Goal: Information Seeking & Learning: Learn about a topic

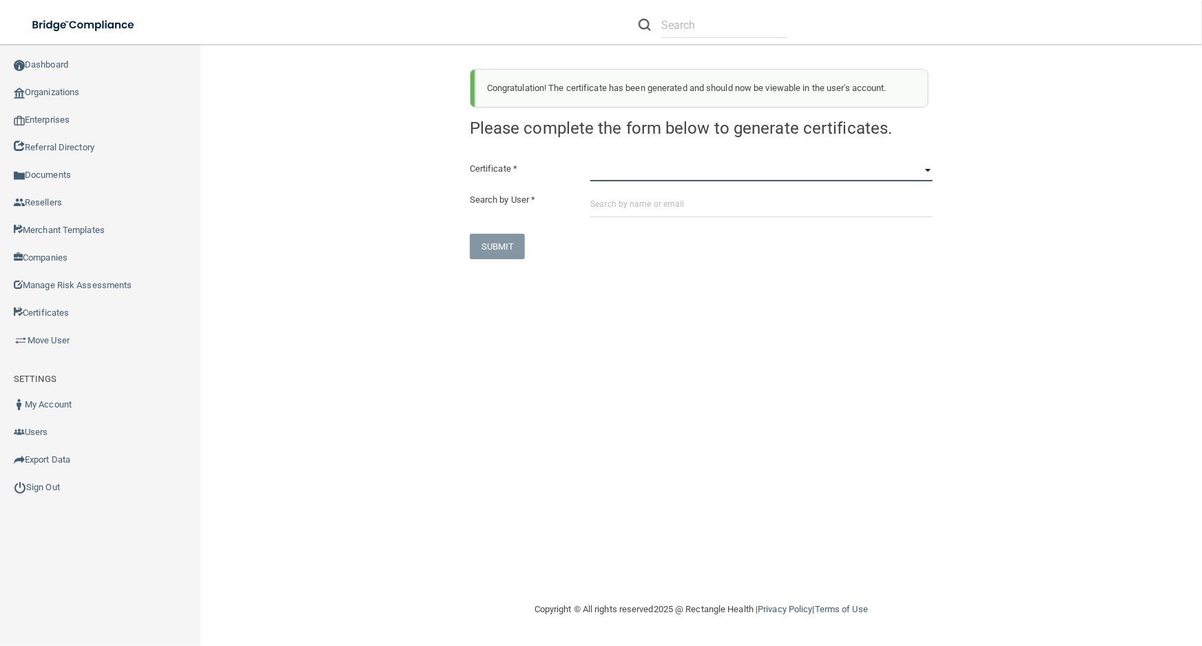
click at [646, 169] on select "HIPAA Officer Certification Training OSHA Bloodborne Pathogens OSHA COVID-19 Pr…" at bounding box center [761, 171] width 342 height 21
select select "0"
click at [590, 161] on select "HIPAA Officer Certification Training OSHA Bloodborne Pathogens OSHA COVID-19 Pr…" at bounding box center [761, 171] width 342 height 21
click at [657, 205] on input "text" at bounding box center [761, 204] width 342 height 25
paste input "stephanie.lindner@smilespotct.com"
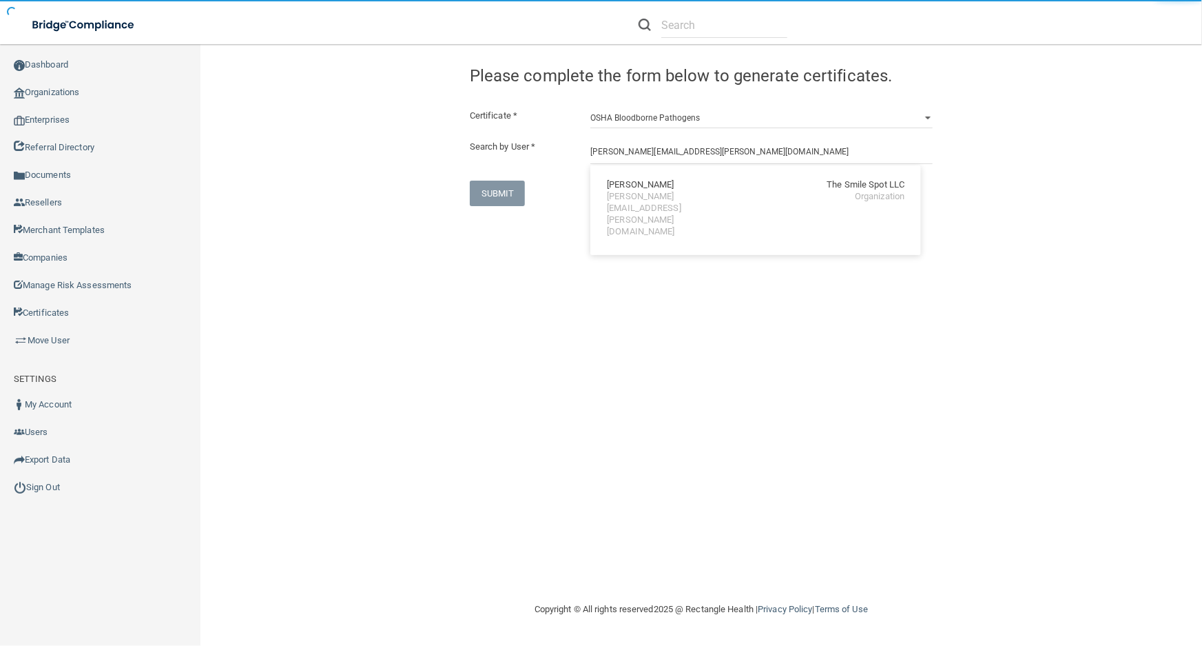
click at [656, 198] on div "stephanie.lindner@smilespotct.com" at bounding box center [666, 214] width 119 height 47
type input "Stephanie Lindner"
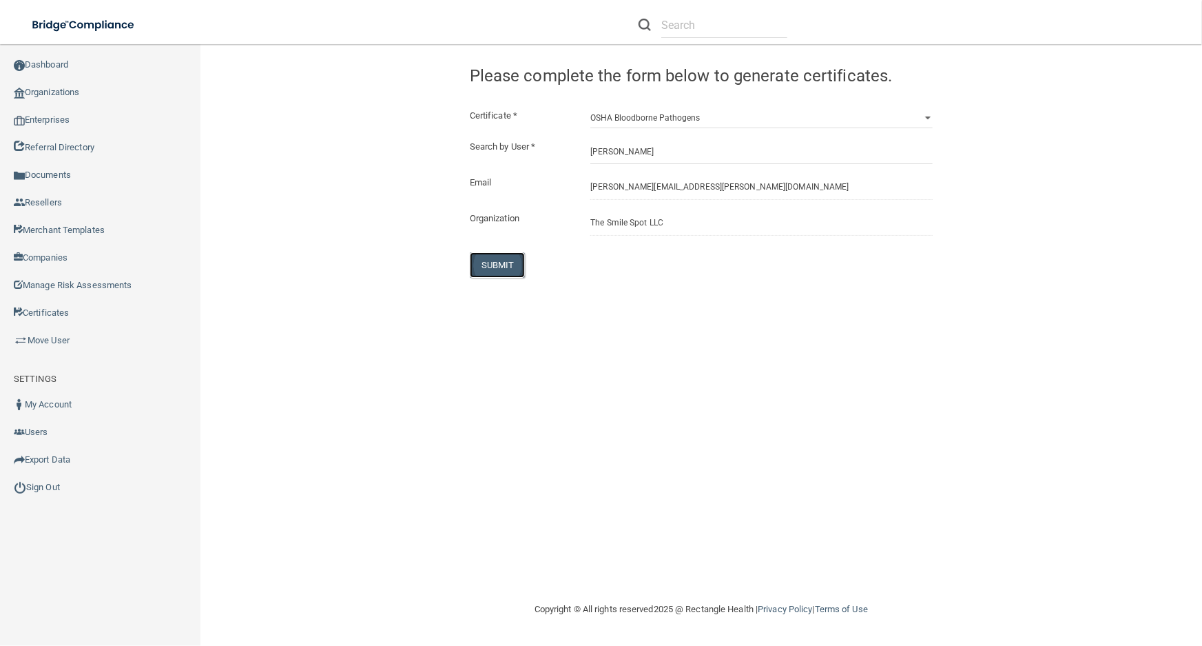
click at [508, 269] on button "SUBMIT" at bounding box center [498, 264] width 56 height 25
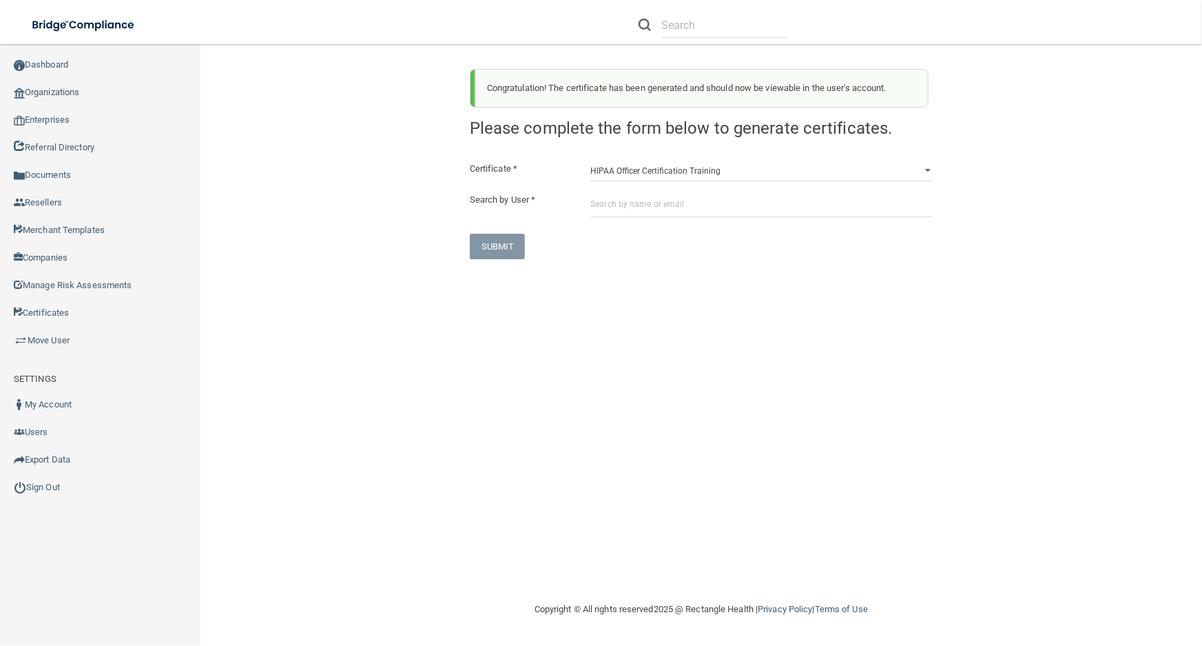
click at [697, 187] on div "Certificate * HIPAA Officer Certification Training OSHA Bloodborne Pathogens OS…" at bounding box center [701, 210] width 463 height 99
click at [688, 158] on div "Congratulation! The certificate has been generated and should now be viewable i…" at bounding box center [702, 158] width 484 height 201
click at [688, 161] on select "HIPAA Officer Certification Training OSHA Bloodborne Pathogens OSHA COVID-19 Pr…" at bounding box center [761, 171] width 342 height 21
select select "1"
click at [590, 161] on select "HIPAA Officer Certification Training OSHA Bloodborne Pathogens OSHA COVID-19 Pr…" at bounding box center [761, 171] width 342 height 21
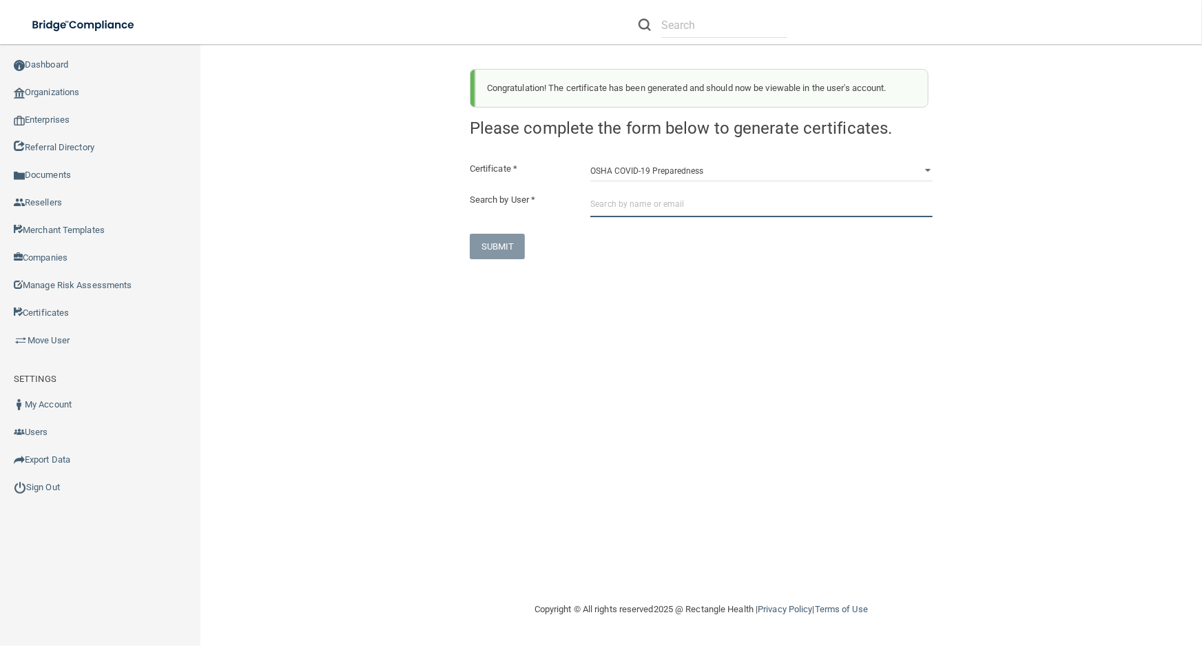
click at [694, 201] on input "text" at bounding box center [761, 204] width 342 height 25
paste input "[PERSON_NAME][EMAIL_ADDRESS][PERSON_NAME][DOMAIN_NAME]"
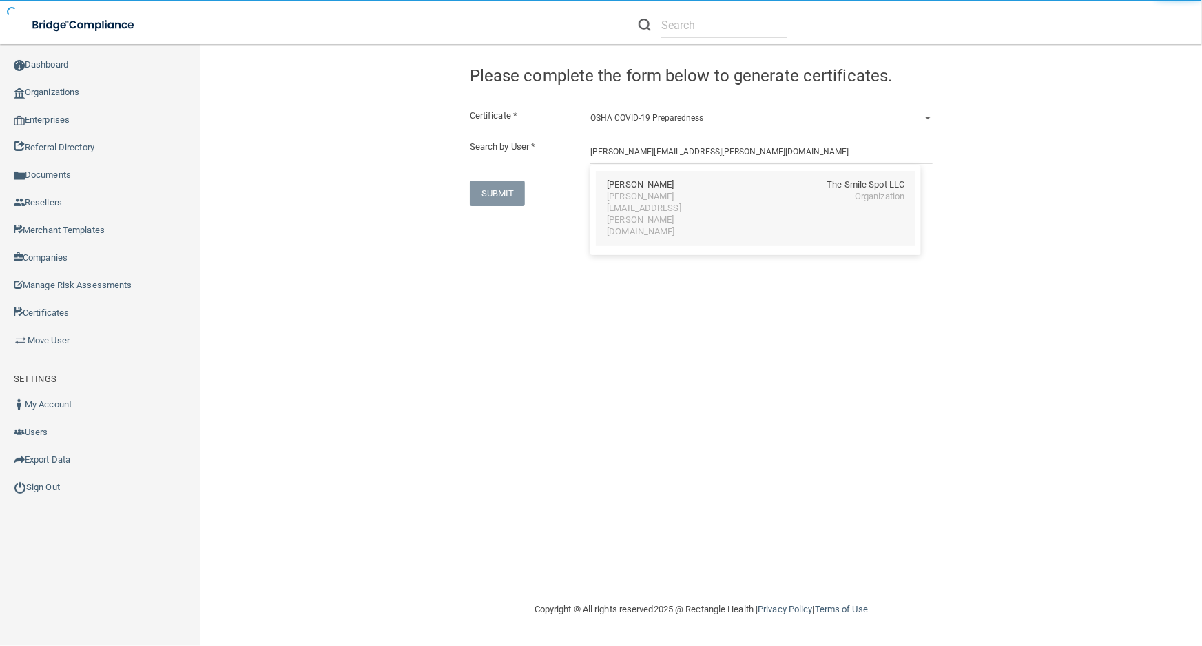
click at [605, 196] on div "Stephanie Lindner The Smile Spot LLC stephanie.lindner@smilespotct.com Organiza…" at bounding box center [756, 208] width 320 height 75
type input "[PERSON_NAME]"
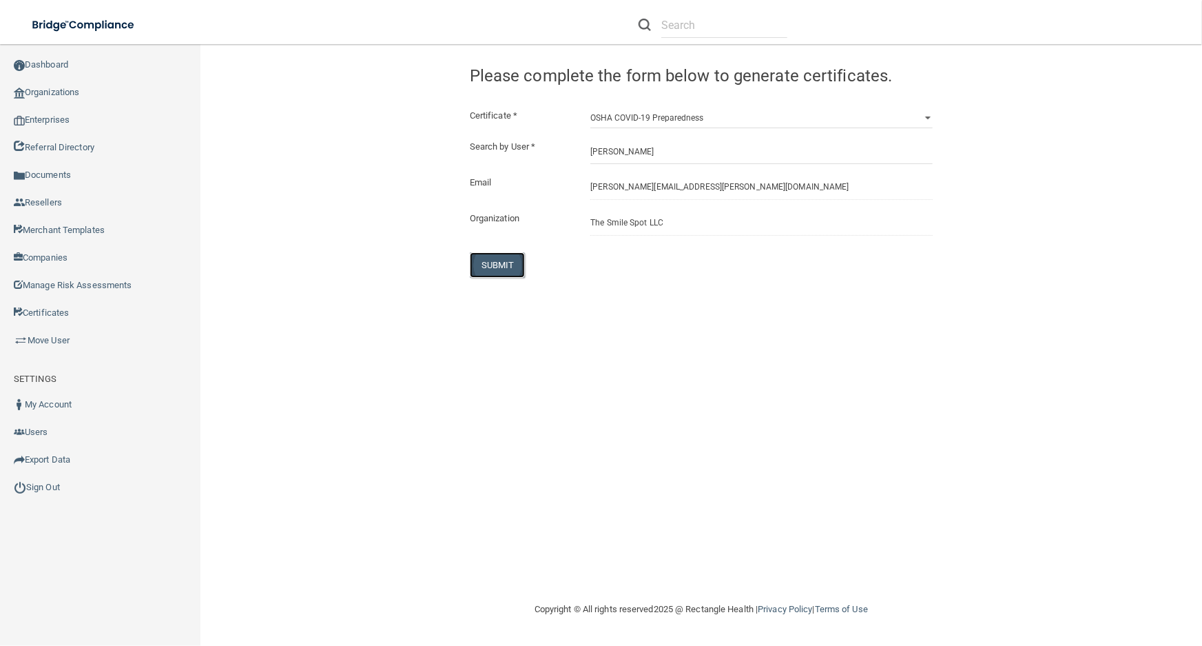
click at [501, 273] on button "SUBMIT" at bounding box center [498, 264] width 56 height 25
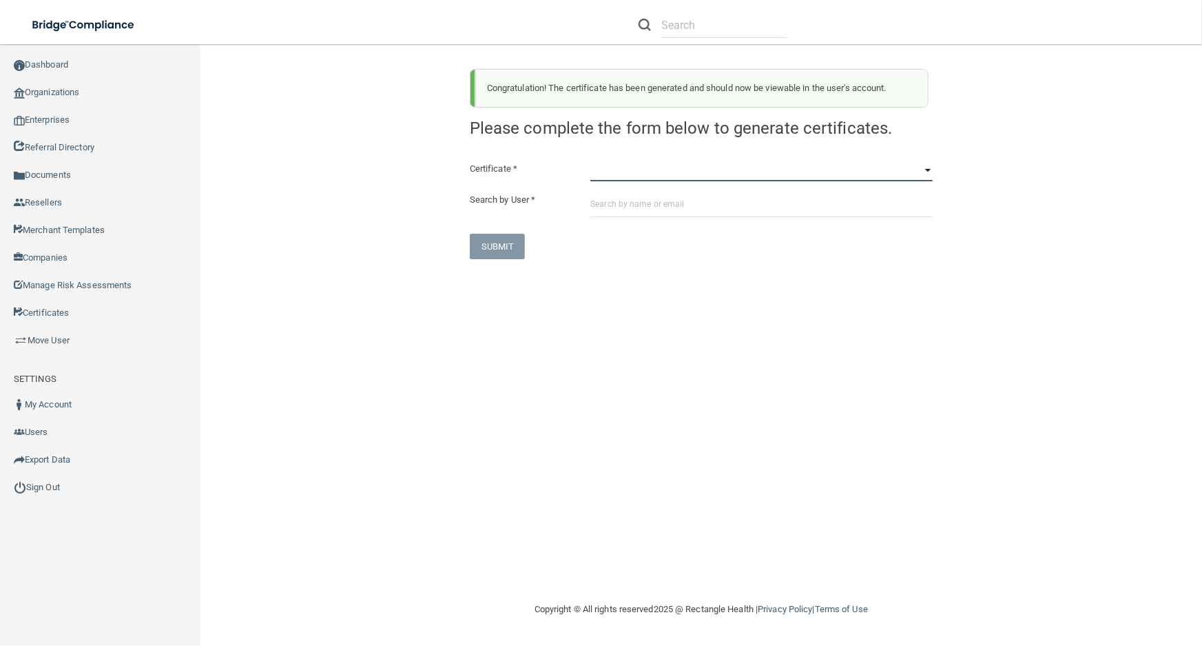
click at [651, 171] on select "HIPAA Officer Certification Training OSHA Bloodborne Pathogens OSHA COVID-19 Pr…" at bounding box center [761, 171] width 342 height 21
select select "3"
click at [590, 161] on select "HIPAA Officer Certification Training OSHA Bloodborne Pathogens OSHA COVID-19 Pr…" at bounding box center [761, 171] width 342 height 21
click at [661, 207] on input "text" at bounding box center [761, 204] width 342 height 25
paste input "stephanie.lindner@smilespotct.com"
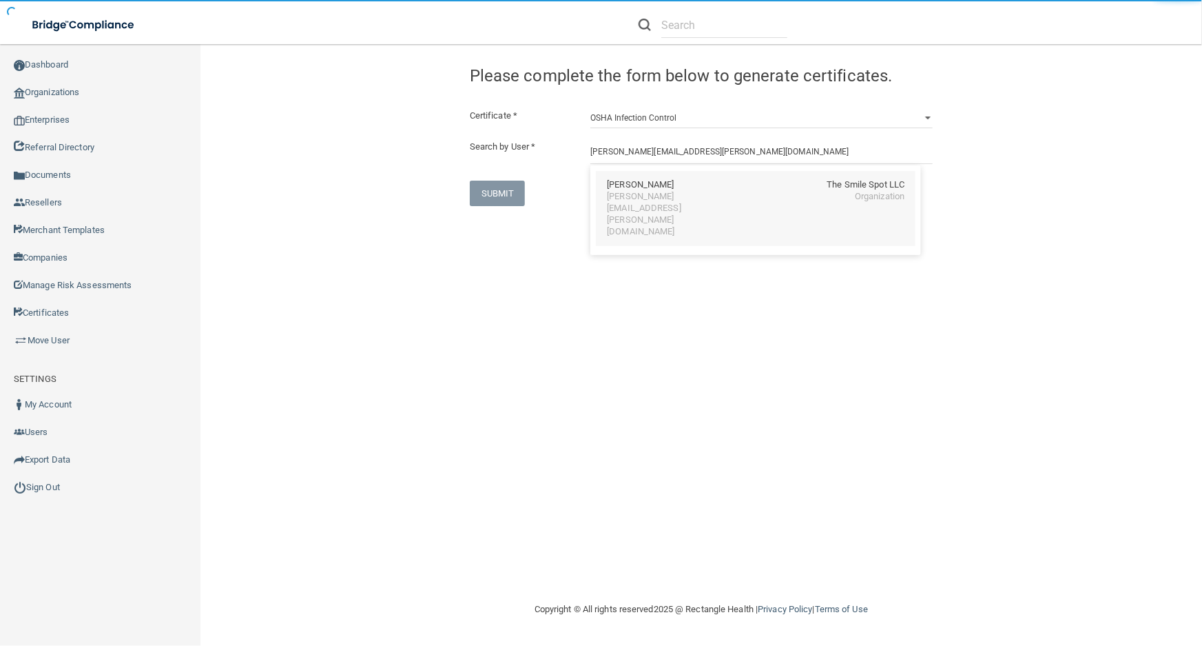
click at [630, 204] on div "Stephanie Lindner The Smile Spot LLC stephanie.lindner@smilespotct.com Organiza…" at bounding box center [756, 208] width 320 height 75
type input "Stephanie Lindner"
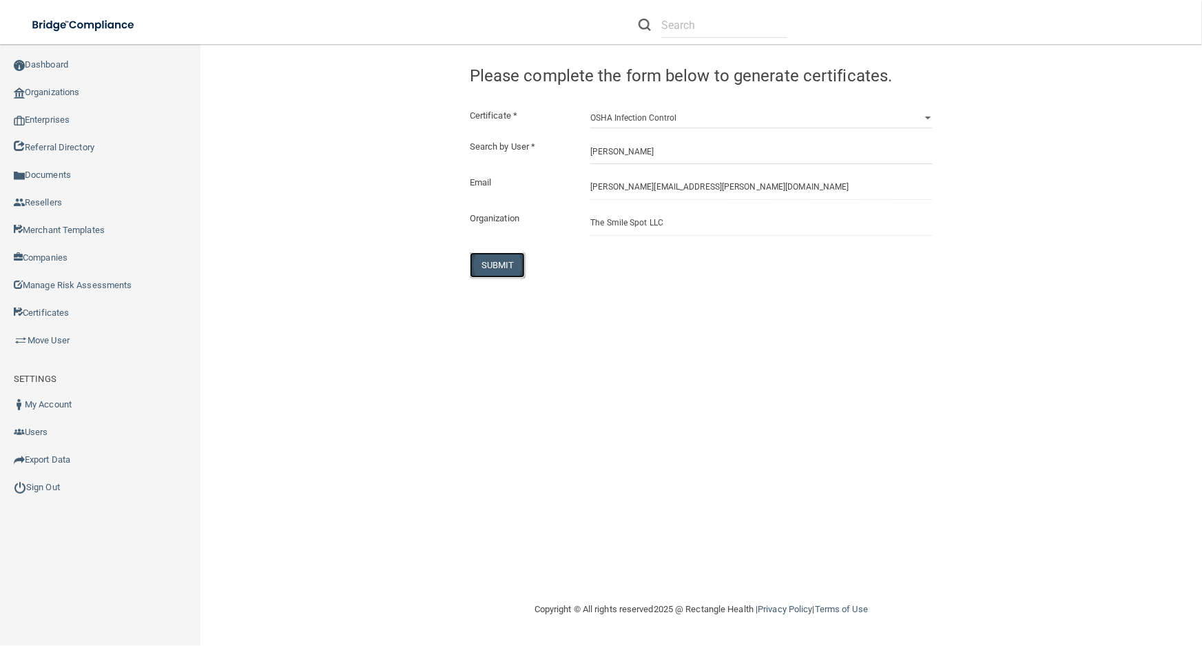
click at [489, 264] on button "SUBMIT" at bounding box center [498, 264] width 56 height 25
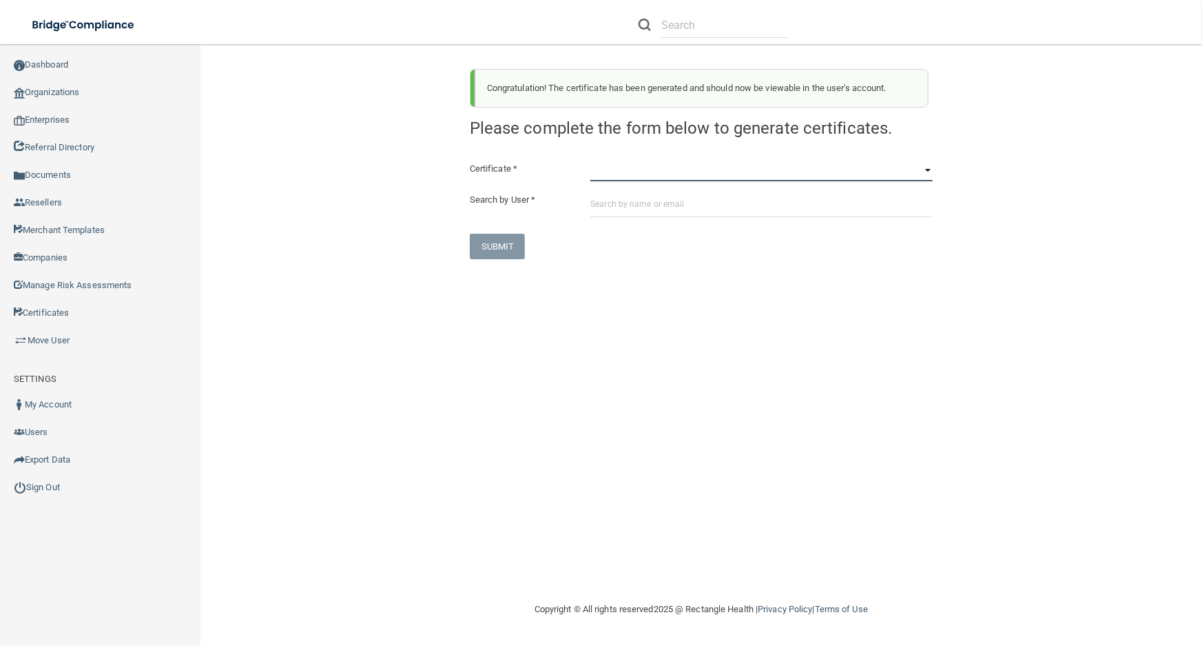
click at [702, 175] on select "HIPAA Officer Certification Training OSHA Bloodborne Pathogens OSHA COVID-19 Pr…" at bounding box center [761, 171] width 342 height 21
select select "4"
click at [590, 161] on select "HIPAA Officer Certification Training OSHA Bloodborne Pathogens OSHA COVID-19 Pr…" at bounding box center [761, 171] width 342 height 21
click at [690, 201] on input "text" at bounding box center [761, 204] width 342 height 25
paste input "stephanie.lindner@smilespotct.com"
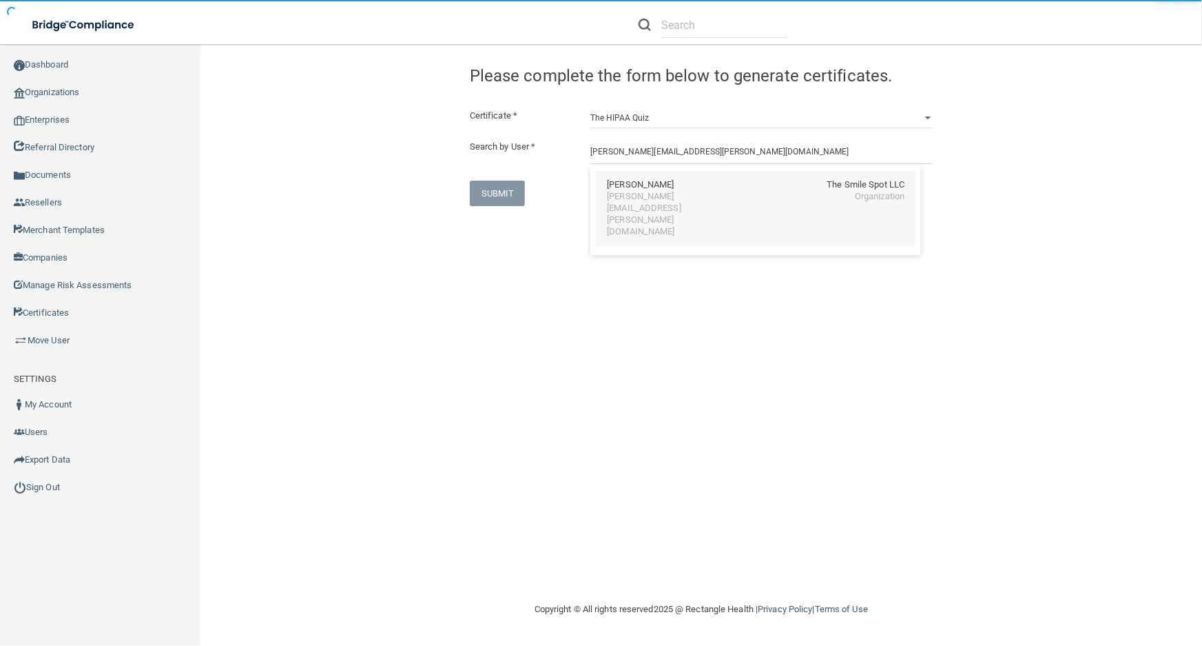
click at [715, 195] on div "stephanie.lindner@smilespotct.com" at bounding box center [666, 214] width 119 height 47
type input "Stephanie Lindner"
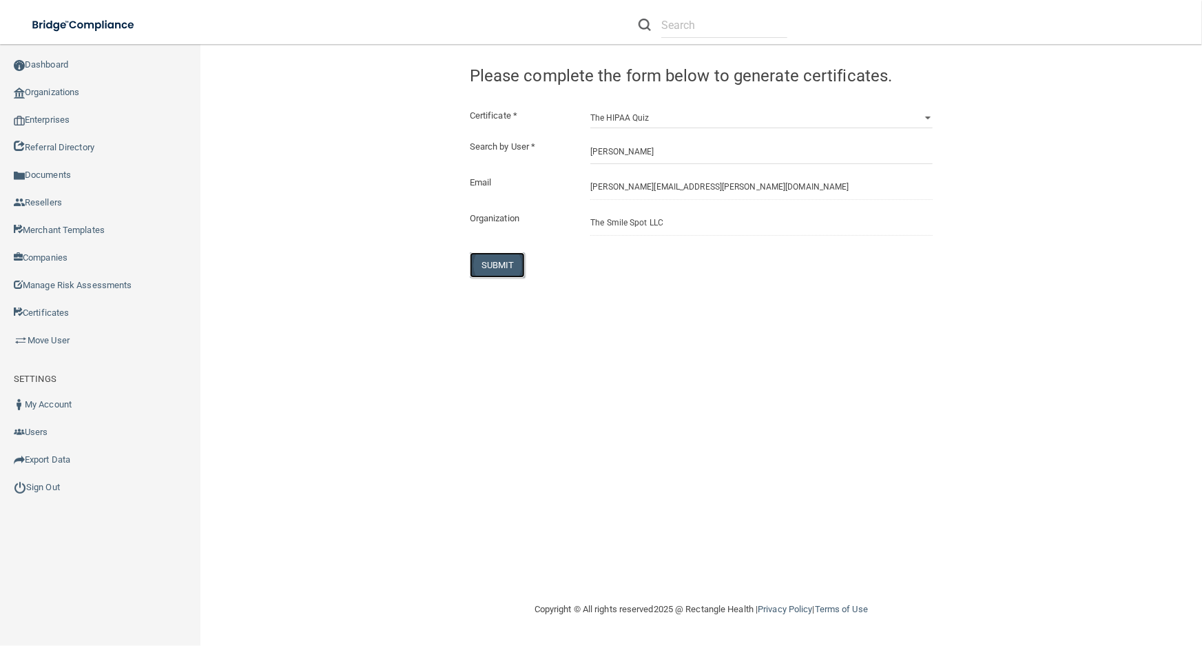
click at [473, 269] on button "SUBMIT" at bounding box center [498, 264] width 56 height 25
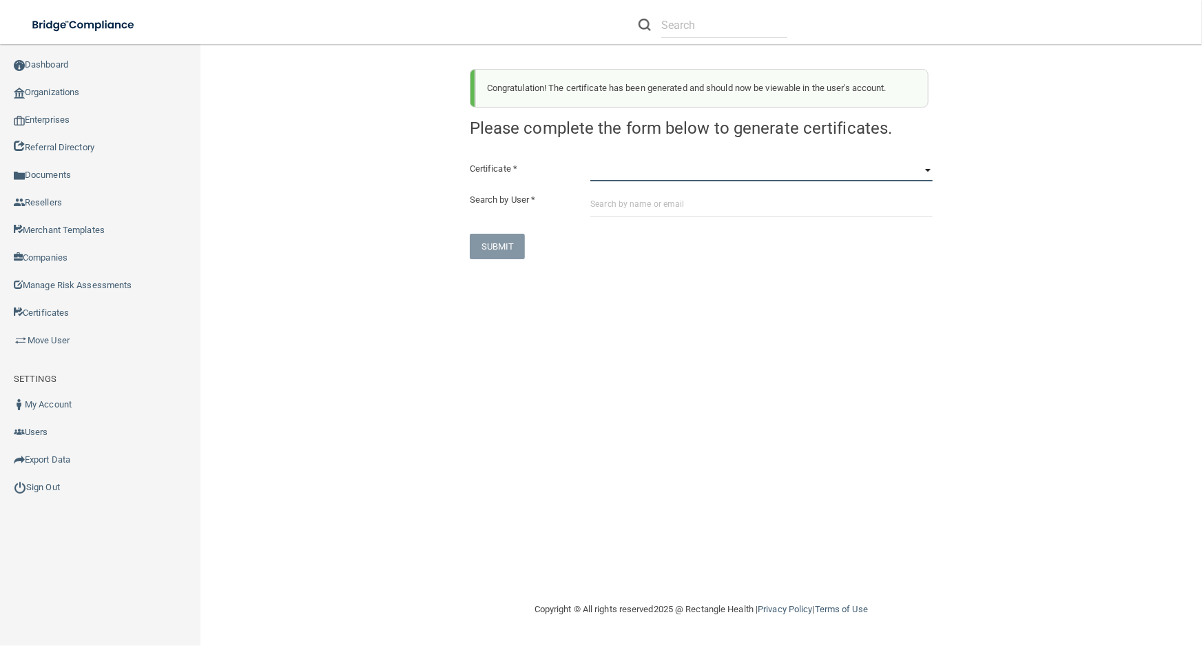
click at [701, 169] on select "HIPAA Officer Certification Training OSHA Bloodborne Pathogens OSHA COVID-19 Pr…" at bounding box center [761, 171] width 342 height 21
click at [590, 161] on select "HIPAA Officer Certification Training OSHA Bloodborne Pathogens OSHA COVID-19 Pr…" at bounding box center [761, 171] width 342 height 21
click at [675, 163] on select "HIPAA Officer Certification Training OSHA Bloodborne Pathogens OSHA COVID-19 Pr…" at bounding box center [761, 171] width 342 height 21
select select "0"
click at [590, 161] on select "HIPAA Officer Certification Training OSHA Bloodborne Pathogens OSHA COVID-19 Pr…" at bounding box center [761, 171] width 342 height 21
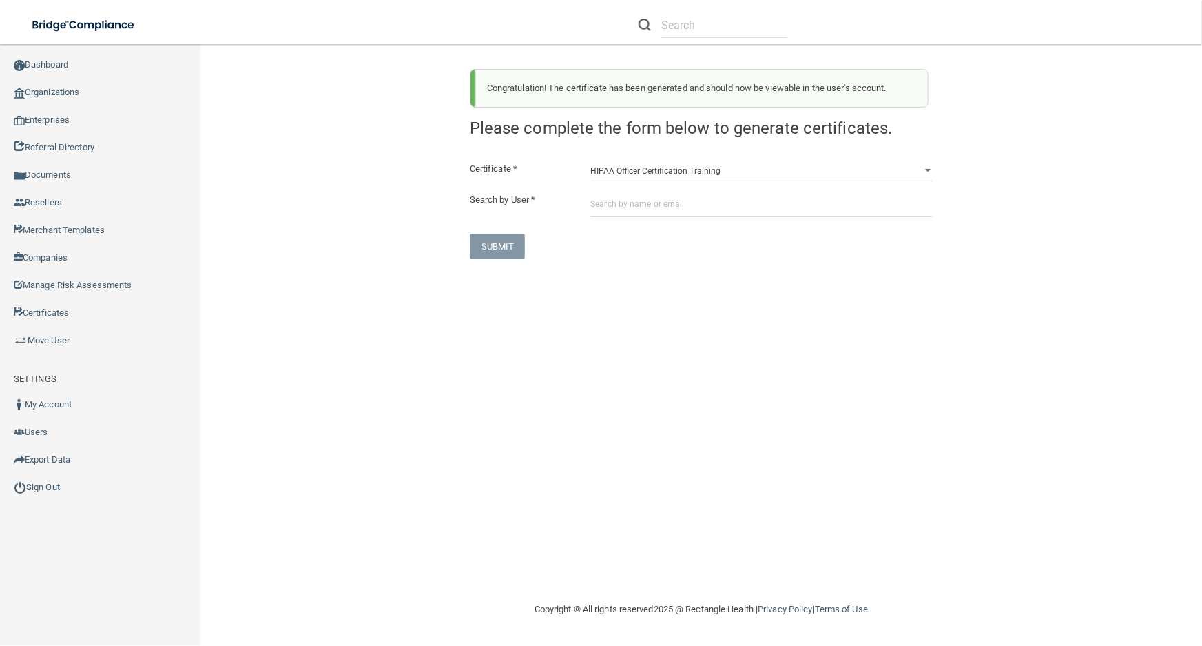
click at [679, 185] on div "Certificate * HIPAA Officer Certification Training OSHA Bloodborne Pathogens OS…" at bounding box center [701, 210] width 463 height 99
click at [683, 197] on input "text" at bounding box center [761, 204] width 342 height 25
click at [683, 198] on input "text" at bounding box center [761, 204] width 342 height 25
paste input "samuel.najarian@smilespotct.com"
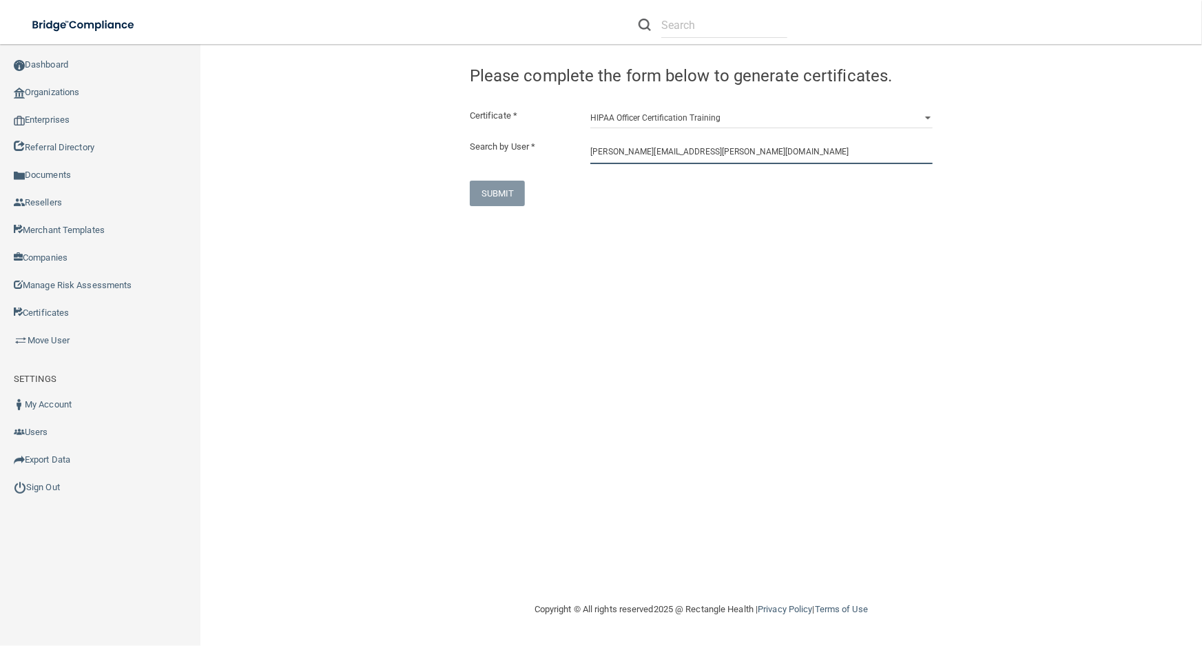
click at [684, 158] on input "samuel.najarian@smilespotct.com" at bounding box center [761, 150] width 342 height 25
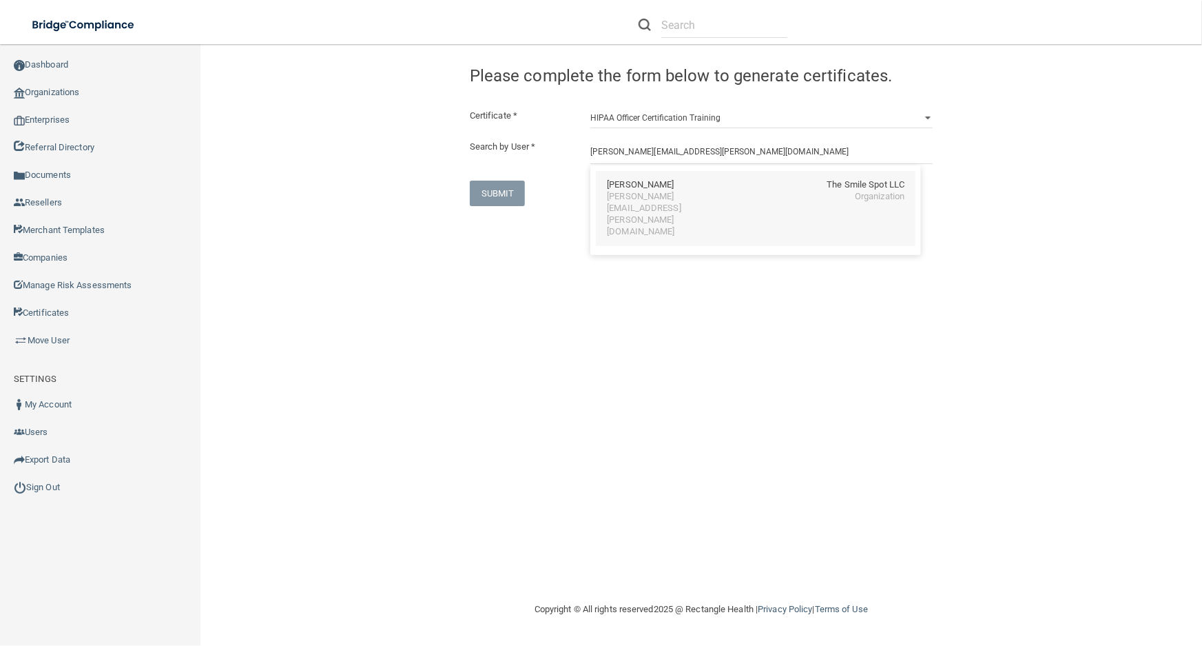
click at [726, 201] on div "samuel.najarian@smilespotct.com" at bounding box center [666, 214] width 119 height 47
type input "Samuel Zaven Najarian"
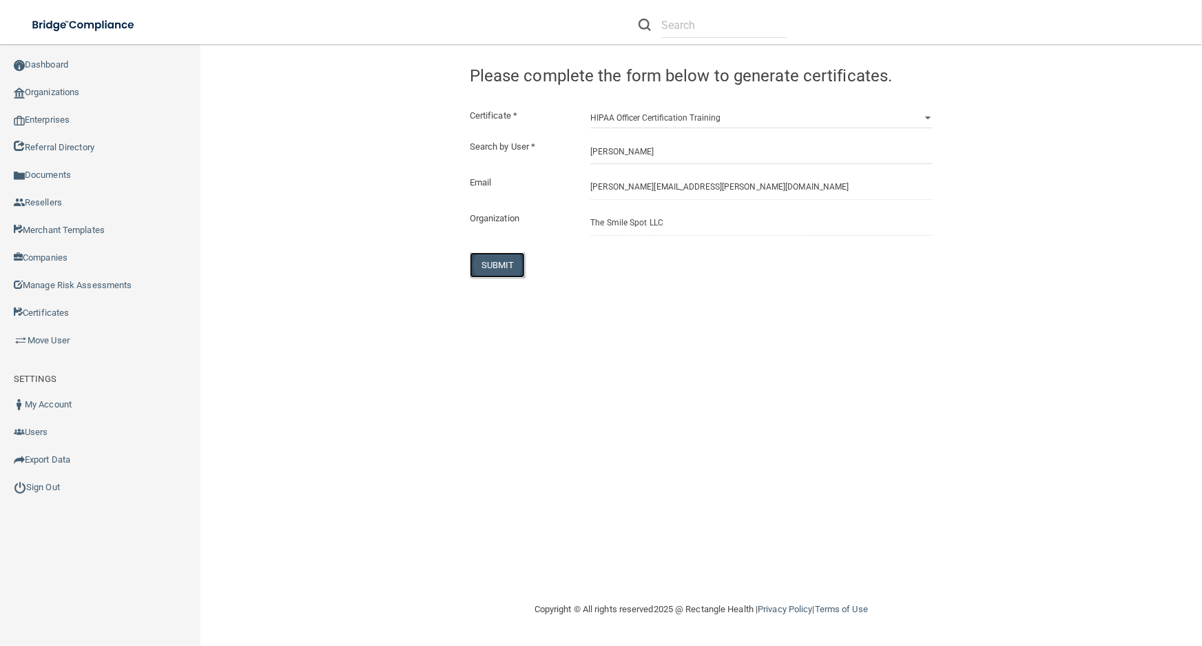
click at [508, 264] on button "SUBMIT" at bounding box center [498, 264] width 56 height 25
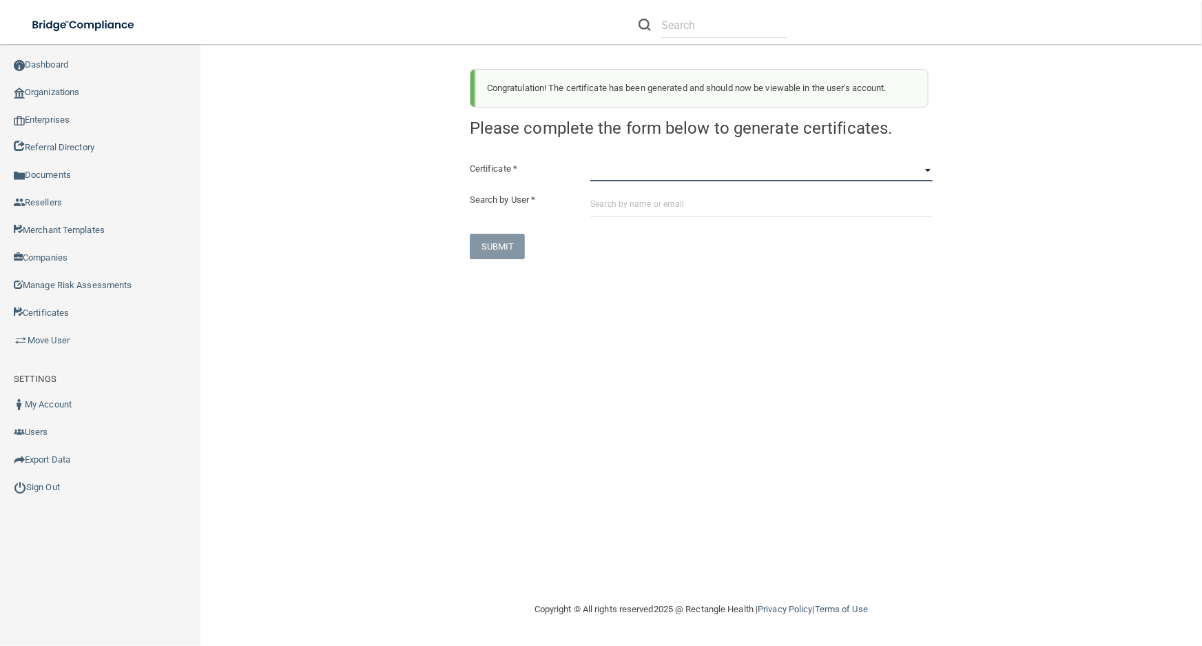
click at [629, 179] on select "HIPAA Officer Certification Training OSHA Bloodborne Pathogens OSHA COVID-19 Pr…" at bounding box center [761, 171] width 342 height 21
click at [590, 161] on select "HIPAA Officer Certification Training OSHA Bloodborne Pathogens OSHA COVID-19 Pr…" at bounding box center [761, 171] width 342 height 21
click at [638, 163] on select "HIPAA Officer Certification Training OSHA Bloodborne Pathogens OSHA COVID-19 Pr…" at bounding box center [761, 171] width 342 height 21
select select "1"
click at [590, 161] on select "HIPAA Officer Certification Training OSHA Bloodborne Pathogens OSHA COVID-19 Pr…" at bounding box center [761, 171] width 342 height 21
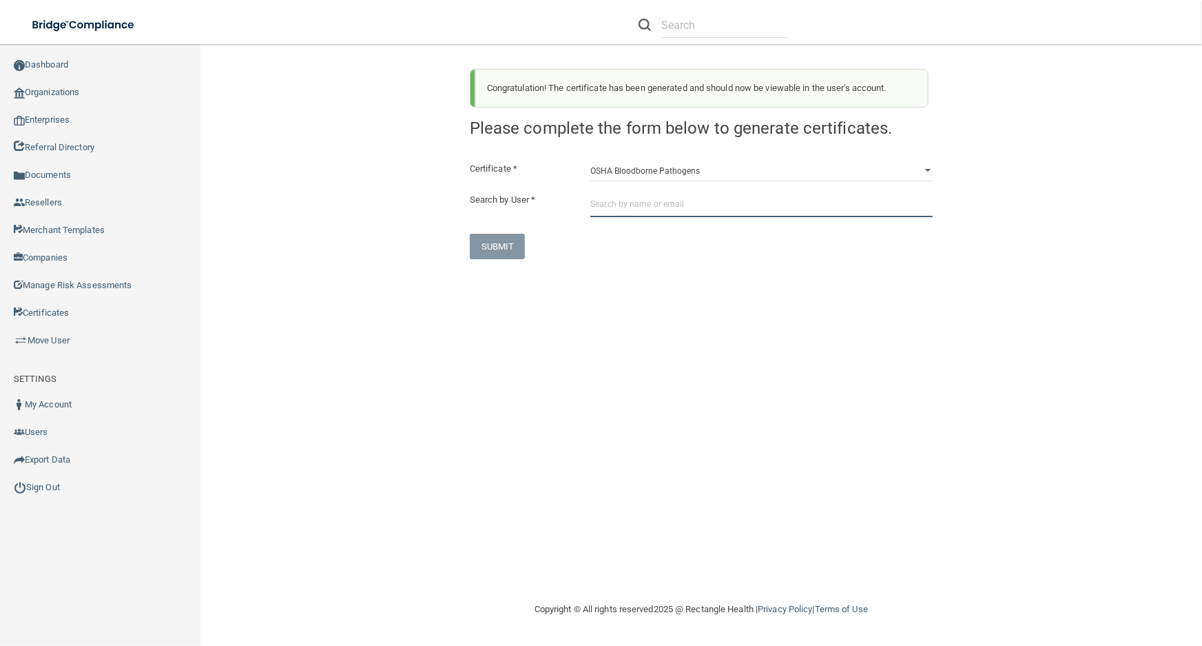
click at [644, 201] on input "text" at bounding box center [761, 204] width 342 height 25
paste input "samuel.najarian@smilespotct.com"
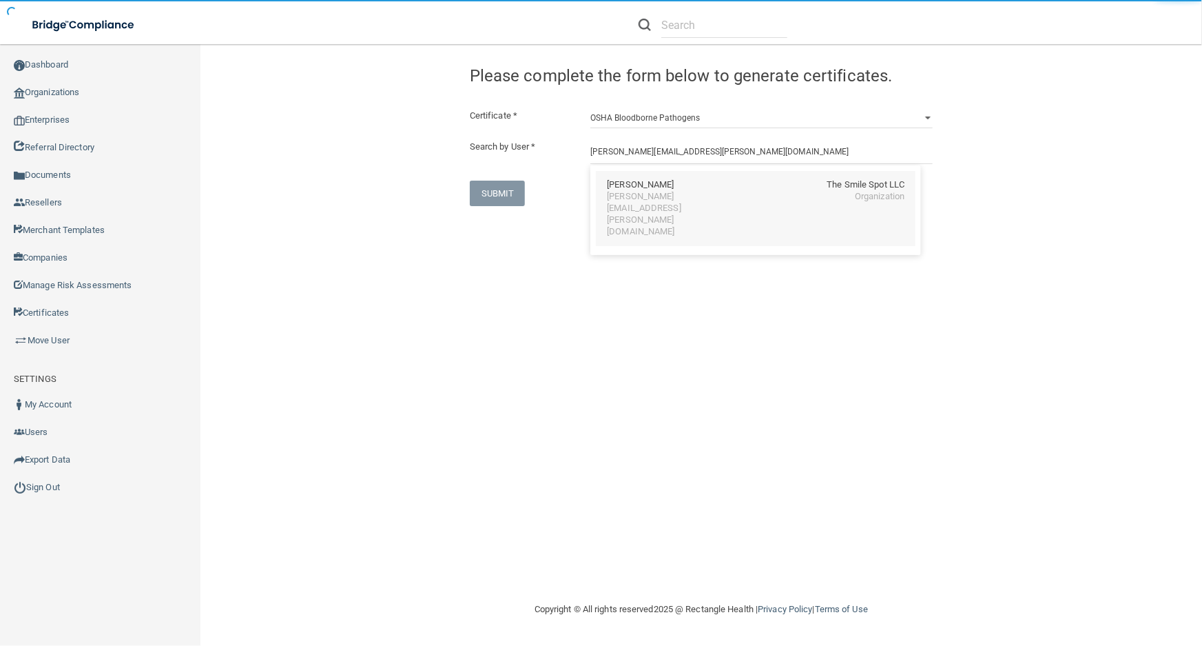
click at [646, 200] on div "samuel.najarian@smilespotct.com" at bounding box center [666, 214] width 119 height 47
type input "Samuel Zaven Najarian"
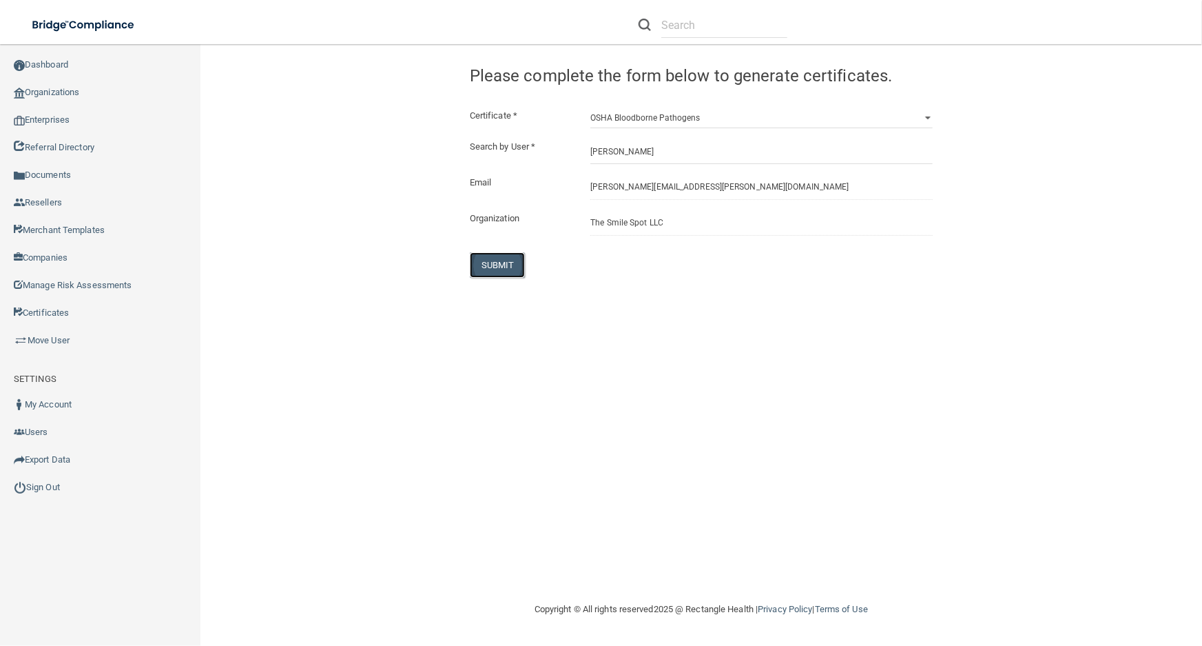
click at [478, 276] on button "SUBMIT" at bounding box center [498, 264] width 56 height 25
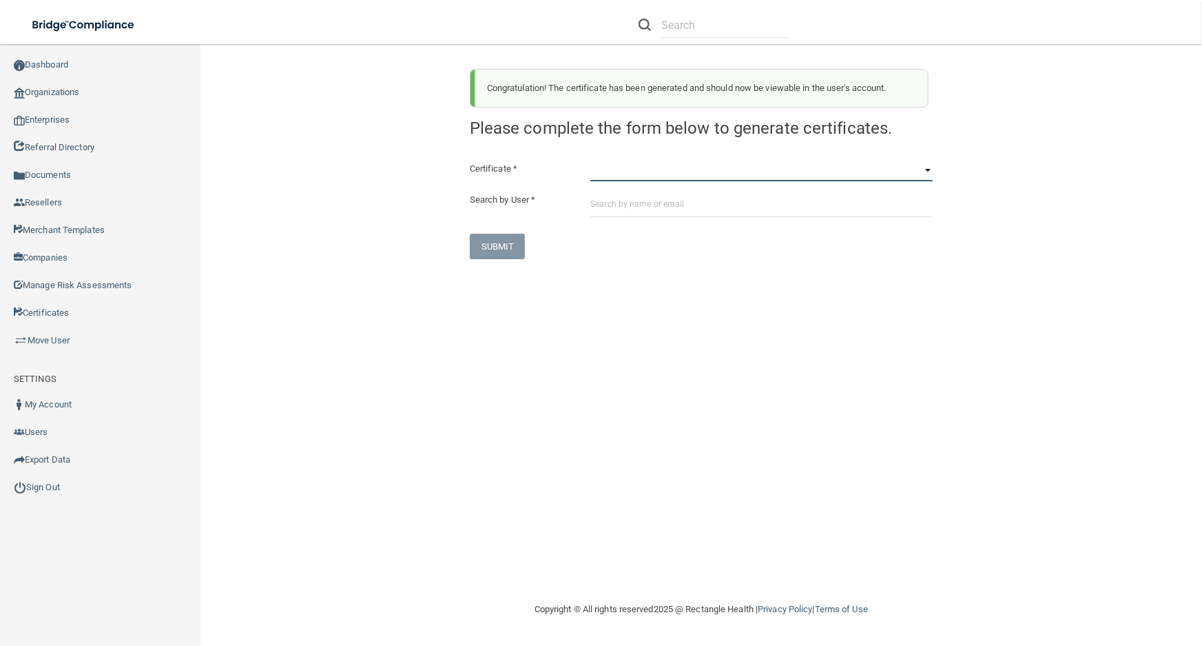
click at [647, 178] on select "HIPAA Officer Certification Training OSHA Bloodborne Pathogens OSHA COVID-19 Pr…" at bounding box center [761, 171] width 342 height 21
select select "3"
click at [590, 161] on select "HIPAA Officer Certification Training OSHA Bloodborne Pathogens OSHA COVID-19 Pr…" at bounding box center [761, 171] width 342 height 21
click at [664, 196] on input "text" at bounding box center [761, 204] width 342 height 25
paste input "samuel.najarian@smilespotct.com"
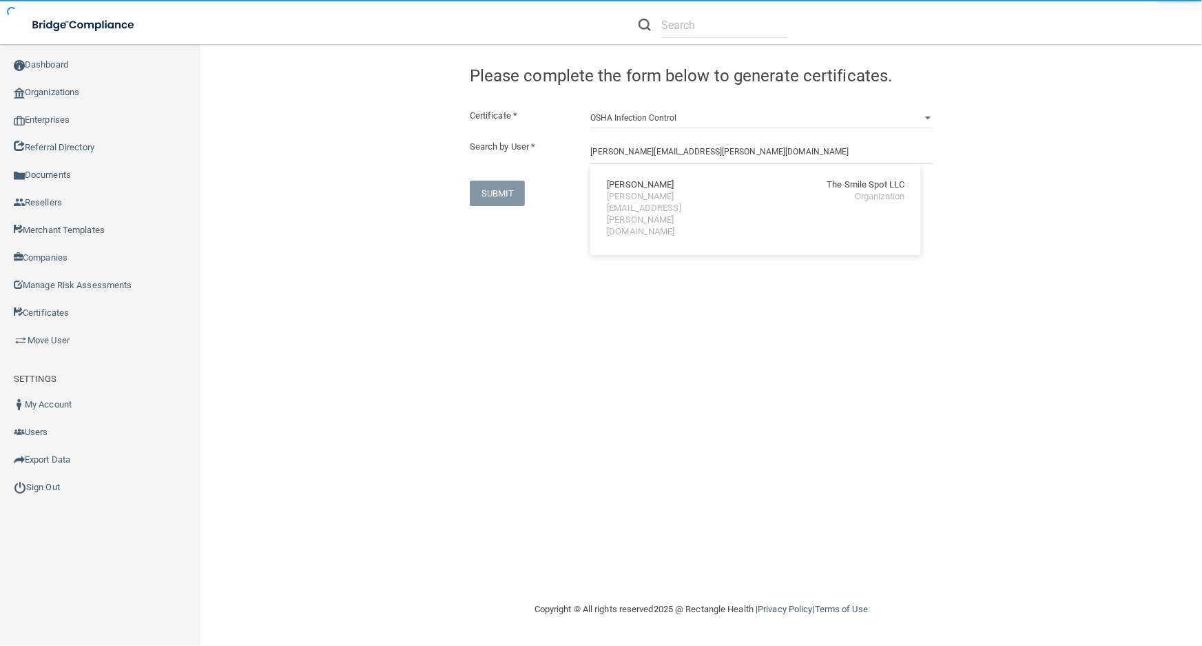
drag, startPoint x: 662, startPoint y: 196, endPoint x: 381, endPoint y: 309, distance: 302.7
click at [647, 216] on div "Samuel Zaven Najarian The Smile Spot LLC samuel.najarian@smilespotct.com Organi…" at bounding box center [755, 210] width 331 height 90
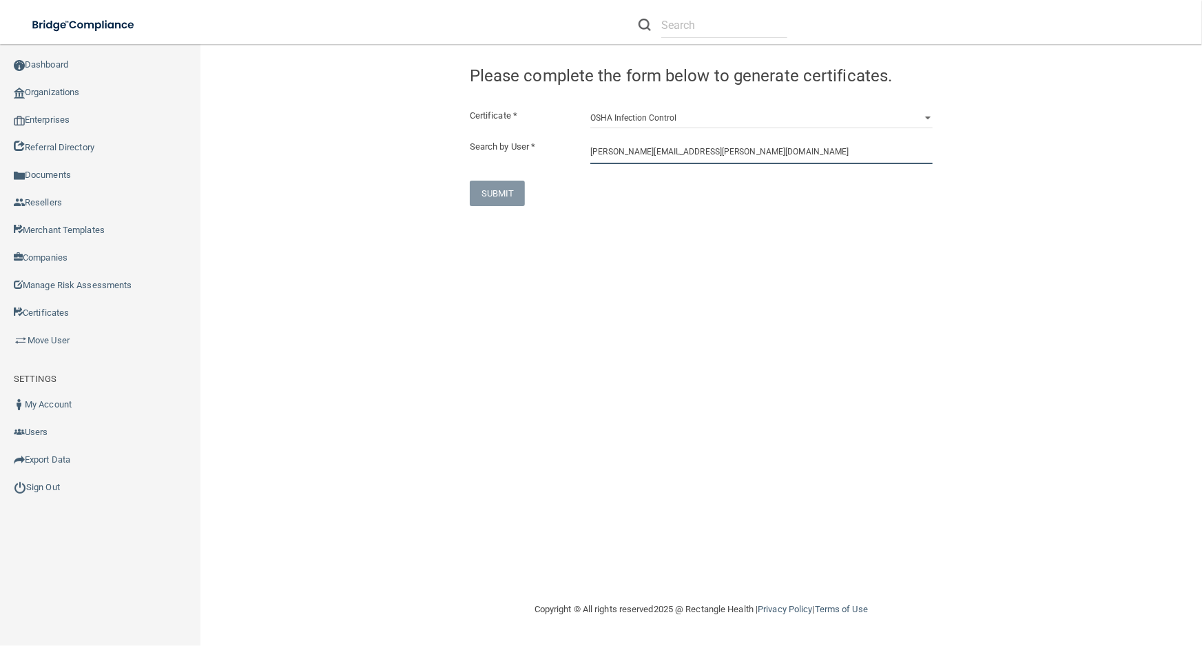
click at [604, 156] on input "samuel.najarian@smilespotct.com" at bounding box center [761, 150] width 342 height 25
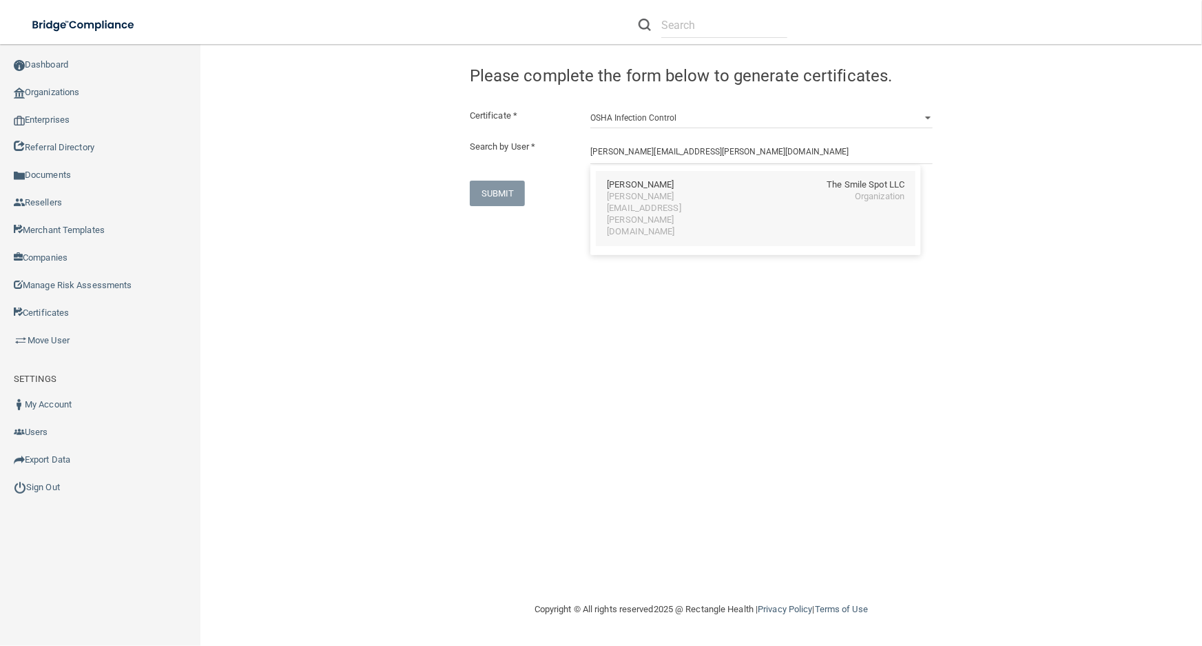
click at [613, 189] on div "Samuel Zaven Najarian" at bounding box center [640, 185] width 67 height 12
type input "Samuel Zaven Najarian"
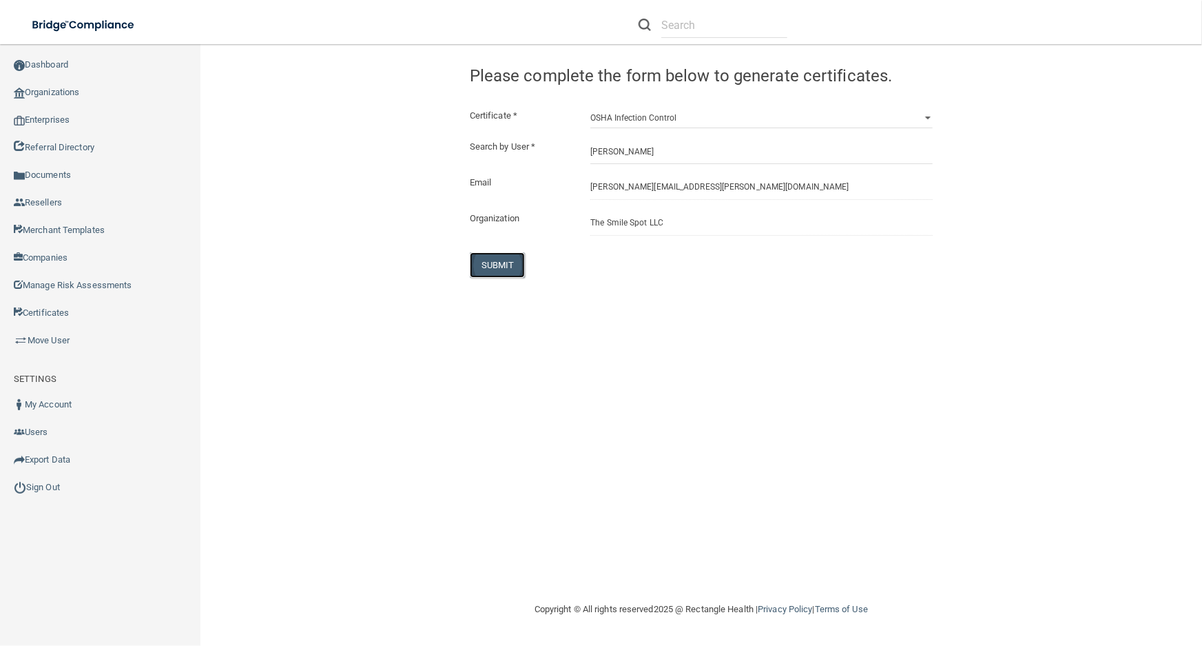
click at [503, 259] on button "SUBMIT" at bounding box center [498, 264] width 56 height 25
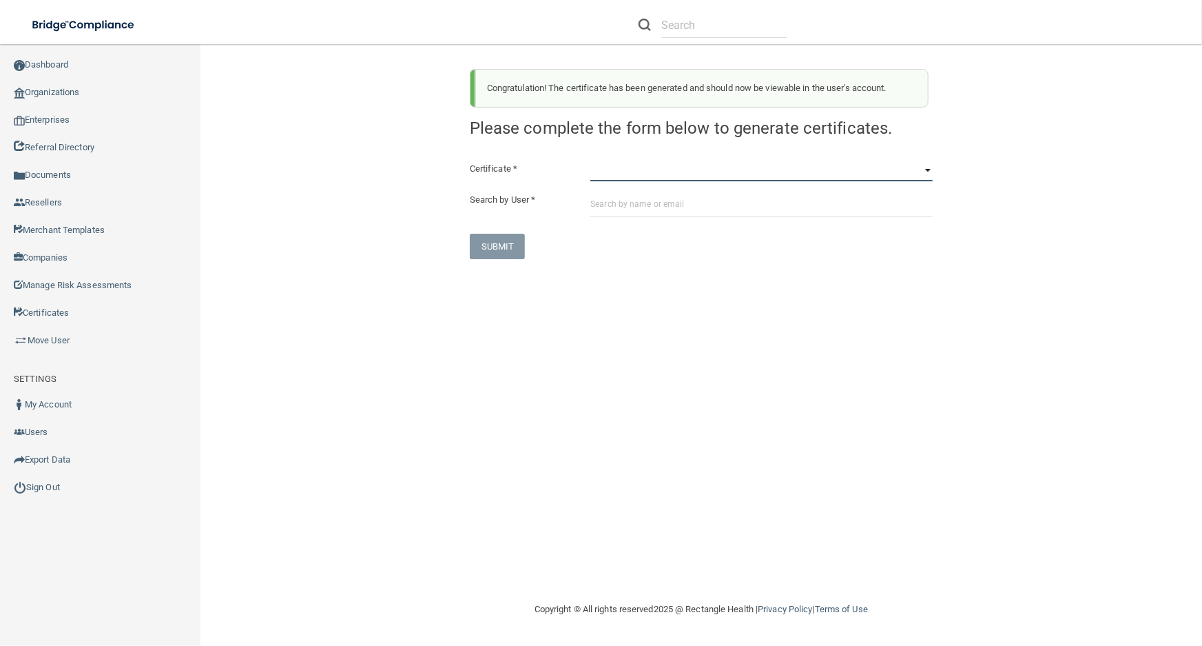
click at [814, 175] on select "HIPAA Officer Certification Training OSHA Bloodborne Pathogens OSHA COVID-19 Pr…" at bounding box center [761, 171] width 342 height 21
select select "4"
click at [590, 161] on select "HIPAA Officer Certification Training OSHA Bloodborne Pathogens OSHA COVID-19 Pr…" at bounding box center [761, 171] width 342 height 21
click at [725, 193] on input "text" at bounding box center [761, 204] width 342 height 25
paste input "samuel.najarian@smilespotct.com"
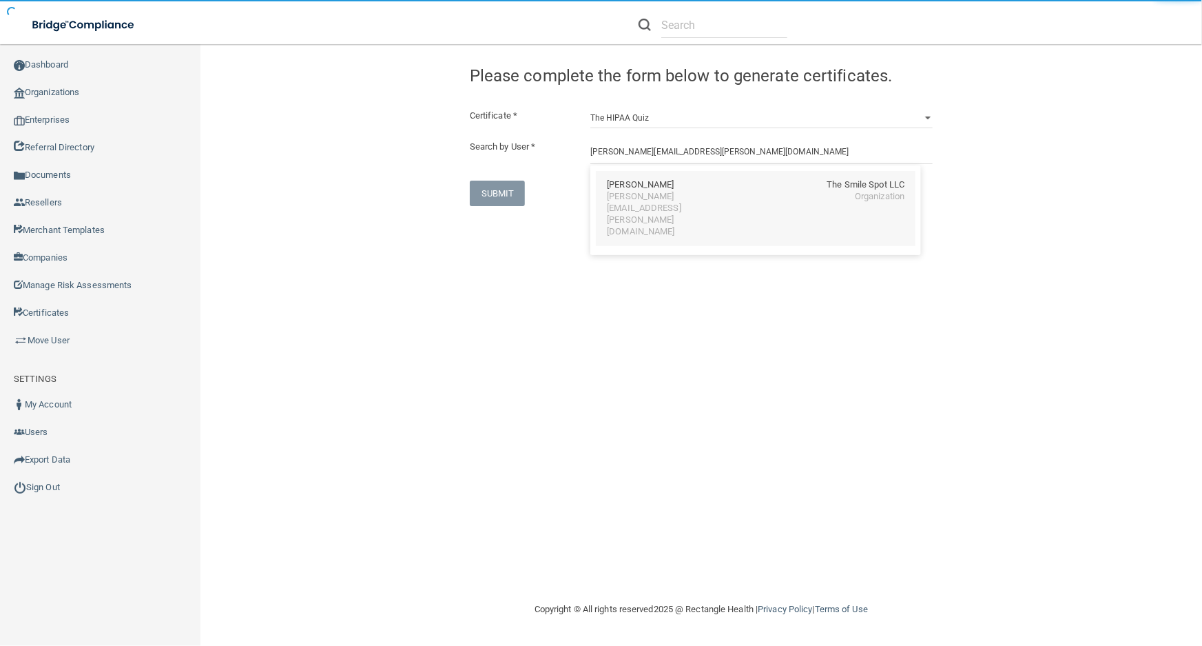
click at [710, 187] on div "Samuel Zaven Najarian The Smile Spot LLC" at bounding box center [756, 185] width 298 height 12
type input "Samuel Zaven Najarian"
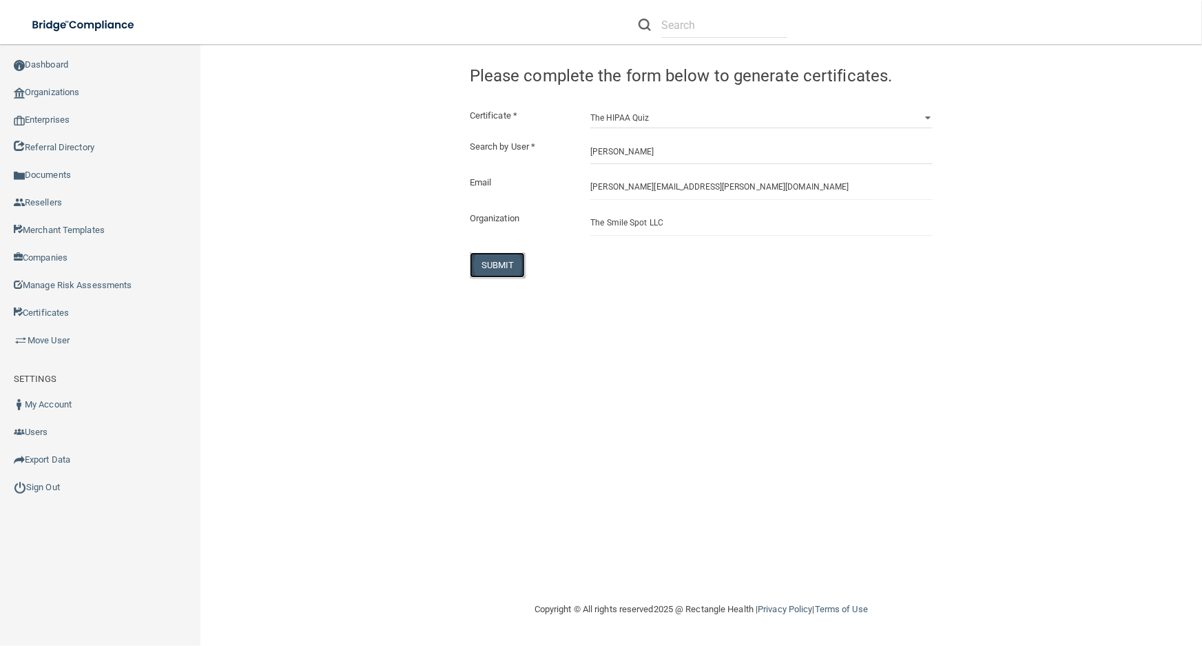
click at [478, 263] on button "SUBMIT" at bounding box center [498, 264] width 56 height 25
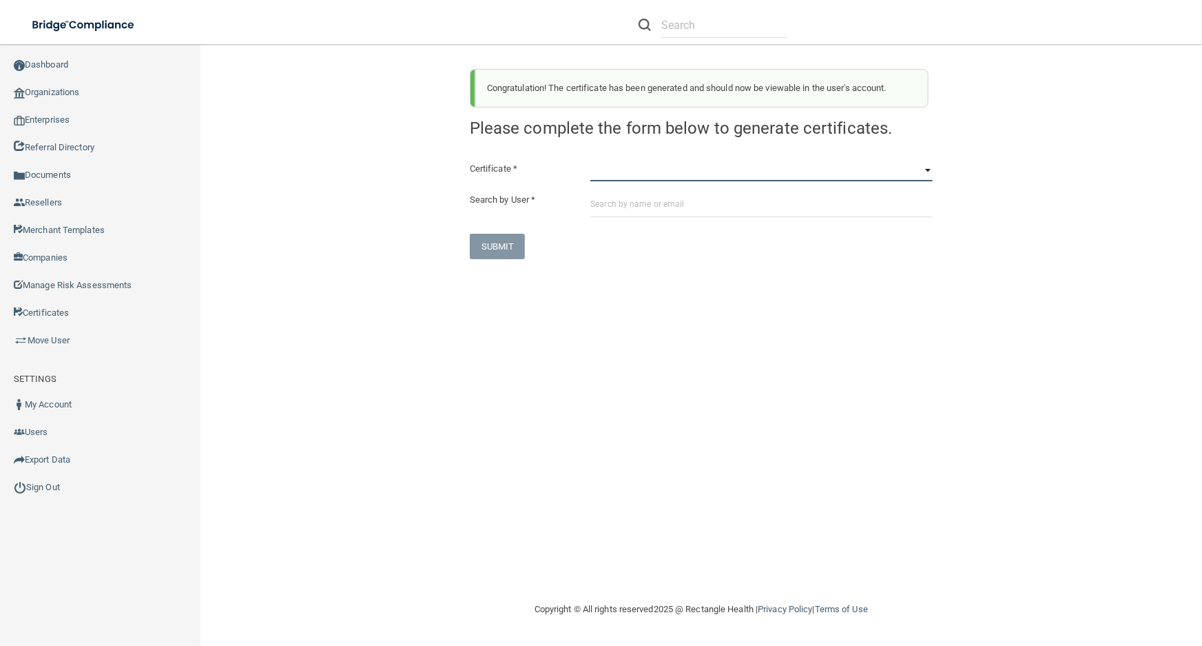
click at [616, 175] on select "HIPAA Officer Certification Training OSHA Bloodborne Pathogens OSHA COVID-19 Pr…" at bounding box center [761, 171] width 342 height 21
select select "0"
click at [590, 161] on select "HIPAA Officer Certification Training OSHA Bloodborne Pathogens OSHA COVID-19 Pr…" at bounding box center [761, 171] width 342 height 21
click at [616, 201] on input "text" at bounding box center [761, 204] width 342 height 25
paste input "julia.perrelli@smilespotct.com"
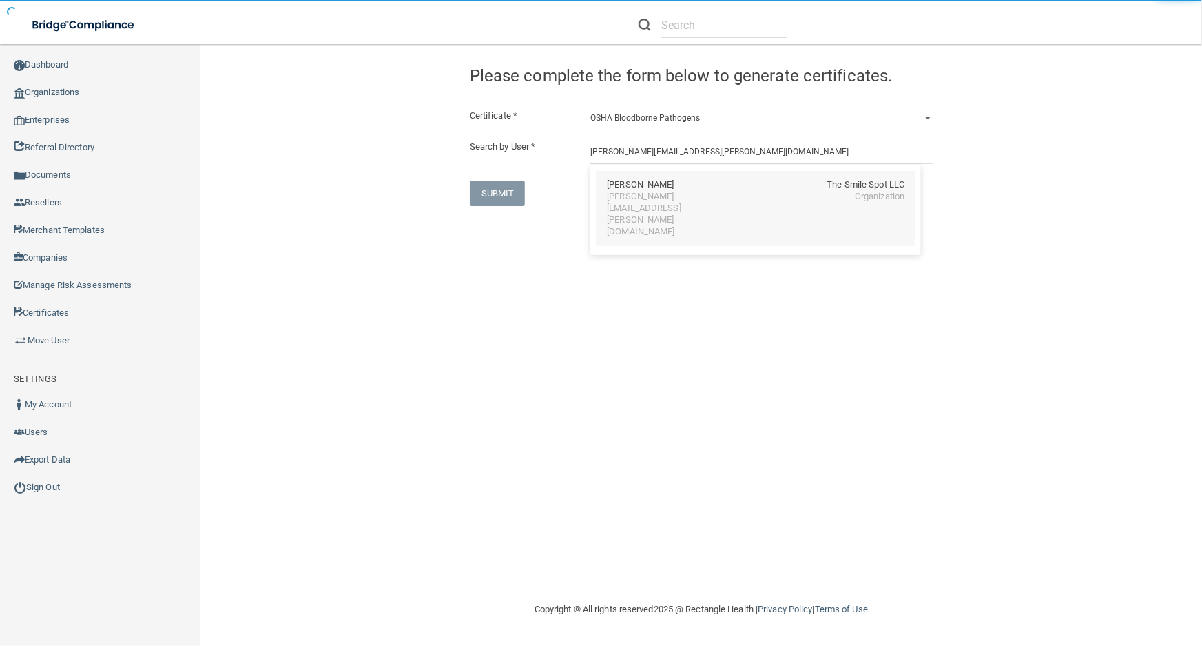
click at [619, 201] on div "julia.perrelli@smilespotct.com" at bounding box center [666, 214] width 119 height 47
type input "Julia Perrelli"
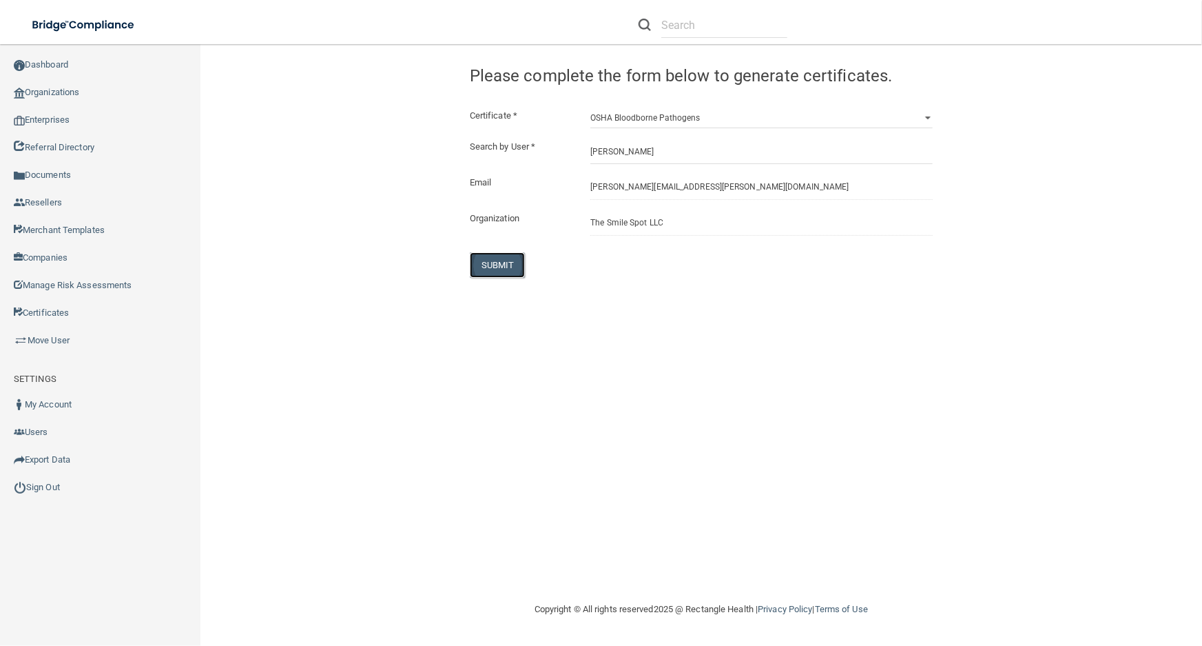
click at [520, 277] on button "SUBMIT" at bounding box center [498, 264] width 56 height 25
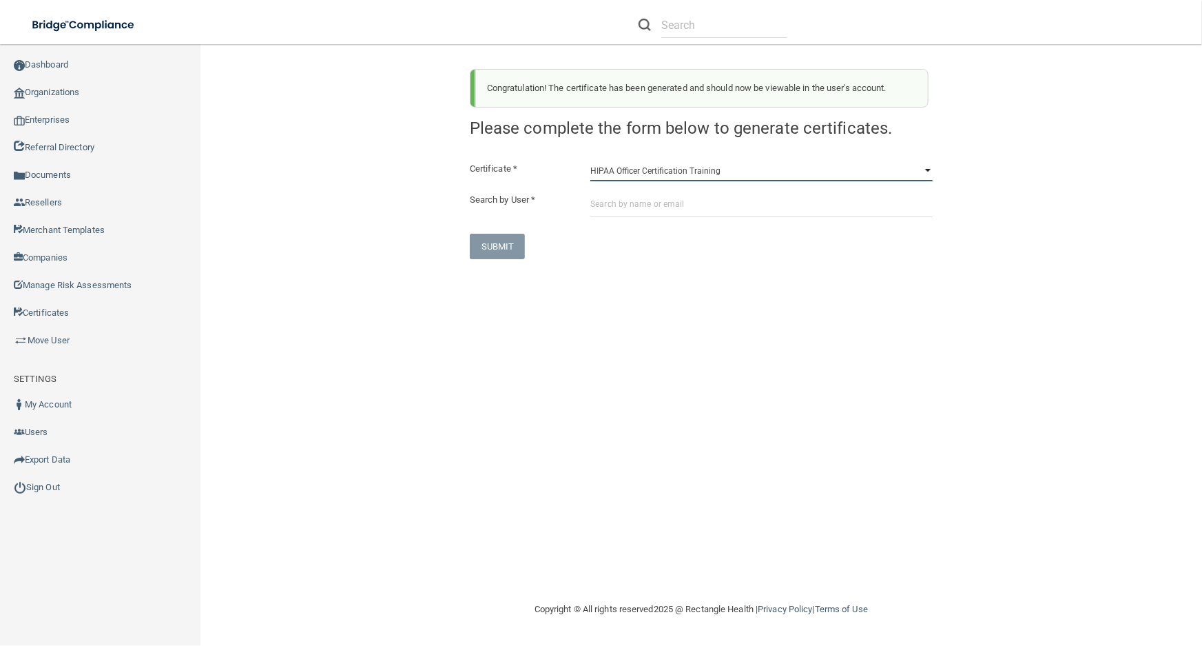
click at [659, 174] on select "HIPAA Officer Certification Training OSHA Bloodborne Pathogens OSHA COVID-19 Pr…" at bounding box center [761, 171] width 342 height 21
select select "1"
click at [590, 161] on select "HIPAA Officer Certification Training OSHA Bloodborne Pathogens OSHA COVID-19 Pr…" at bounding box center [761, 171] width 342 height 21
click at [662, 212] on input "text" at bounding box center [761, 204] width 342 height 25
paste input "julia.perrelli@smilespotct.com"
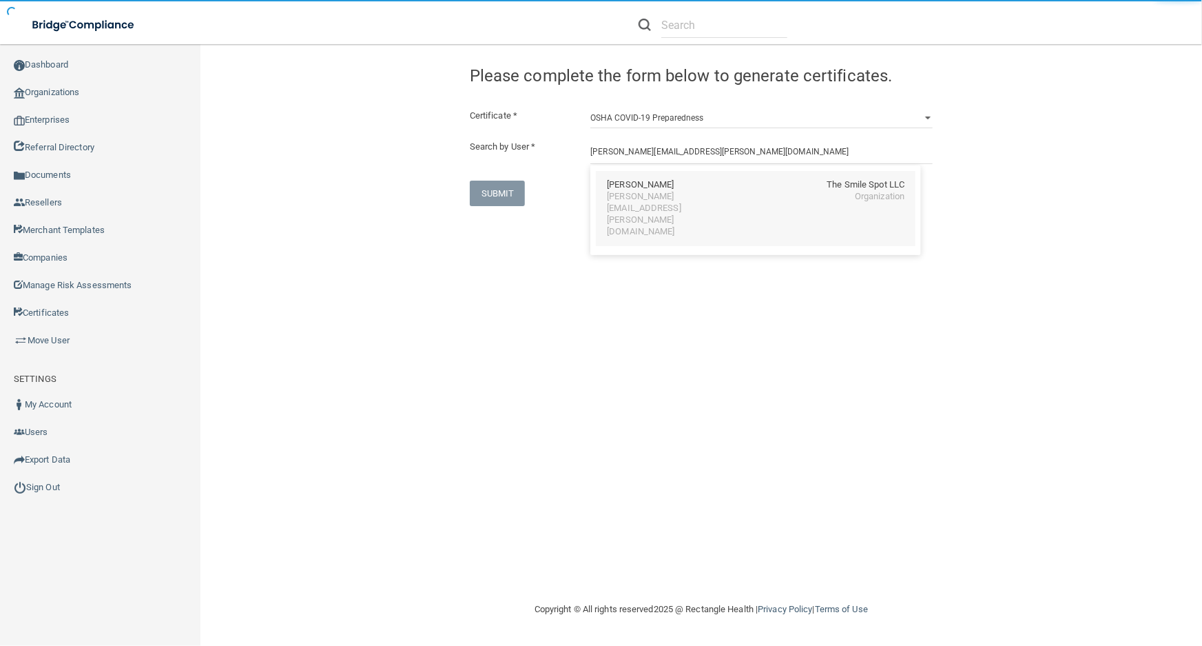
click at [633, 197] on div "julia.perrelli@smilespotct.com" at bounding box center [666, 214] width 119 height 47
type input "Julia Perrelli"
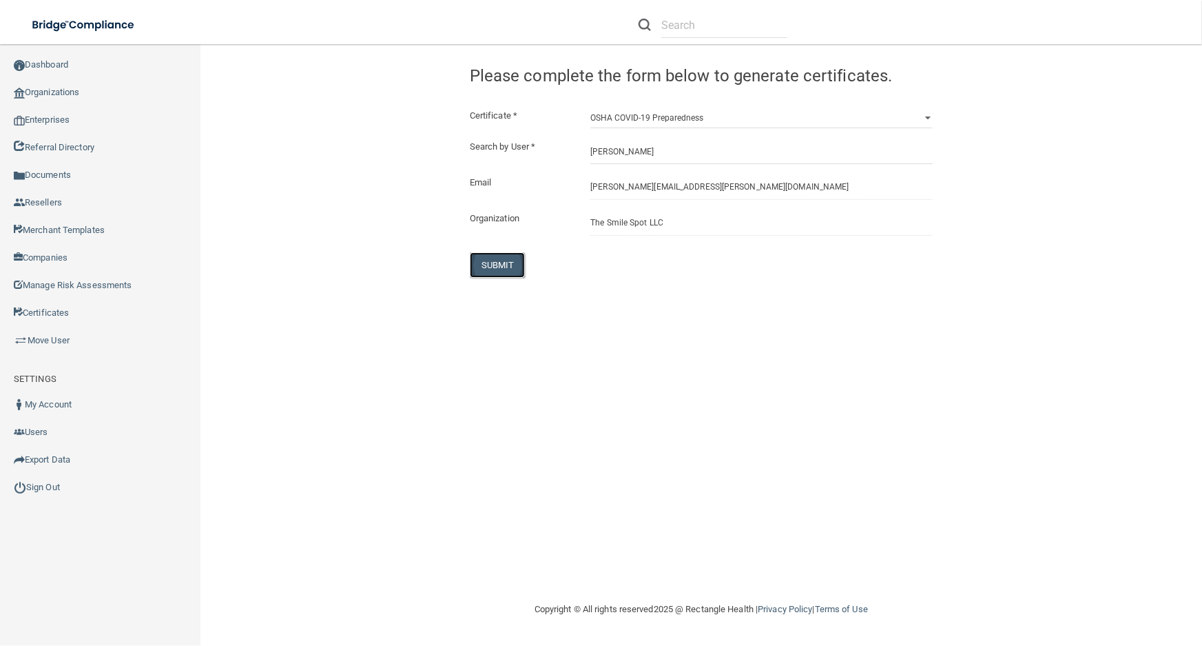
click at [507, 267] on button "SUBMIT" at bounding box center [498, 264] width 56 height 25
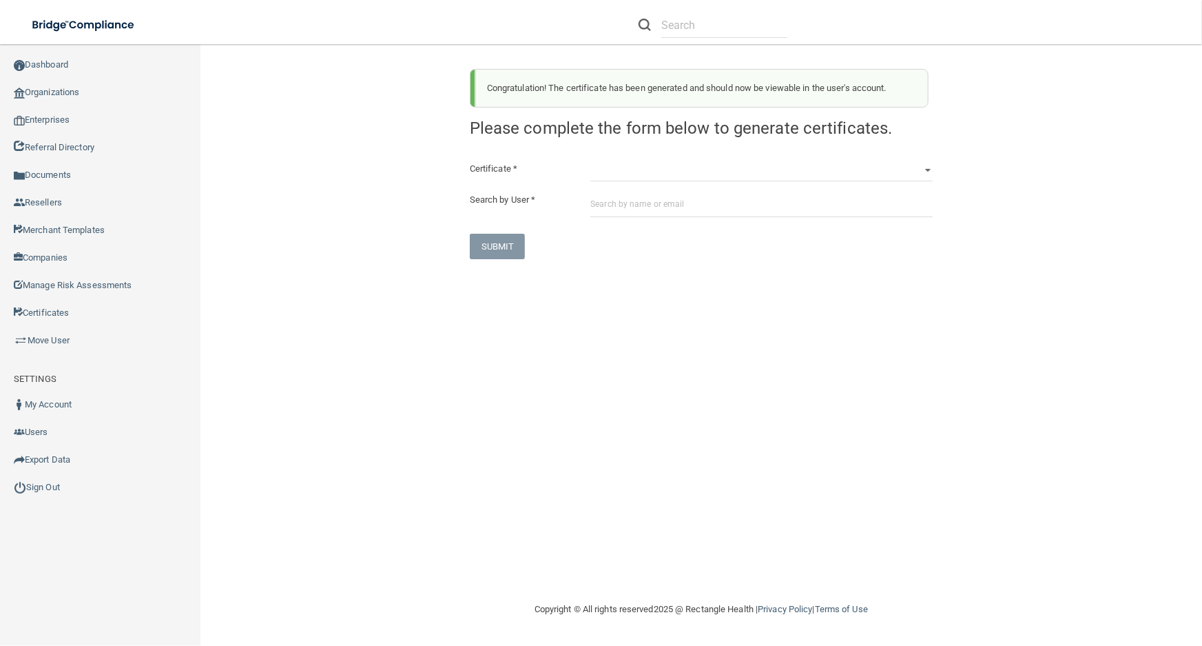
click at [622, 158] on div "Congratulation! The certificate has been generated and should now be viewable i…" at bounding box center [702, 158] width 484 height 201
click at [627, 165] on select "HIPAA Officer Certification Training OSHA Bloodborne Pathogens OSHA COVID-19 Pr…" at bounding box center [761, 171] width 342 height 21
select select "3"
click at [590, 161] on select "HIPAA Officer Certification Training OSHA Bloodborne Pathogens OSHA COVID-19 Pr…" at bounding box center [761, 171] width 342 height 21
click at [647, 202] on input "text" at bounding box center [761, 204] width 342 height 25
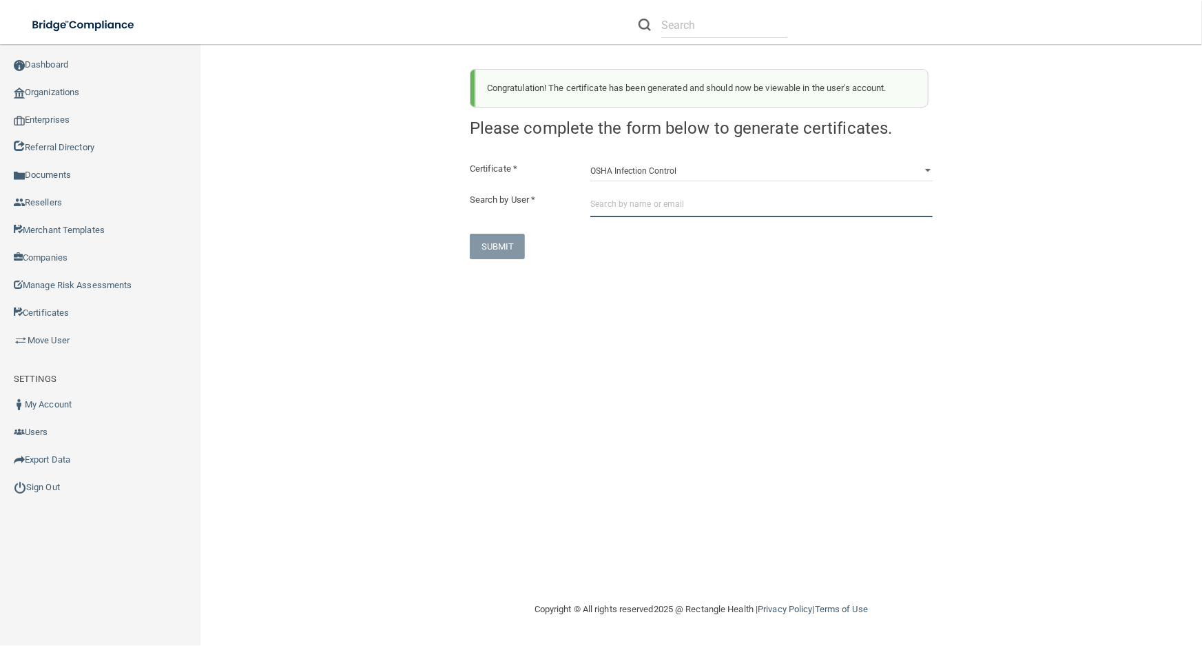
paste input "julia.perrelli@smilespotct.com"
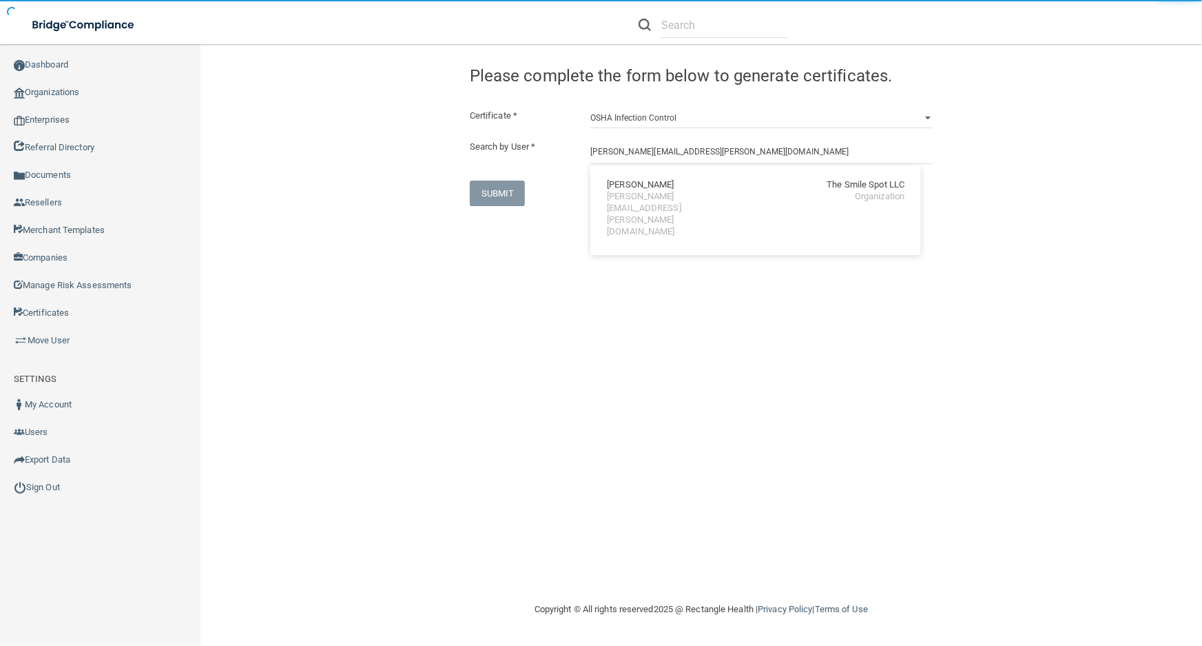
click at [647, 194] on div "julia.perrelli@smilespotct.com" at bounding box center [666, 214] width 119 height 47
type input "Julia Perrelli"
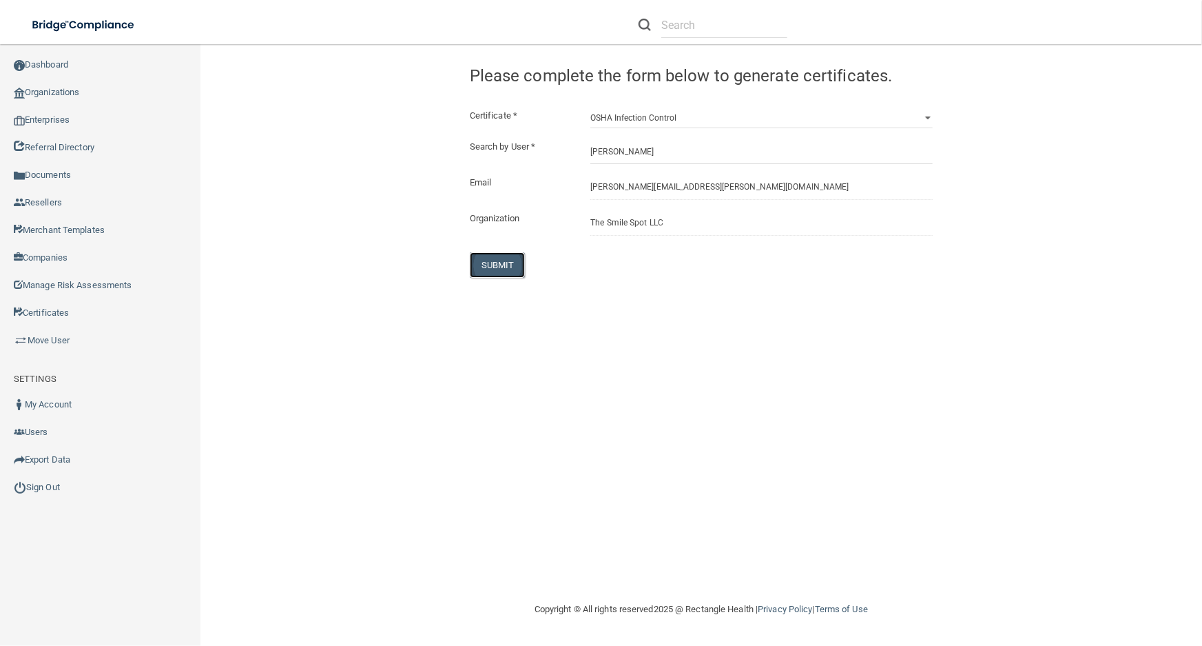
click at [475, 268] on button "SUBMIT" at bounding box center [498, 264] width 56 height 25
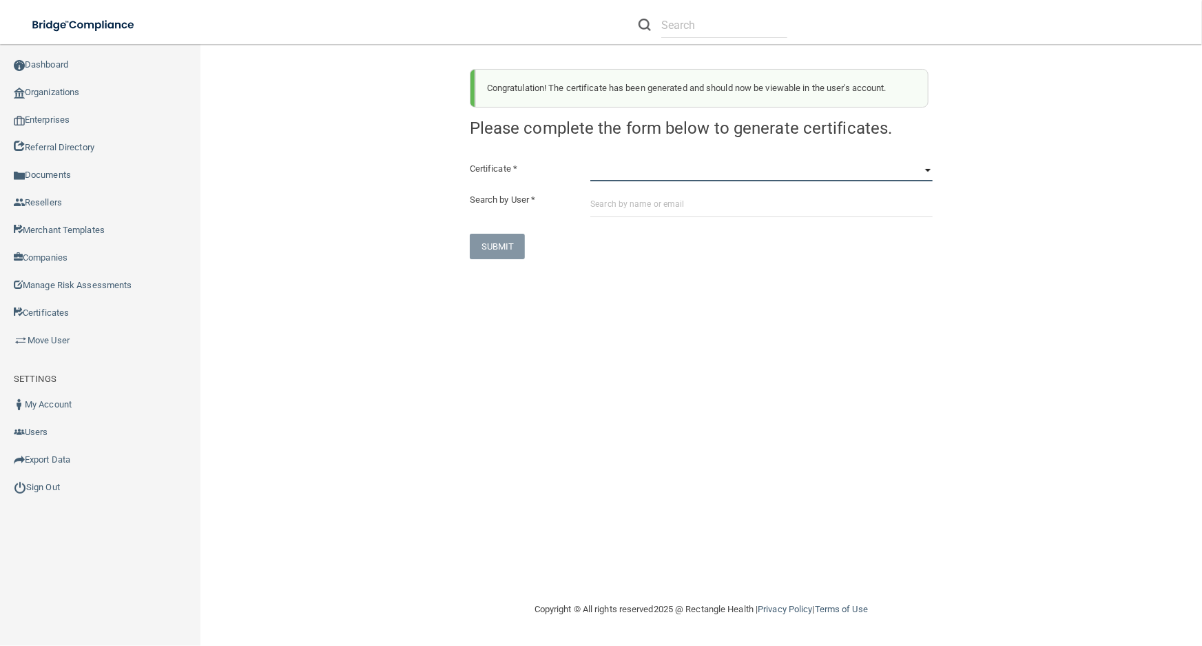
click at [627, 165] on select "HIPAA Officer Certification Training OSHA Bloodborne Pathogens OSHA COVID-19 Pr…" at bounding box center [761, 171] width 342 height 21
select select "4"
click at [590, 161] on select "HIPAA Officer Certification Training OSHA Bloodborne Pathogens OSHA COVID-19 Pr…" at bounding box center [761, 171] width 342 height 21
click at [634, 209] on input "text" at bounding box center [761, 204] width 342 height 25
paste input "julia.perrelli@smilespotct.com"
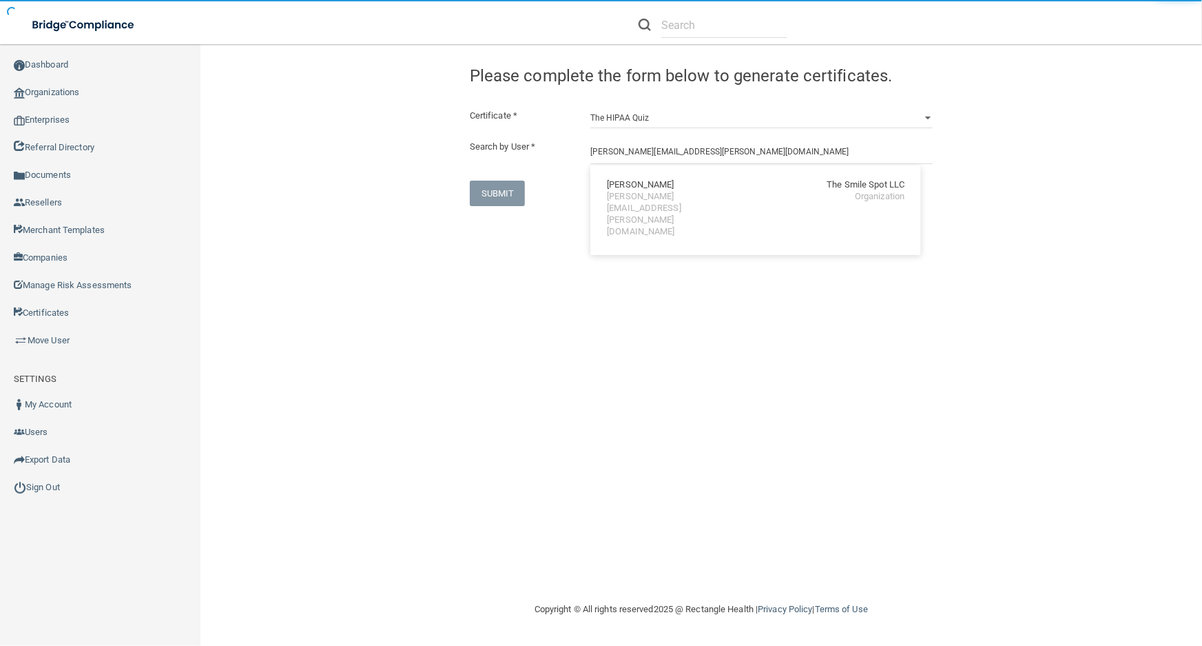
drag, startPoint x: 634, startPoint y: 207, endPoint x: 477, endPoint y: 265, distance: 167.0
click at [629, 214] on div "Julia Perrelli The Smile Spot LLC julia.perrelli@smilespotct.com Organization" at bounding box center [755, 210] width 331 height 90
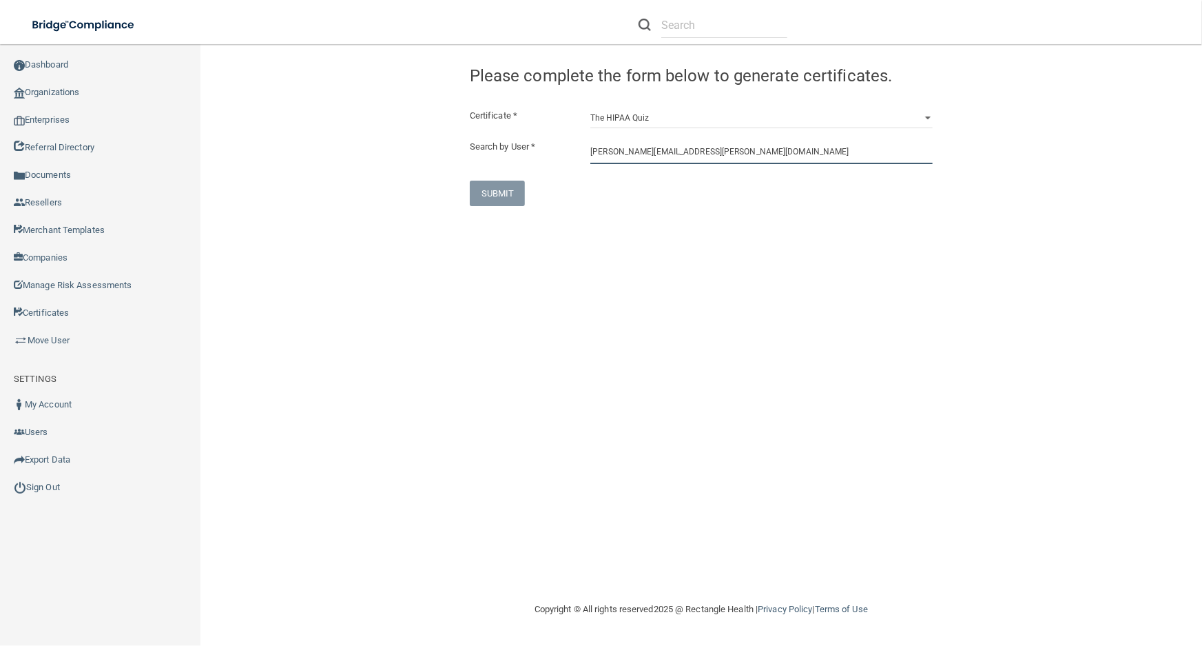
click at [607, 147] on input "julia.perrelli@smilespotct.com" at bounding box center [761, 150] width 342 height 25
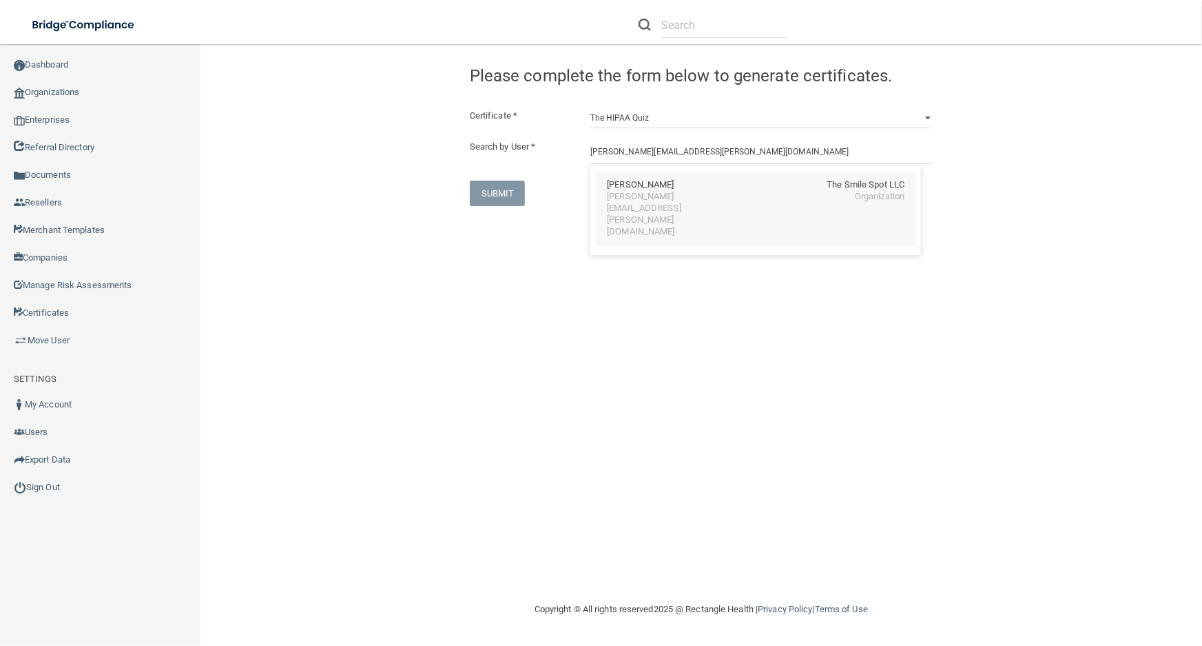
click at [635, 179] on div "Julia Perrelli" at bounding box center [640, 185] width 67 height 12
type input "Julia Perrelli"
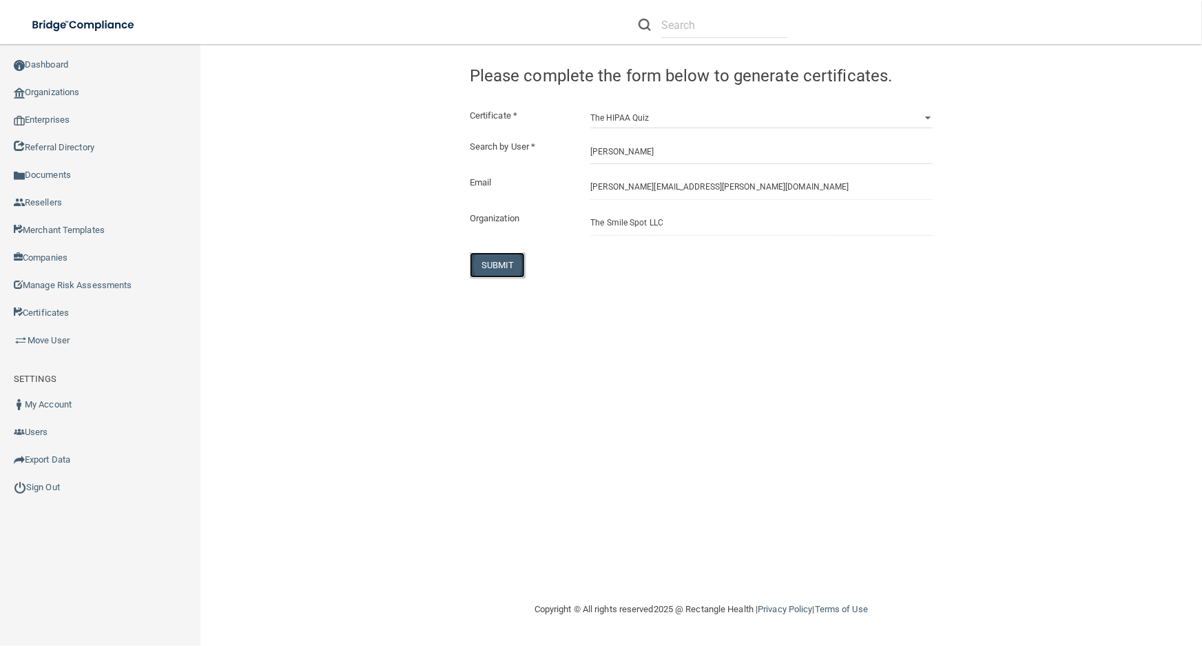
click at [498, 270] on button "SUBMIT" at bounding box center [498, 264] width 56 height 25
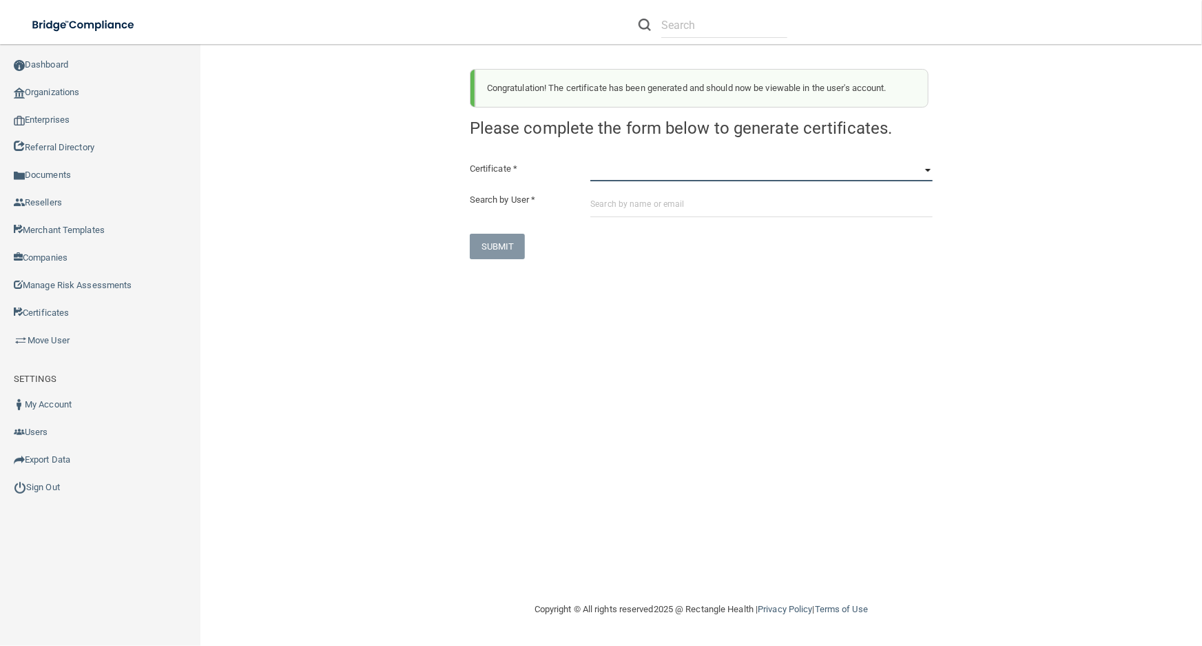
click at [699, 162] on select "HIPAA Officer Certification Training OSHA Bloodborne Pathogens OSHA COVID-19 Pr…" at bounding box center [761, 171] width 342 height 21
select select "0"
click at [590, 161] on select "HIPAA Officer Certification Training OSHA Bloodborne Pathogens OSHA COVID-19 Pr…" at bounding box center [761, 171] width 342 height 21
click at [710, 206] on input "text" at bounding box center [761, 204] width 342 height 25
paste input "[EMAIL_ADDRESS][PERSON_NAME][DOMAIN_NAME]"
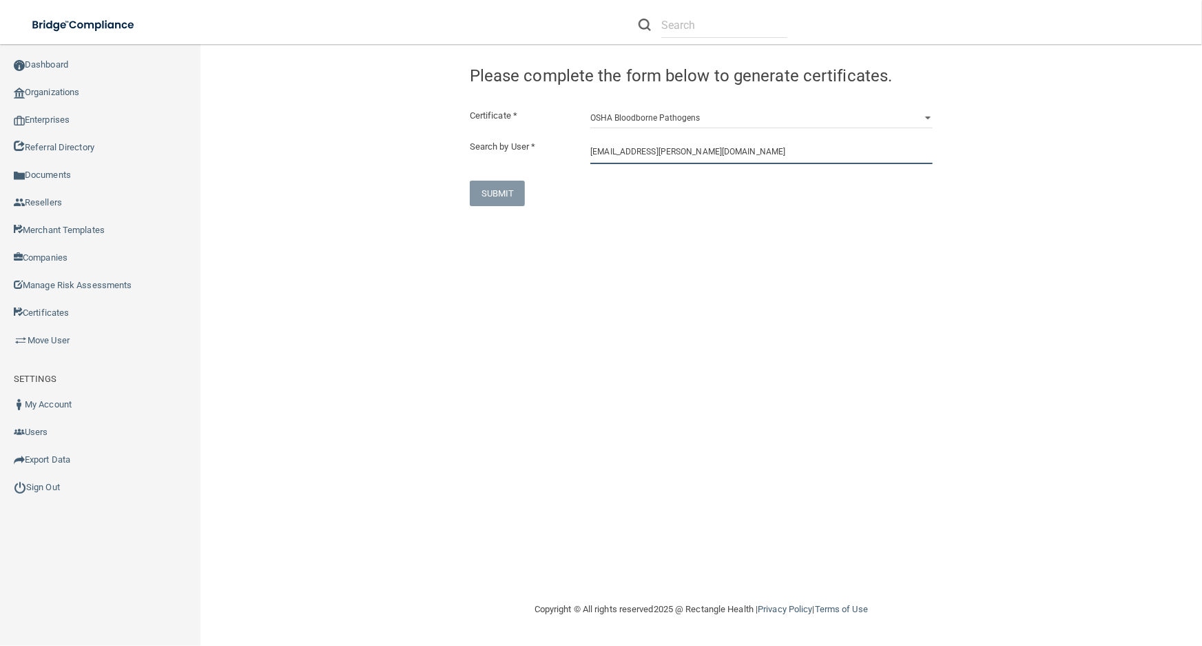
click at [673, 164] on input "[EMAIL_ADDRESS][PERSON_NAME][DOMAIN_NAME]" at bounding box center [761, 150] width 342 height 25
click at [806, 146] on input "[EMAIL_ADDRESS][PERSON_NAME][DOMAIN_NAME]" at bounding box center [761, 150] width 342 height 25
click at [655, 138] on div "Certificate * HIPAA Officer Certification Training OSHA Bloodborne Pathogens OS…" at bounding box center [701, 156] width 463 height 99
click at [661, 147] on input "[EMAIL_ADDRESS][PERSON_NAME][DOMAIN_NAME]" at bounding box center [761, 150] width 342 height 25
click at [679, 155] on input "[EMAIL_ADDRESS][PERSON_NAME][DOMAIN_NAME]" at bounding box center [761, 150] width 342 height 25
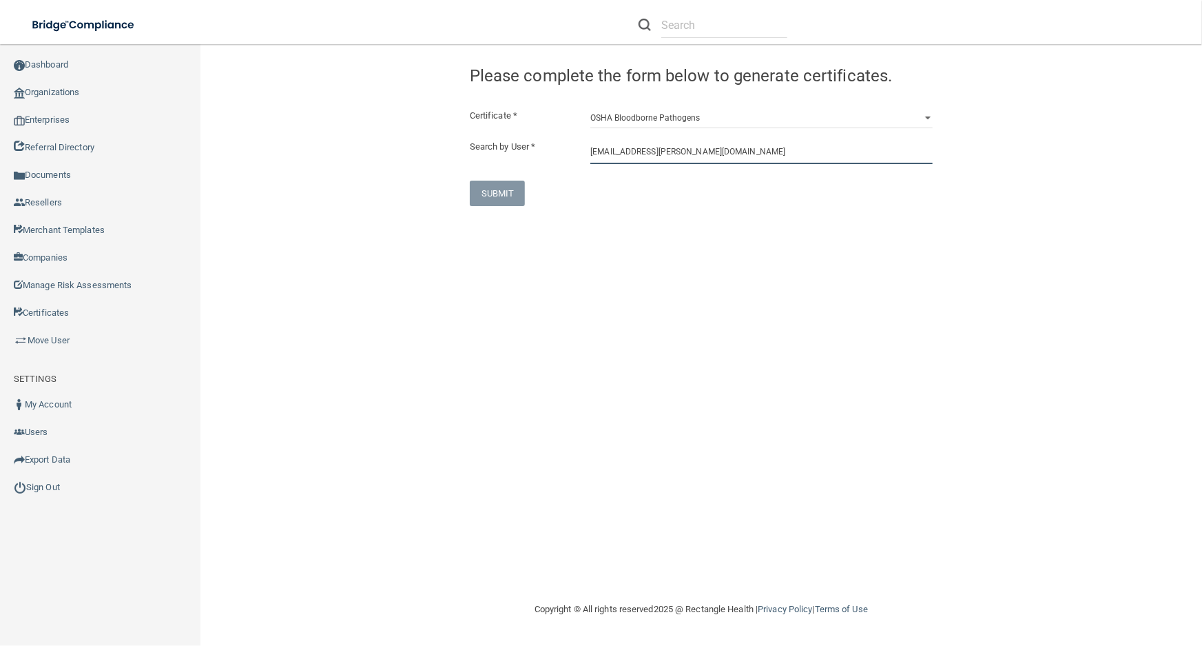
click at [681, 154] on input "[EMAIL_ADDRESS][PERSON_NAME][DOMAIN_NAME]" at bounding box center [761, 150] width 342 height 25
click at [692, 145] on input "[EMAIL_ADDRESS][PERSON_NAME][DOMAIN_NAME]" at bounding box center [761, 150] width 342 height 25
click at [701, 136] on div "Certificate * HIPAA Officer Certification Training OSHA Bloodborne Pathogens OS…" at bounding box center [701, 156] width 463 height 99
drag, startPoint x: 710, startPoint y: 132, endPoint x: 702, endPoint y: 117, distance: 16.3
click at [708, 122] on div "Certificate * HIPAA Officer Certification Training OSHA Bloodborne Pathogens OS…" at bounding box center [701, 156] width 463 height 99
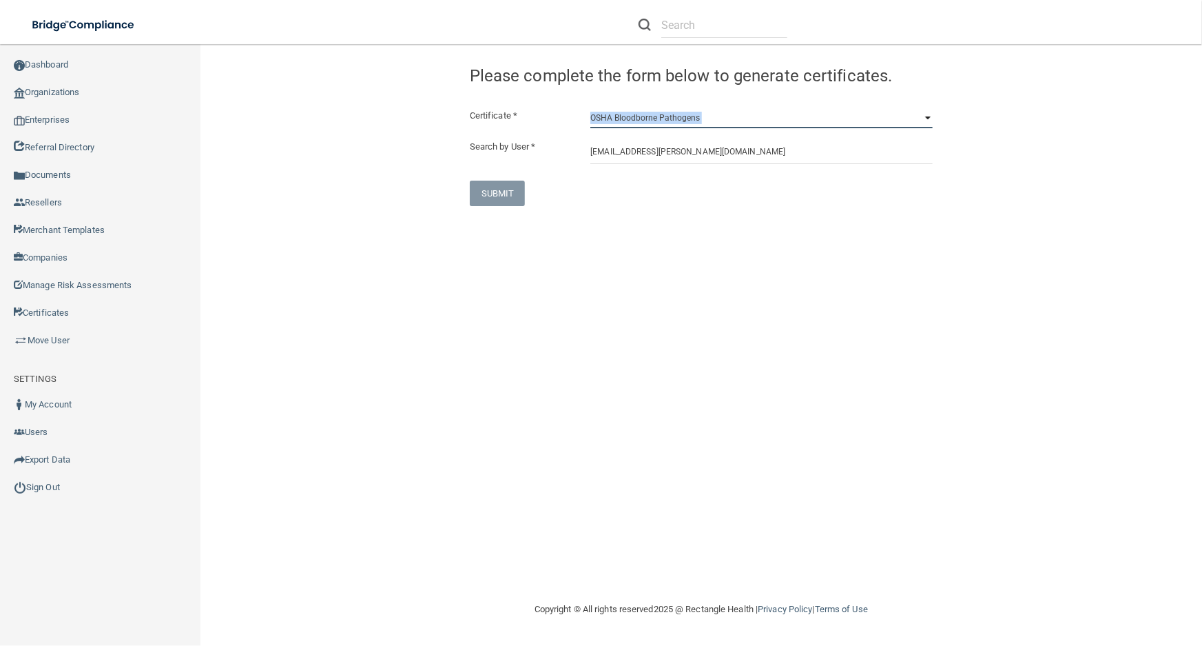
click at [690, 110] on select "HIPAA Officer Certification Training OSHA Bloodborne Pathogens OSHA COVID-19 Pr…" at bounding box center [761, 117] width 342 height 21
click at [590, 107] on select "HIPAA Officer Certification Training OSHA Bloodborne Pathogens OSHA COVID-19 Pr…" at bounding box center [761, 117] width 342 height 21
click at [746, 145] on input "[EMAIL_ADDRESS][PERSON_NAME][DOMAIN_NAME]" at bounding box center [761, 150] width 342 height 25
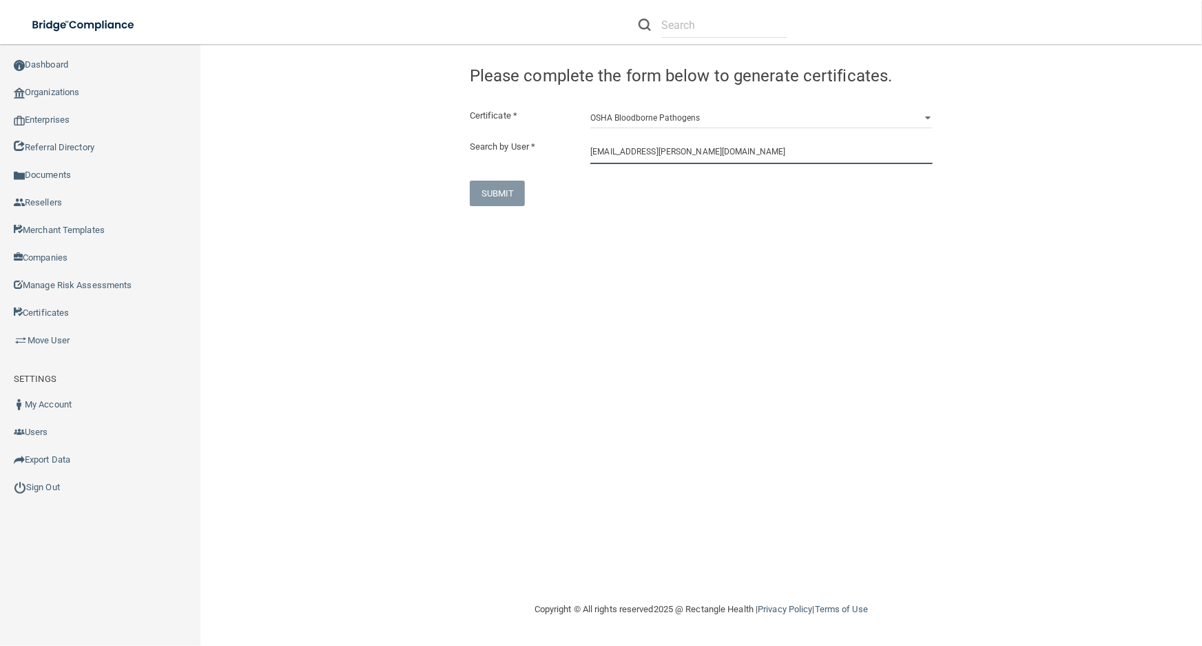
type input "[EMAIL_ADDRESS][PERSON_NAME][DOMAIN_NAME]"
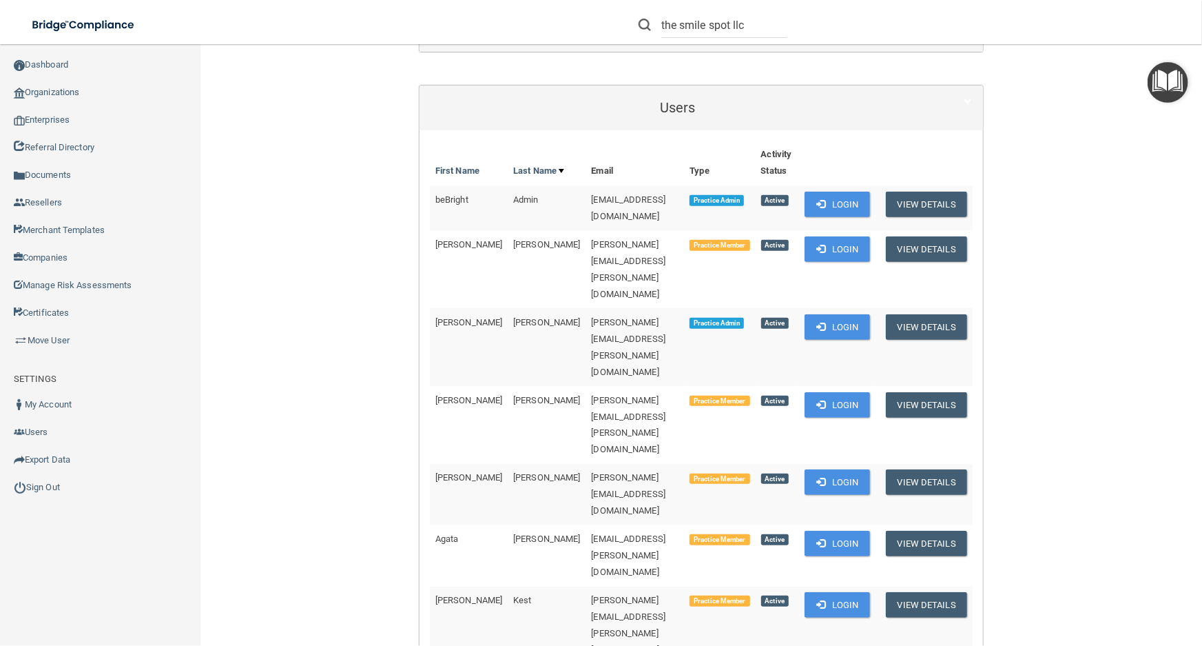
scroll to position [187, 0]
copy td "[PERSON_NAME][EMAIL_ADDRESS][PERSON_NAME][DOMAIN_NAME]"
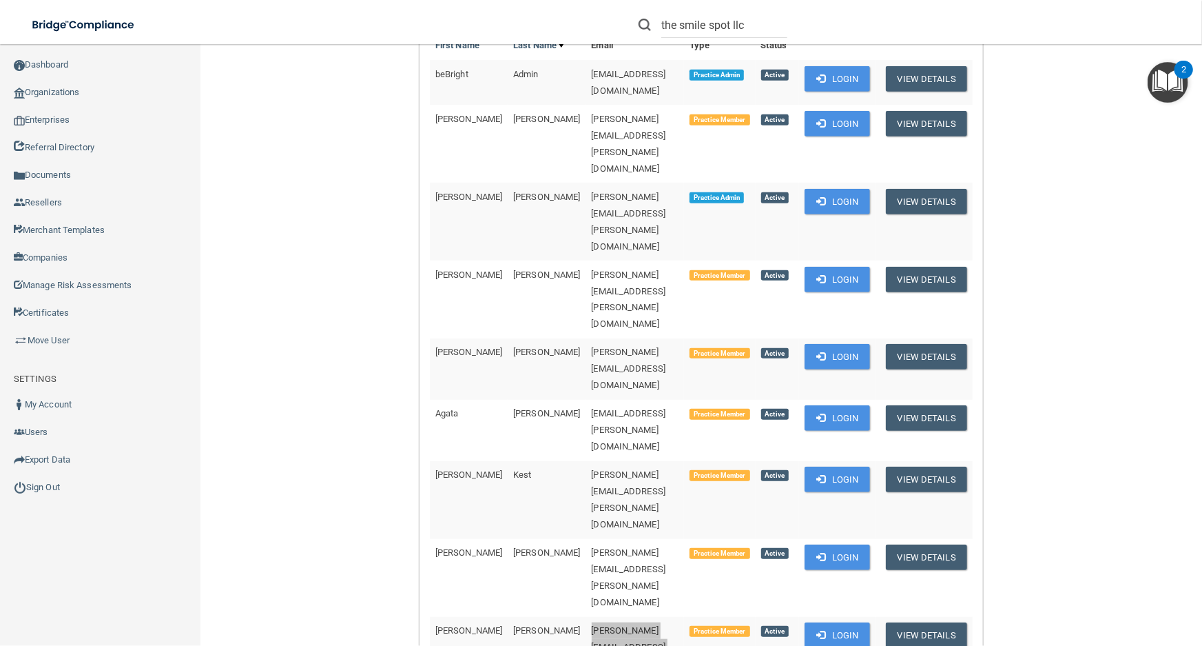
scroll to position [376, 0]
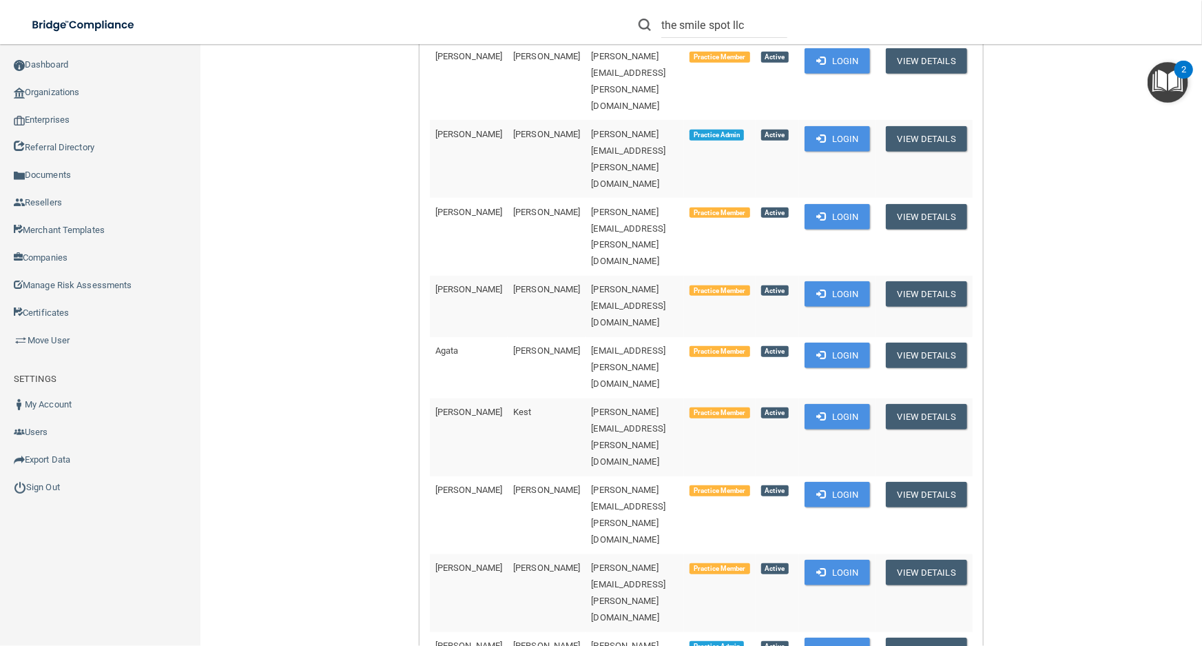
copy td "[PERSON_NAME][EMAIL_ADDRESS][PERSON_NAME][DOMAIN_NAME]"
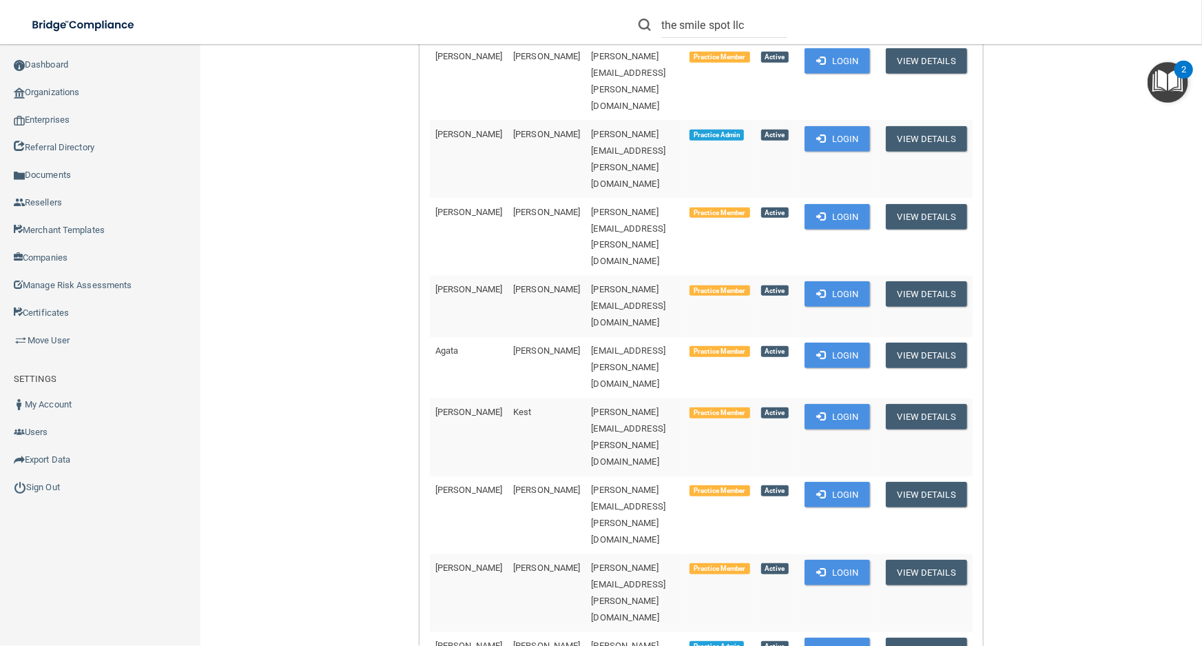
copy td "julia.perrelli@smilespotct.com"
click at [839, 637] on button "Login" at bounding box center [837, 649] width 65 height 25
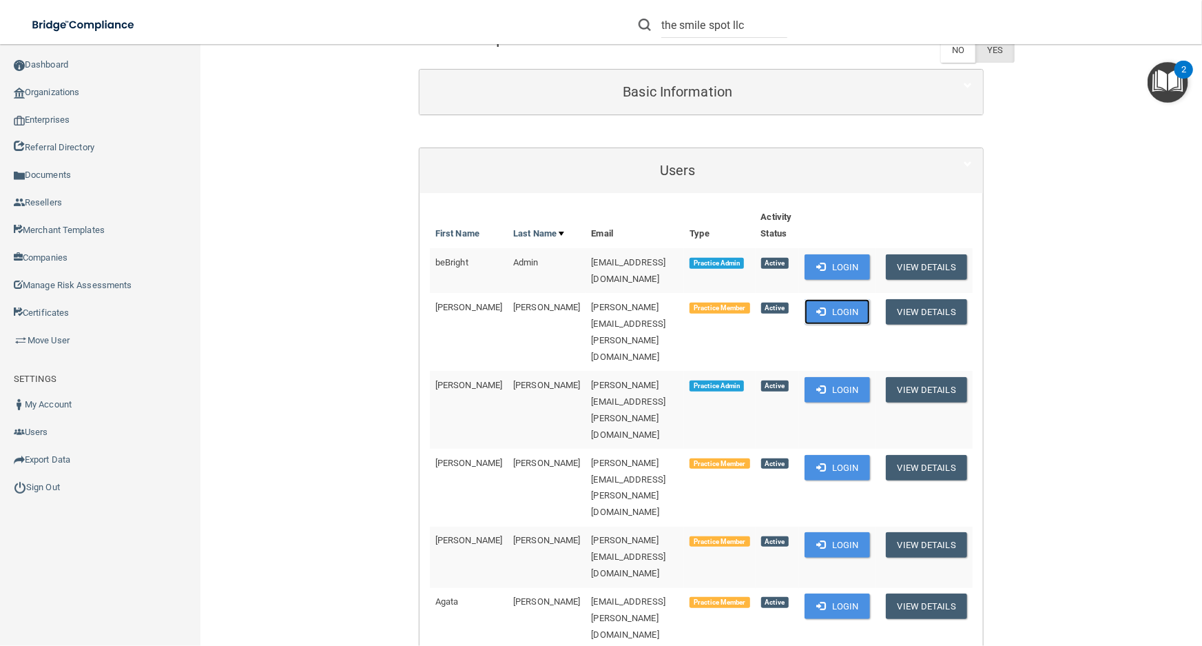
click at [839, 300] on button "Login" at bounding box center [837, 311] width 65 height 25
click at [819, 384] on span at bounding box center [820, 388] width 9 height 9
click at [822, 377] on button "Login" at bounding box center [837, 389] width 65 height 25
click at [820, 455] on button "Login" at bounding box center [837, 467] width 65 height 25
click at [856, 532] on button "Login" at bounding box center [837, 544] width 65 height 25
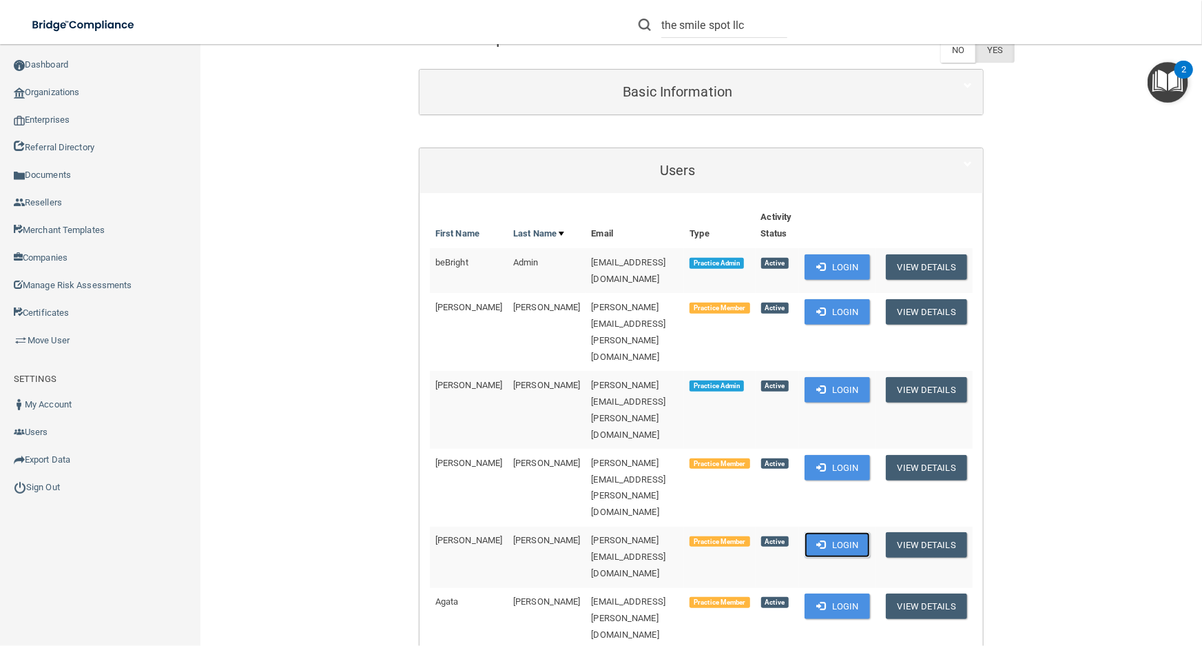
click at [816, 532] on button "Login" at bounding box center [837, 544] width 65 height 25
click at [825, 601] on span at bounding box center [820, 605] width 9 height 9
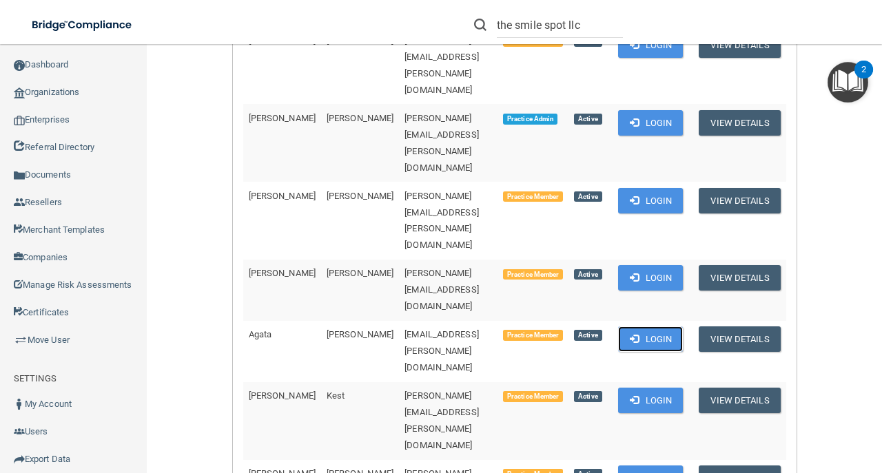
scroll to position [395, 0]
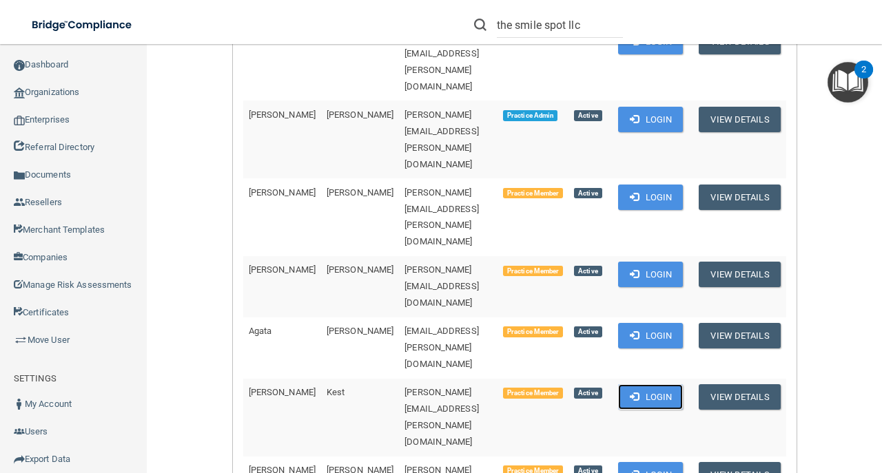
click at [637, 392] on span at bounding box center [634, 396] width 9 height 9
click at [644, 462] on button "Login" at bounding box center [650, 474] width 65 height 25
drag, startPoint x: 418, startPoint y: 384, endPoint x: 396, endPoint y: 260, distance: 126.5
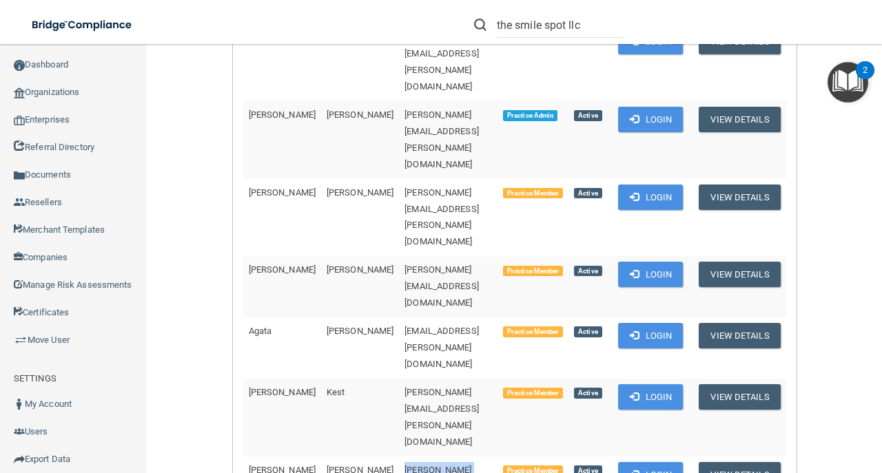
copy td "michelle.kirkham@smilespotct.com"
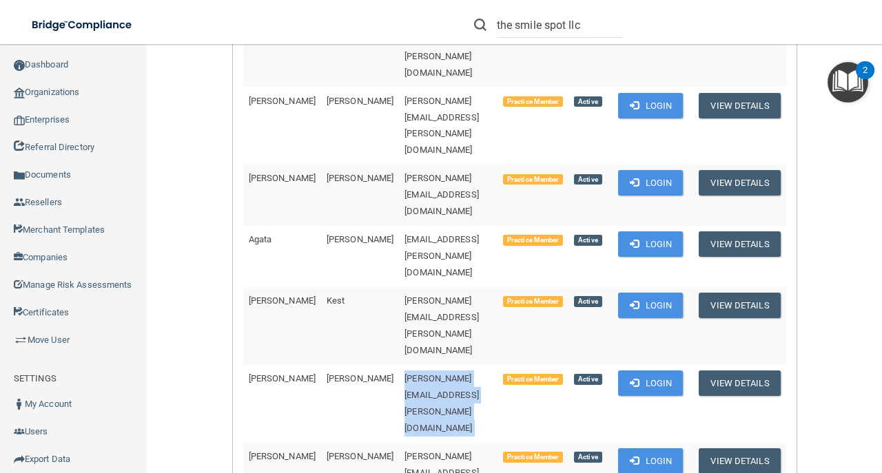
scroll to position [533, 0]
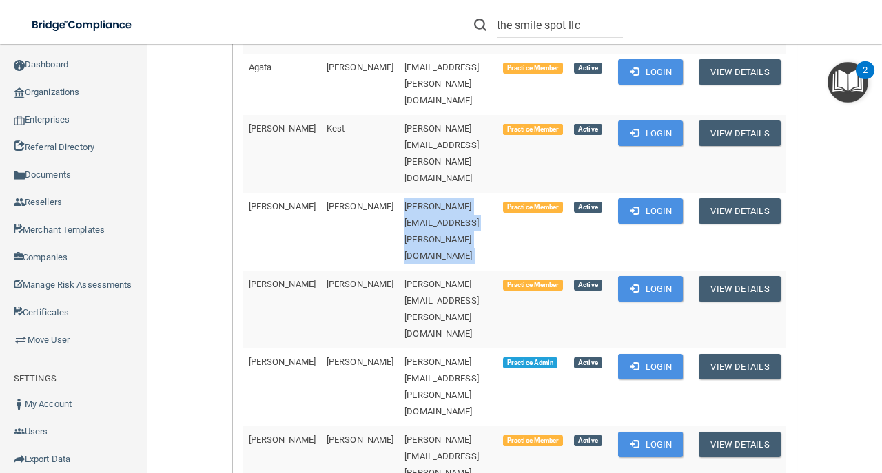
scroll to position [670, 0]
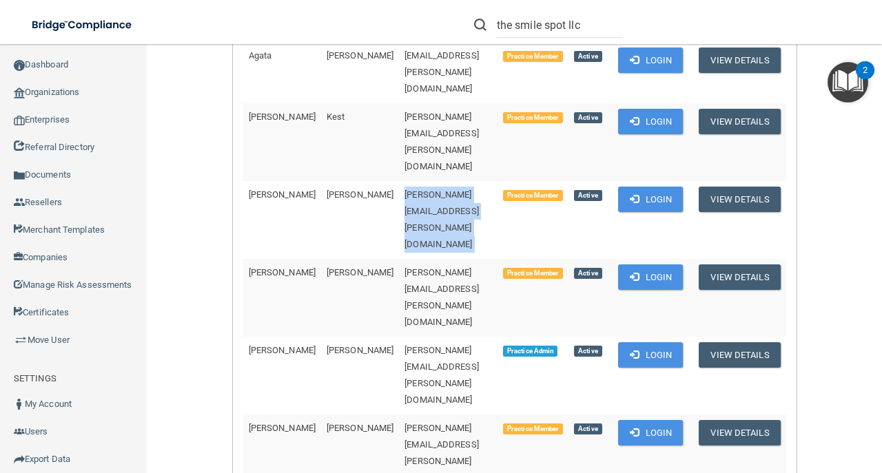
click at [635, 342] on button "Login" at bounding box center [650, 354] width 65 height 25
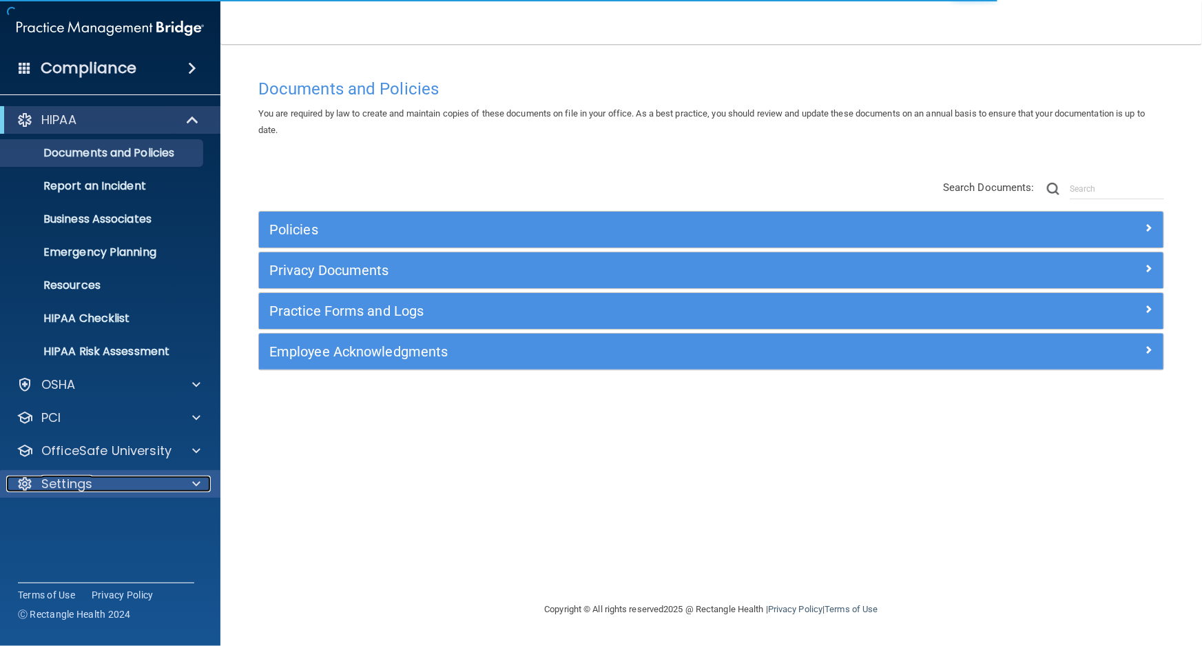
click at [154, 476] on div "Settings" at bounding box center [91, 483] width 171 height 17
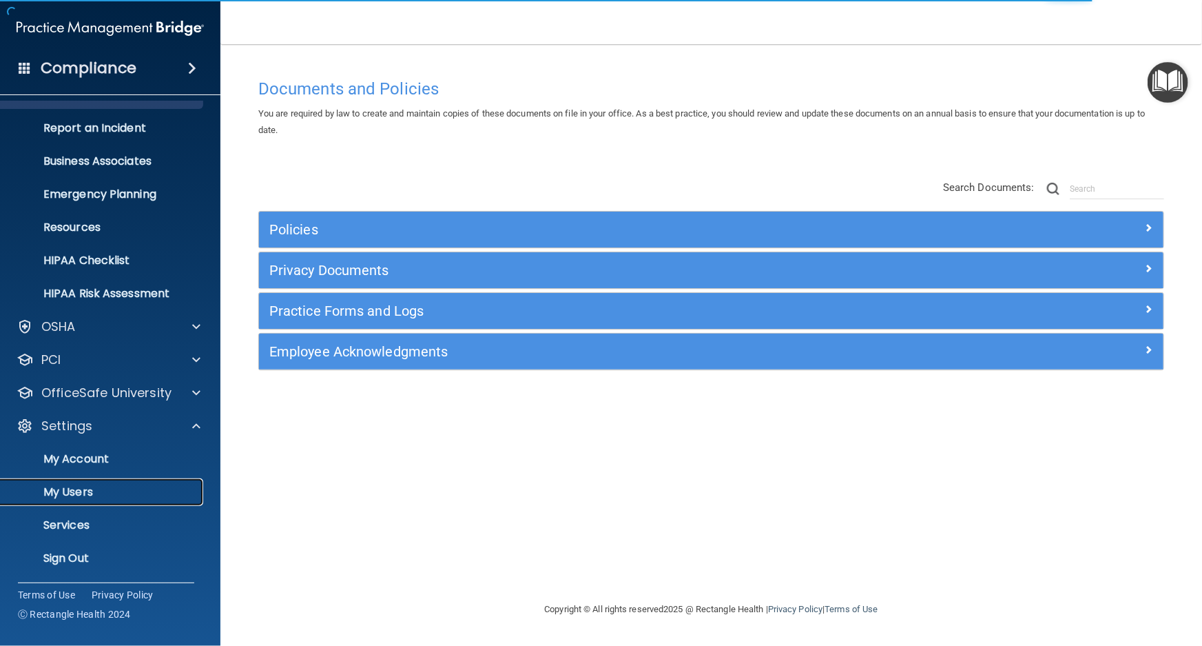
click at [152, 479] on link "My Users" at bounding box center [94, 492] width 217 height 28
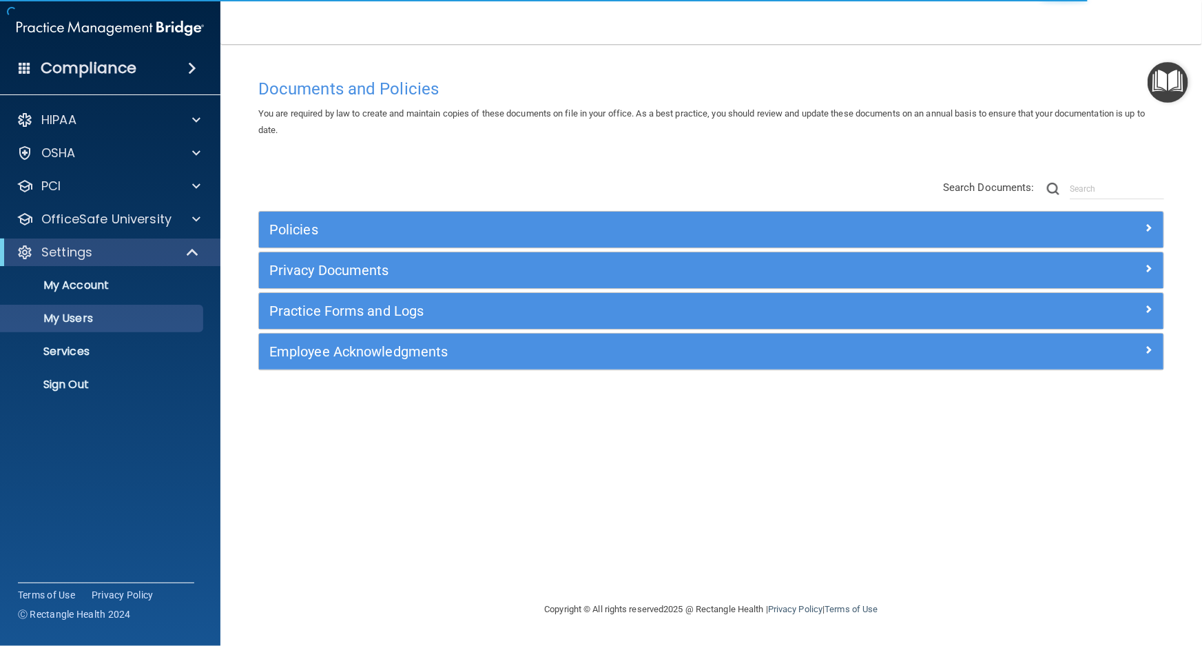
select select "20"
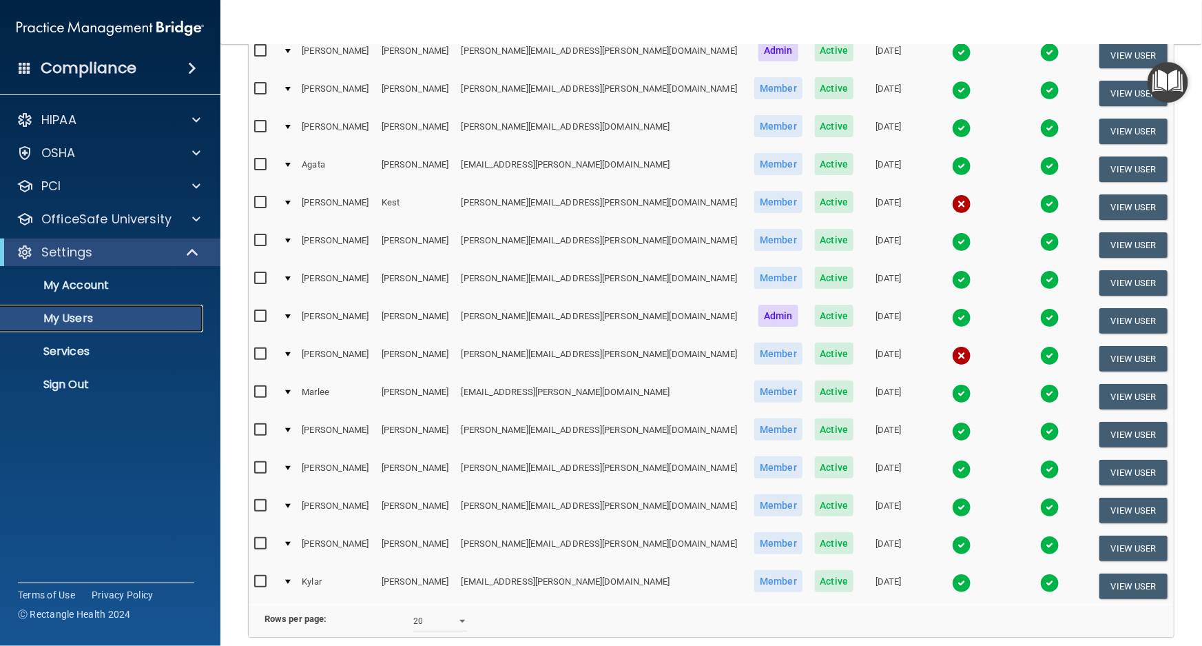
scroll to position [374, 0]
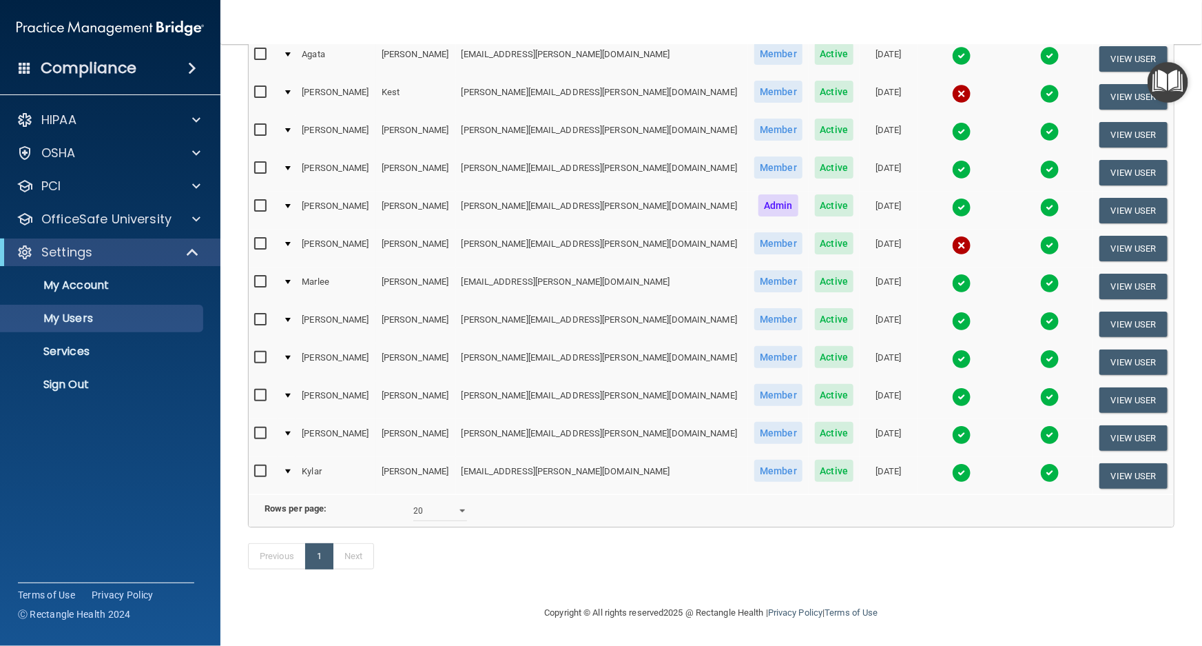
click at [952, 236] on img at bounding box center [961, 245] width 19 height 19
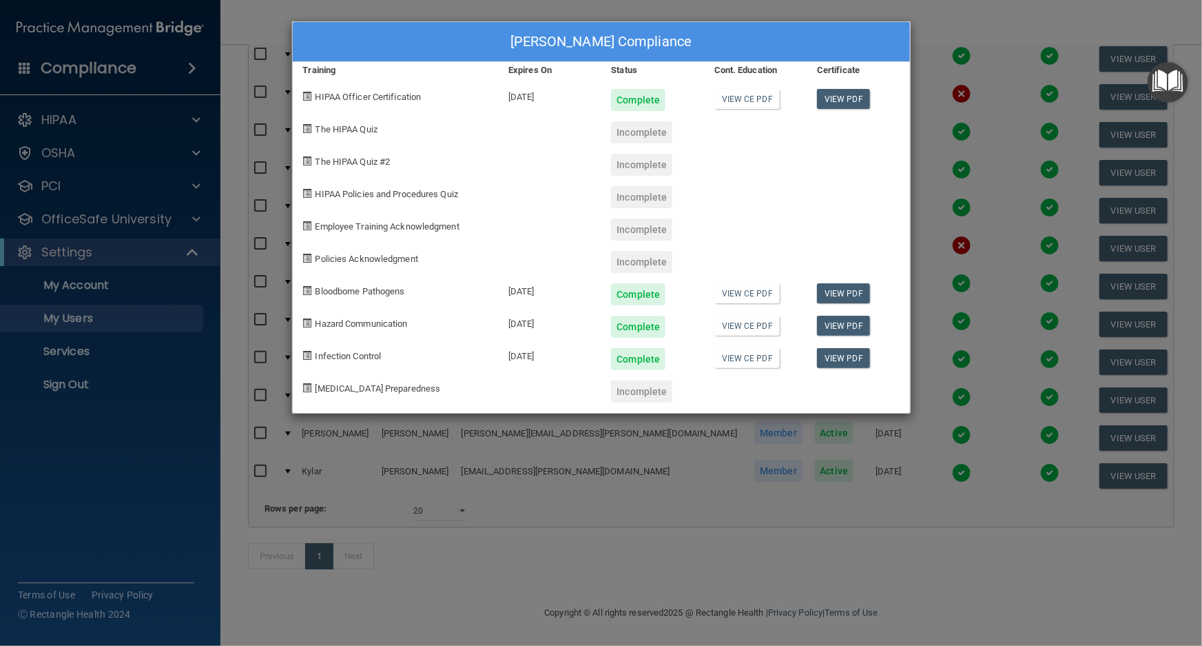
click at [883, 606] on div "[PERSON_NAME] Compliance Training Expires On Status Cont. Education Certificate…" at bounding box center [601, 323] width 1202 height 646
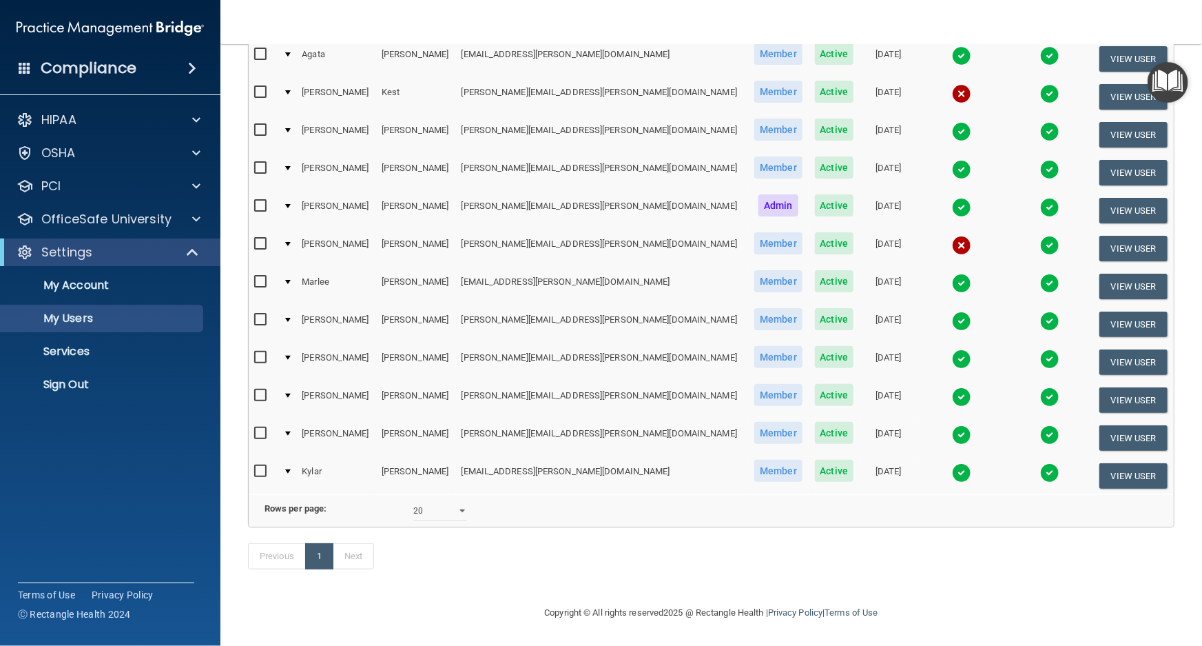
click at [518, 267] on td "[EMAIL_ADDRESS][PERSON_NAME][DOMAIN_NAME]" at bounding box center [602, 286] width 293 height 38
copy td "marlee.rosado@smilespotct.com"
click at [952, 274] on img at bounding box center [961, 283] width 19 height 19
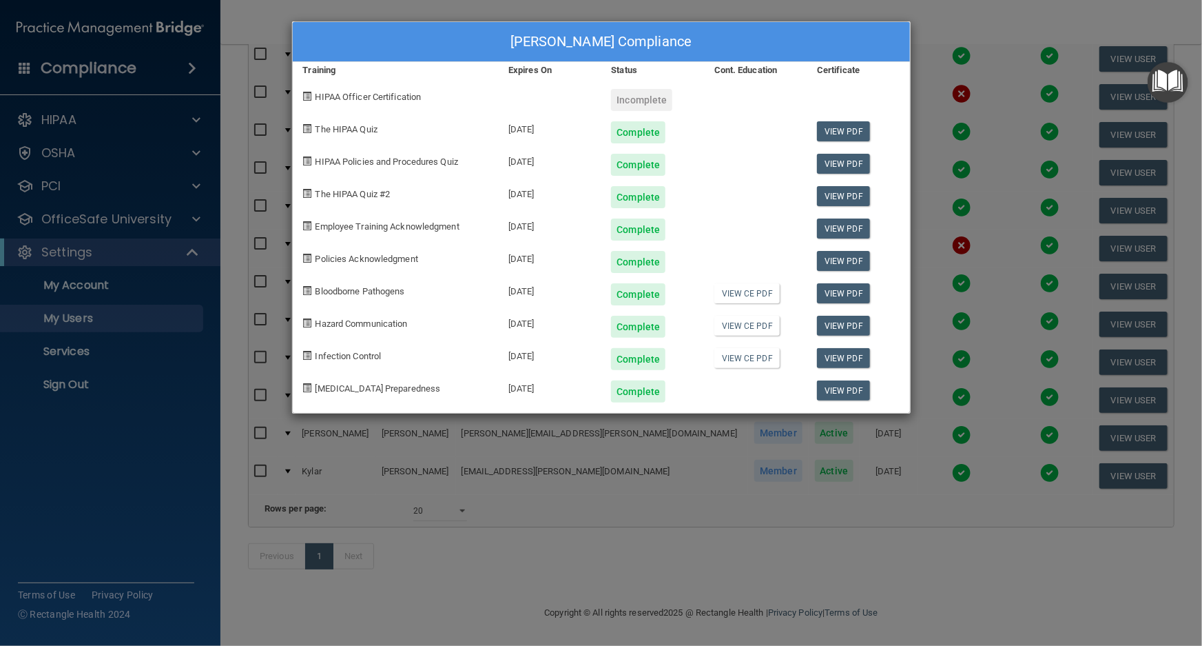
click at [752, 549] on div "Marlee Rosado's Compliance Training Expires On Status Cont. Education Certifica…" at bounding box center [601, 323] width 1202 height 646
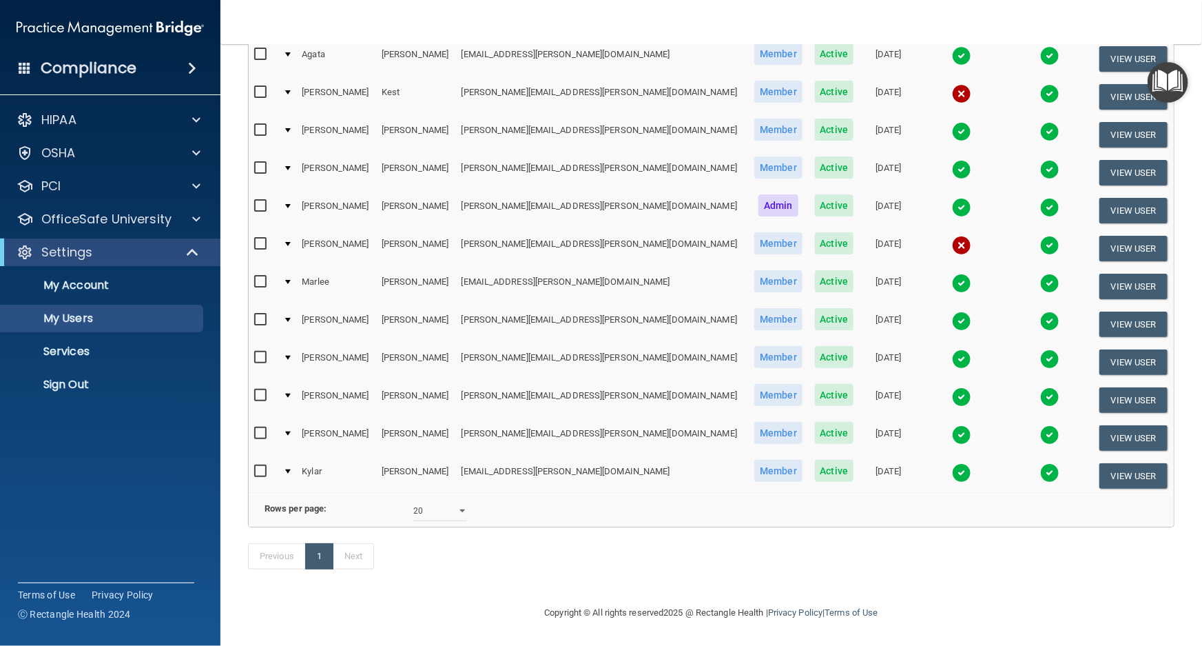
click at [952, 311] on img at bounding box center [961, 320] width 19 height 19
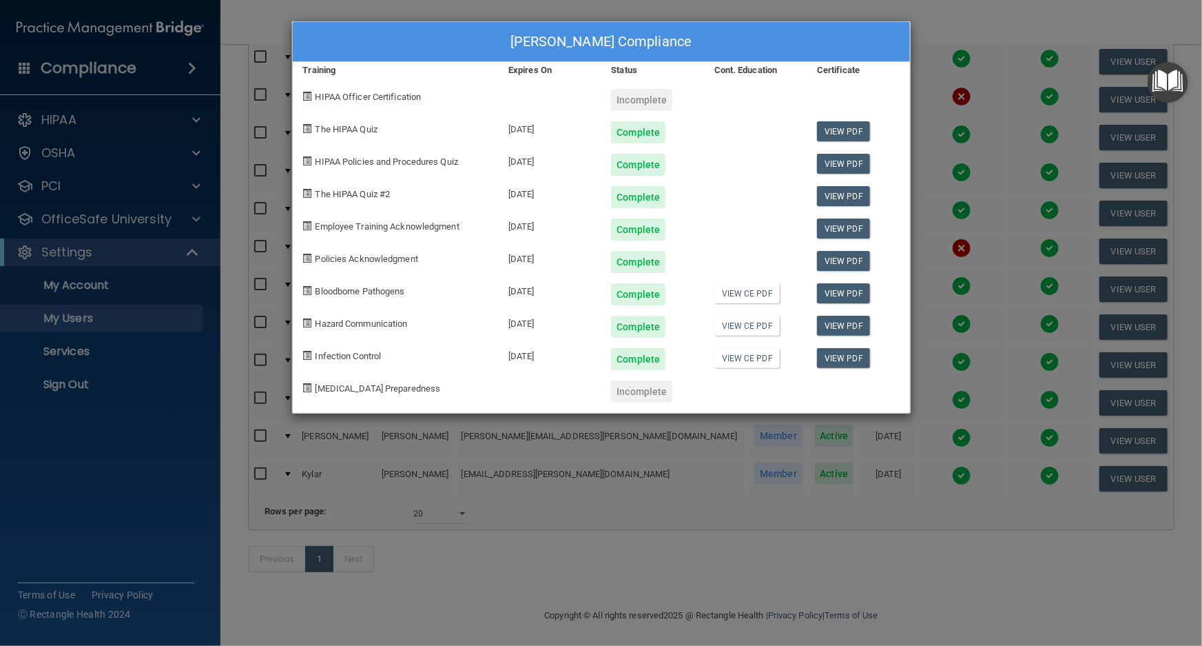
click at [896, 572] on div "Jamie Smith's Compliance Training Expires On Status Cont. Education Certificate…" at bounding box center [601, 323] width 1202 height 646
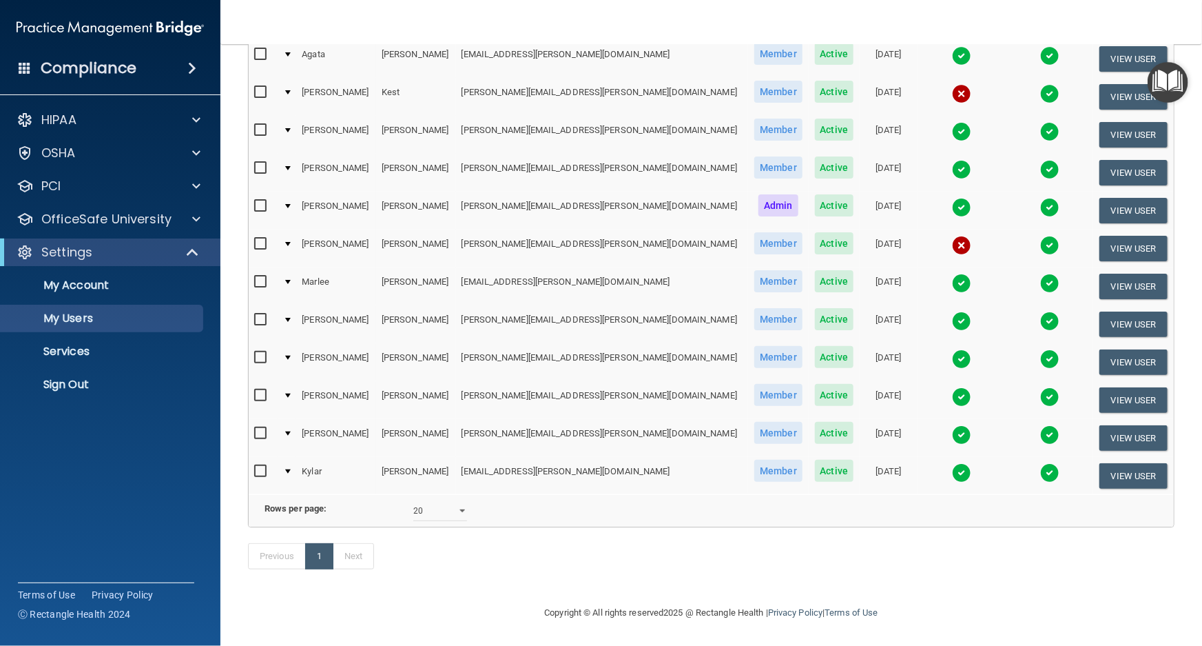
click at [952, 274] on img at bounding box center [961, 283] width 19 height 19
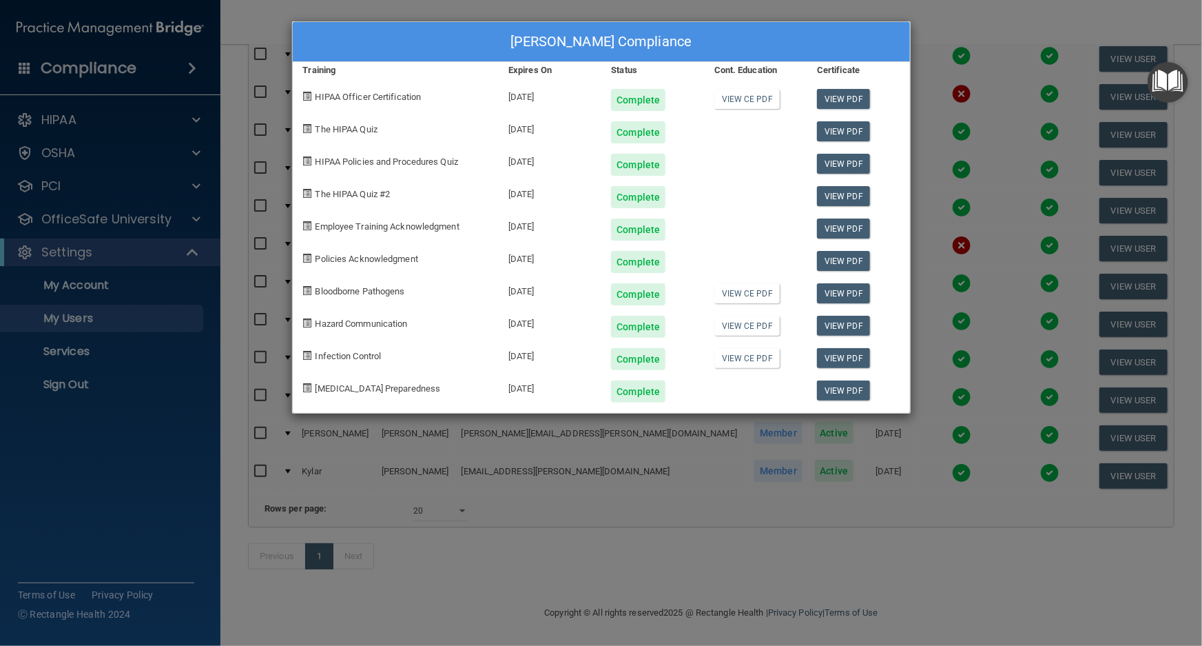
click at [771, 555] on div "Marlee Rosado's Compliance Training Expires On Status Cont. Education Certifica…" at bounding box center [601, 323] width 1202 height 646
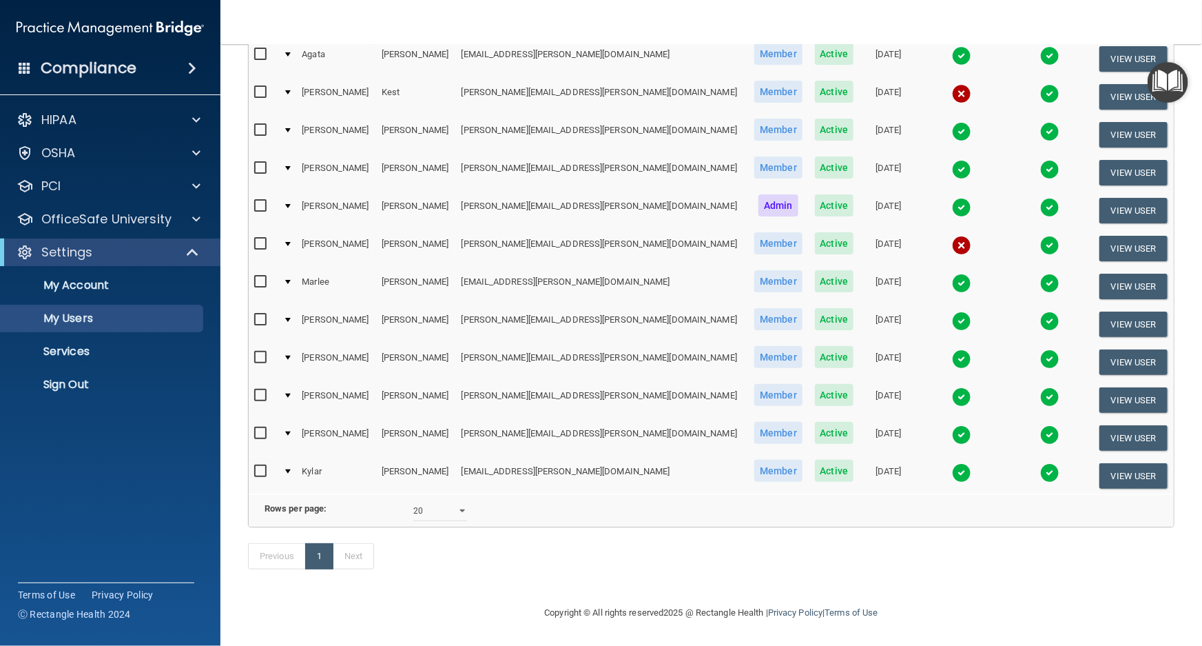
click at [952, 274] on img at bounding box center [961, 283] width 19 height 19
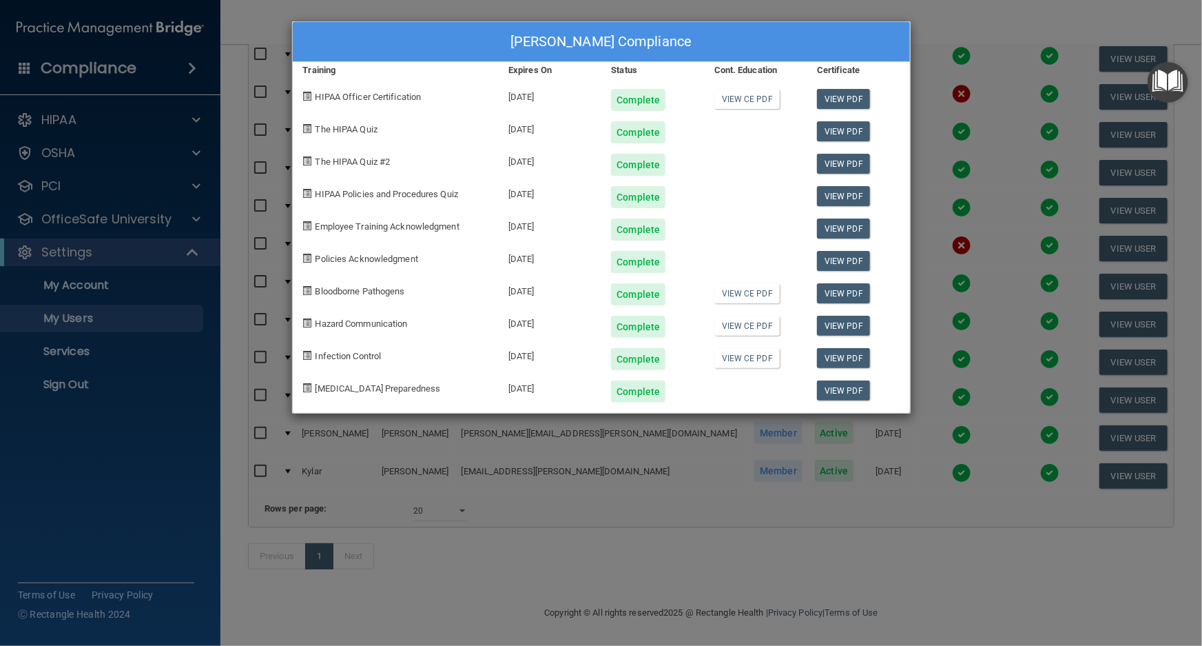
click at [572, 513] on div "Marlee Rosado's Compliance Training Expires On Status Cont. Education Certifica…" at bounding box center [601, 323] width 1202 height 646
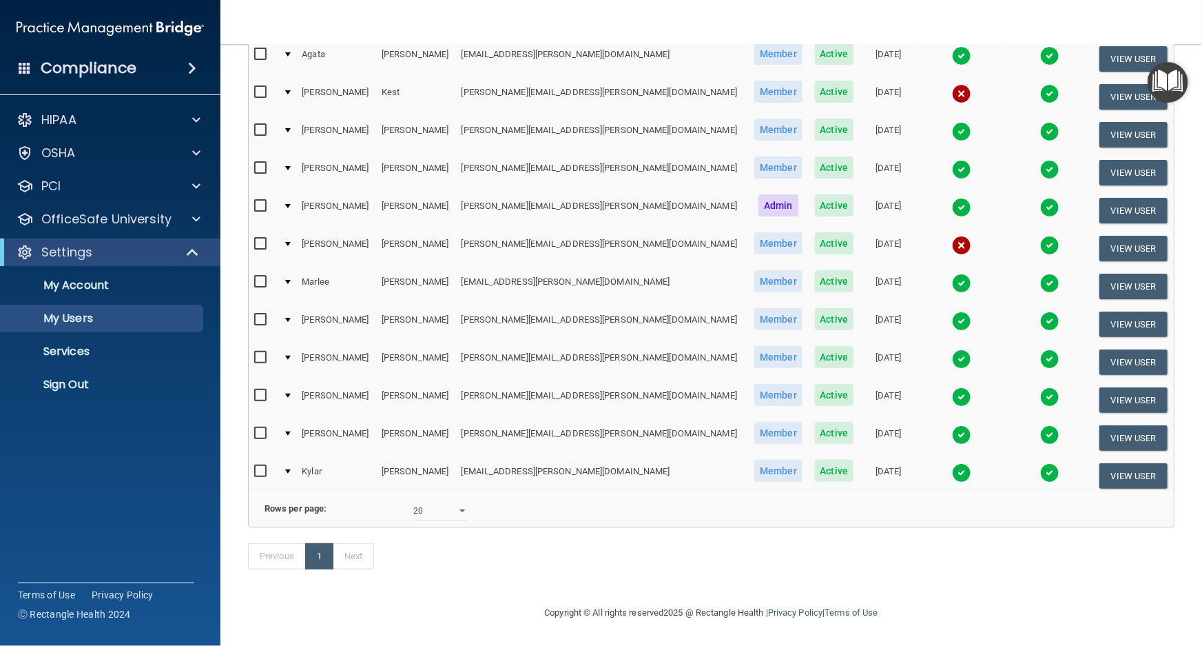
click at [530, 312] on td "jamie.smith@smilespotct.com" at bounding box center [602, 324] width 293 height 38
click at [524, 309] on td "jamie.smith@smilespotct.com" at bounding box center [602, 324] width 293 height 38
click at [521, 309] on td "jamie.smith@smilespotct.com" at bounding box center [602, 324] width 293 height 38
click at [519, 305] on td "jamie.smith@smilespotct.com" at bounding box center [602, 324] width 293 height 38
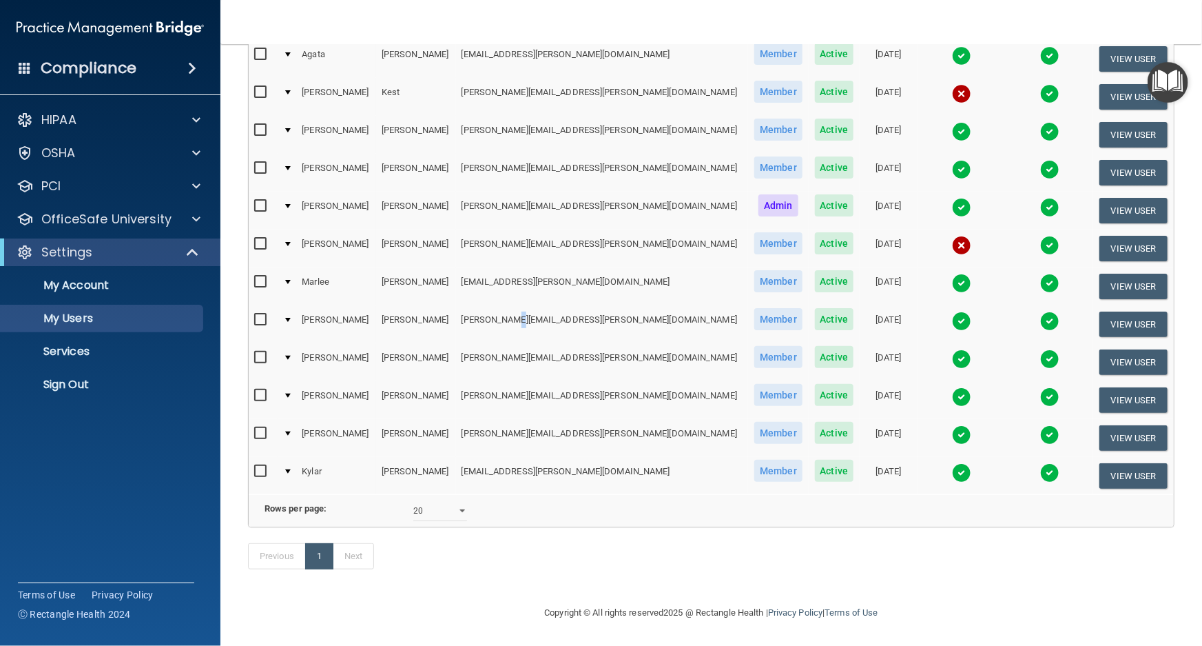
click at [519, 305] on td "jamie.smith@smilespotct.com" at bounding box center [602, 324] width 293 height 38
copy td "jamie.smith@smilespotct.com"
click at [952, 311] on img at bounding box center [961, 320] width 19 height 19
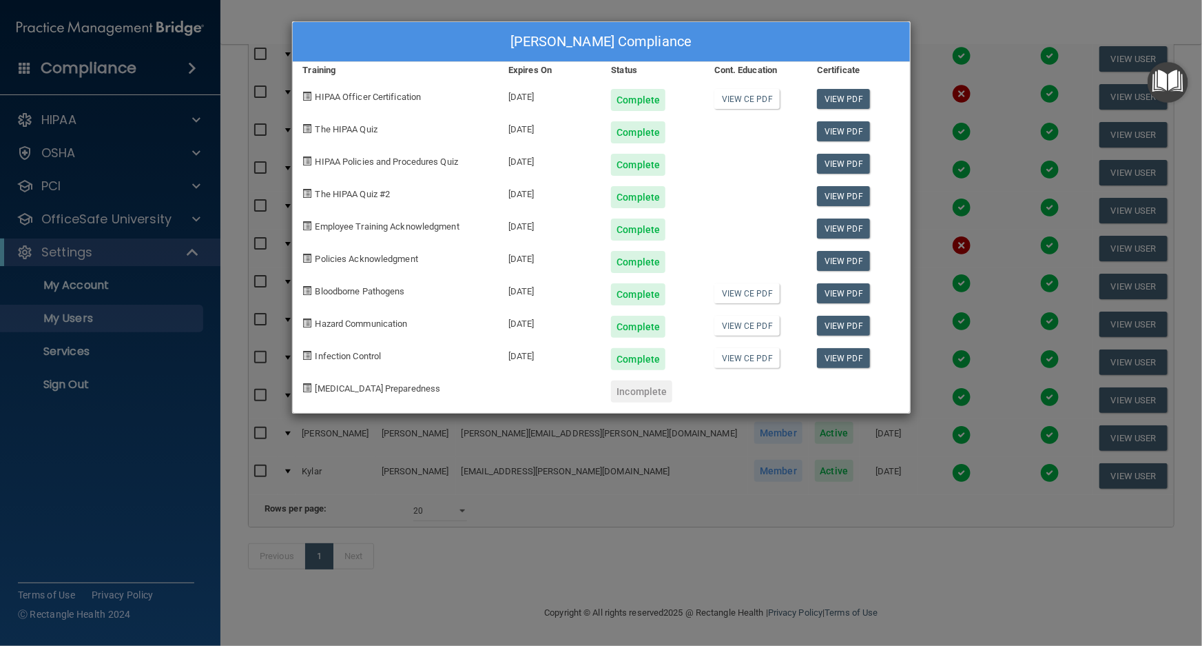
click at [537, 603] on div "Jamie Smith's Compliance Training Expires On Status Cont. Education Certificate…" at bounding box center [601, 323] width 1202 height 646
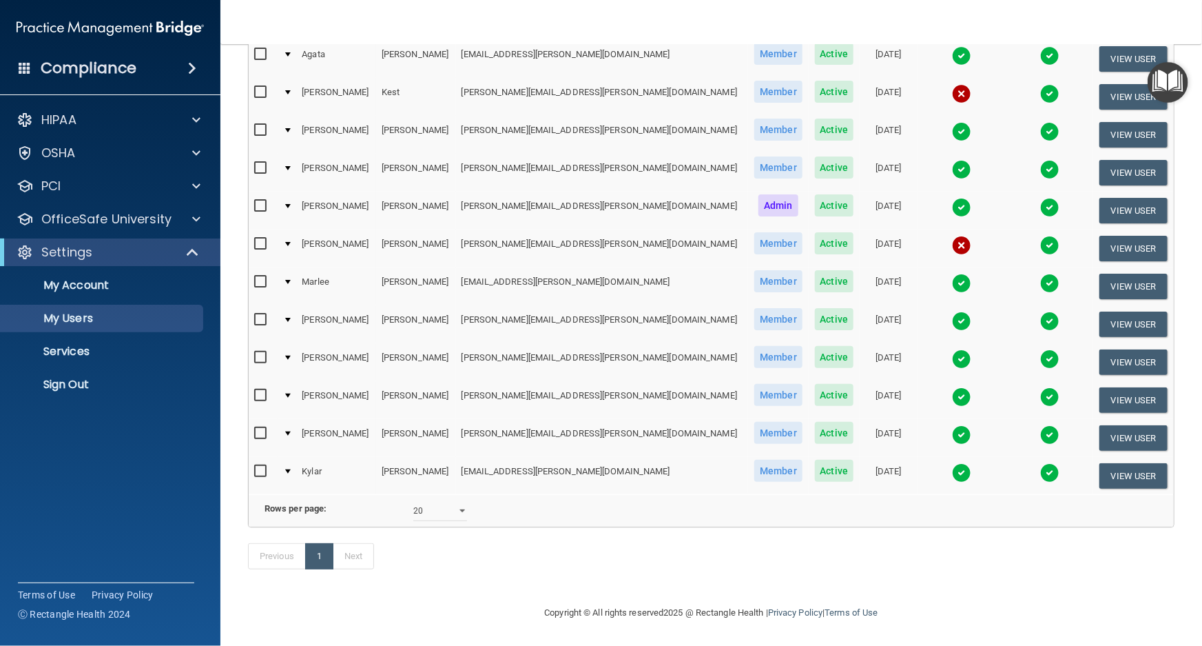
click at [489, 343] on td "emily.sturtevant@smilespotct.com" at bounding box center [602, 362] width 293 height 38
copy td "emily.sturtevant@smilespotct.com"
click at [558, 381] on td "linnea.turner@smilespotct.com" at bounding box center [602, 400] width 293 height 38
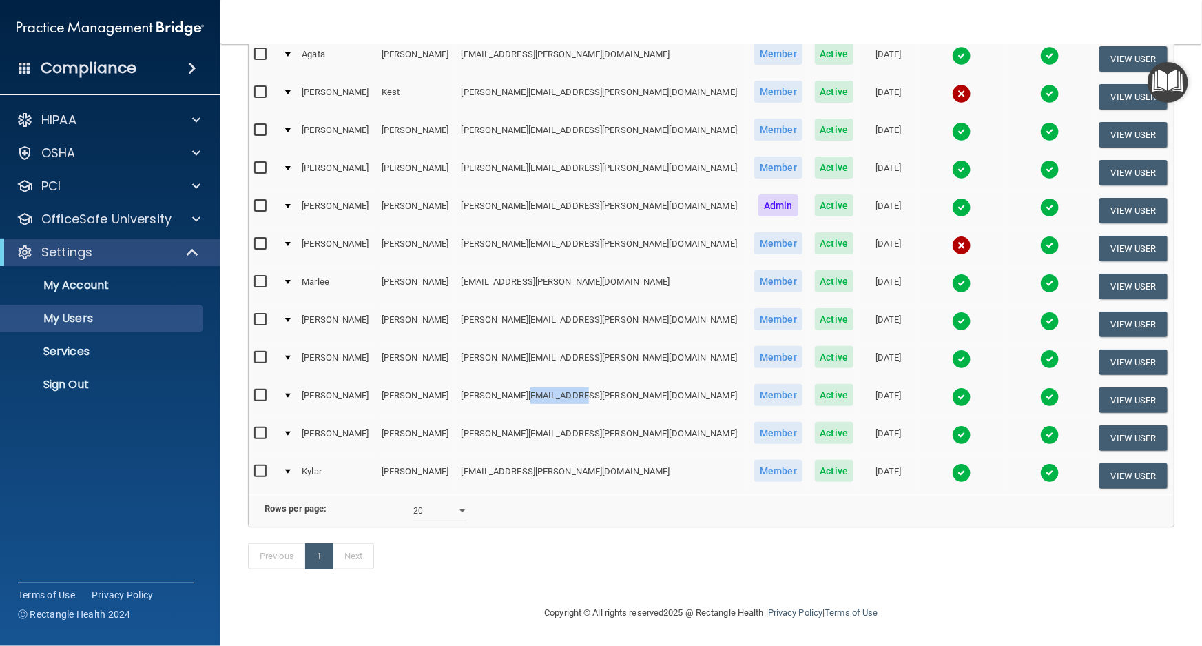
click at [558, 381] on td "linnea.turner@smilespotct.com" at bounding box center [602, 400] width 293 height 38
click at [557, 381] on td "linnea.turner@smilespotct.com" at bounding box center [602, 400] width 293 height 38
copy td "linnea.turner@smilespotct.com"
click at [510, 422] on td "nicole.vieira@smilespotct.com" at bounding box center [602, 438] width 293 height 38
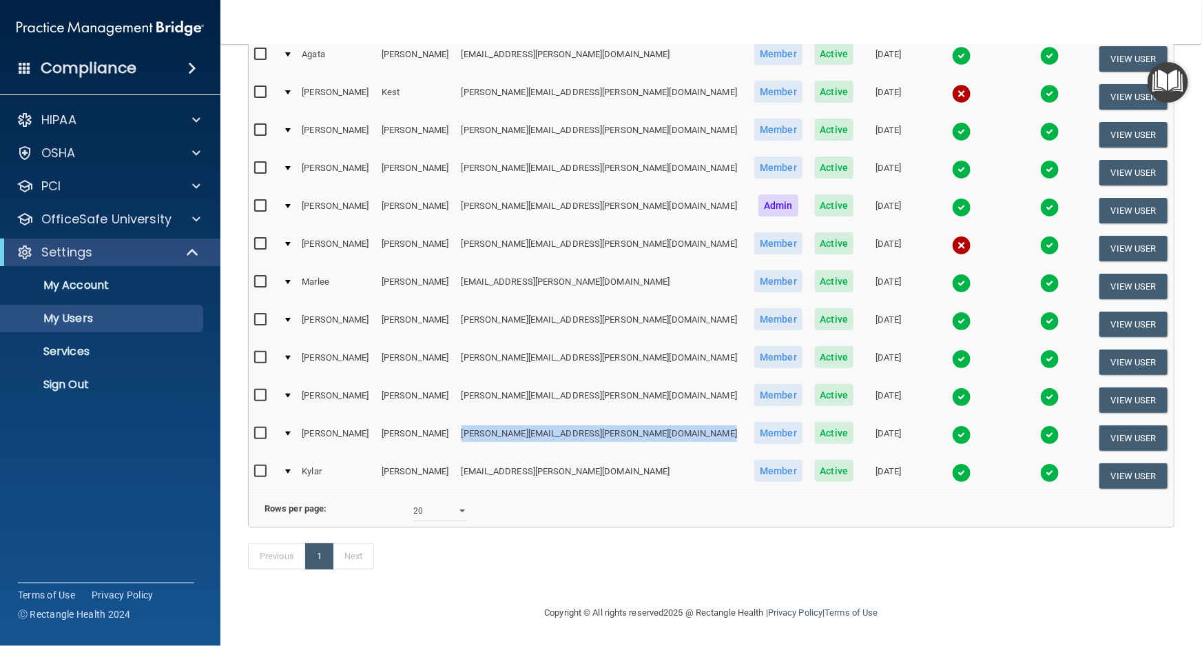
click at [510, 422] on td "nicole.vieira@smilespotct.com" at bounding box center [602, 438] width 293 height 38
copy td "nicole.vieira@smilespotct.com"
click at [952, 425] on img at bounding box center [961, 434] width 19 height 19
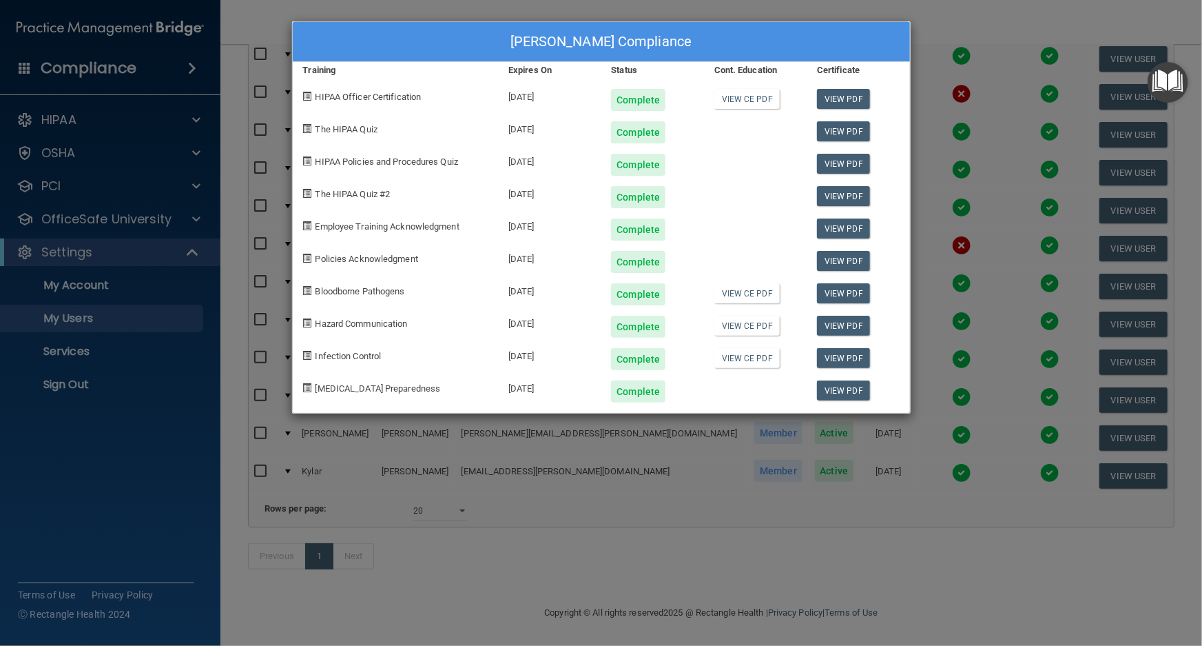
click at [702, 517] on div "Nicole Vieira's Compliance Training Expires On Status Cont. Education Certifica…" at bounding box center [601, 323] width 1202 height 646
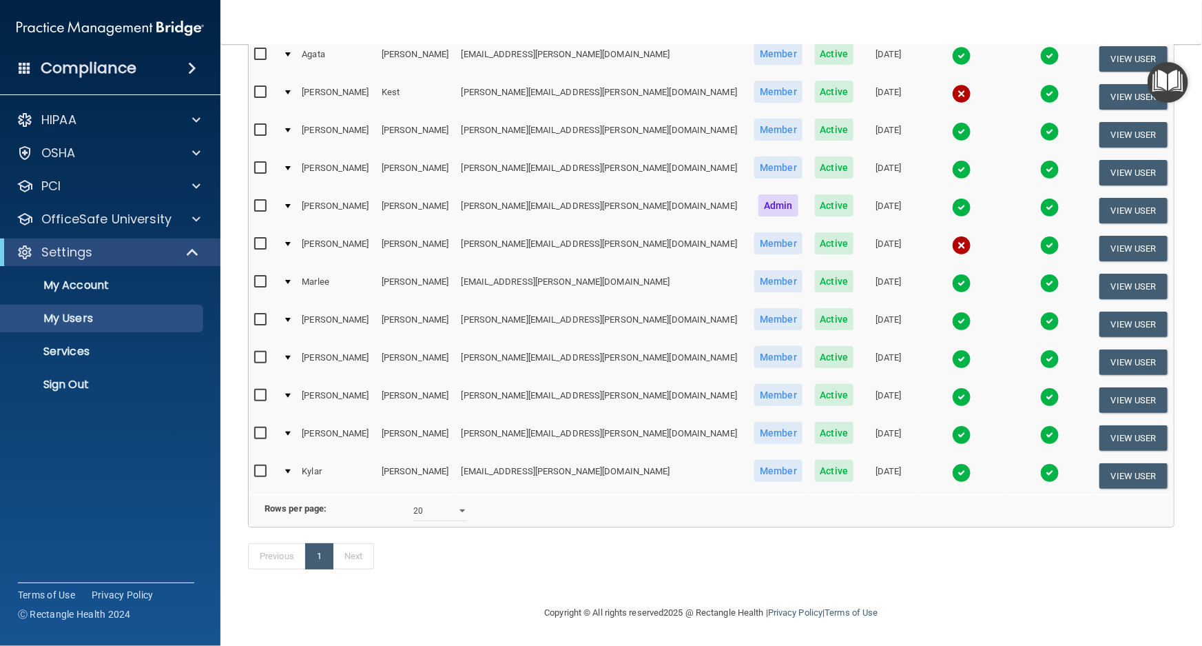
click at [531, 457] on td "kylar.wilkus@smilespotct.com" at bounding box center [602, 475] width 293 height 37
copy td "kylar.wilkus@smilespotct.com"
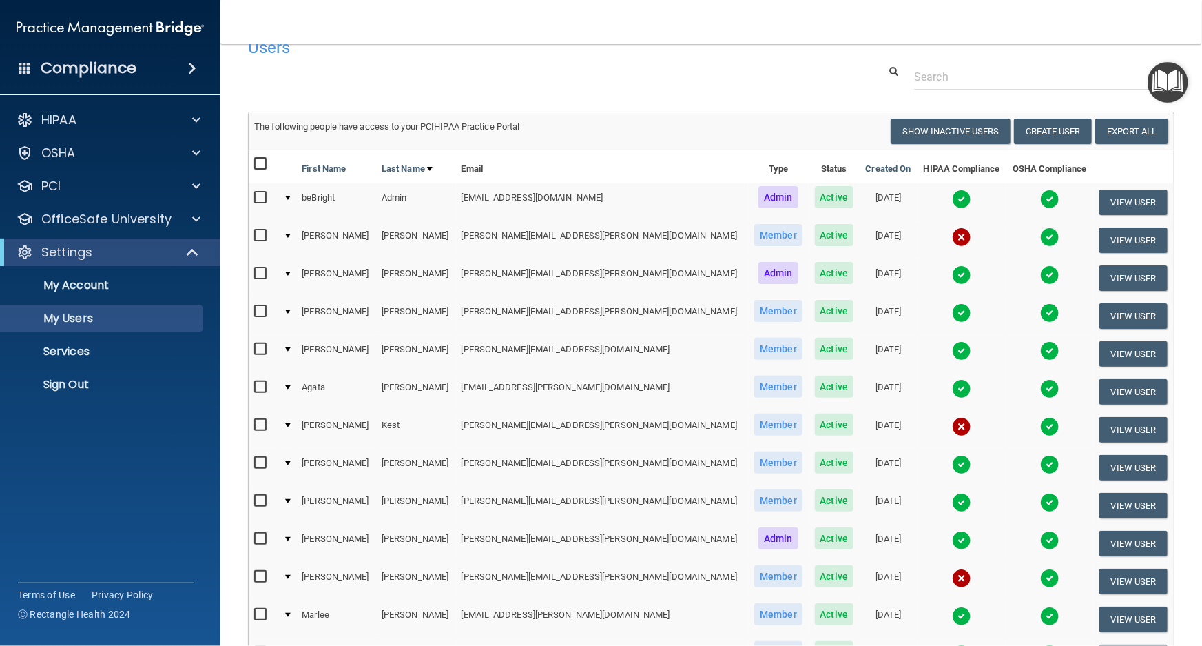
scroll to position [0, 0]
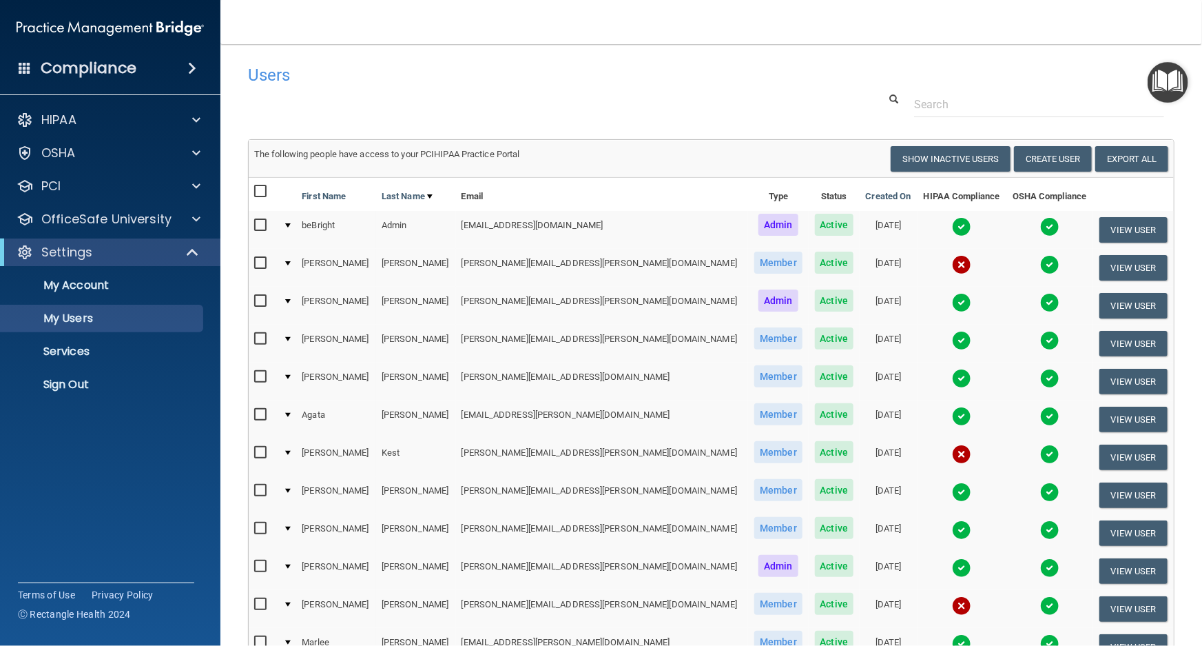
click at [952, 229] on img at bounding box center [961, 226] width 19 height 19
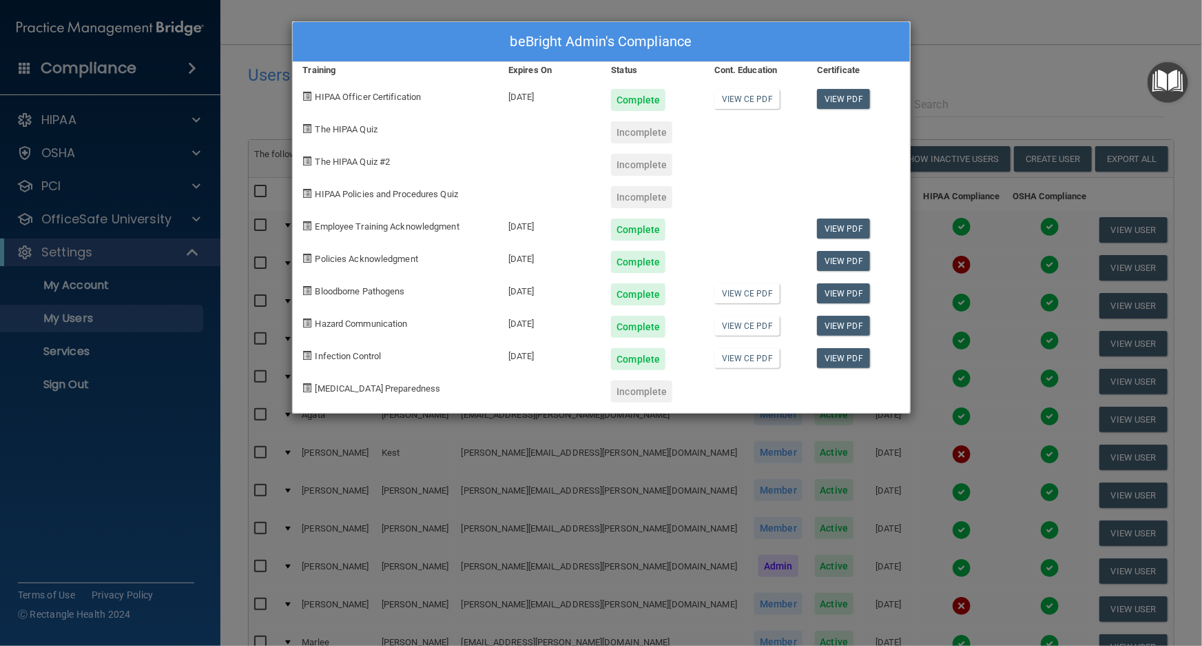
click at [966, 63] on div "beBright Admin's Compliance Training Expires On Status Cont. Education Certific…" at bounding box center [601, 323] width 1202 height 646
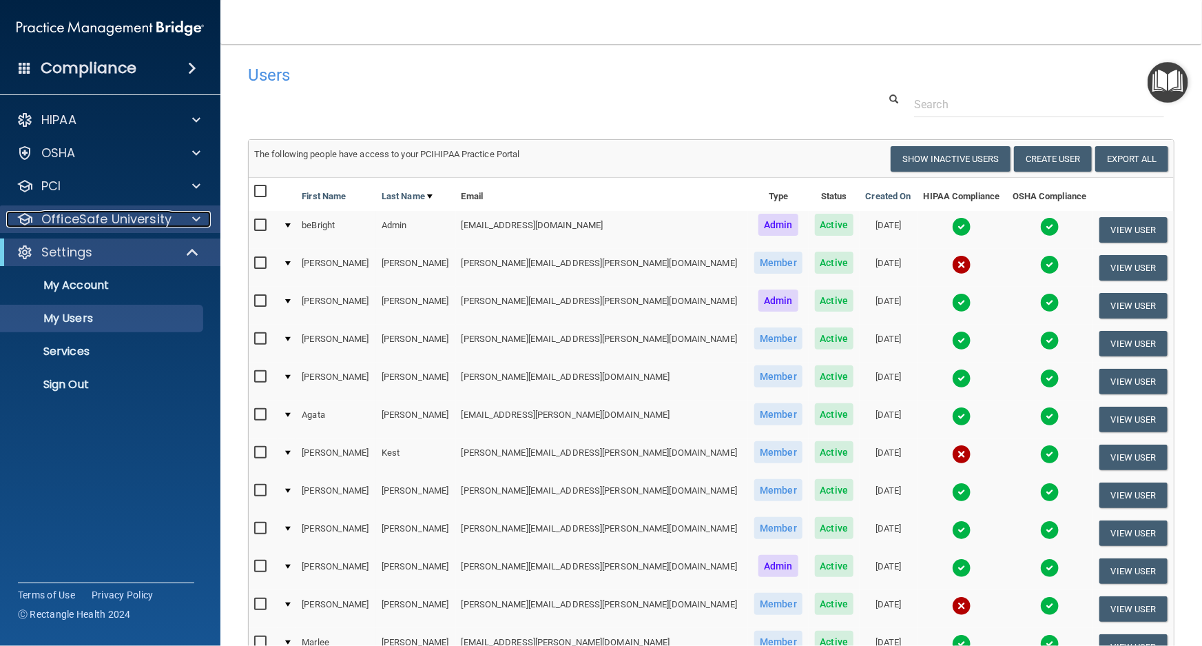
click at [120, 212] on p "OfficeSafe University" at bounding box center [106, 219] width 130 height 17
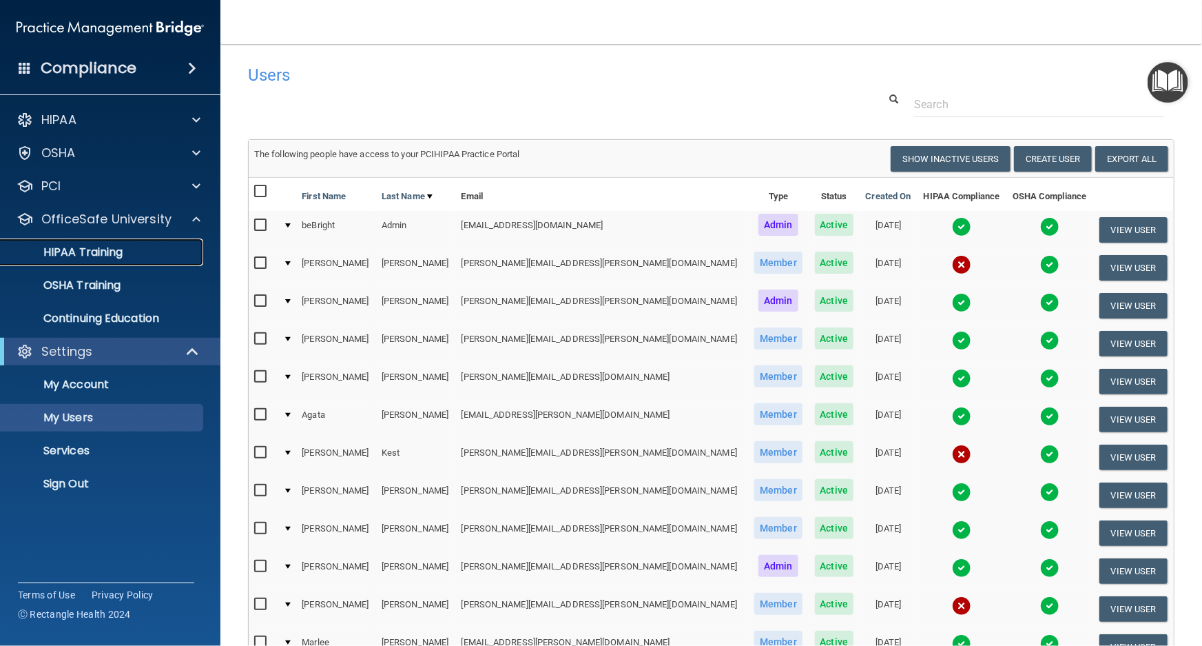
click at [145, 258] on div "HIPAA Training" at bounding box center [103, 252] width 188 height 14
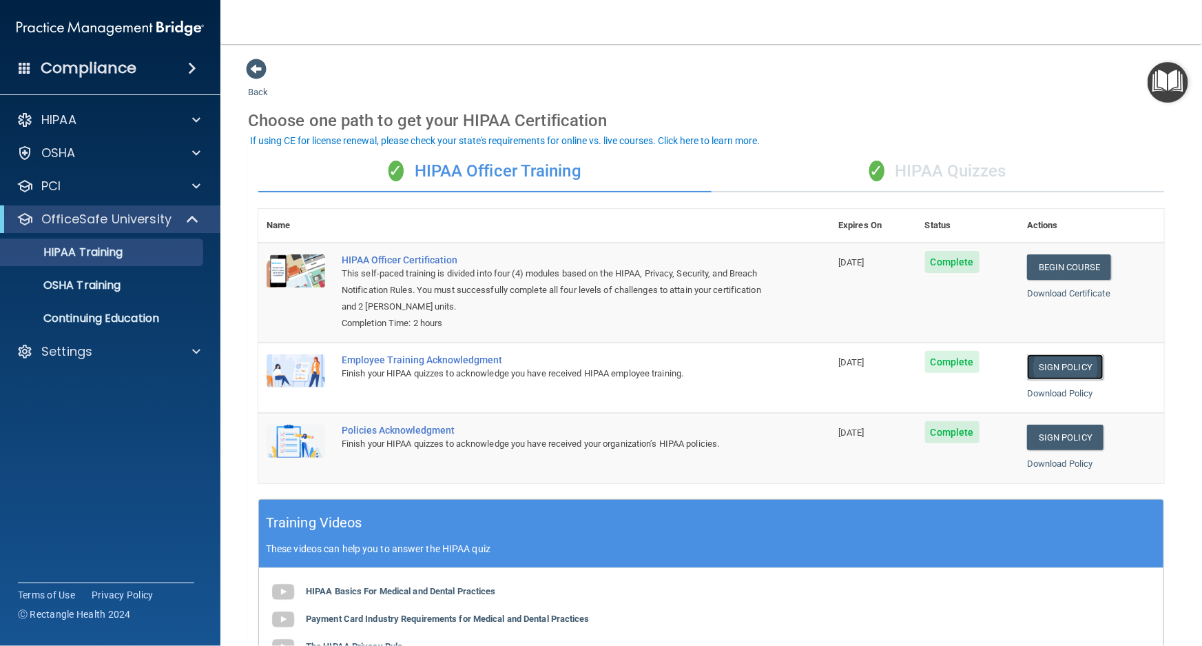
click at [1045, 364] on link "Sign Policy" at bounding box center [1065, 366] width 76 height 25
click at [1047, 434] on link "Sign Policy" at bounding box center [1065, 436] width 76 height 25
click at [82, 358] on p "Settings" at bounding box center [66, 351] width 51 height 17
click at [88, 417] on p "My Users" at bounding box center [103, 418] width 188 height 14
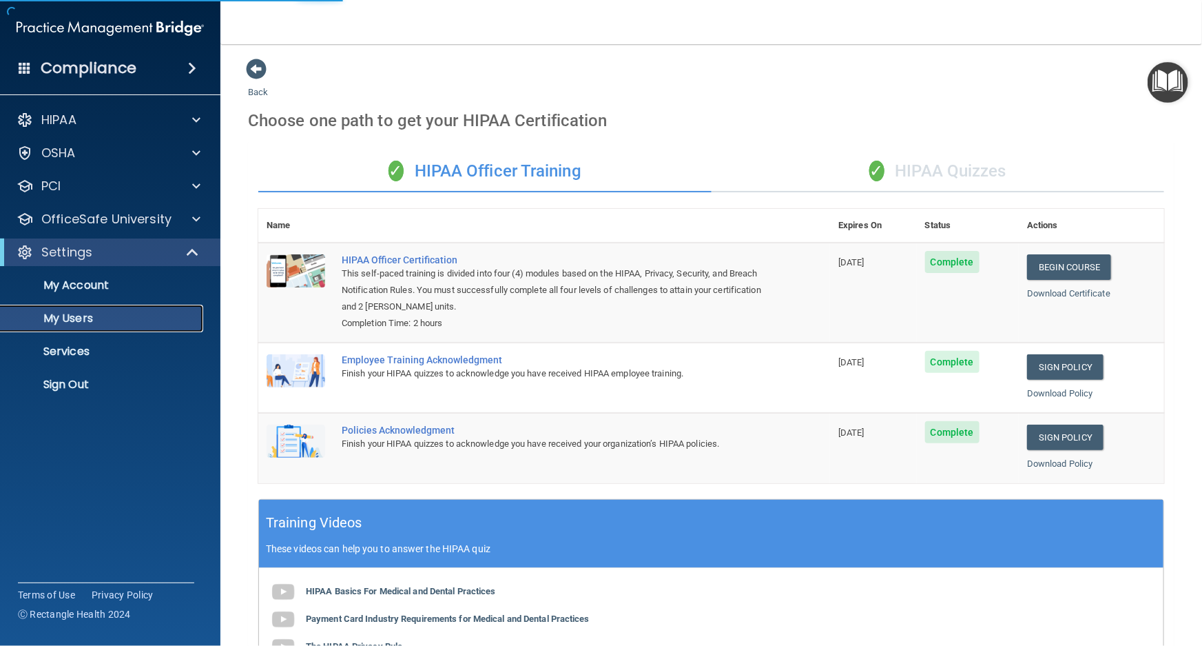
select select "20"
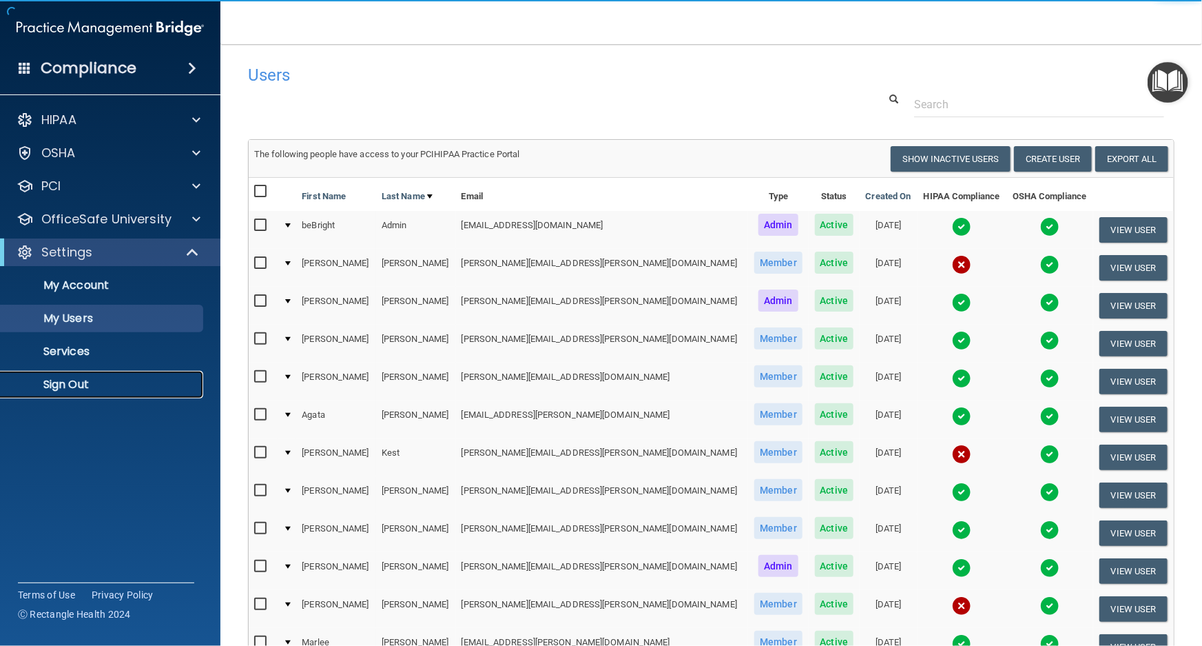
click at [98, 386] on p "Sign Out" at bounding box center [103, 385] width 188 height 14
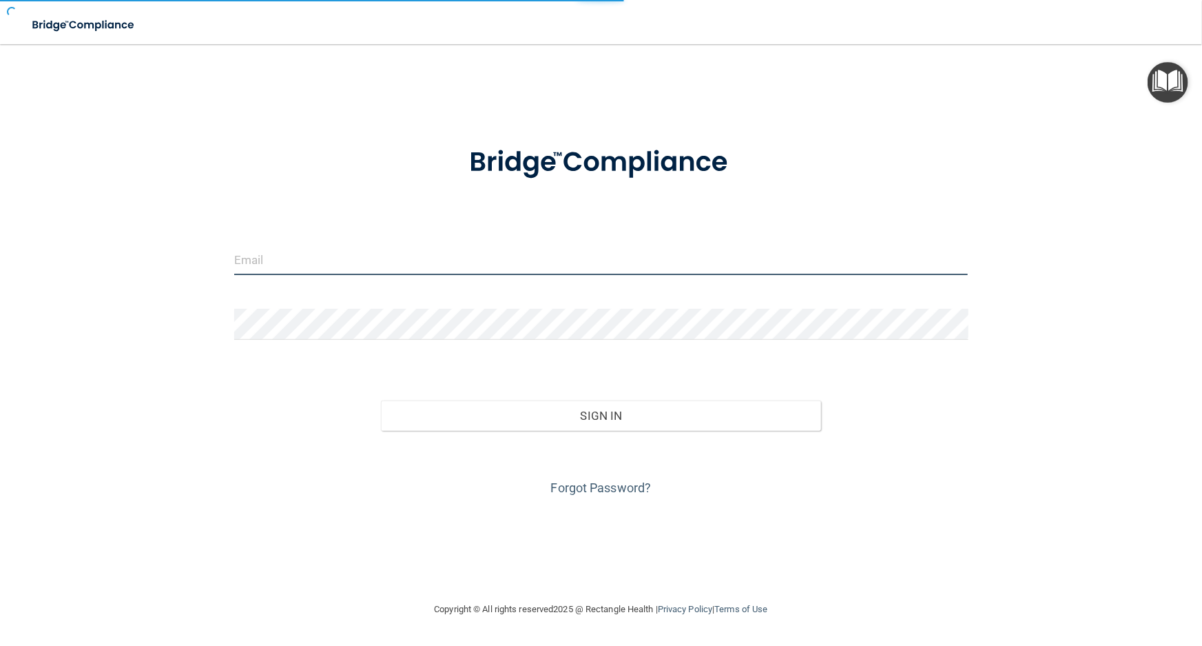
type input "[EMAIL_ADDRESS][DOMAIN_NAME]"
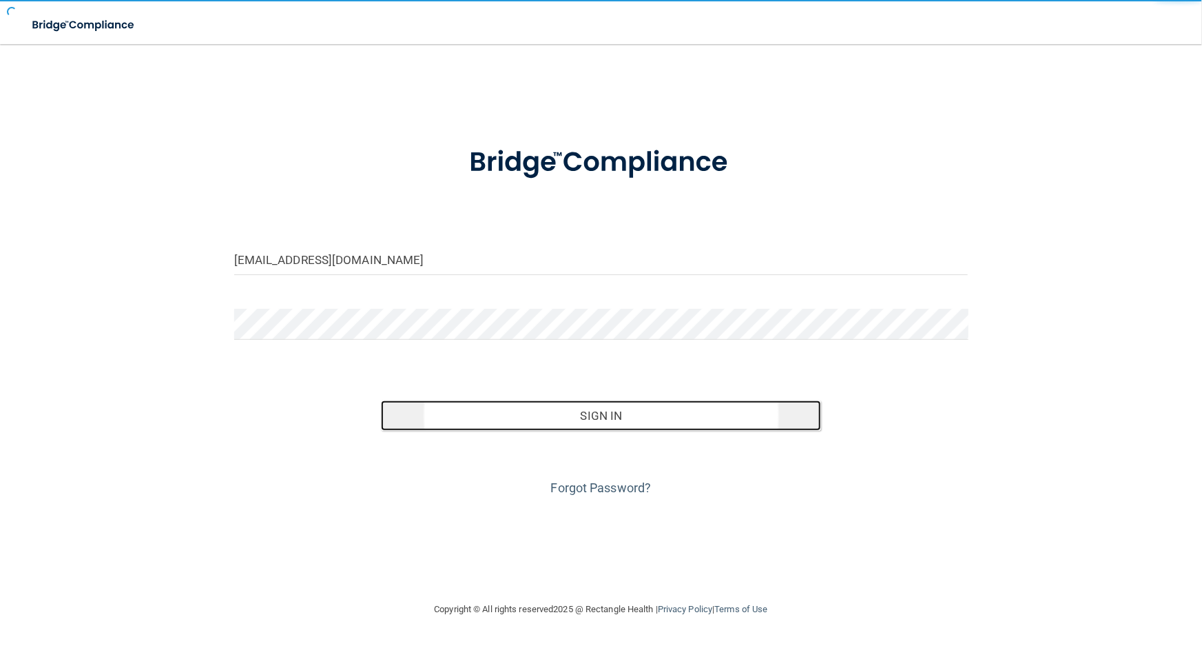
click at [559, 420] on button "Sign In" at bounding box center [601, 415] width 440 height 30
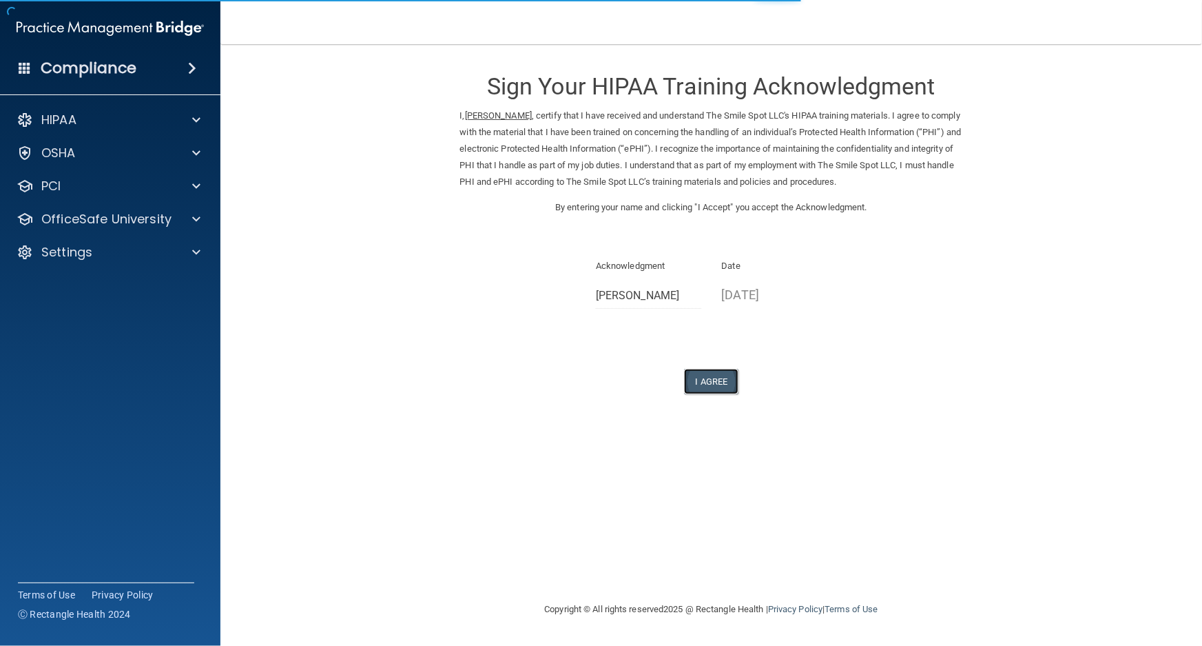
click at [697, 394] on button "I Agree" at bounding box center [711, 381] width 55 height 25
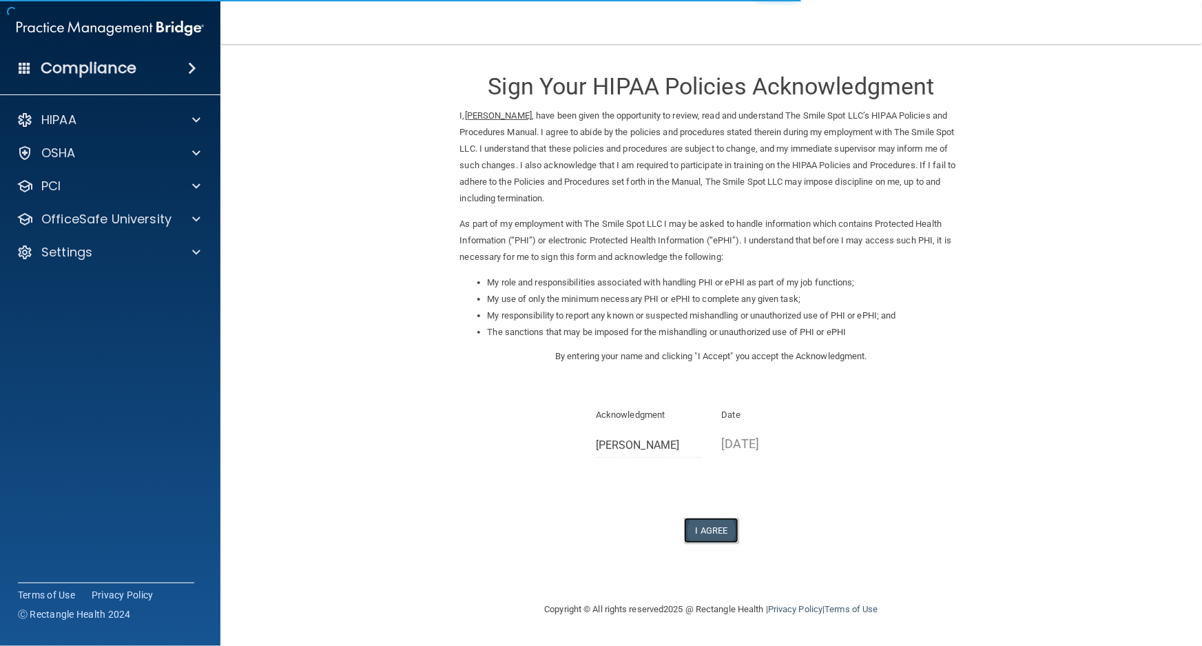
click at [729, 525] on button "I Agree" at bounding box center [711, 529] width 55 height 25
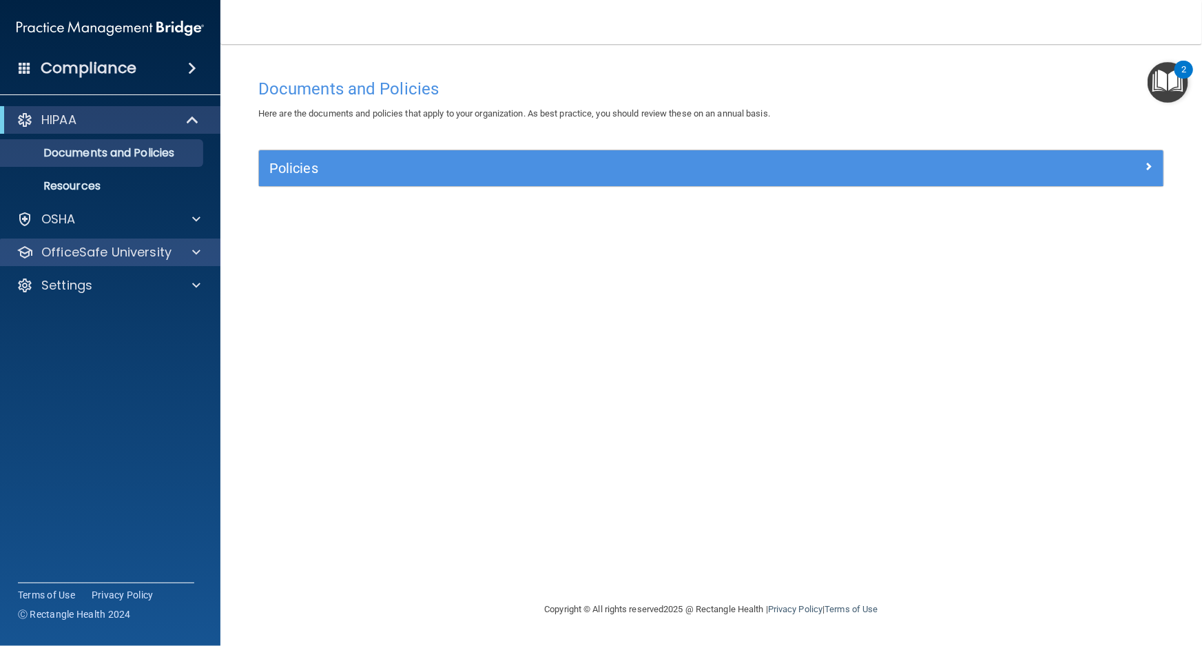
click at [147, 262] on div "OfficeSafe University" at bounding box center [110, 252] width 221 height 28
click at [192, 256] on span at bounding box center [196, 252] width 8 height 17
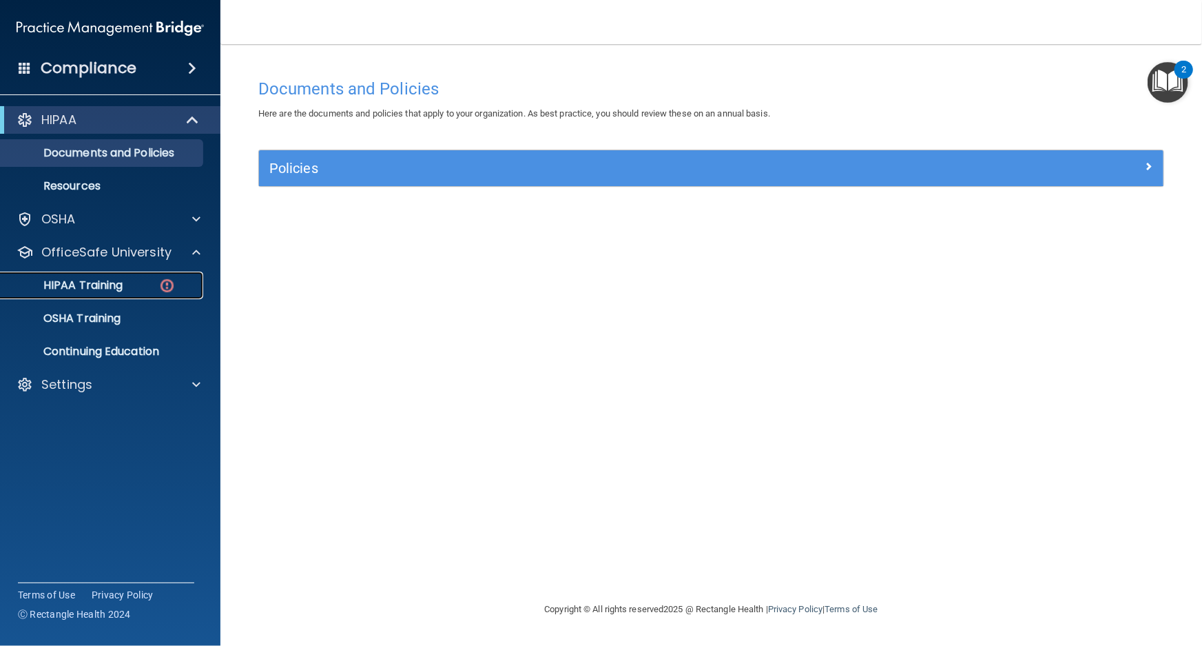
click at [181, 278] on div "HIPAA Training" at bounding box center [103, 285] width 188 height 14
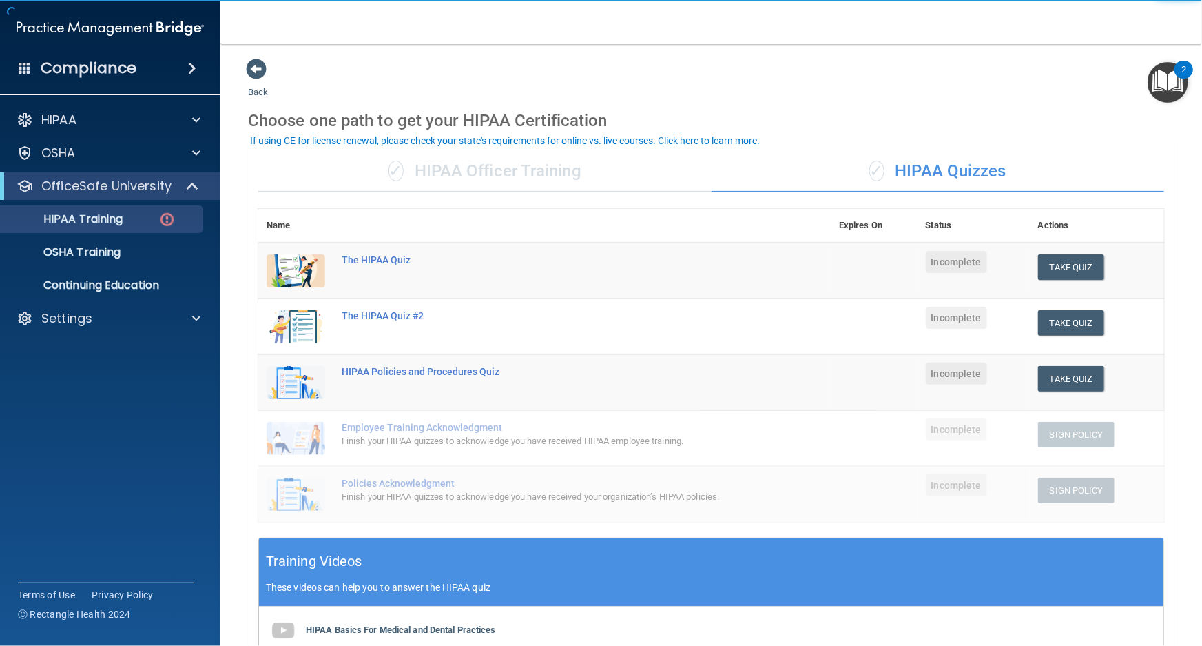
click at [491, 149] on div "✓ HIPAA Officer Training ✓ HIPAA Quizzes Name Expires On Status Actions The HIP…" at bounding box center [711, 526] width 927 height 770
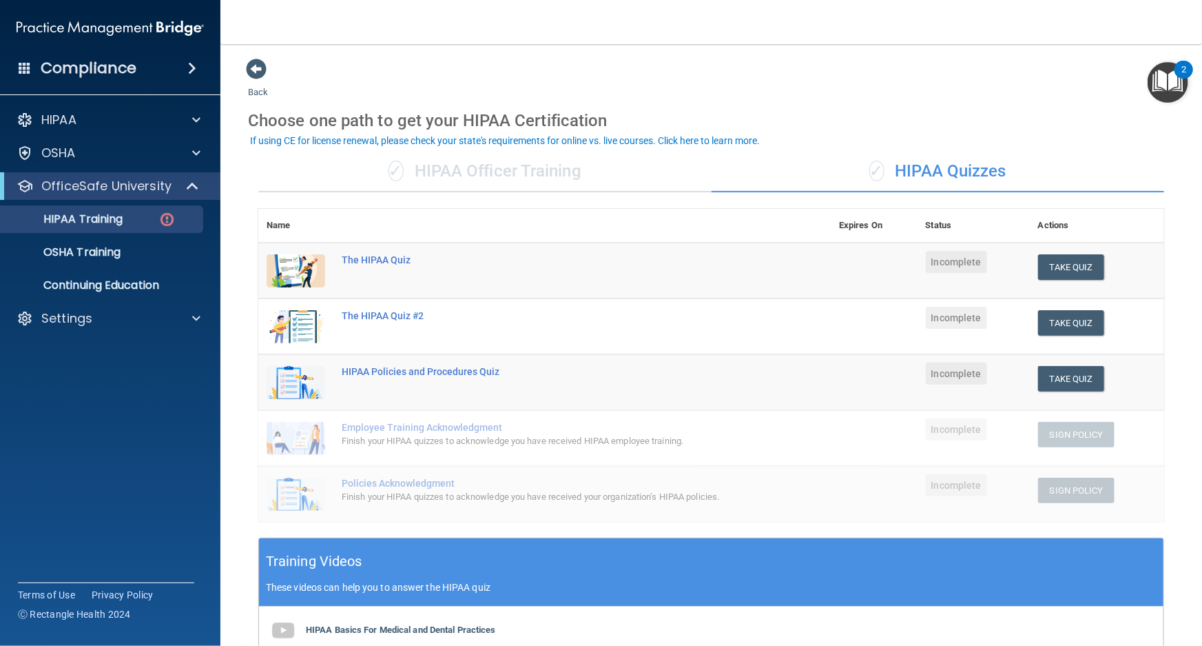
click at [501, 172] on div "✓ HIPAA Officer Training" at bounding box center [484, 171] width 453 height 41
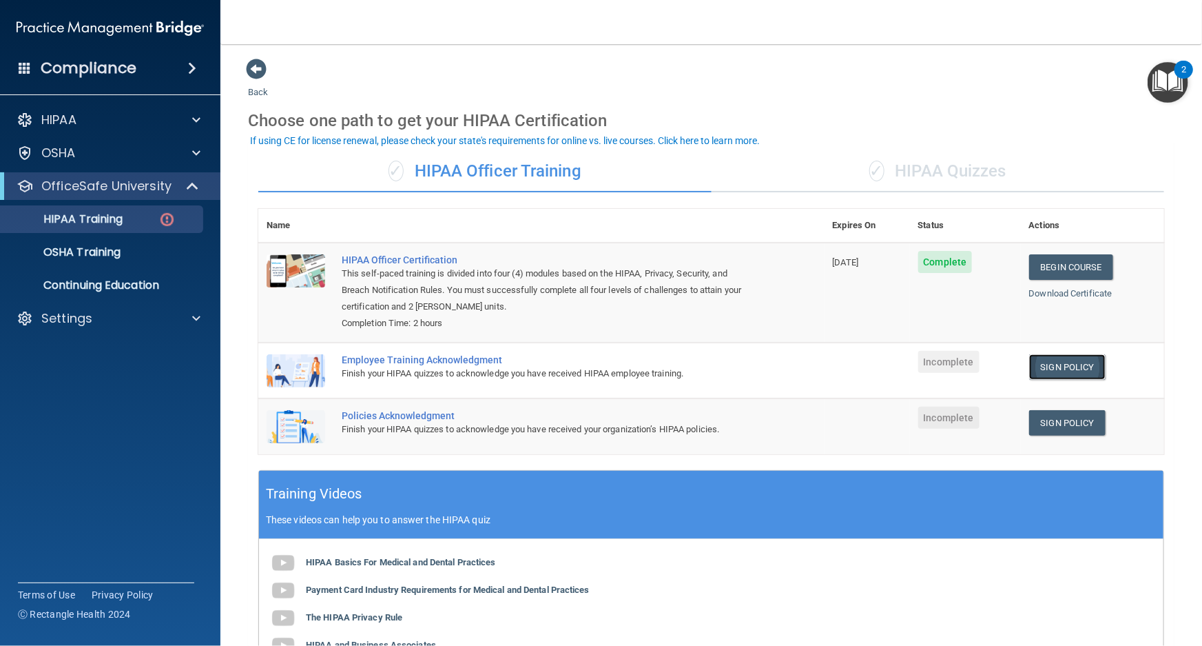
click at [1067, 357] on link "Sign Policy" at bounding box center [1067, 366] width 76 height 25
click at [1042, 438] on td "Sign Policy Sign Policy Download Policy" at bounding box center [1092, 426] width 143 height 56
click at [1040, 422] on link "Sign Policy" at bounding box center [1067, 422] width 76 height 25
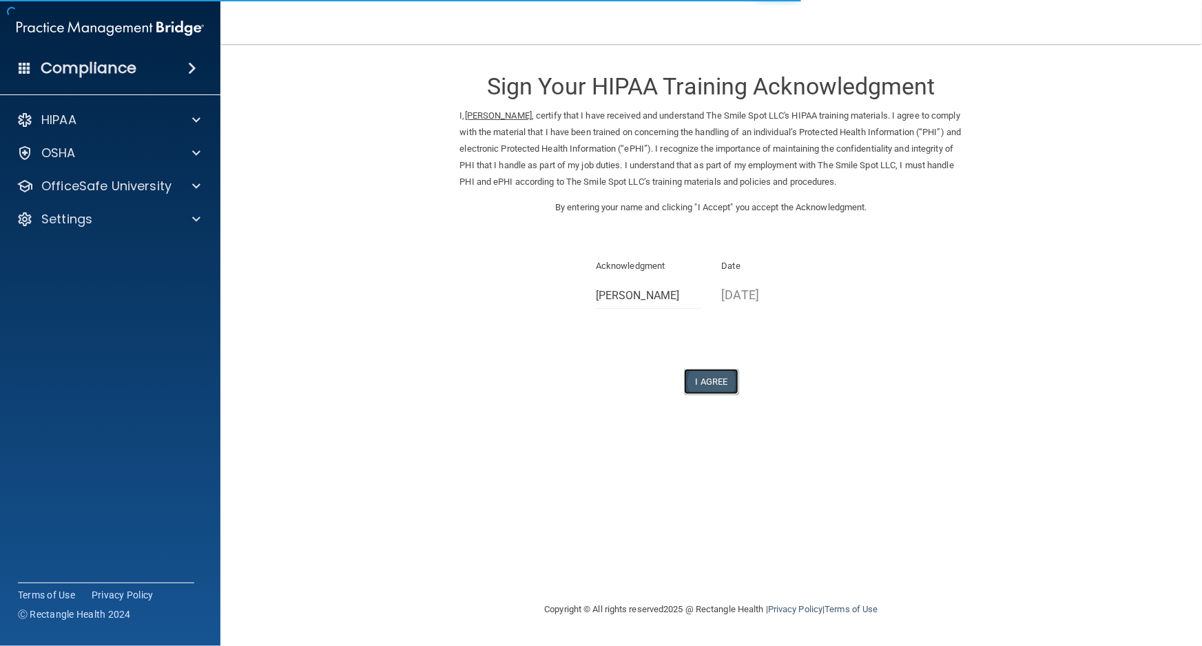
click at [717, 388] on button "I Agree" at bounding box center [711, 381] width 55 height 25
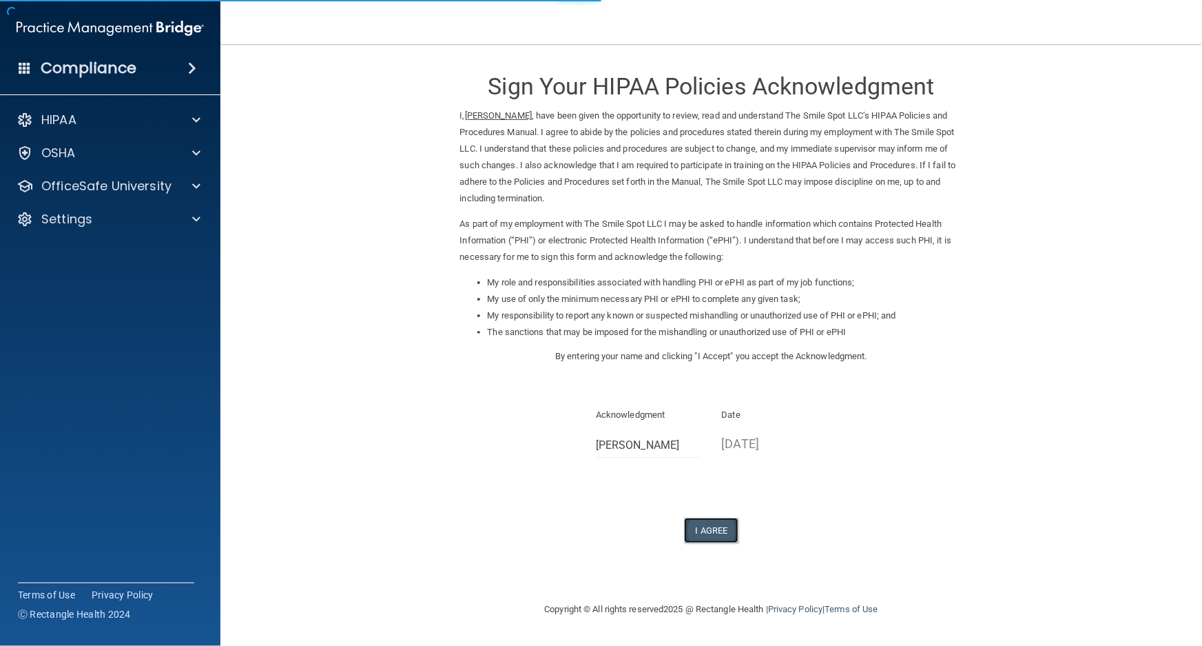
click at [708, 522] on button "I Agree" at bounding box center [711, 529] width 55 height 25
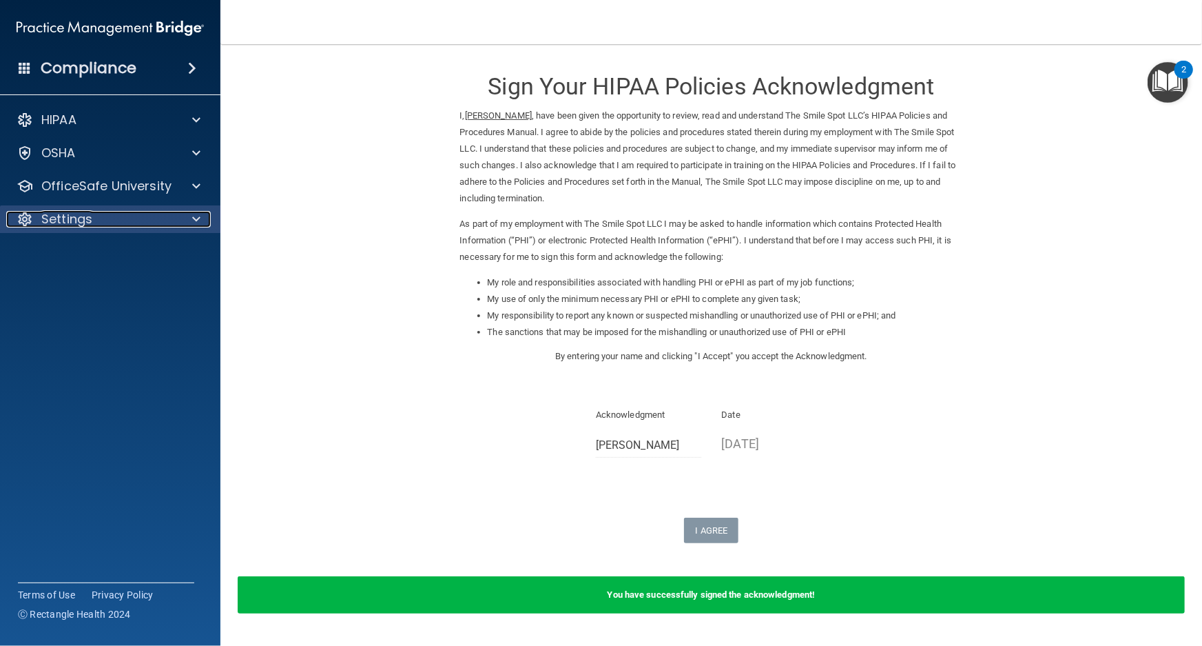
click at [91, 212] on p "Settings" at bounding box center [66, 219] width 51 height 17
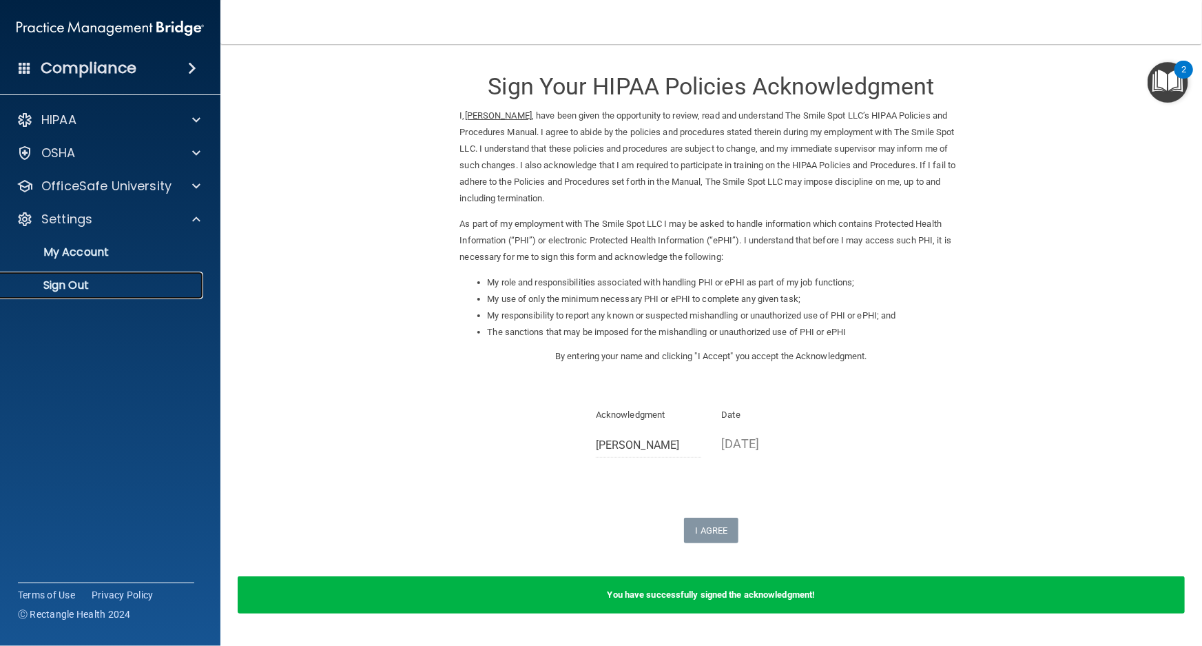
click at [106, 281] on p "Sign Out" at bounding box center [103, 285] width 188 height 14
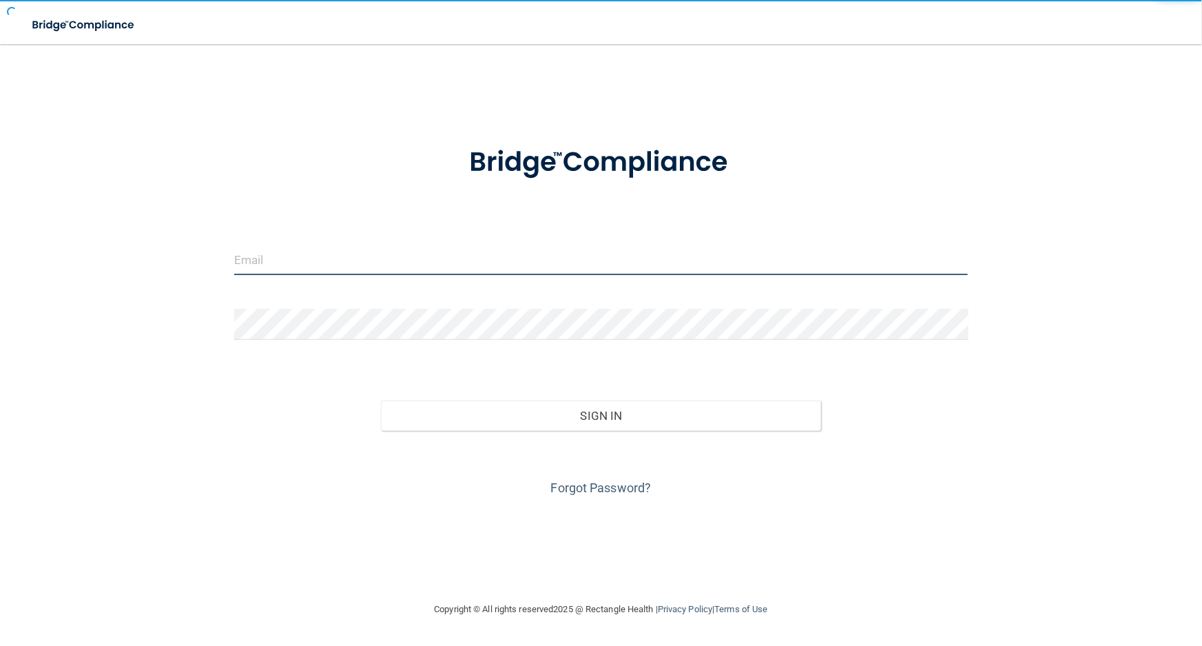
type input "[EMAIL_ADDRESS][DOMAIN_NAME]"
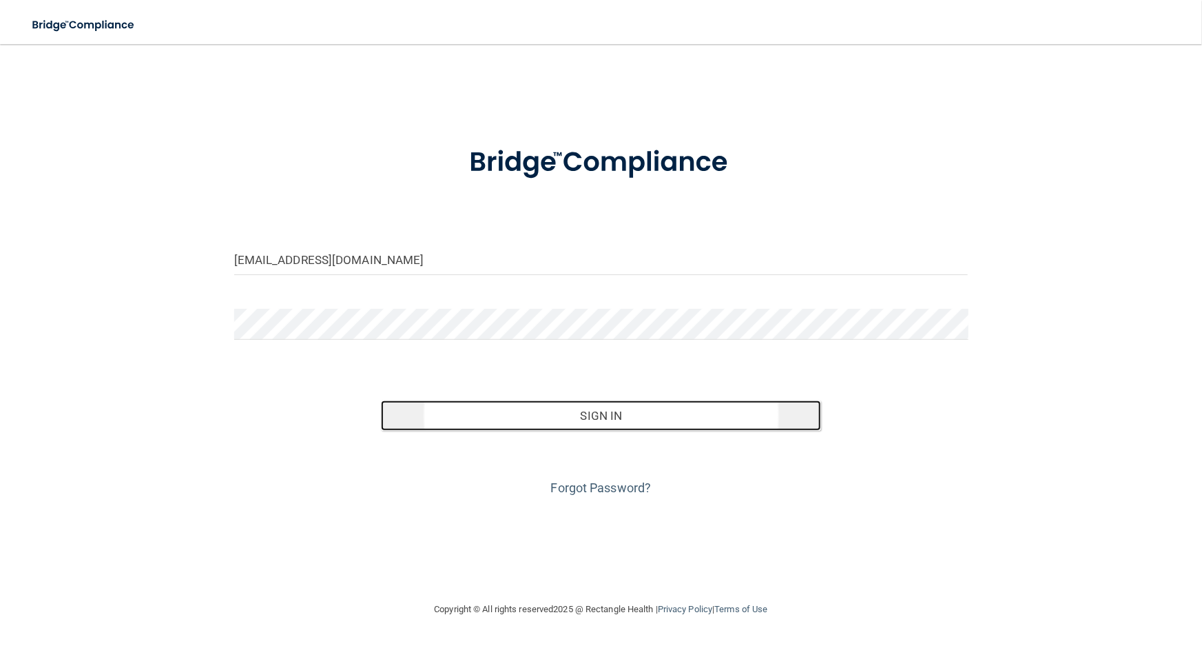
click at [554, 426] on button "Sign In" at bounding box center [601, 415] width 440 height 30
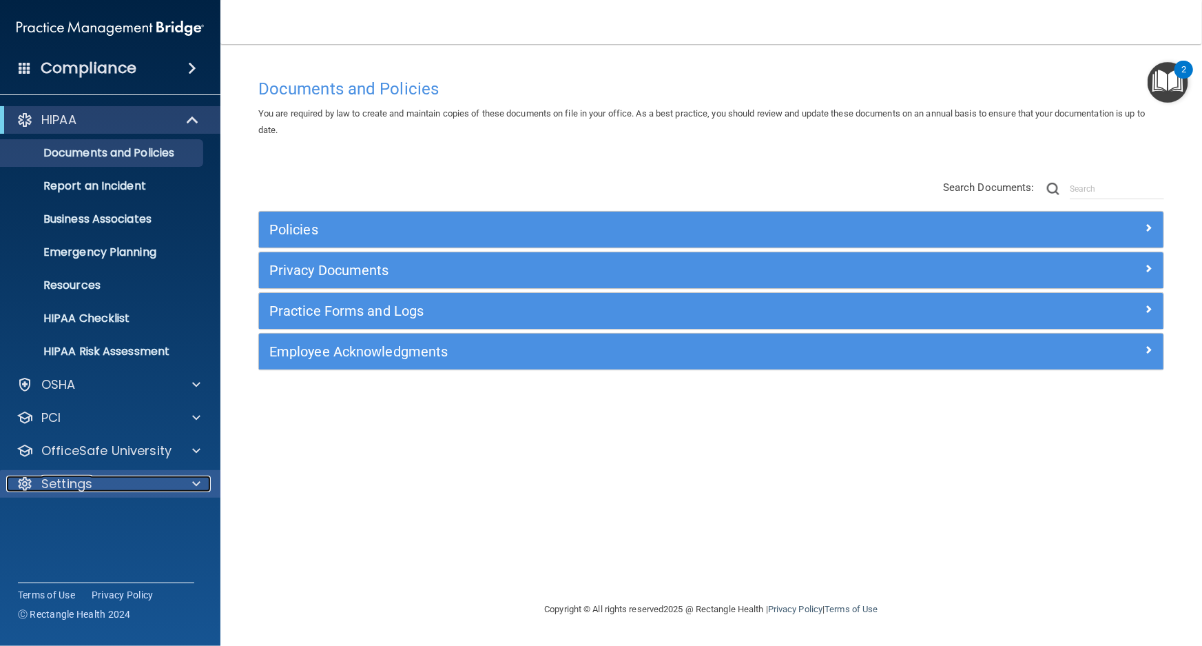
click at [126, 477] on div "Settings" at bounding box center [91, 483] width 171 height 17
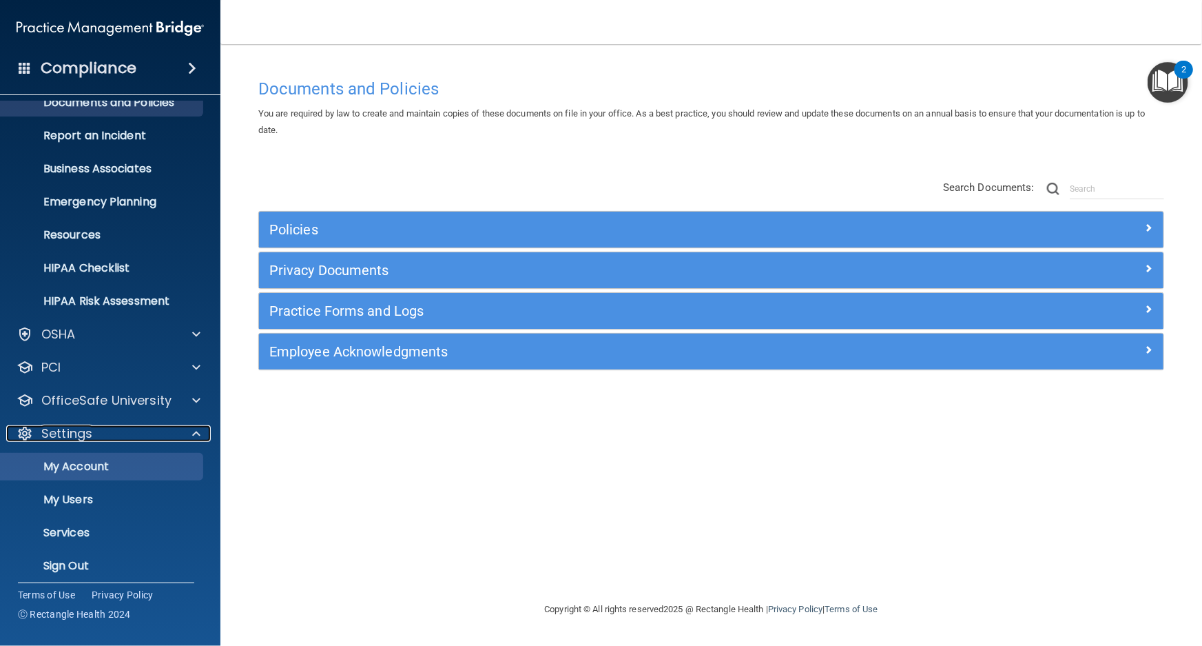
scroll to position [51, 0]
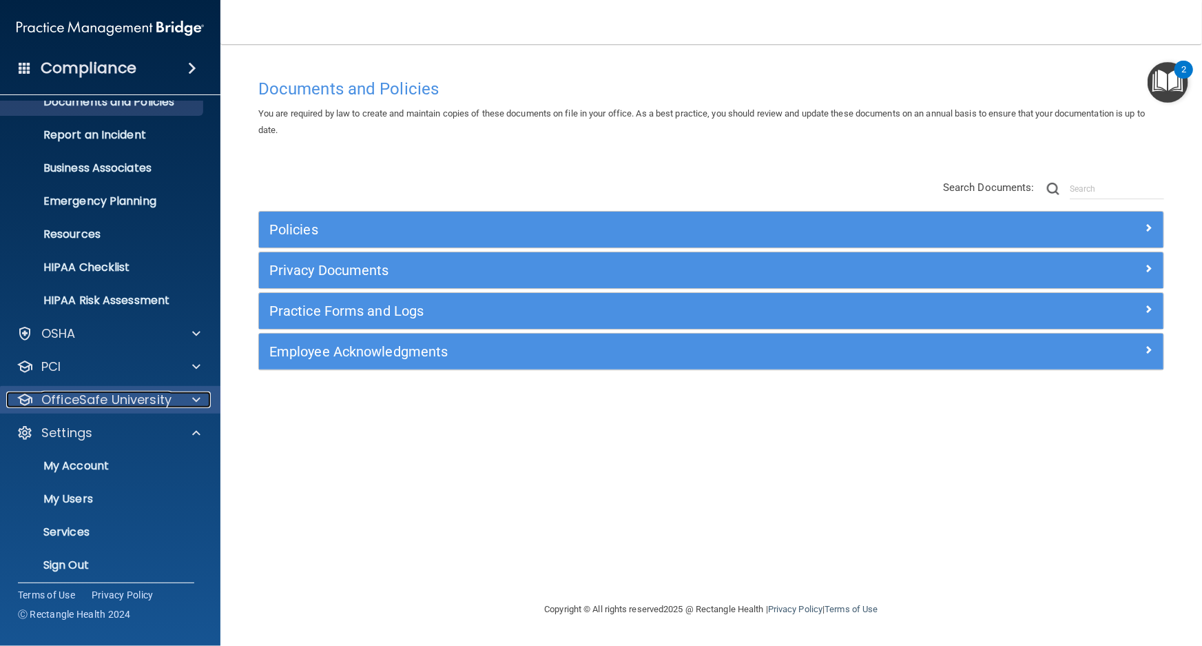
click at [125, 400] on p "OfficeSafe University" at bounding box center [106, 399] width 130 height 17
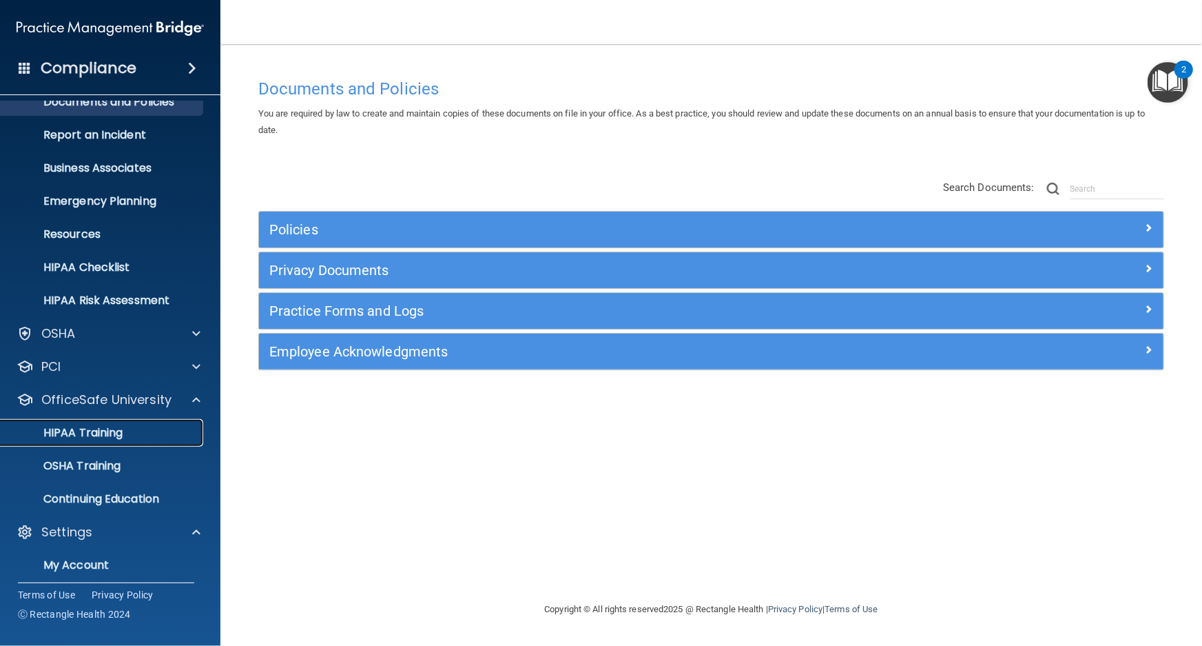
click at [134, 429] on div "HIPAA Training" at bounding box center [103, 433] width 188 height 14
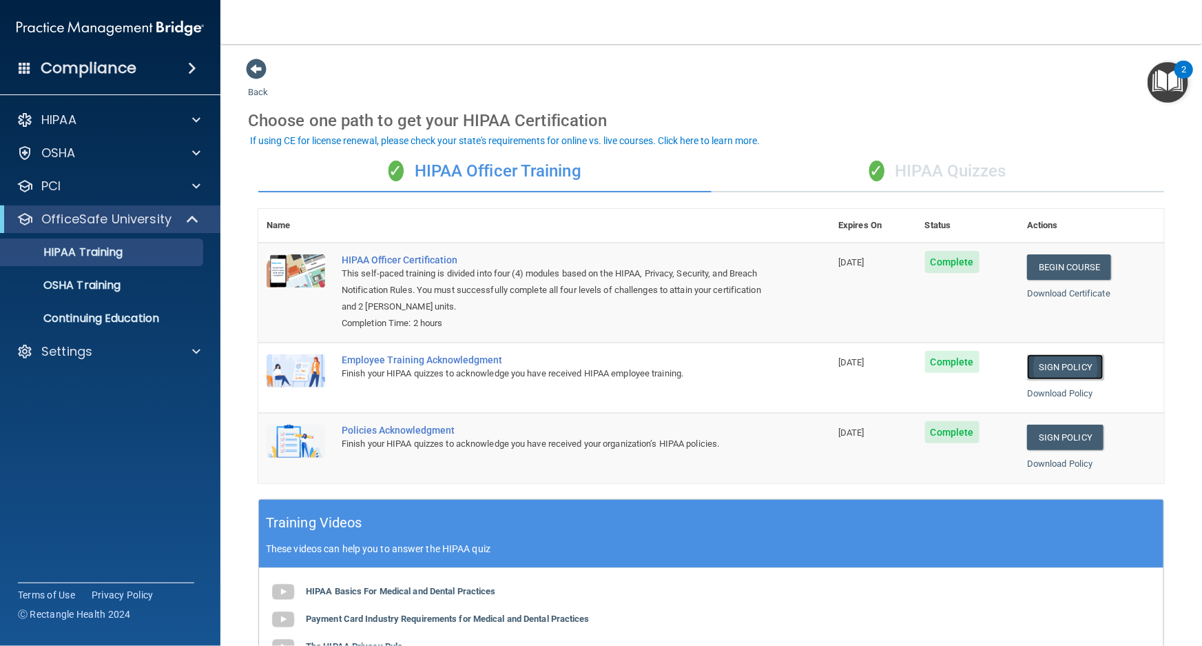
click at [1075, 371] on link "Sign Policy" at bounding box center [1065, 366] width 76 height 25
click at [1027, 442] on link "Sign Policy" at bounding box center [1065, 436] width 76 height 25
click at [85, 285] on p "OSHA Training" at bounding box center [65, 285] width 112 height 14
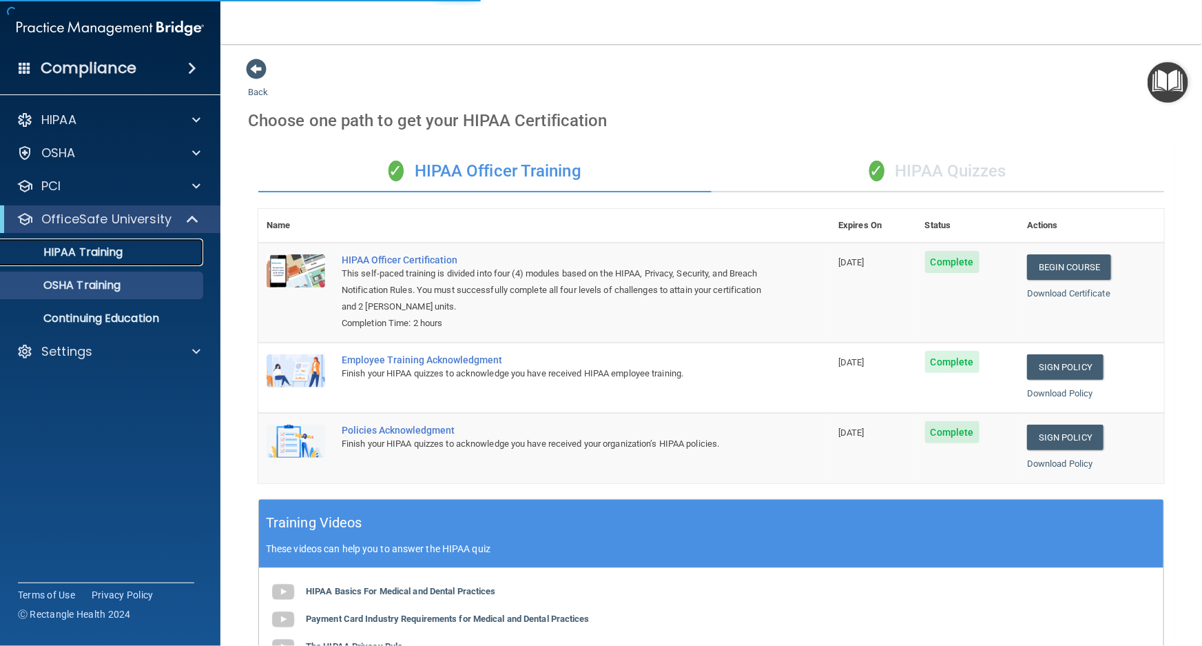
click at [88, 248] on p "HIPAA Training" at bounding box center [66, 252] width 114 height 14
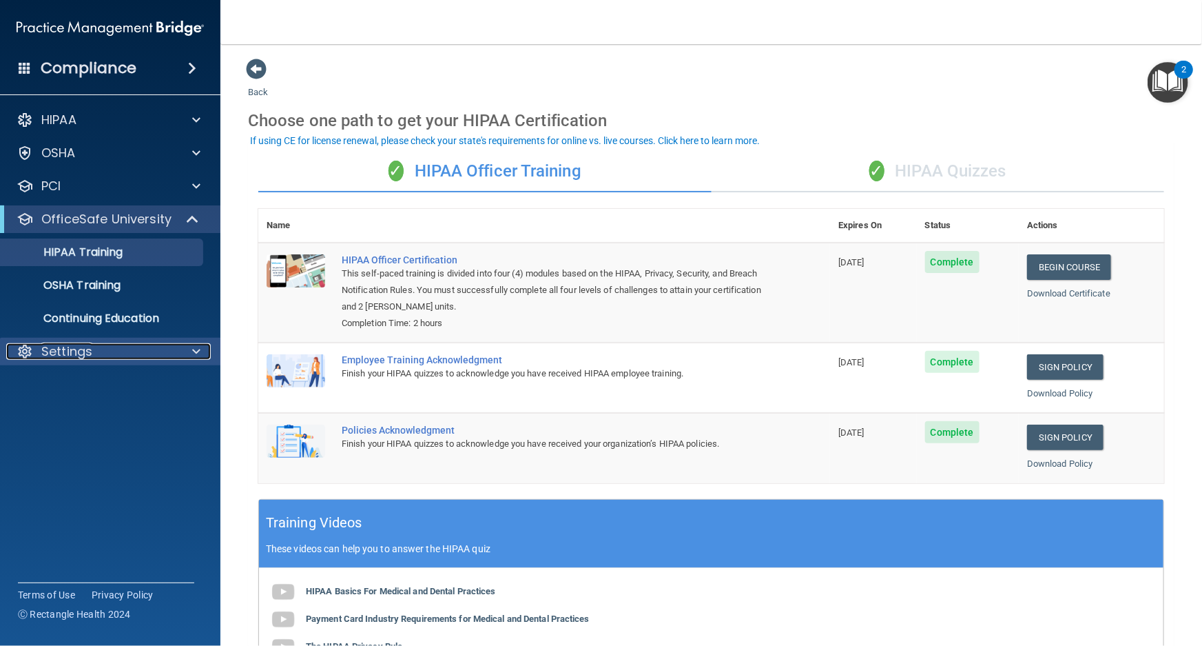
click at [94, 353] on div "Settings" at bounding box center [91, 351] width 171 height 17
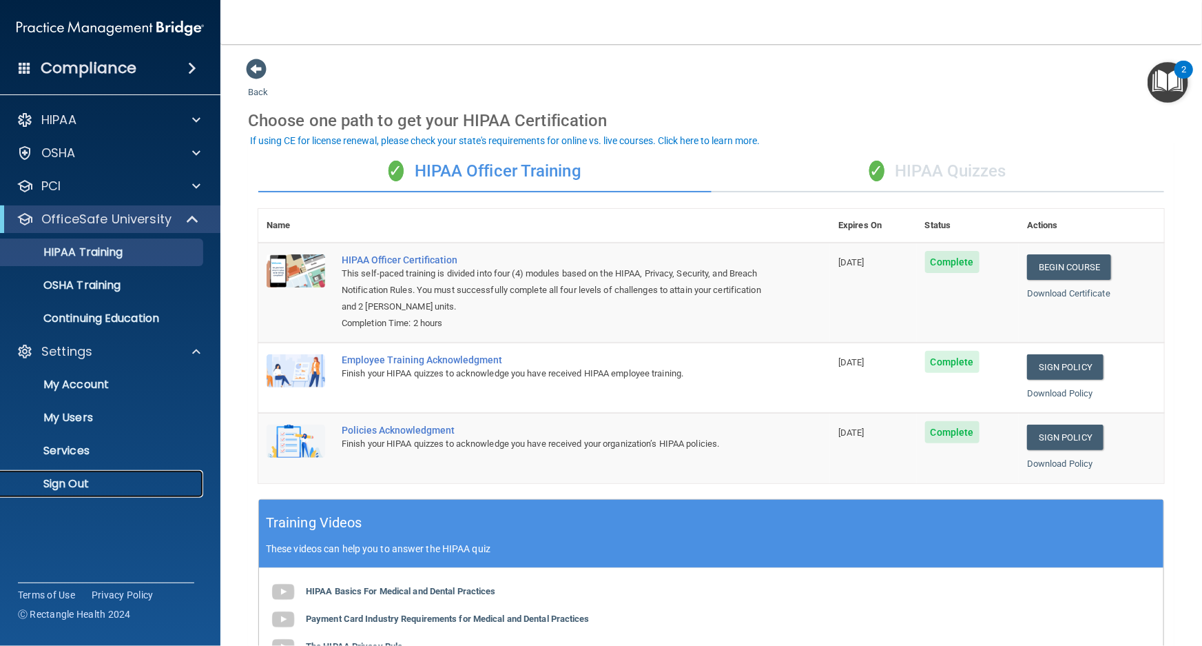
click at [105, 470] on link "Sign Out" at bounding box center [94, 484] width 217 height 28
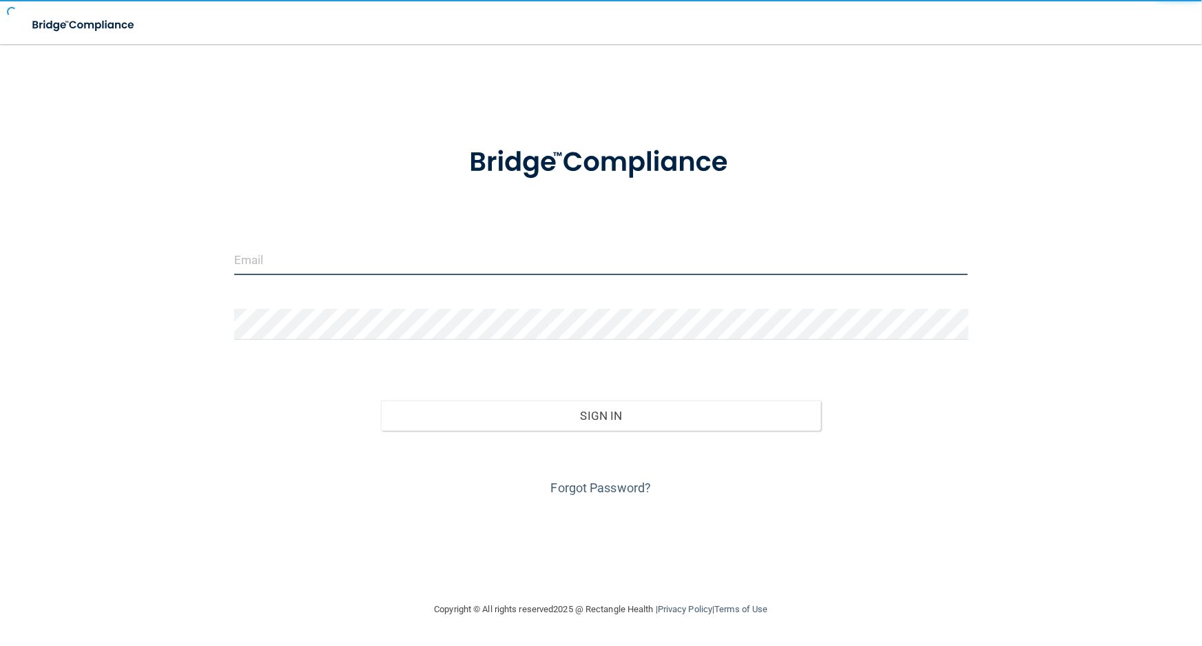
type input "avan@rectanglehealth.com"
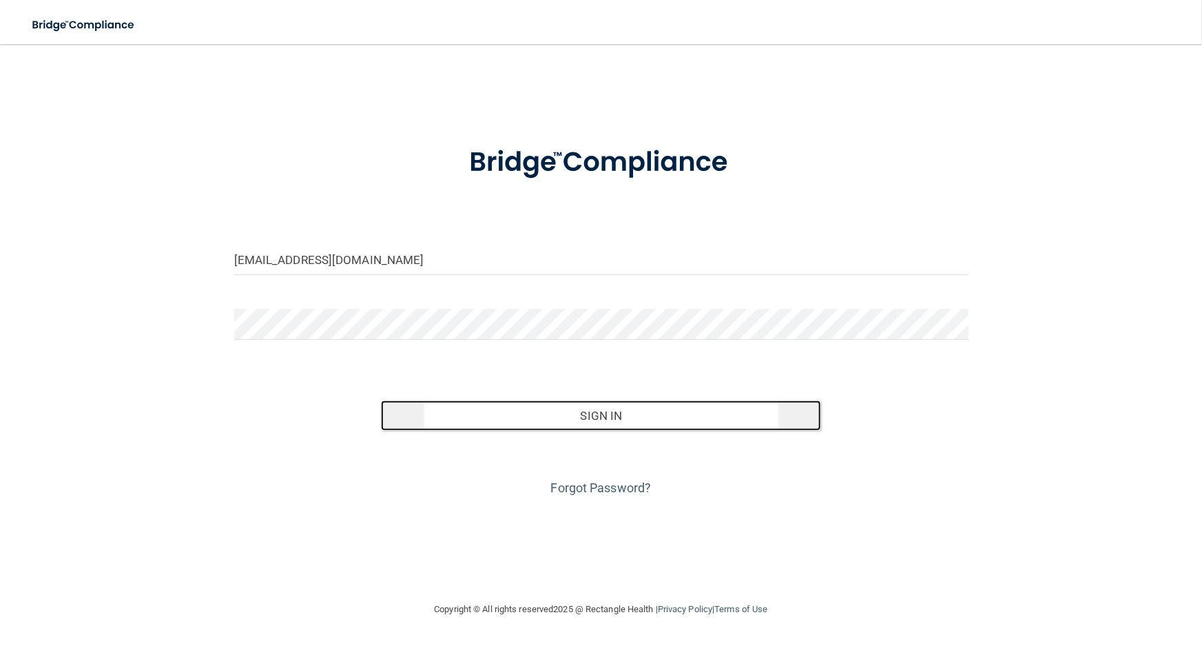
click at [613, 418] on button "Sign In" at bounding box center [601, 415] width 440 height 30
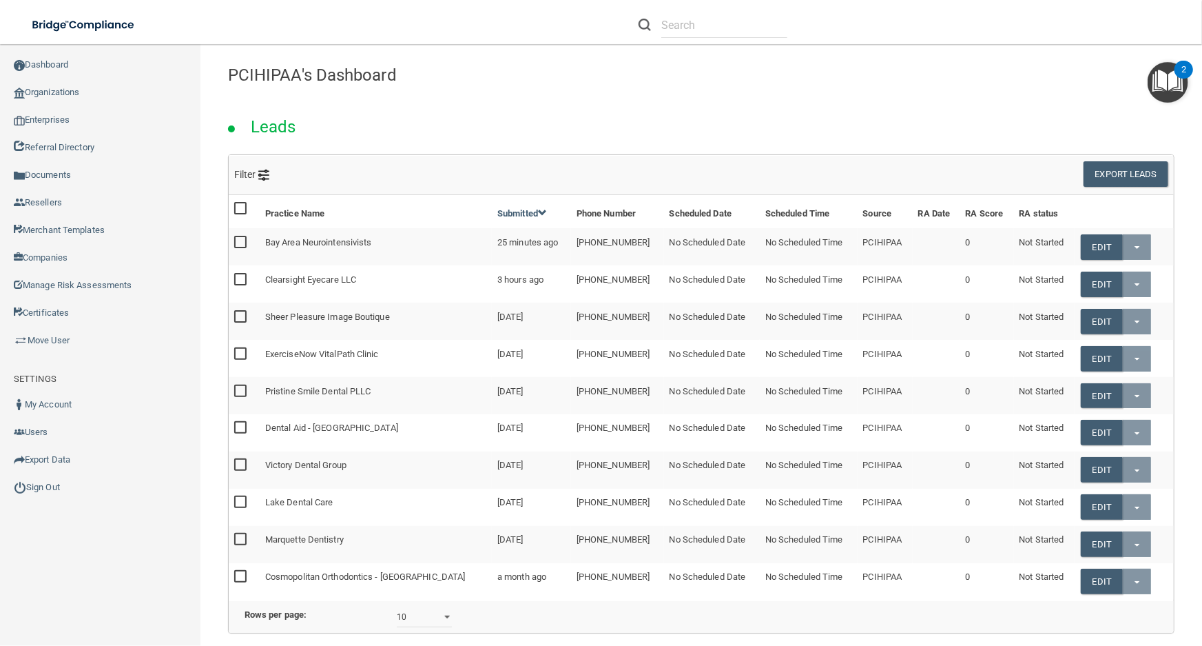
click at [754, 66] on h4 "PCIHIPAA's Dashboard" at bounding box center [701, 75] width 947 height 18
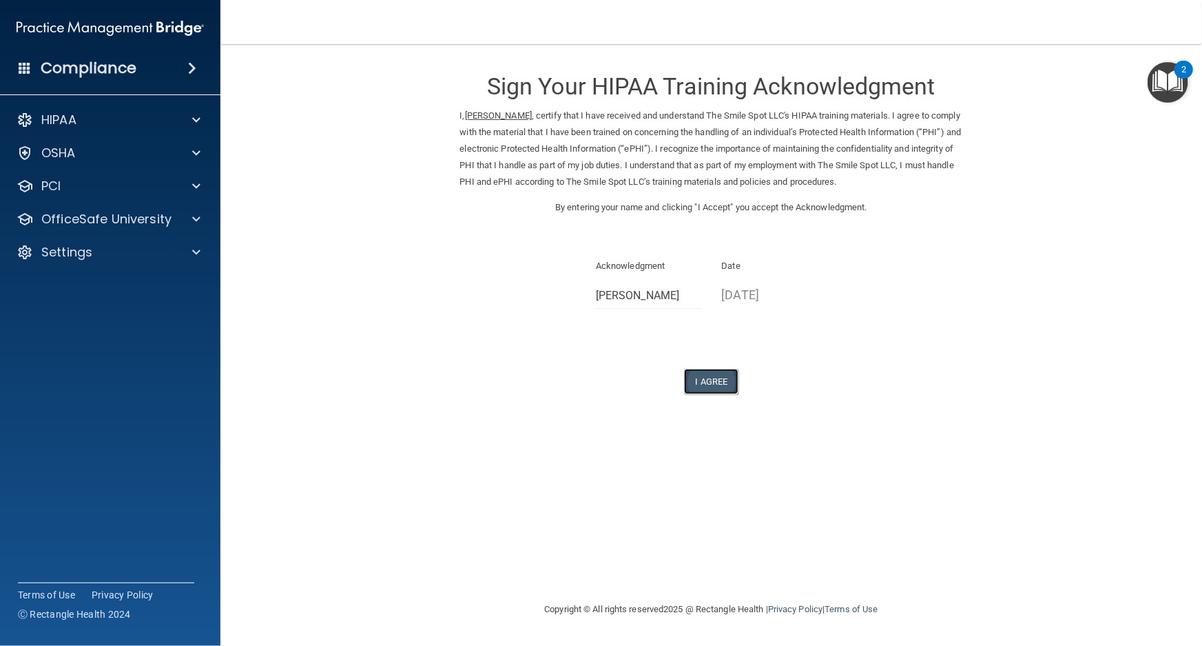
click at [708, 376] on button "I Agree" at bounding box center [711, 381] width 55 height 25
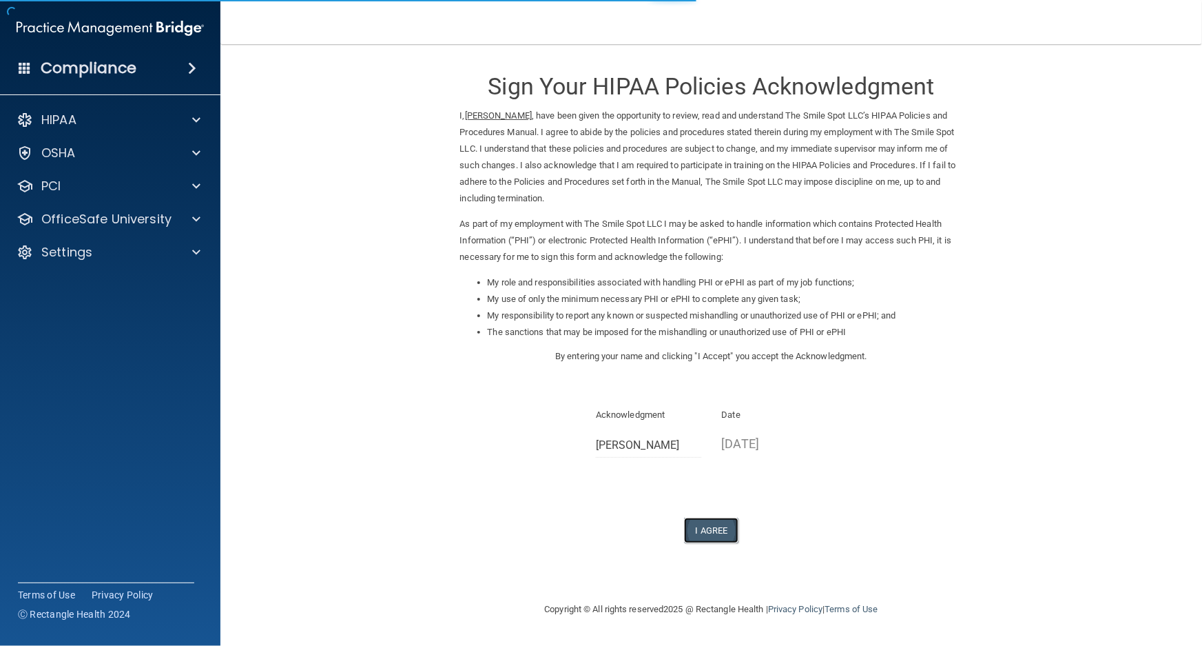
click at [720, 528] on button "I Agree" at bounding box center [711, 529] width 55 height 25
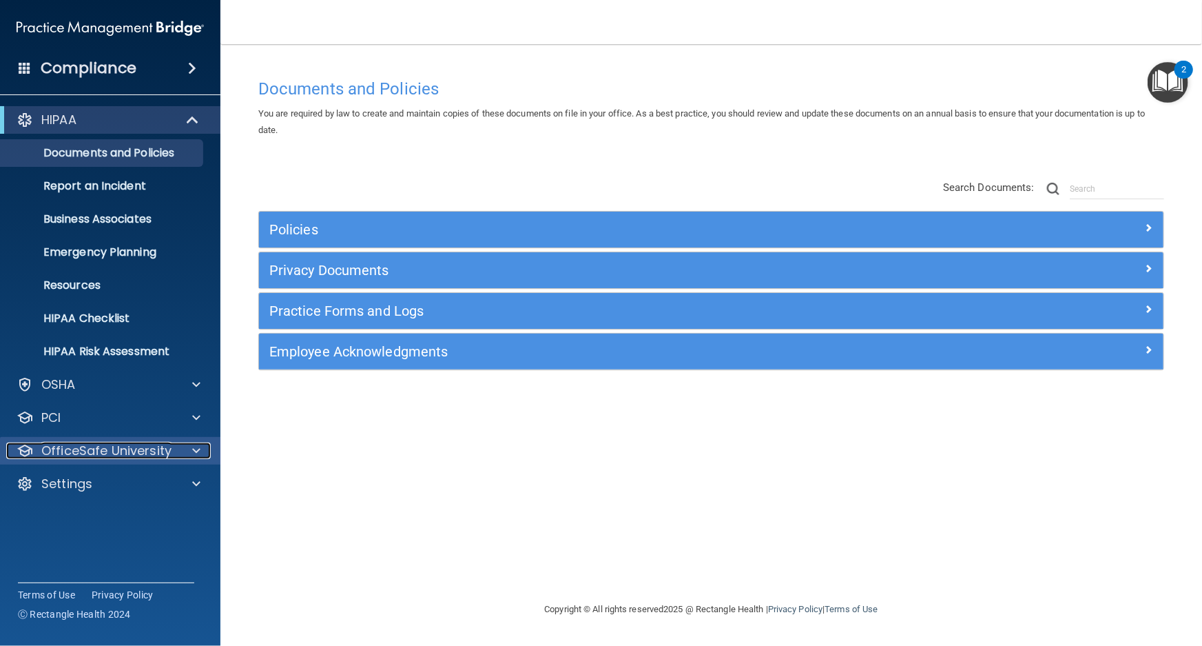
click at [163, 447] on p "OfficeSafe University" at bounding box center [106, 450] width 130 height 17
click at [138, 458] on p "OfficeSafe University" at bounding box center [106, 450] width 130 height 17
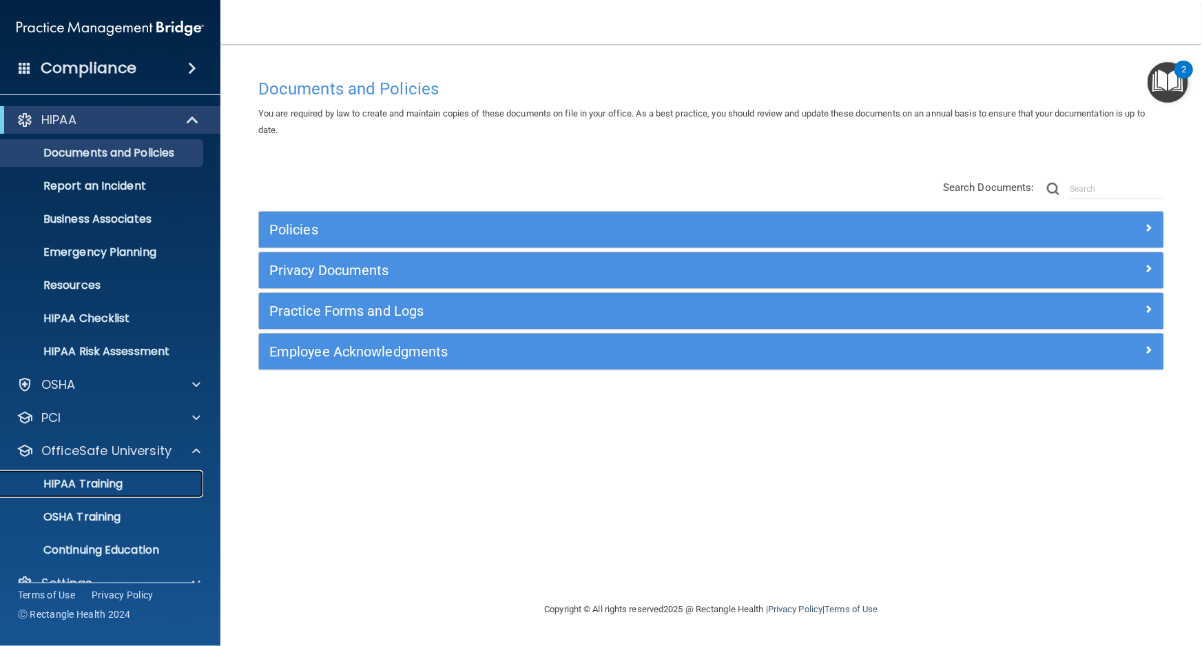
click at [138, 480] on div "HIPAA Training" at bounding box center [103, 484] width 188 height 14
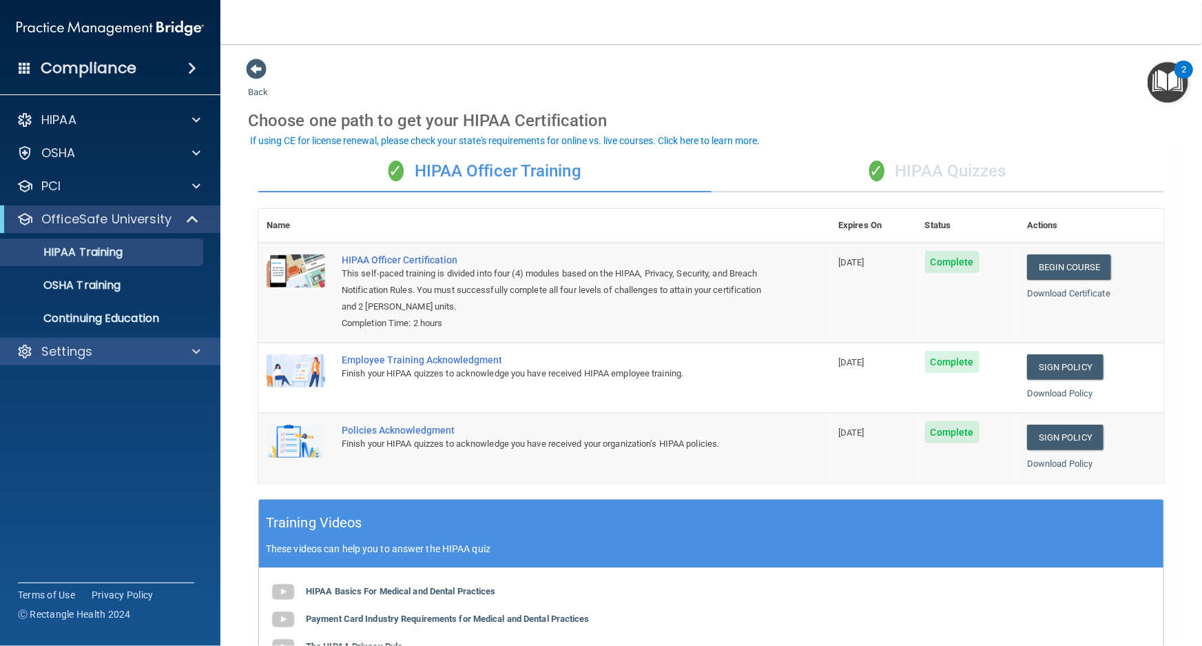
click at [193, 342] on div "Settings" at bounding box center [110, 352] width 221 height 28
click at [179, 352] on div at bounding box center [194, 351] width 34 height 17
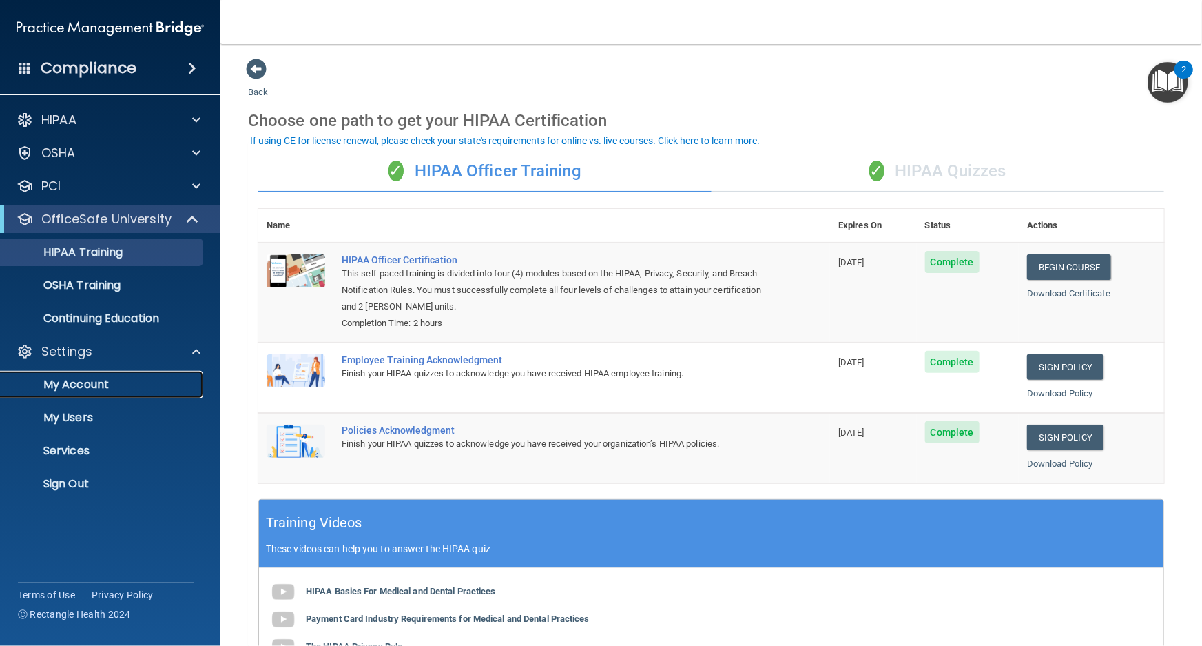
click at [179, 373] on link "My Account" at bounding box center [94, 385] width 217 height 28
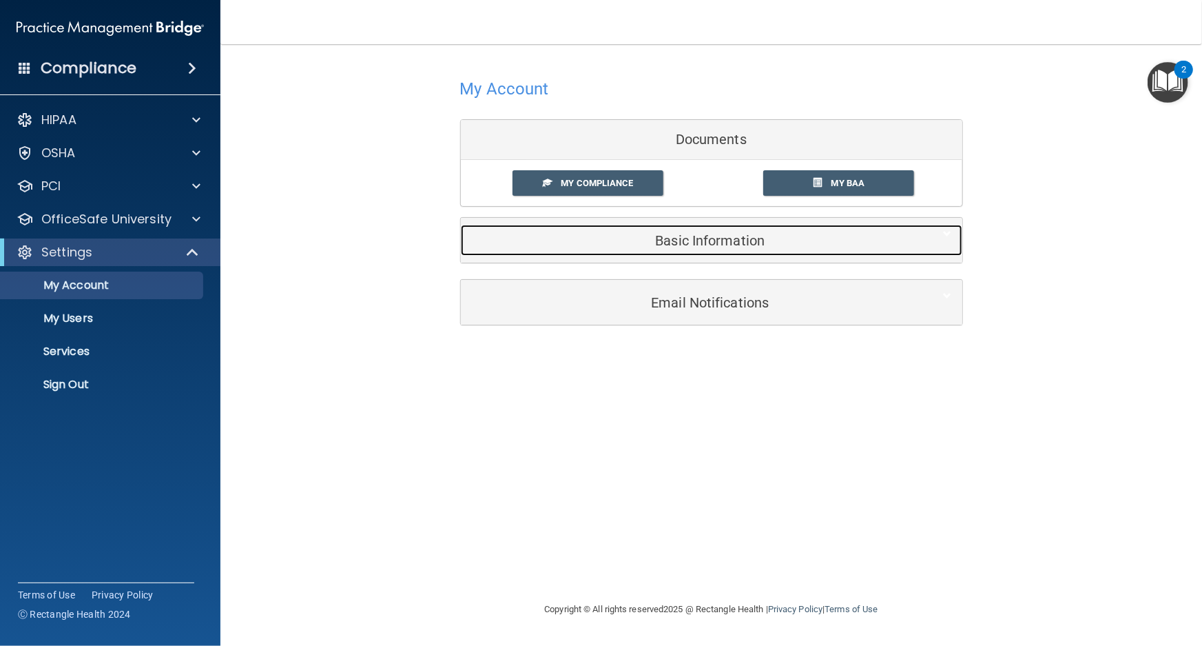
click at [732, 246] on h5 "Basic Information" at bounding box center [690, 240] width 439 height 15
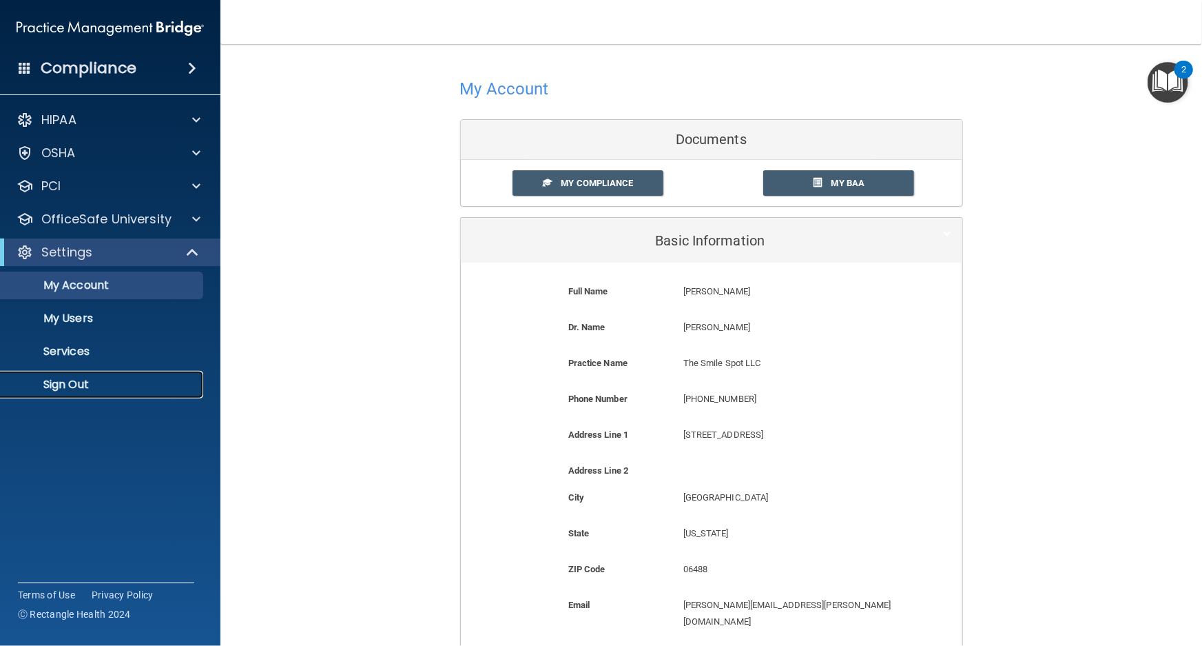
click at [88, 382] on p "Sign Out" at bounding box center [103, 385] width 188 height 14
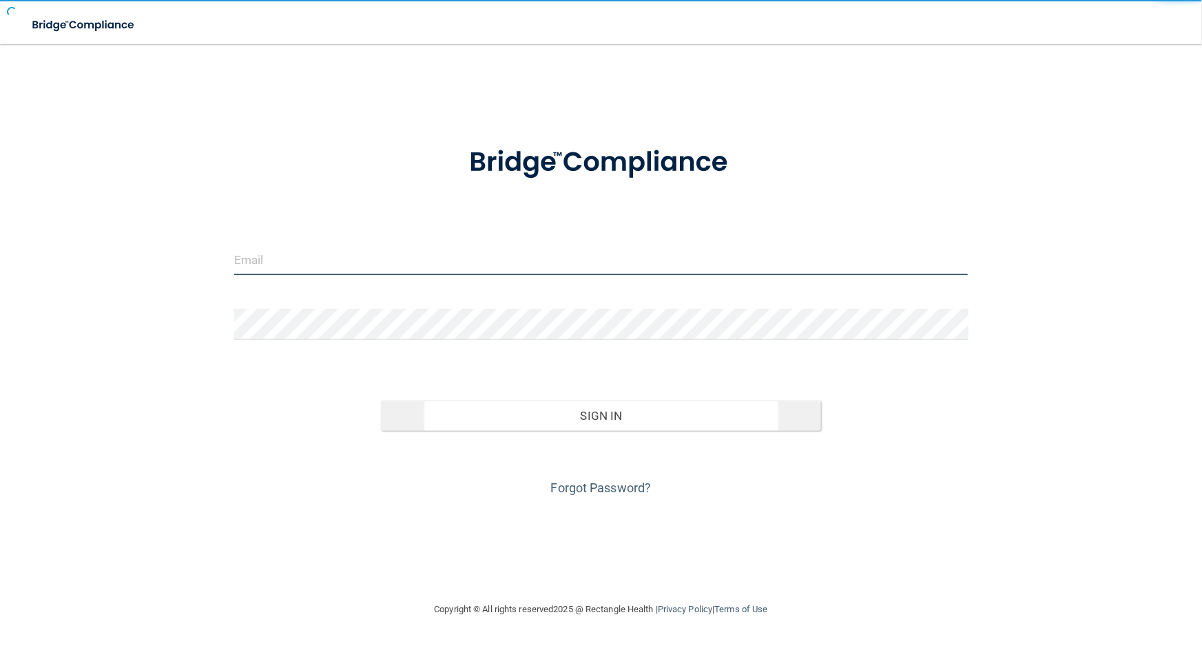
type input "[EMAIL_ADDRESS][DOMAIN_NAME]"
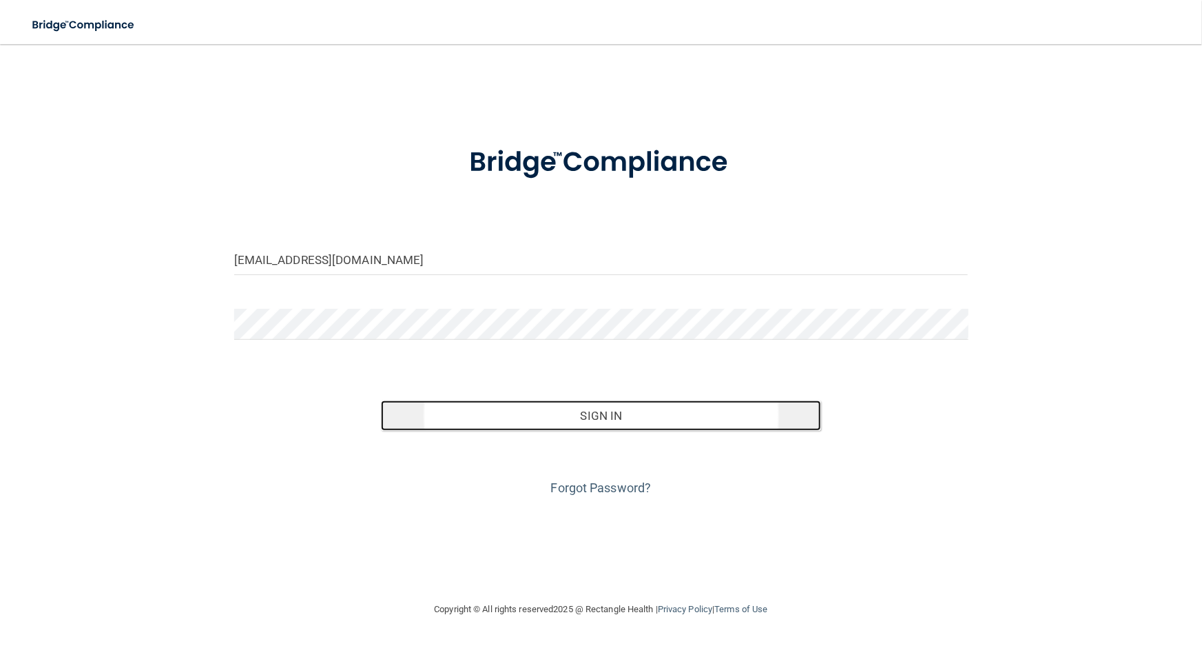
click at [441, 400] on button "Sign In" at bounding box center [601, 415] width 440 height 30
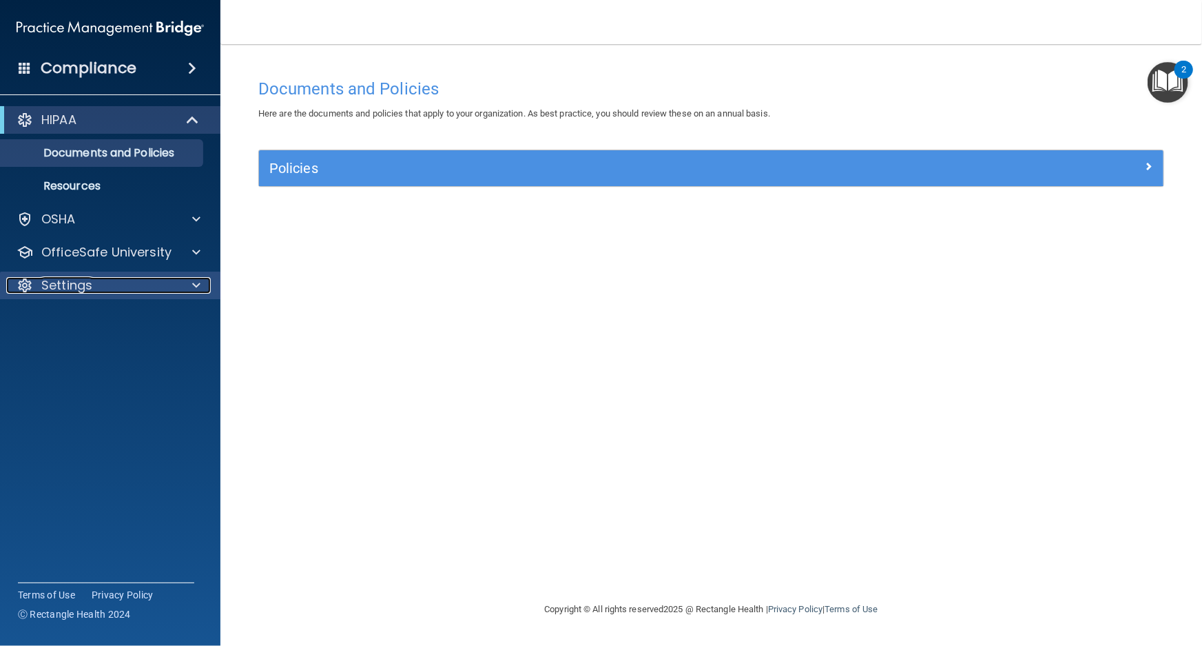
click at [124, 289] on div "Settings" at bounding box center [91, 285] width 171 height 17
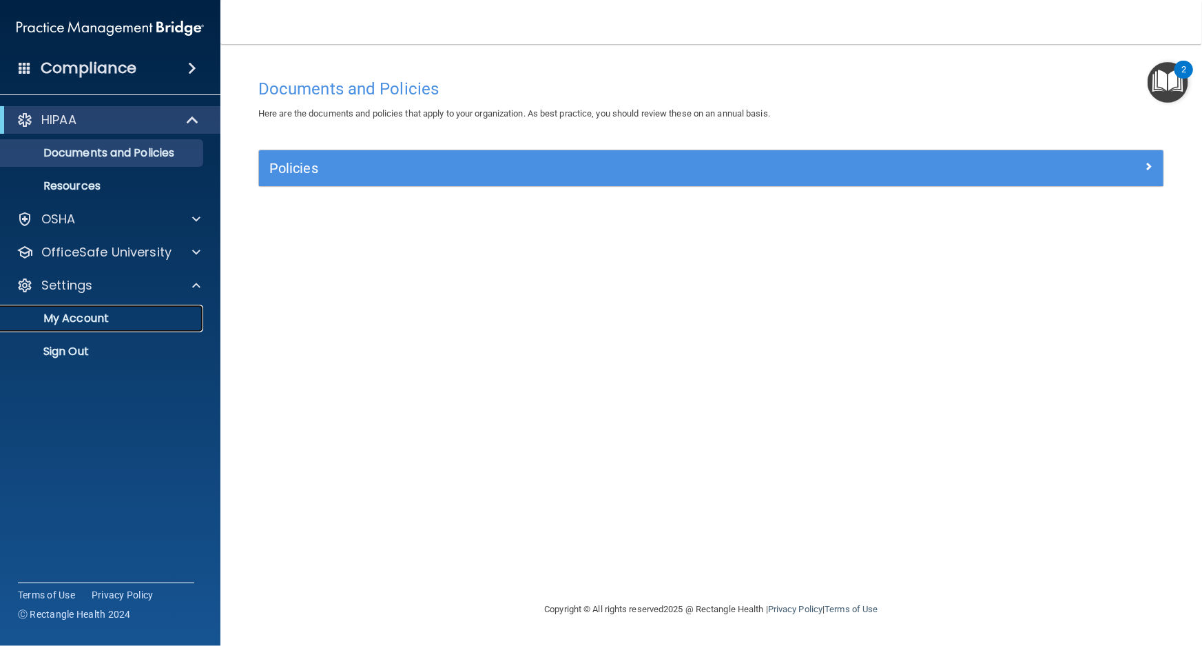
click at [134, 316] on p "My Account" at bounding box center [103, 318] width 188 height 14
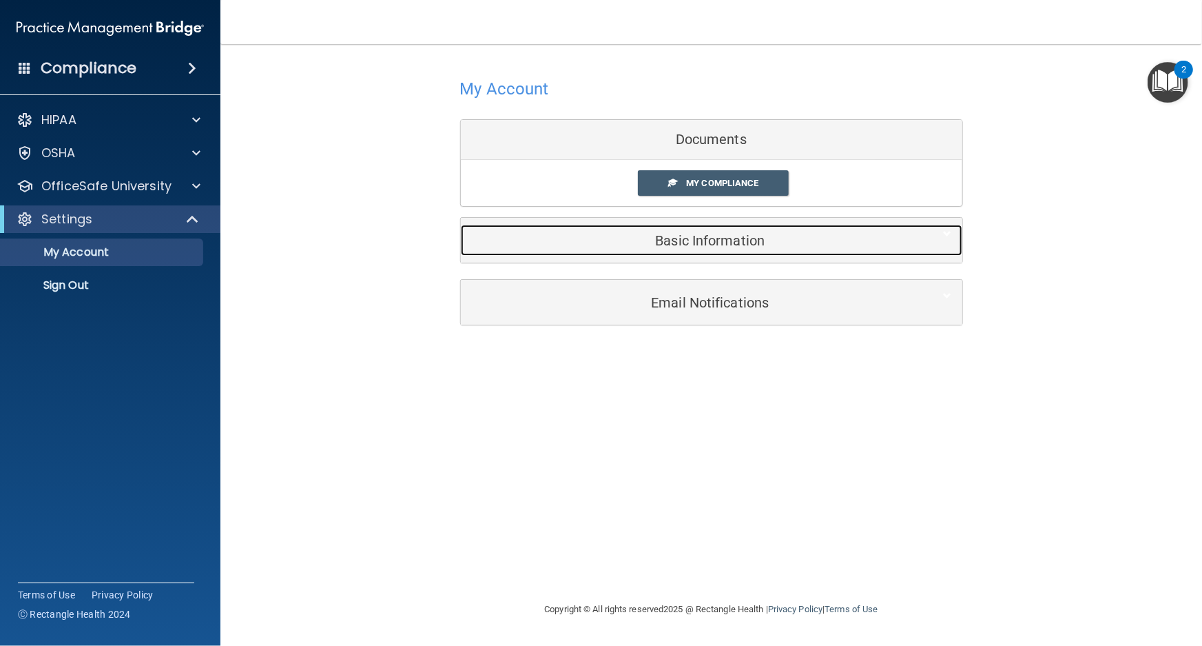
click at [674, 242] on h5 "Basic Information" at bounding box center [690, 240] width 439 height 15
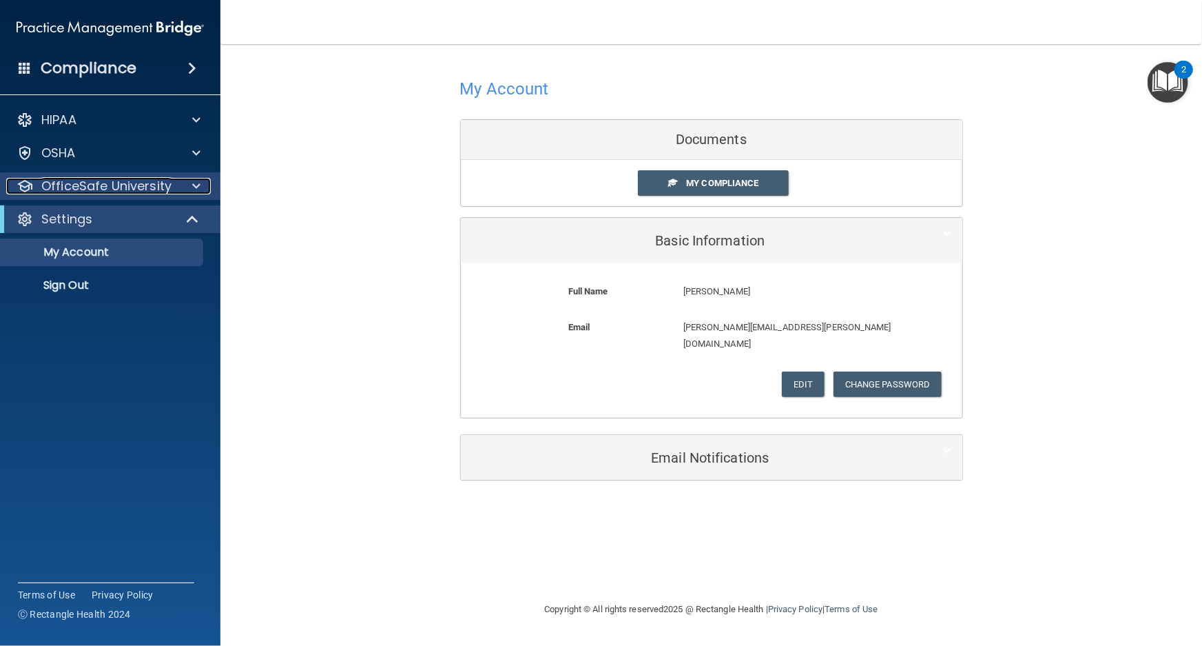
click at [135, 185] on p "OfficeSafe University" at bounding box center [106, 186] width 130 height 17
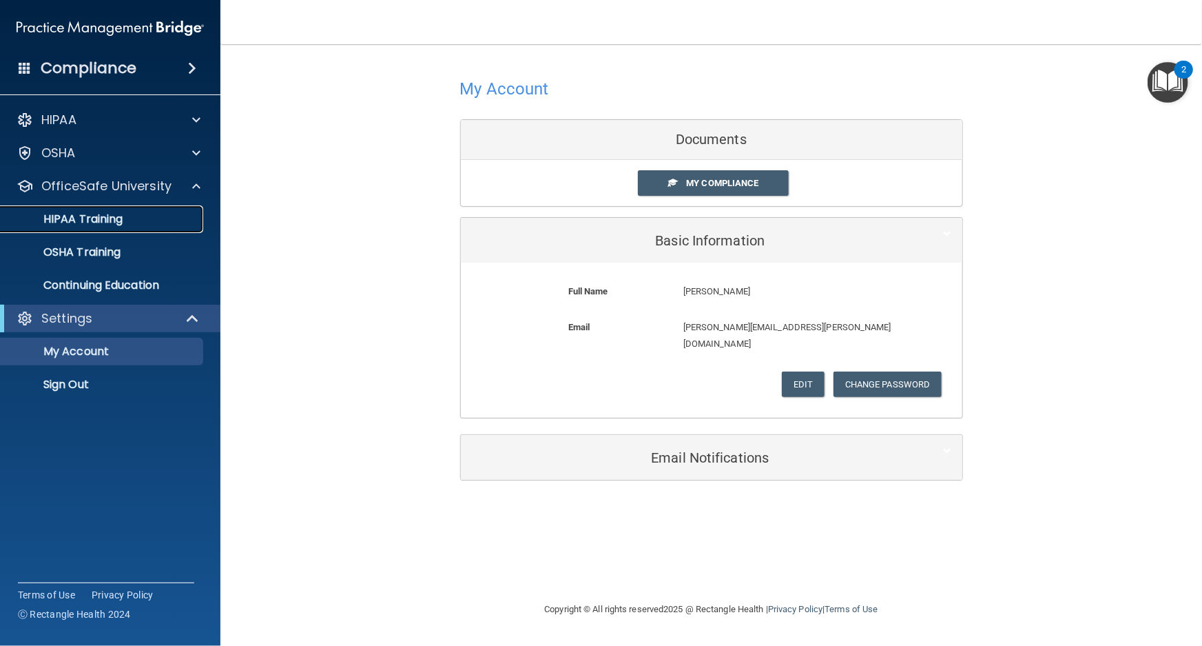
click at [147, 213] on div "HIPAA Training" at bounding box center [103, 219] width 188 height 14
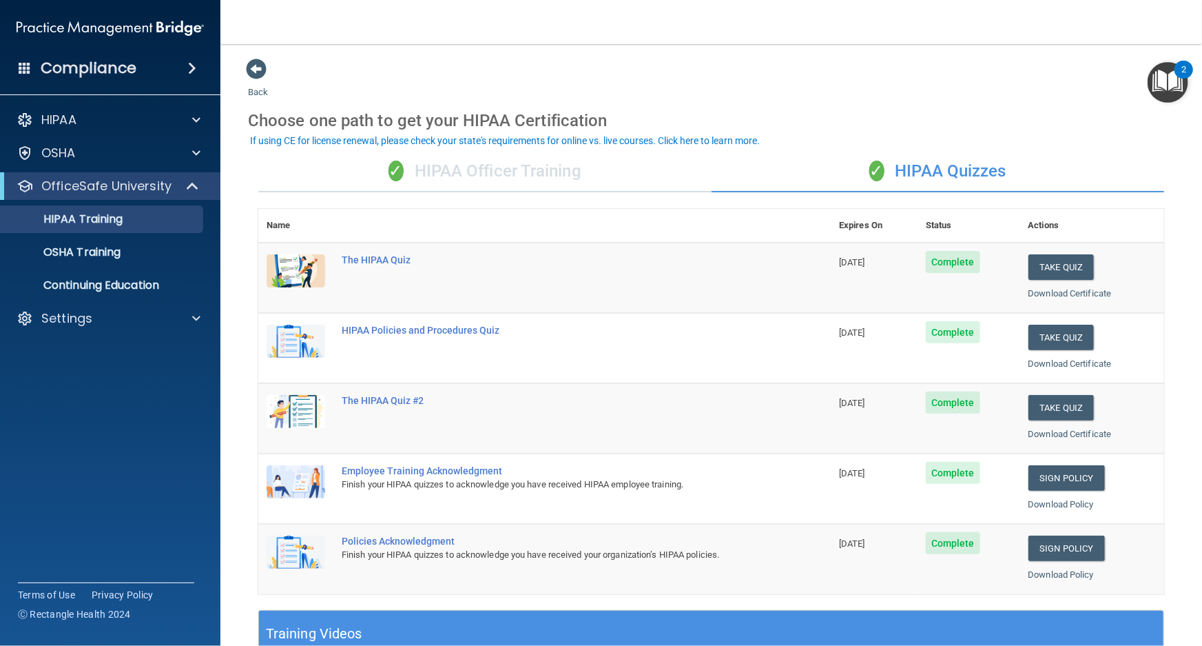
click at [409, 165] on div "✓ HIPAA Officer Training" at bounding box center [484, 171] width 453 height 41
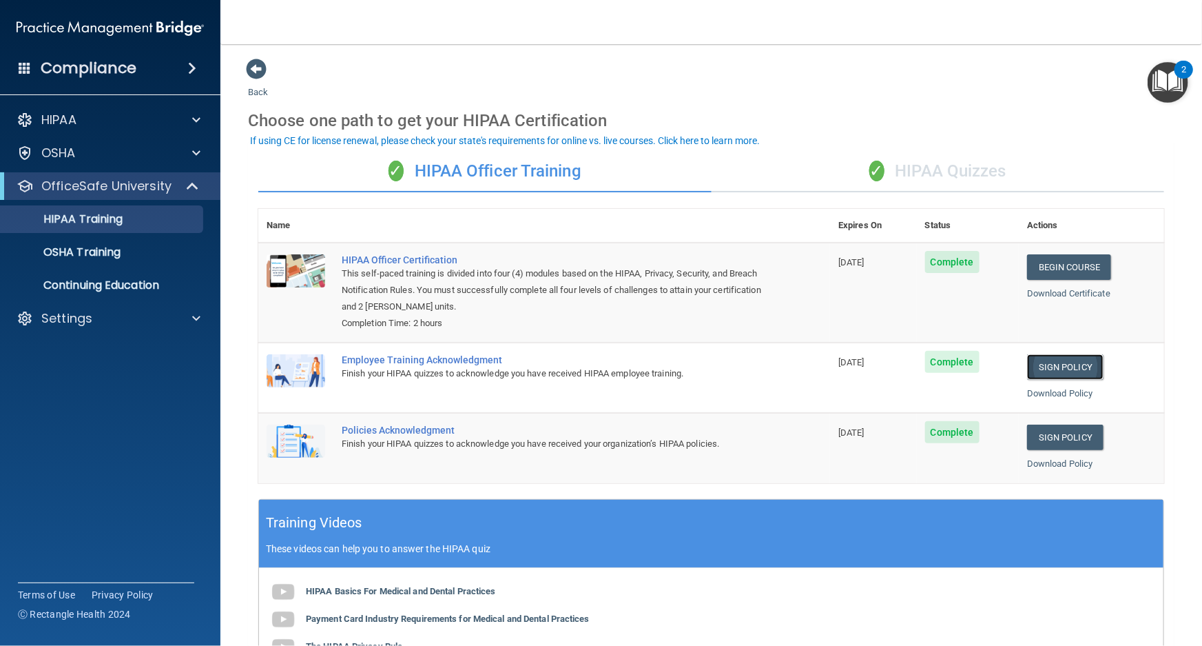
click at [1071, 358] on link "Sign Policy" at bounding box center [1065, 366] width 76 height 25
click at [1048, 438] on link "Sign Policy" at bounding box center [1065, 436] width 76 height 25
click at [79, 242] on link "OSHA Training" at bounding box center [94, 252] width 217 height 28
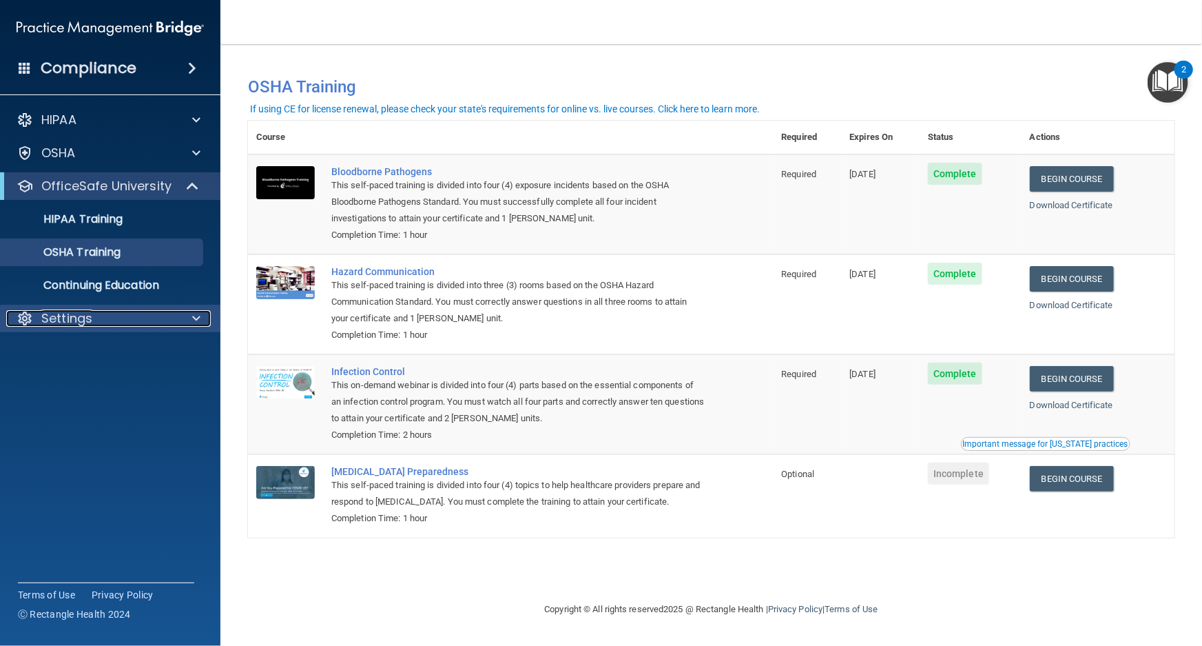
click at [90, 326] on p "Settings" at bounding box center [66, 318] width 51 height 17
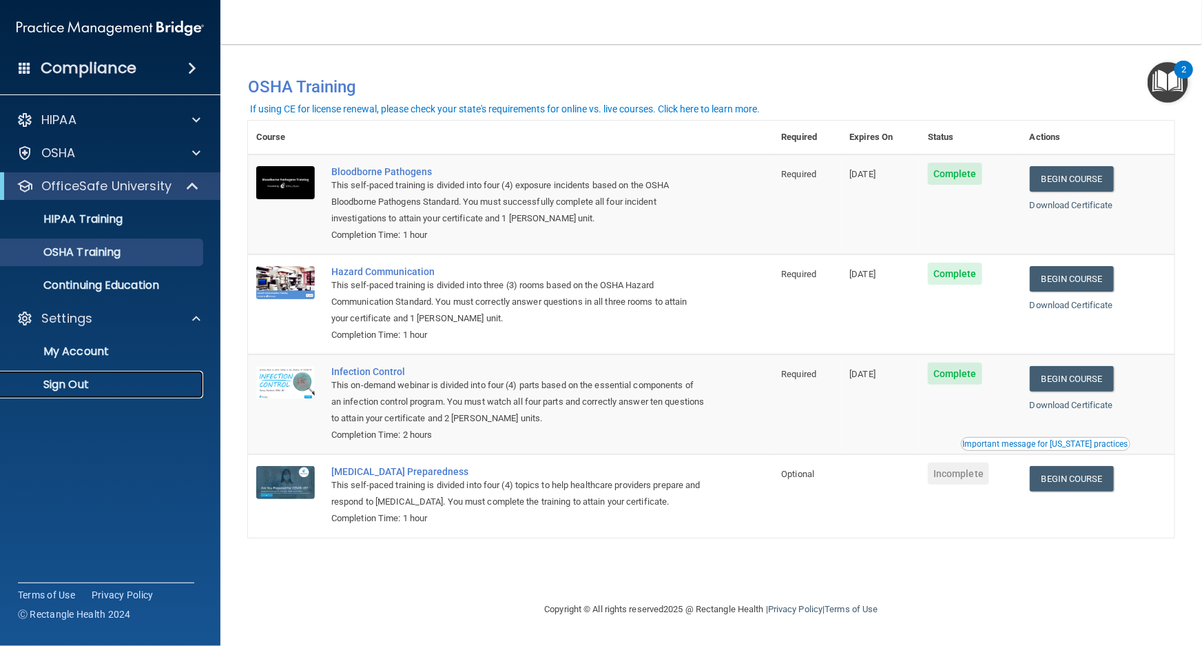
click at [105, 384] on p "Sign Out" at bounding box center [103, 385] width 188 height 14
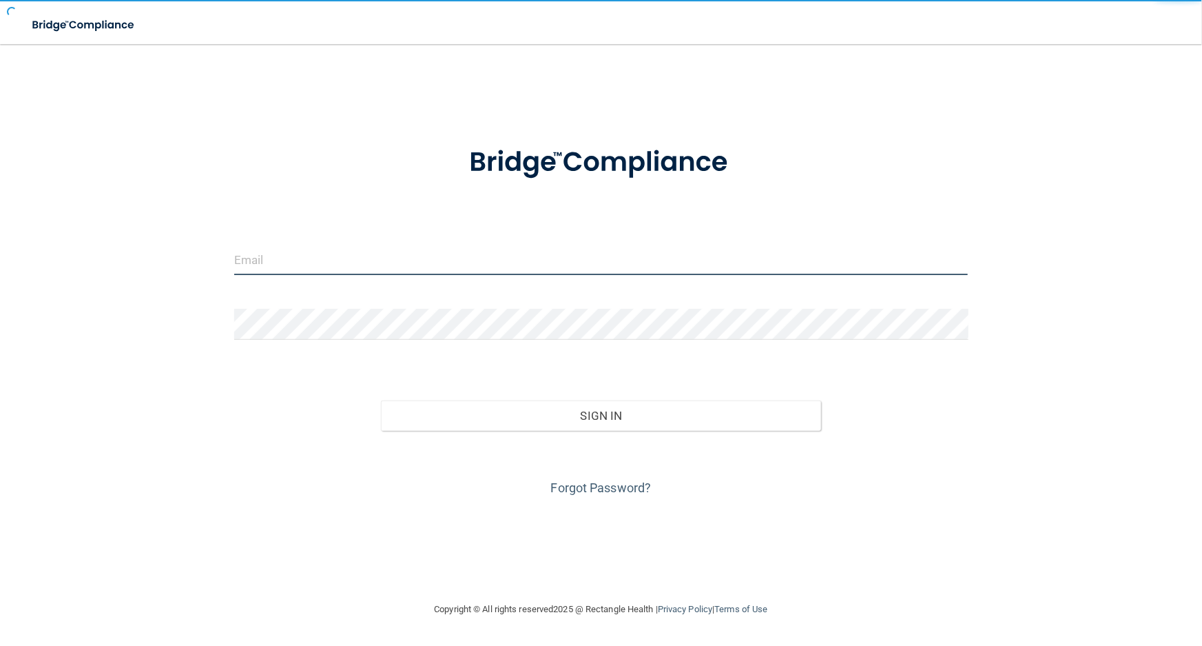
type input "avan@rectanglehealth.com"
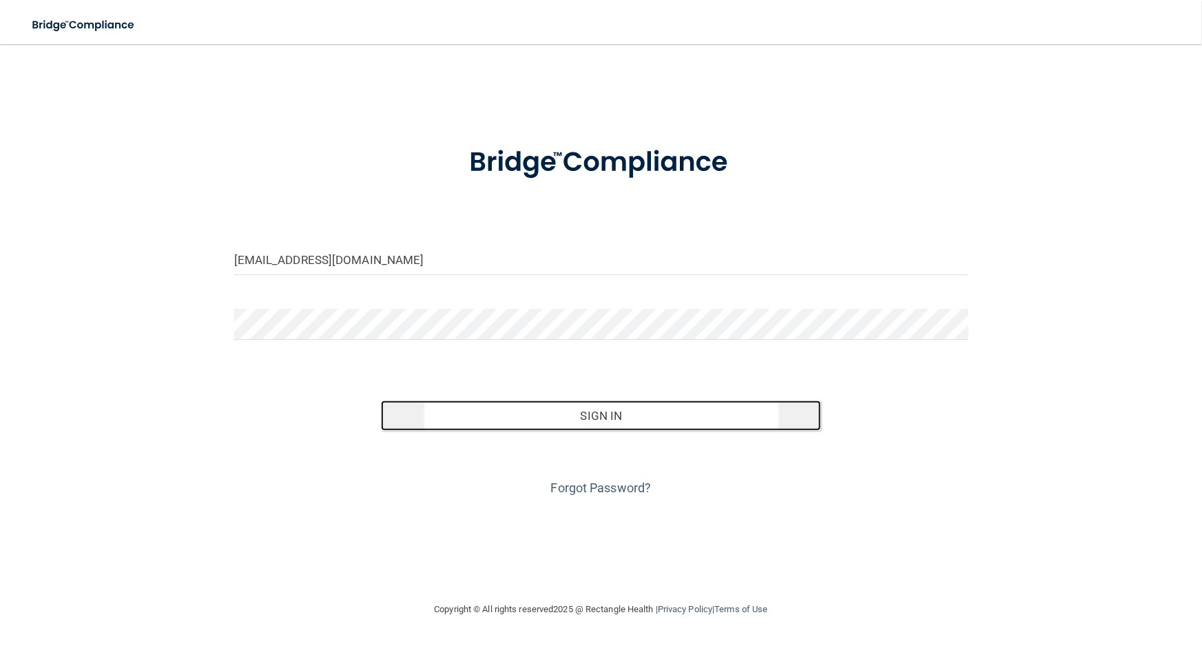
click at [520, 409] on button "Sign In" at bounding box center [601, 415] width 440 height 30
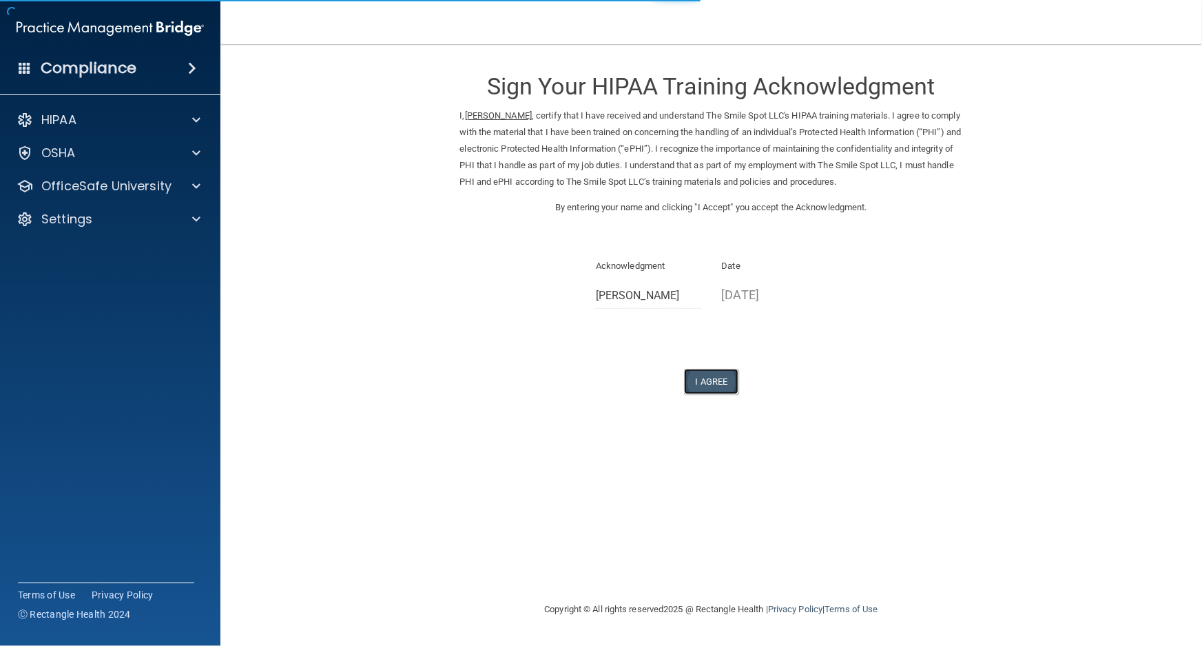
click at [735, 383] on button "I Agree" at bounding box center [711, 381] width 55 height 25
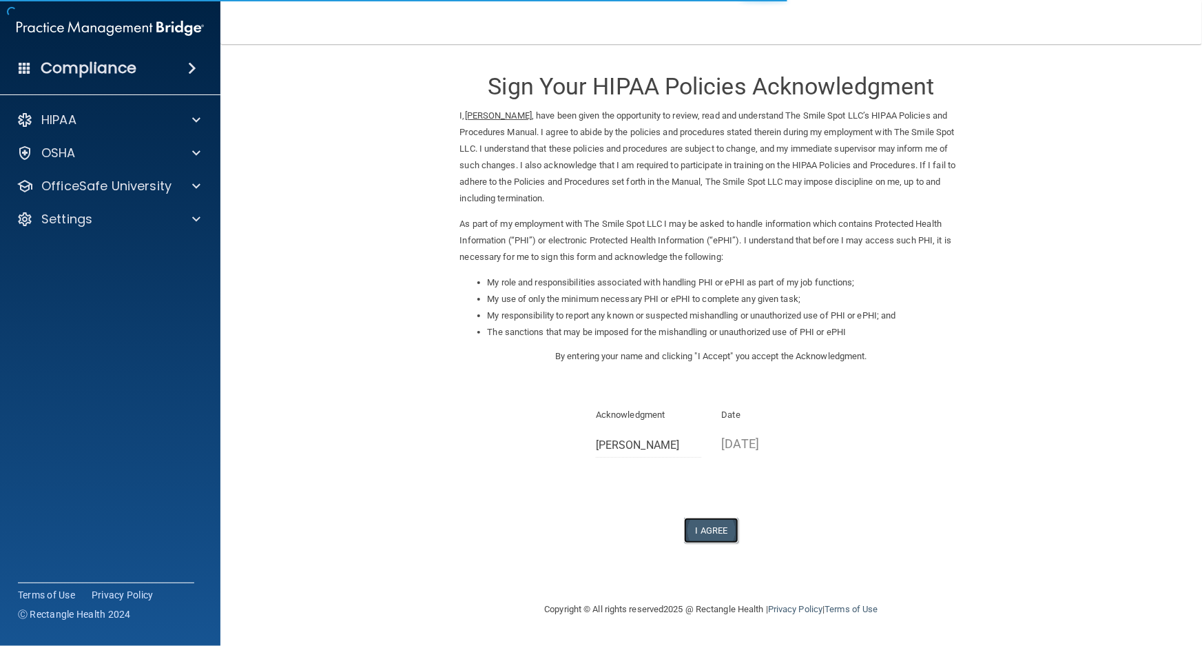
click at [734, 519] on button "I Agree" at bounding box center [711, 529] width 55 height 25
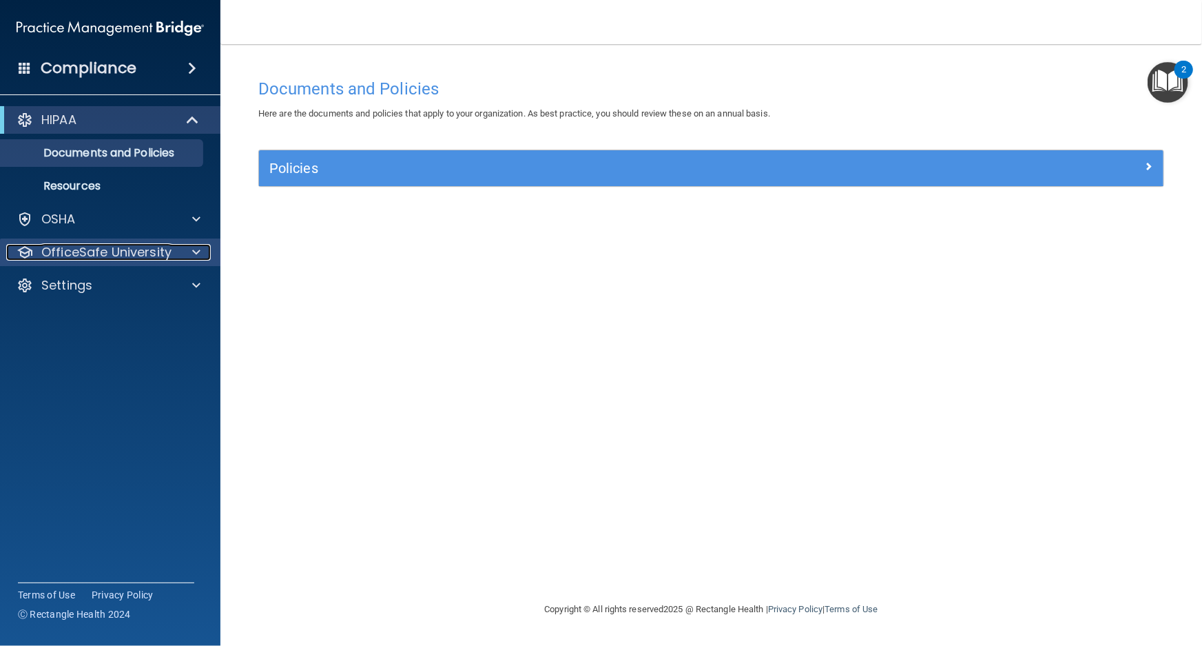
click at [122, 248] on p "OfficeSafe University" at bounding box center [106, 252] width 130 height 17
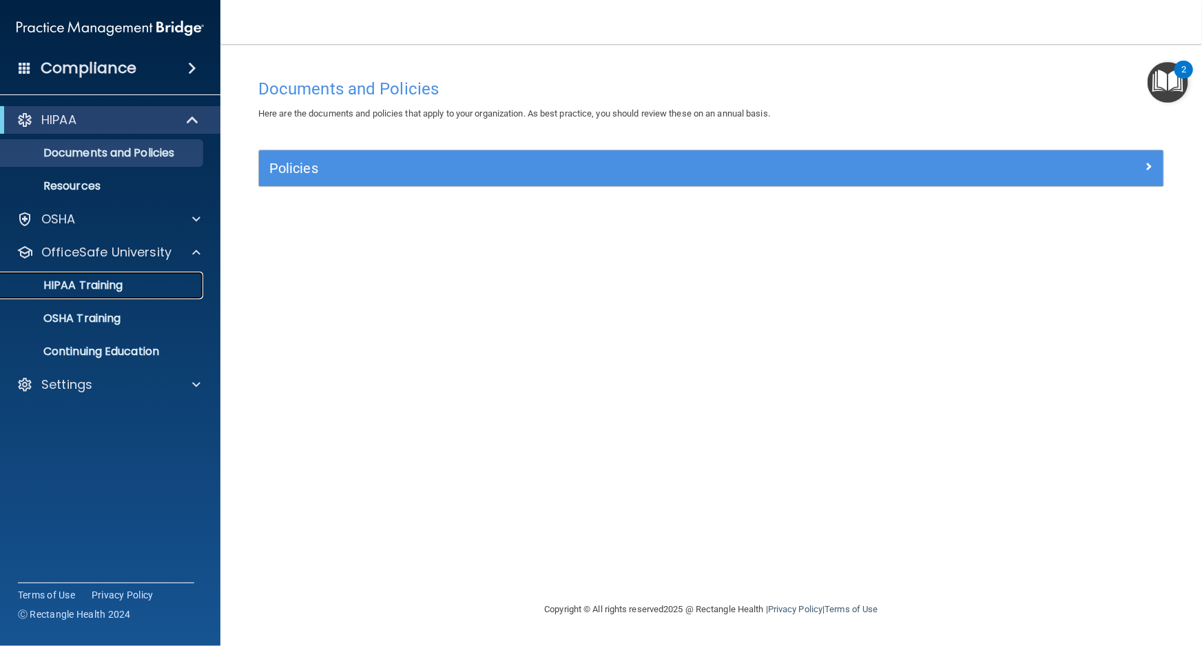
click at [125, 282] on div "HIPAA Training" at bounding box center [103, 285] width 188 height 14
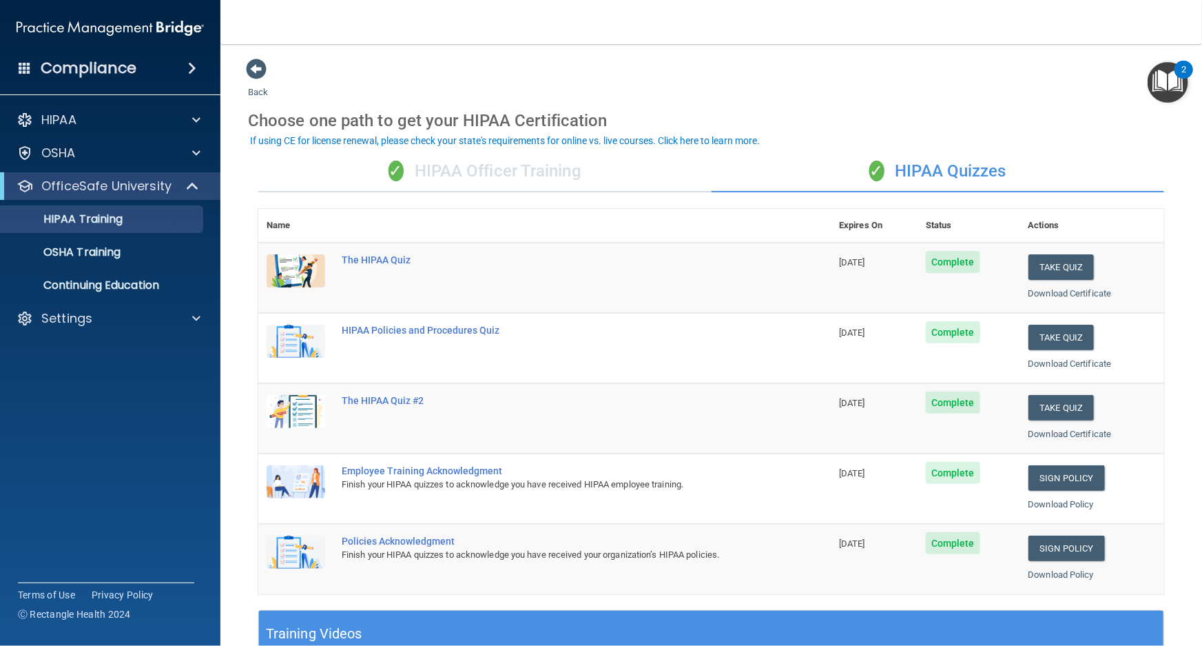
click at [444, 153] on div "✓ HIPAA Officer Training" at bounding box center [484, 171] width 453 height 41
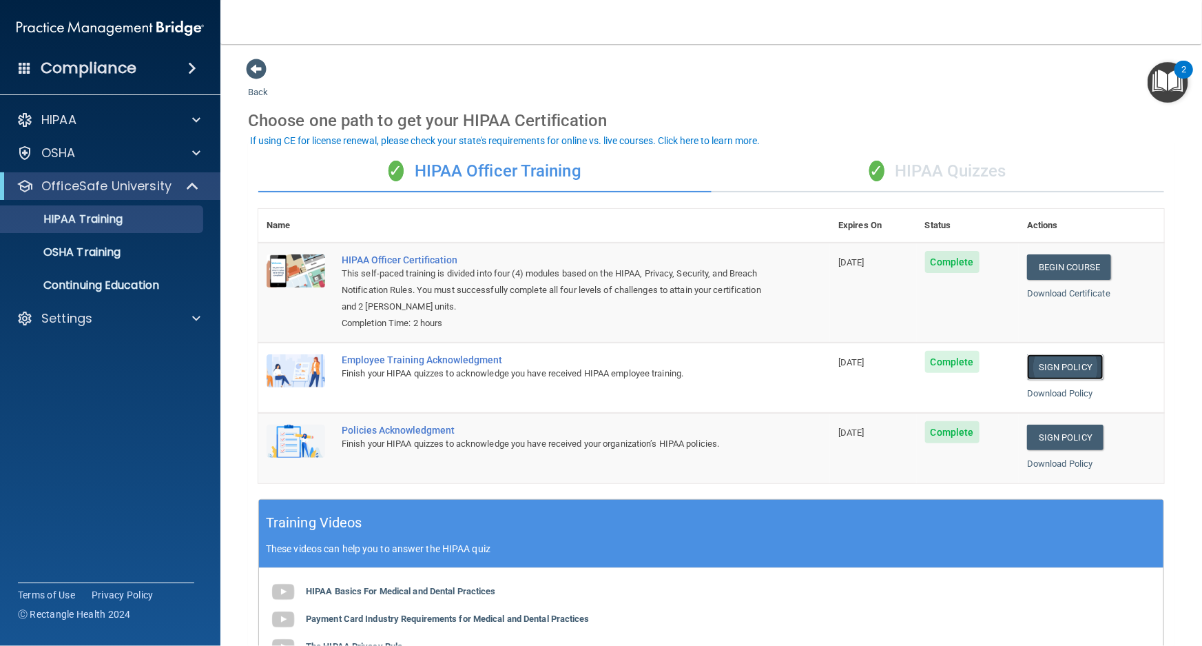
click at [1071, 368] on link "Sign Policy" at bounding box center [1065, 366] width 76 height 25
click at [1059, 431] on link "Sign Policy" at bounding box center [1065, 436] width 76 height 25
click at [28, 327] on div "Settings" at bounding box center [110, 319] width 221 height 28
click at [163, 326] on div "Settings" at bounding box center [91, 318] width 171 height 17
click at [181, 380] on p "Sign Out" at bounding box center [103, 385] width 188 height 14
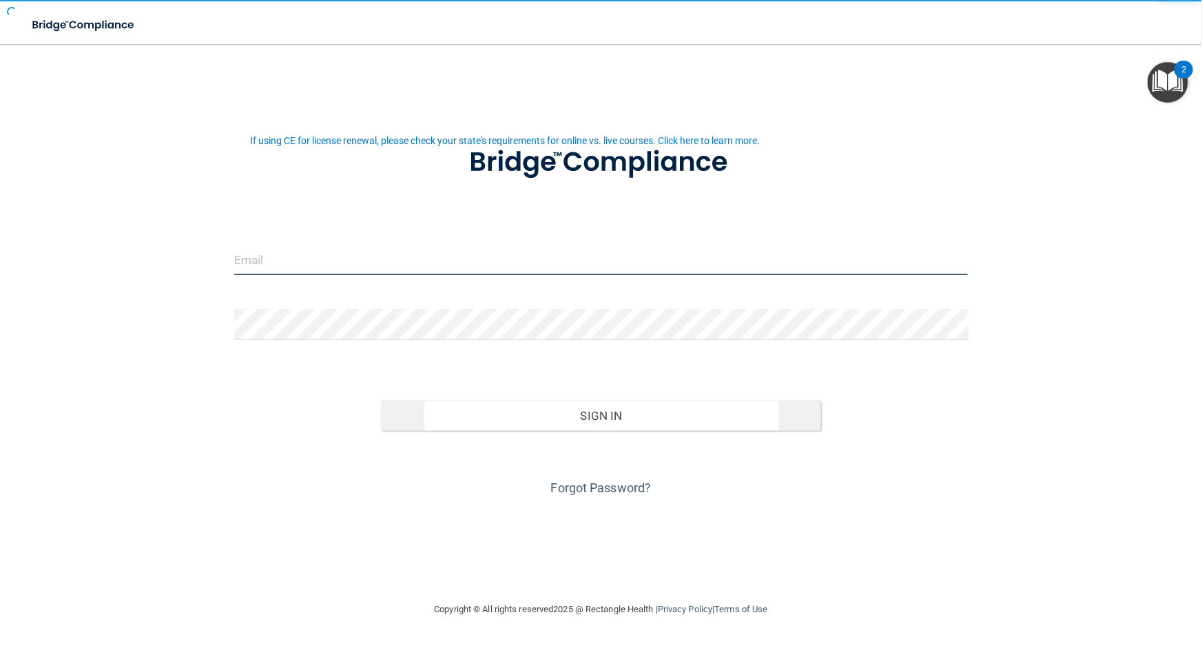
type input "avan@rectanglehealth.com"
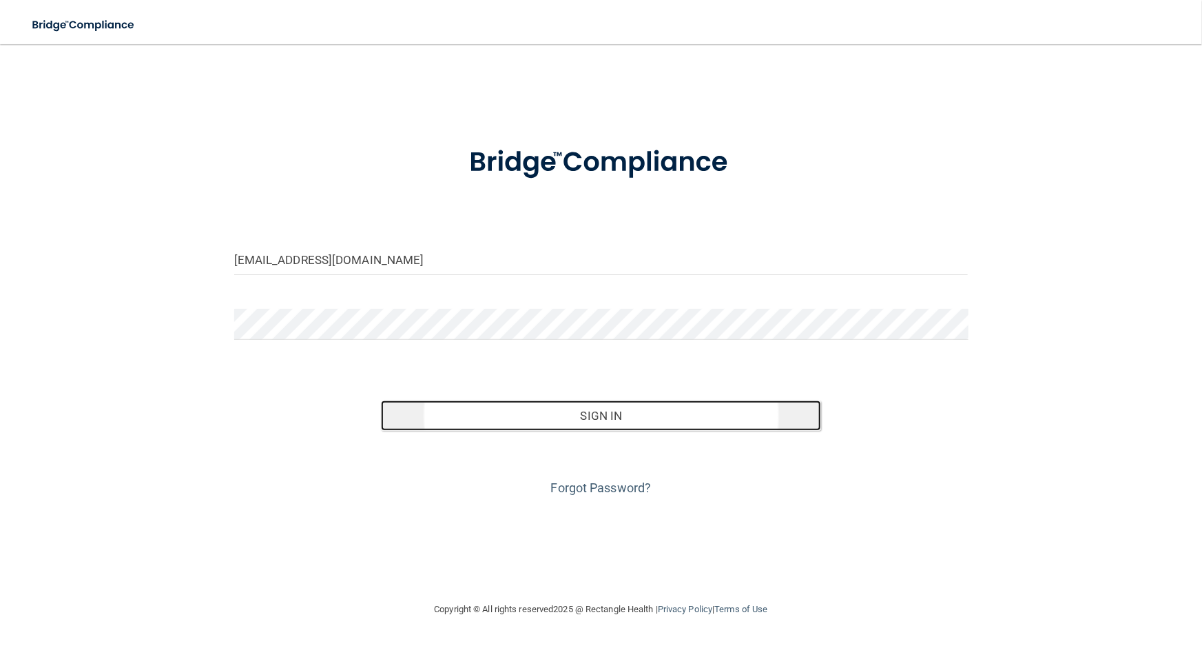
click at [471, 429] on button "Sign In" at bounding box center [601, 415] width 440 height 30
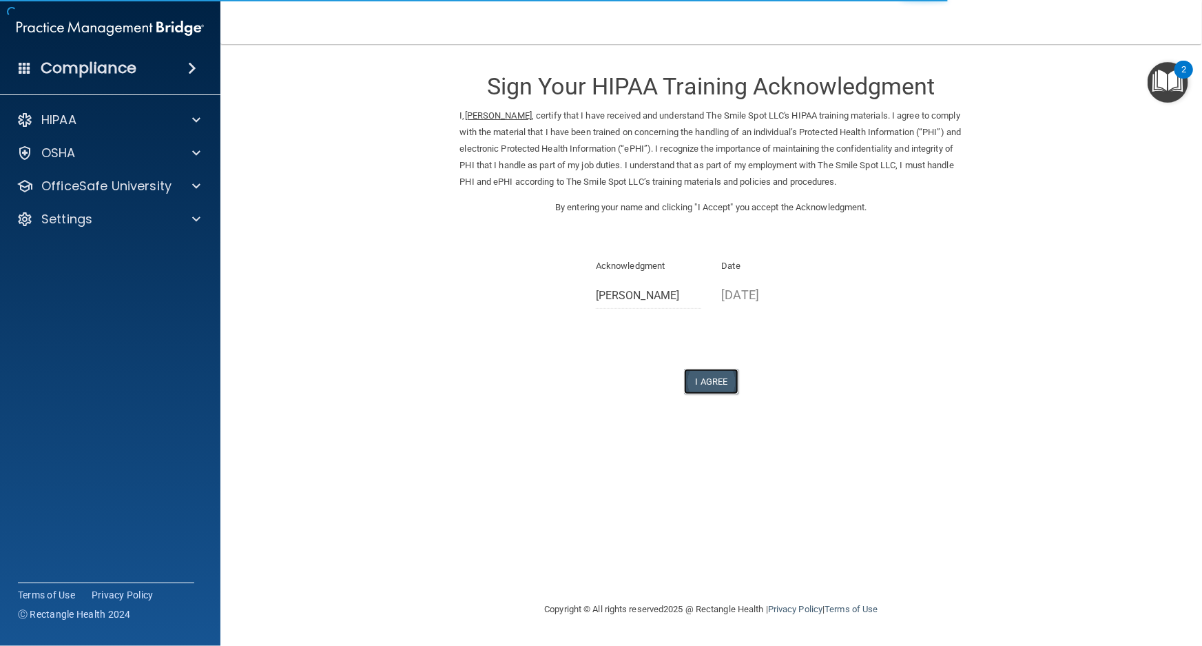
click at [725, 394] on button "I Agree" at bounding box center [711, 381] width 55 height 25
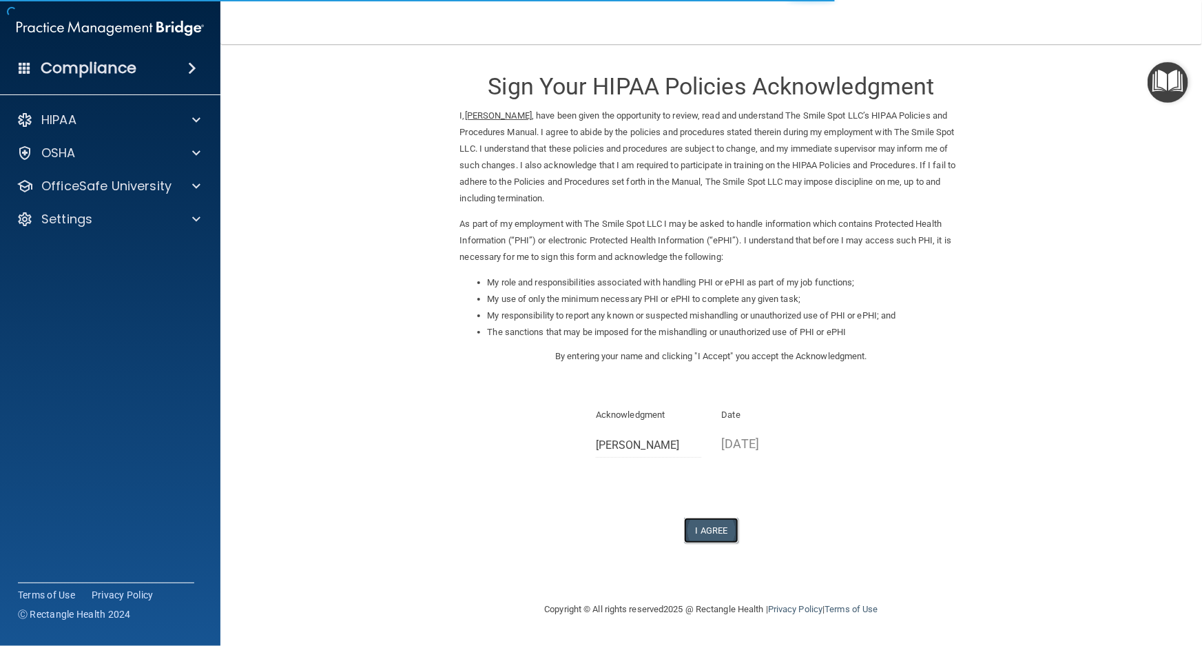
click at [709, 534] on button "I Agree" at bounding box center [711, 529] width 55 height 25
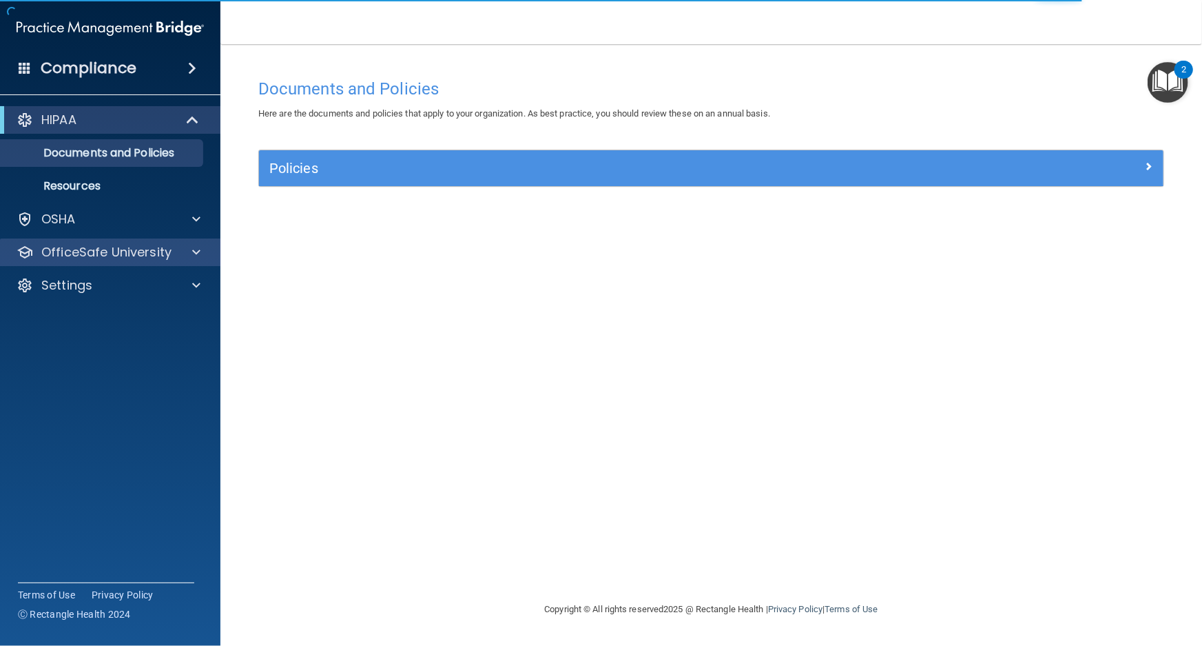
click at [110, 263] on div "OfficeSafe University" at bounding box center [110, 252] width 221 height 28
click at [112, 275] on div "Settings" at bounding box center [110, 285] width 221 height 28
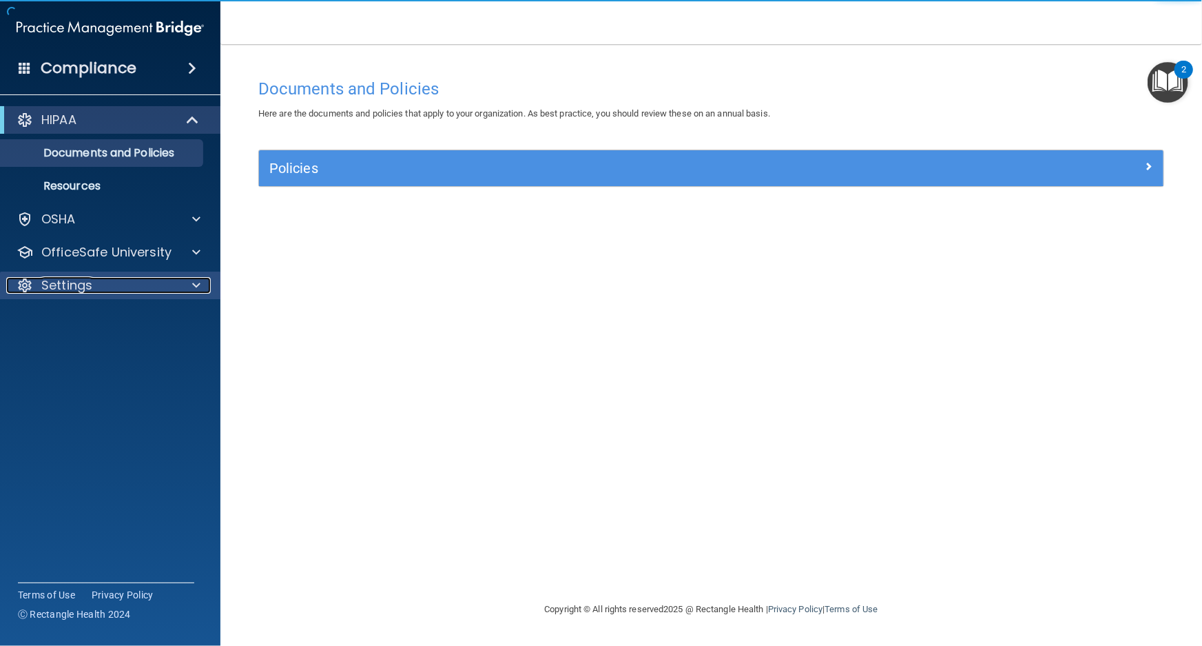
click at [169, 279] on div "Settings" at bounding box center [91, 285] width 171 height 17
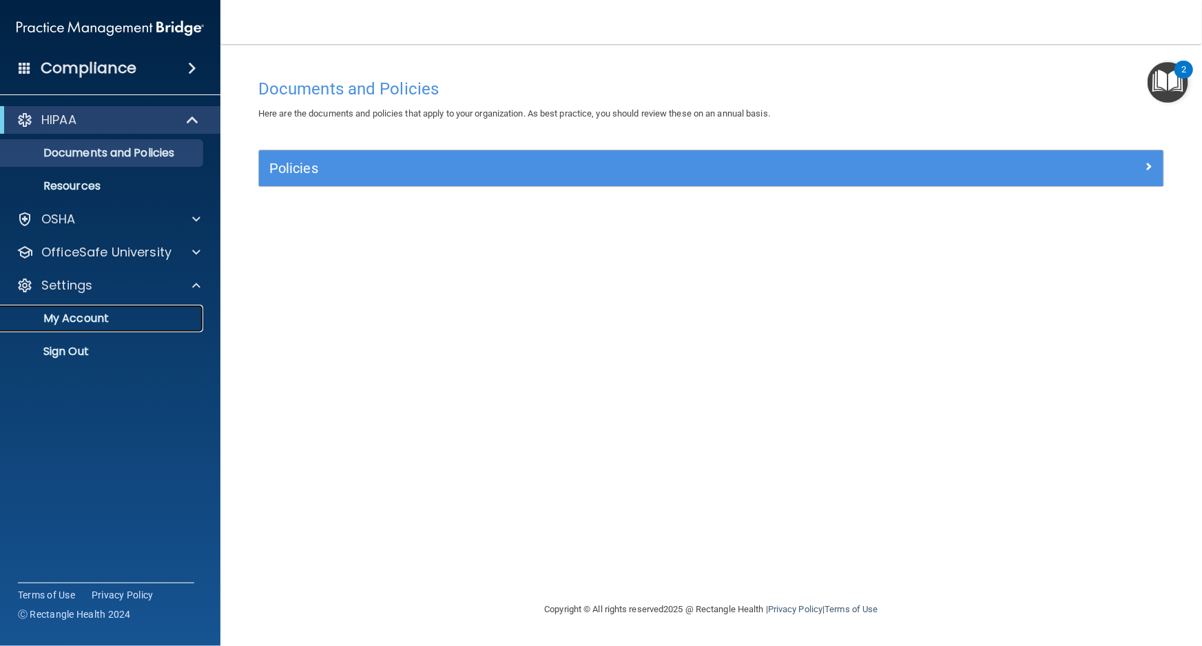
click at [170, 322] on p "My Account" at bounding box center [103, 318] width 188 height 14
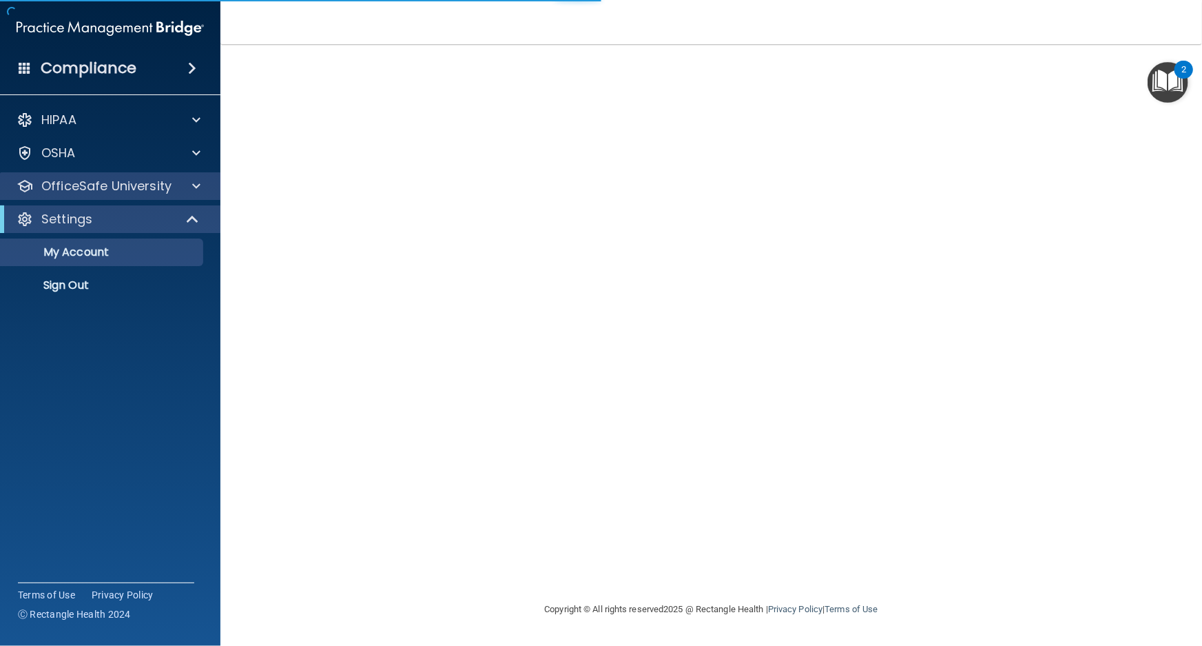
click at [127, 194] on div "OfficeSafe University" at bounding box center [110, 186] width 221 height 28
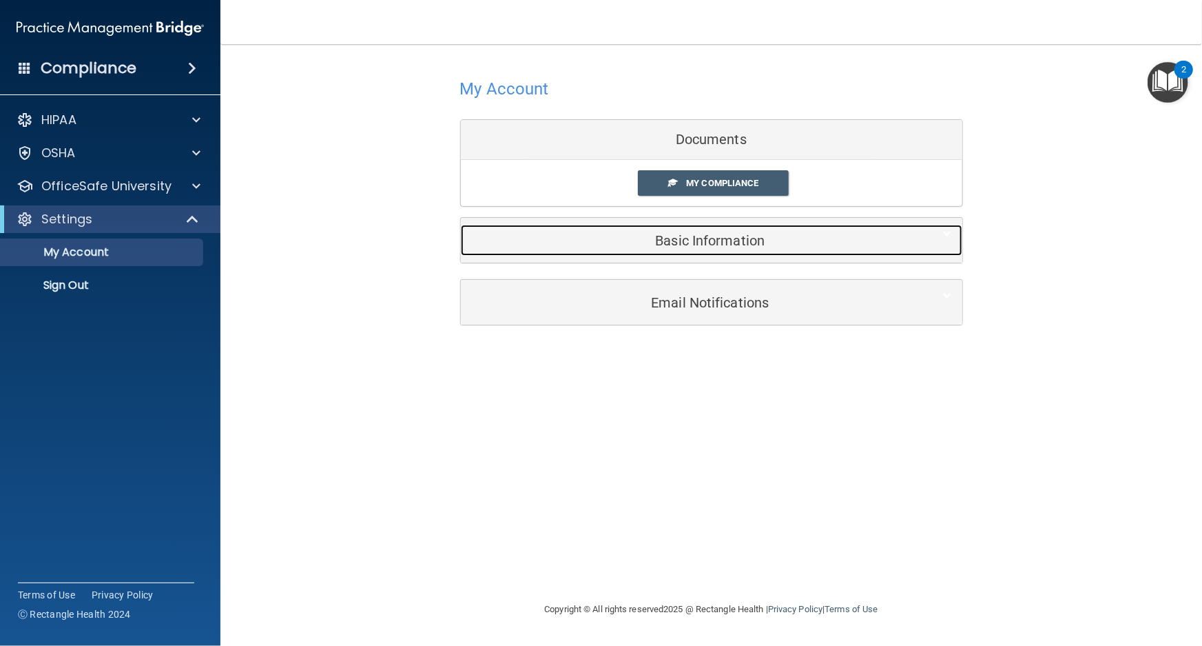
click at [679, 249] on div "Basic Information" at bounding box center [691, 240] width 460 height 31
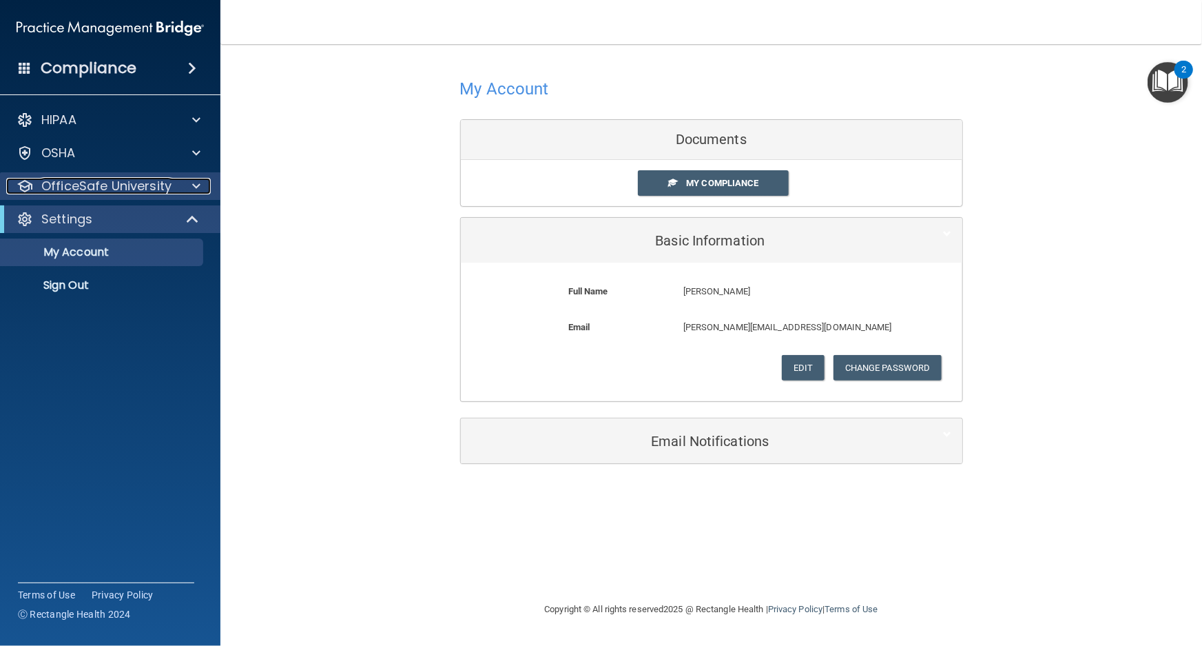
click at [65, 179] on p "OfficeSafe University" at bounding box center [106, 186] width 130 height 17
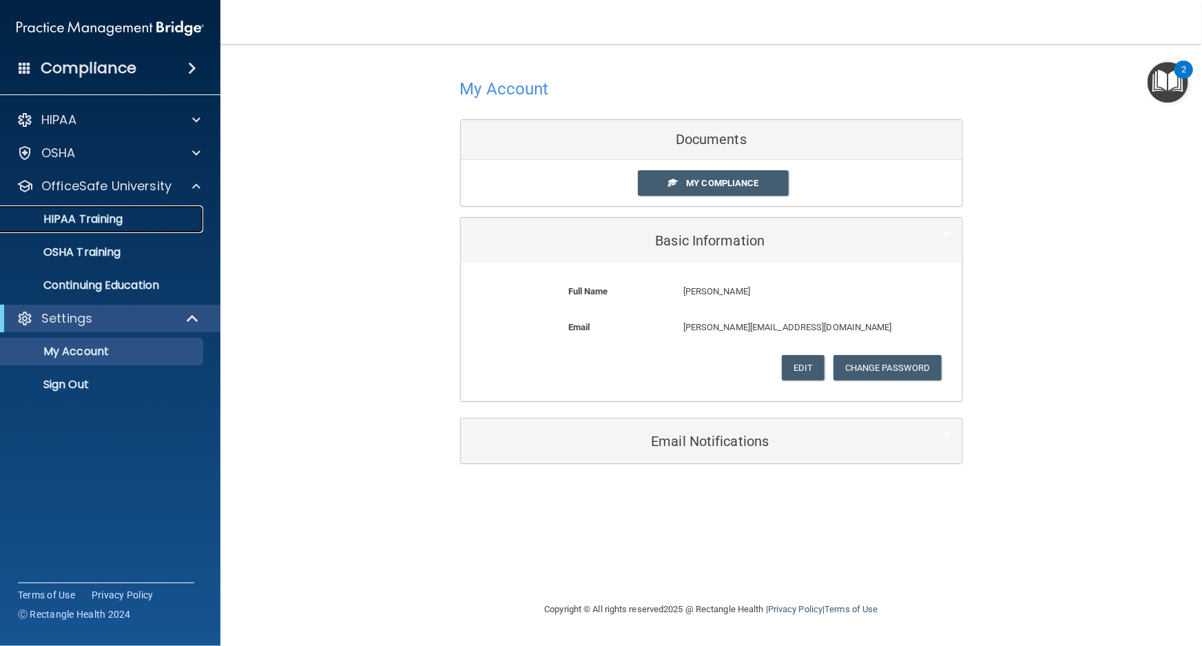
click at [96, 223] on p "HIPAA Training" at bounding box center [66, 219] width 114 height 14
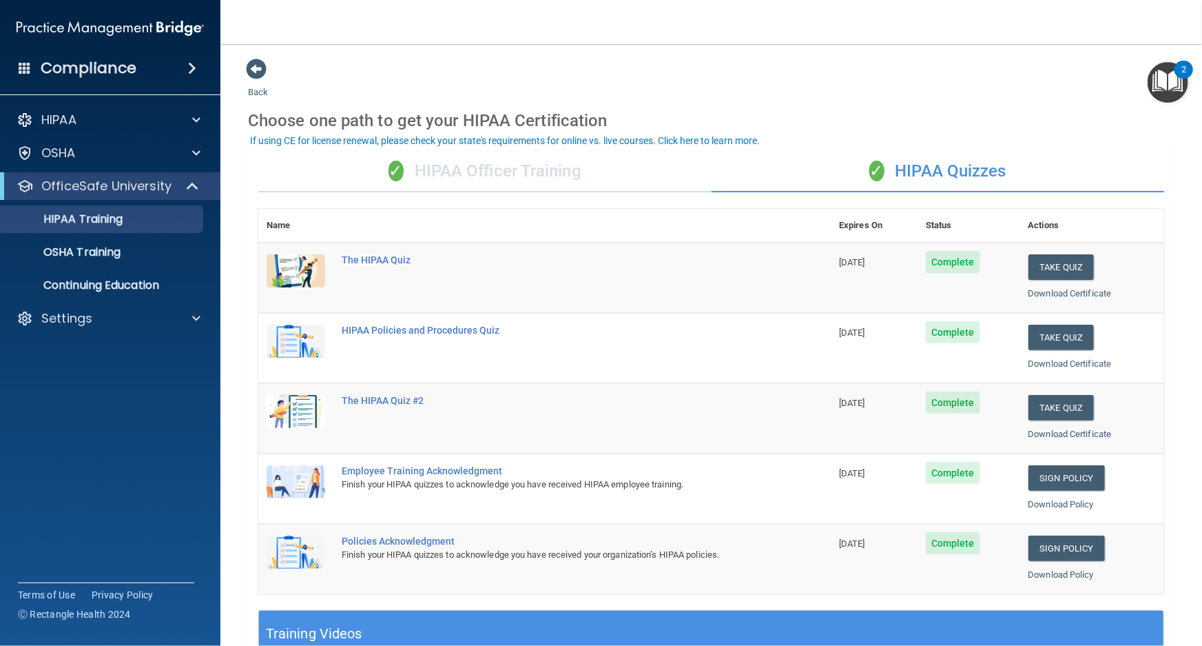
click at [527, 153] on div "✓ HIPAA Officer Training" at bounding box center [484, 171] width 453 height 41
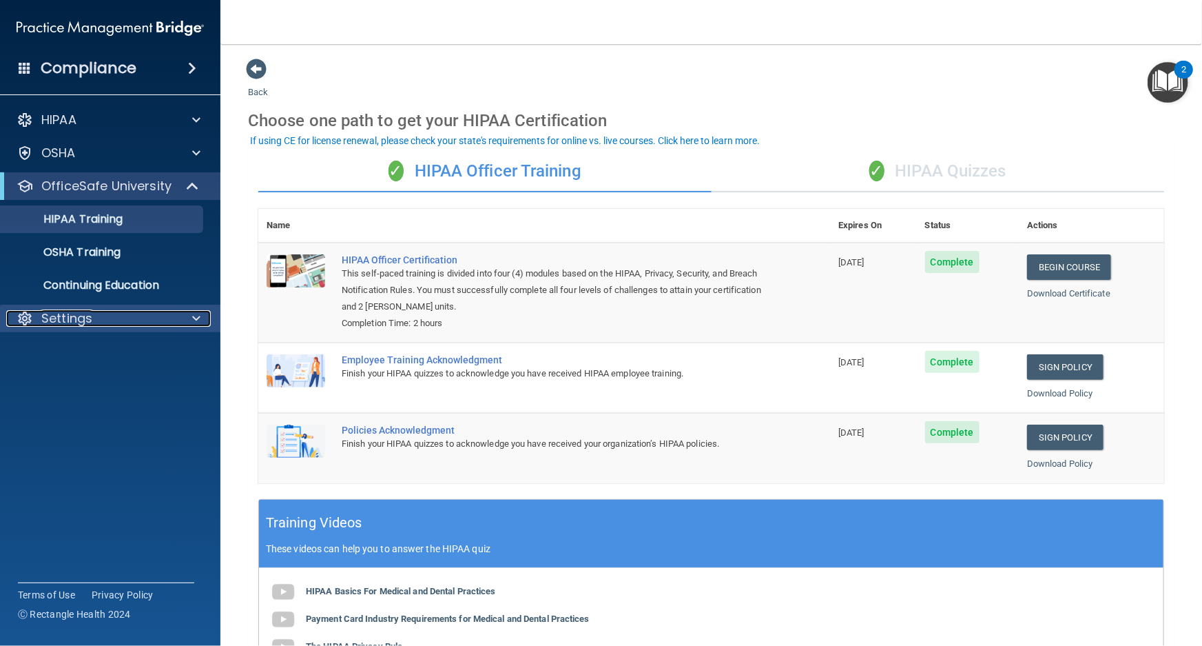
click at [138, 316] on div "Settings" at bounding box center [91, 318] width 171 height 17
click at [156, 400] on div "HIPAA Documents and Policies Report an Incident Business Associates Emergency P…" at bounding box center [110, 255] width 221 height 309
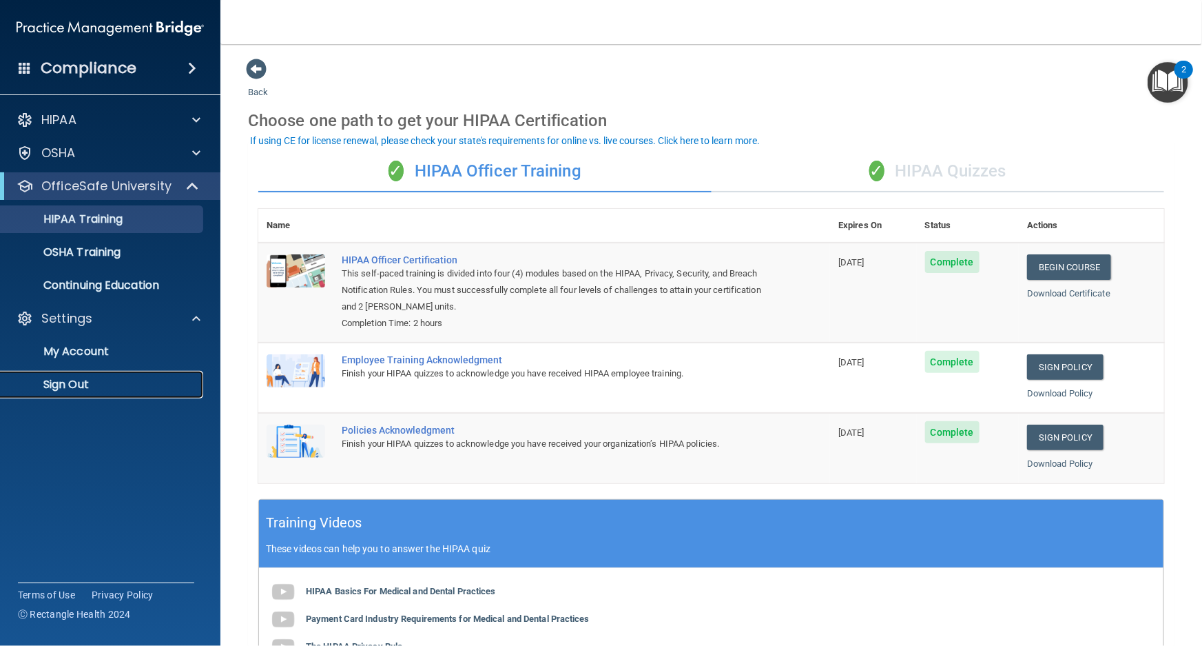
click at [158, 389] on p "Sign Out" at bounding box center [103, 385] width 188 height 14
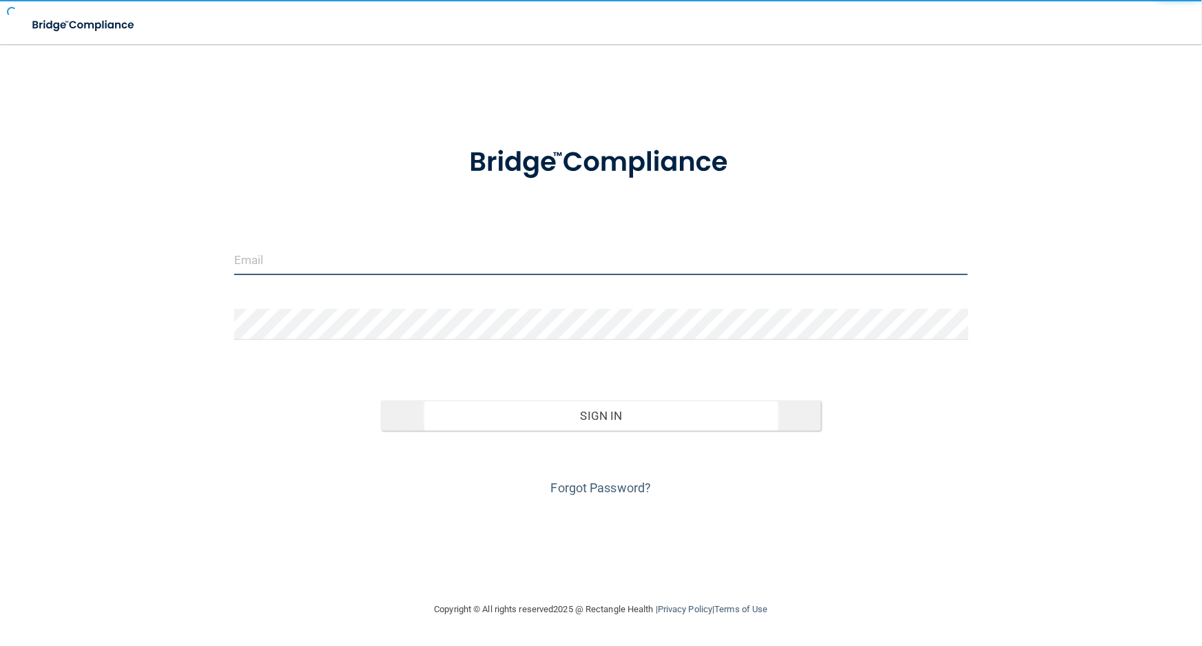
type input "avan@rectanglehealth.com"
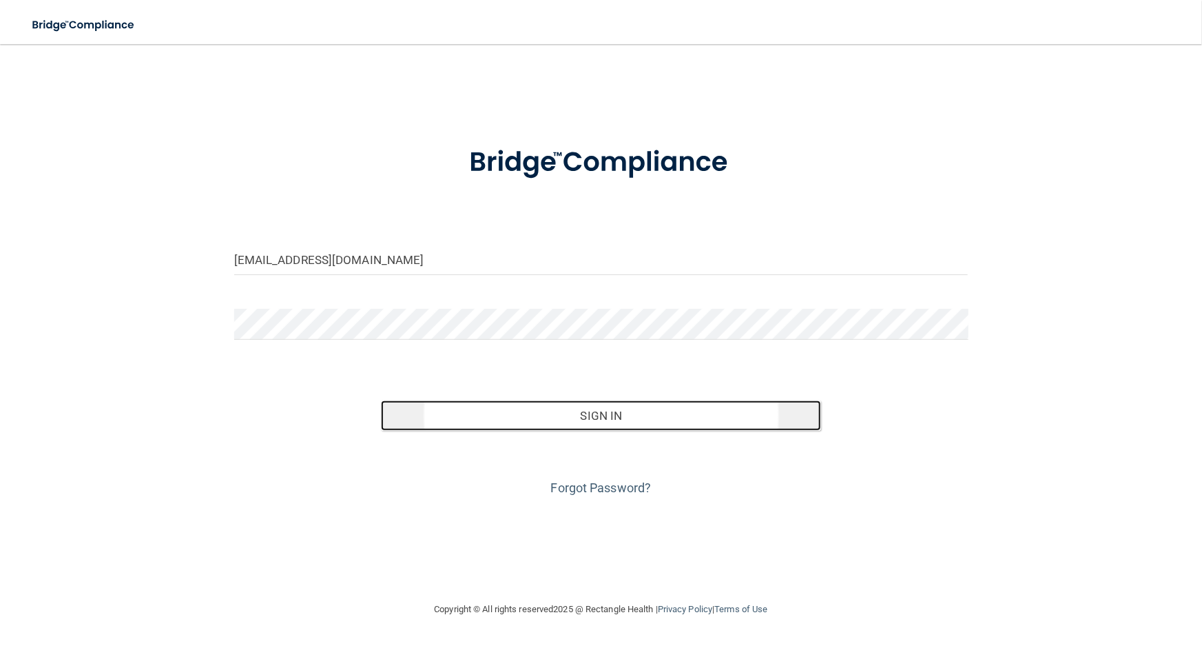
click at [668, 404] on button "Sign In" at bounding box center [601, 415] width 440 height 30
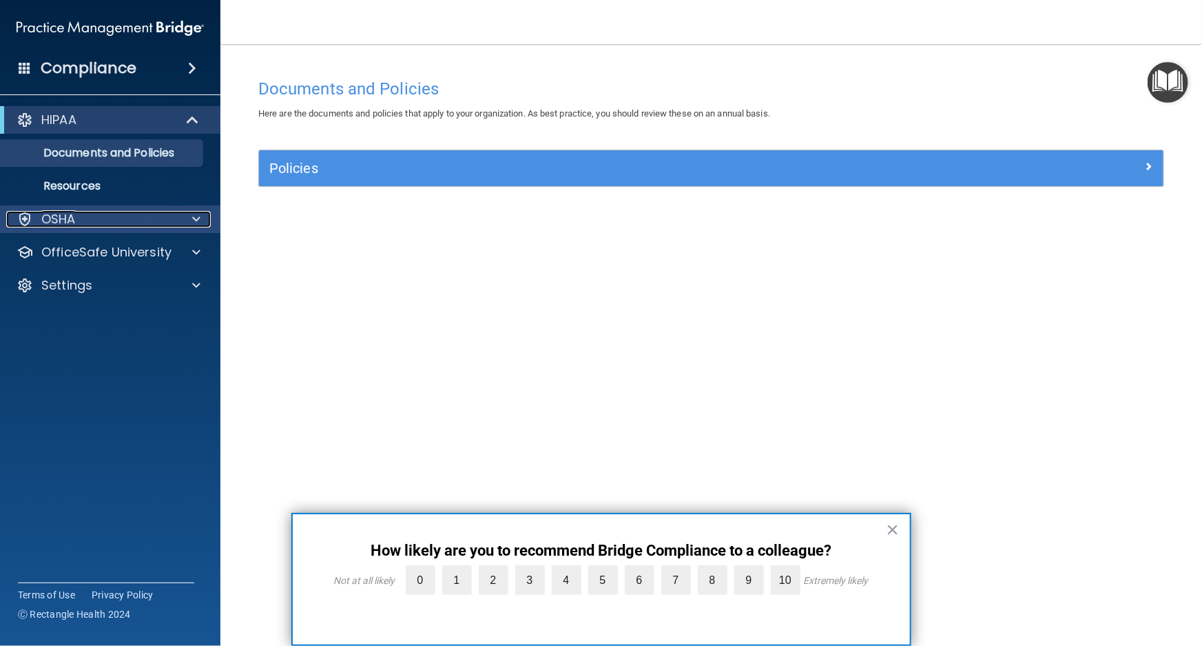
click at [76, 221] on div "OSHA" at bounding box center [91, 219] width 171 height 17
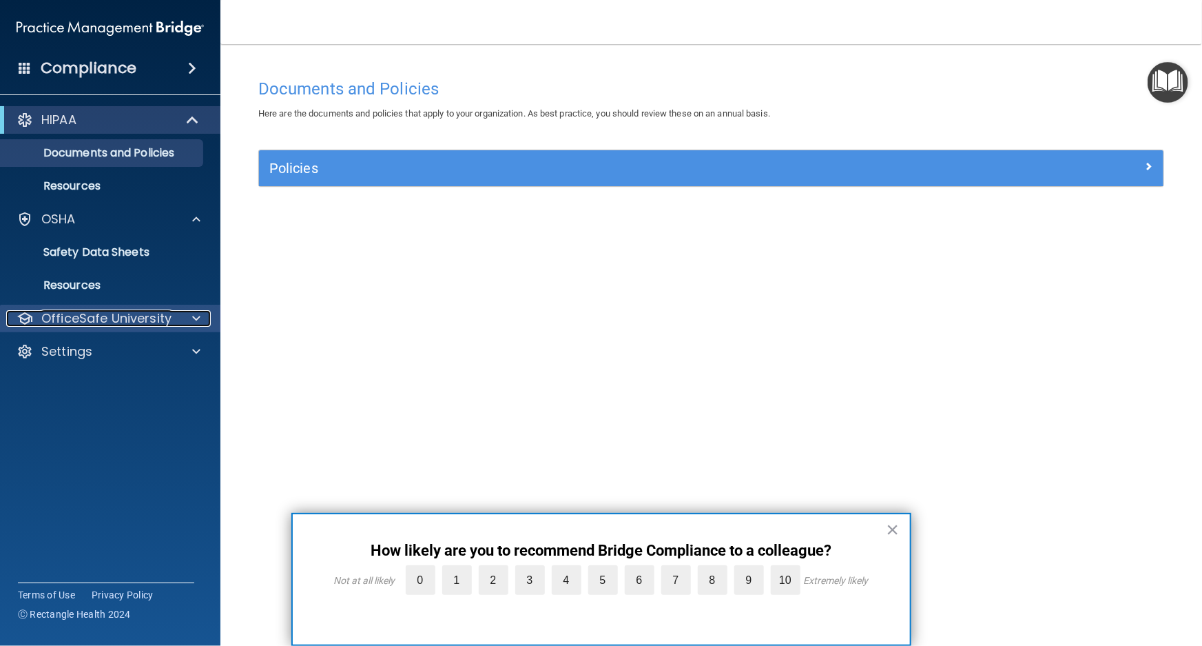
click at [123, 314] on p "OfficeSafe University" at bounding box center [106, 318] width 130 height 17
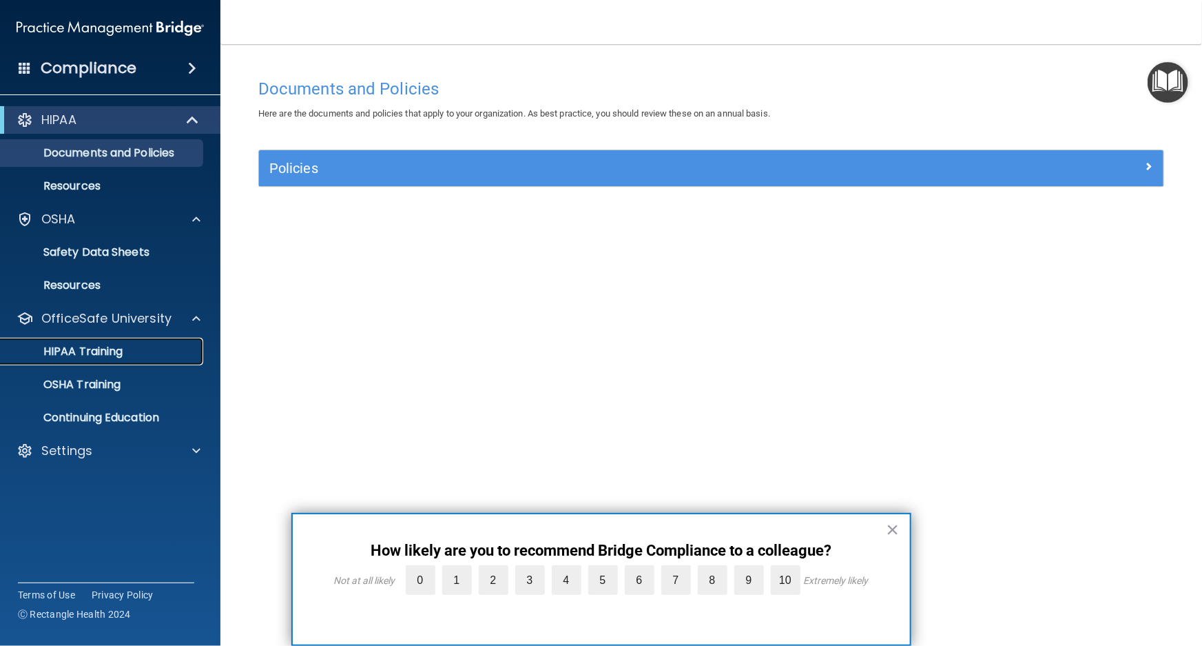
click at [149, 359] on link "HIPAA Training" at bounding box center [94, 352] width 217 height 28
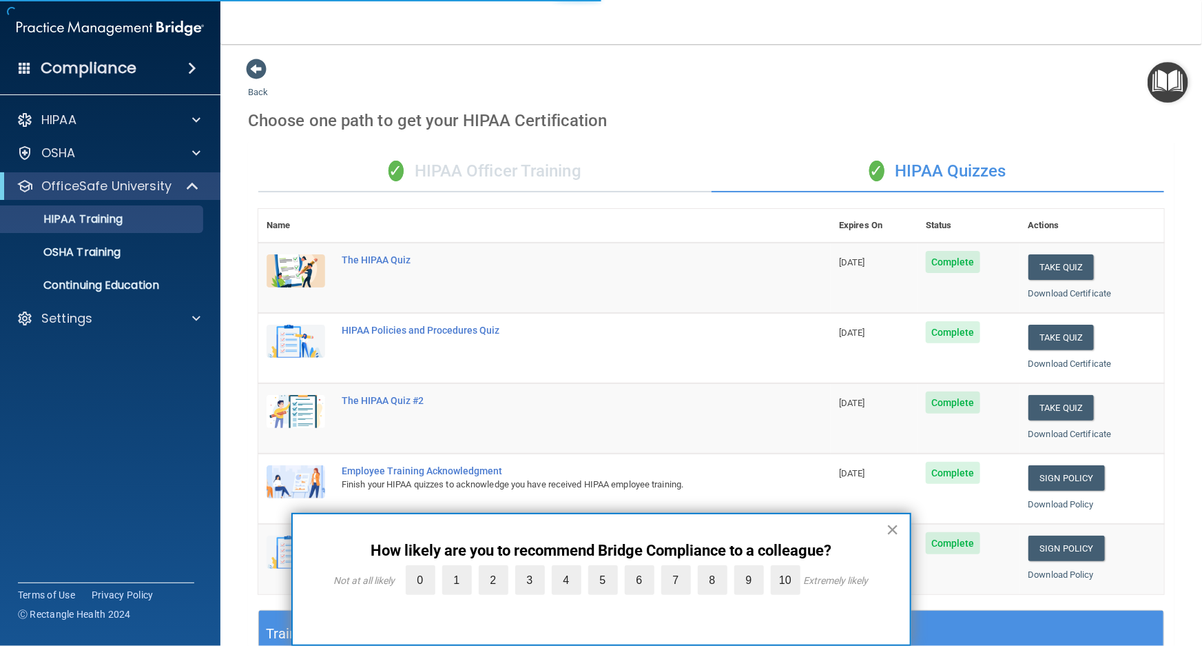
click at [898, 530] on button "×" at bounding box center [893, 529] width 13 height 22
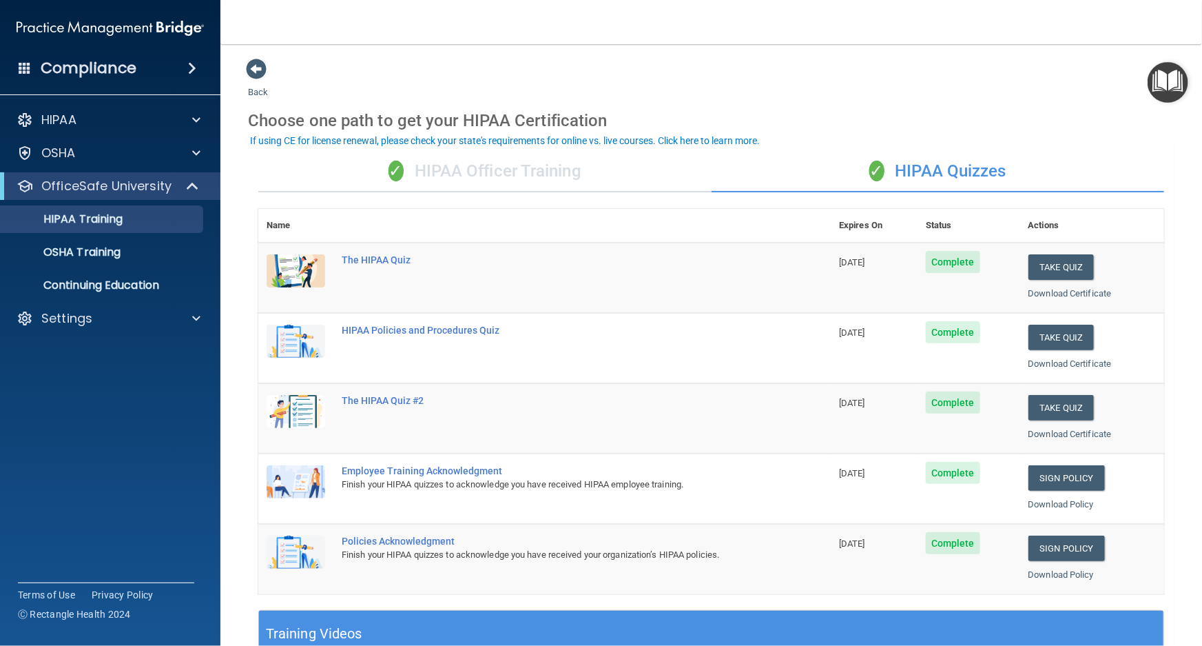
click at [480, 177] on div "✓ HIPAA Officer Training" at bounding box center [484, 171] width 453 height 41
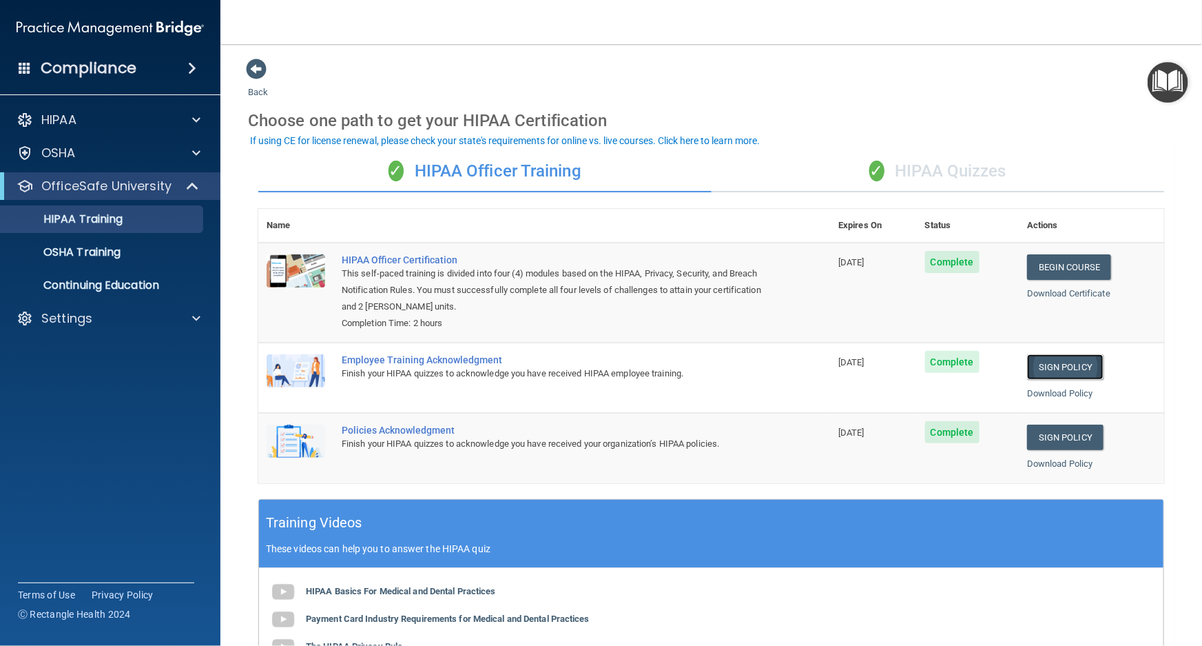
click at [1070, 364] on link "Sign Policy" at bounding box center [1065, 366] width 76 height 25
click at [1034, 432] on link "Sign Policy" at bounding box center [1065, 436] width 76 height 25
click at [1072, 372] on link "Sign Policy" at bounding box center [1065, 366] width 76 height 25
click at [1062, 440] on link "Sign Policy" at bounding box center [1065, 436] width 76 height 25
click at [80, 321] on p "Settings" at bounding box center [66, 318] width 51 height 17
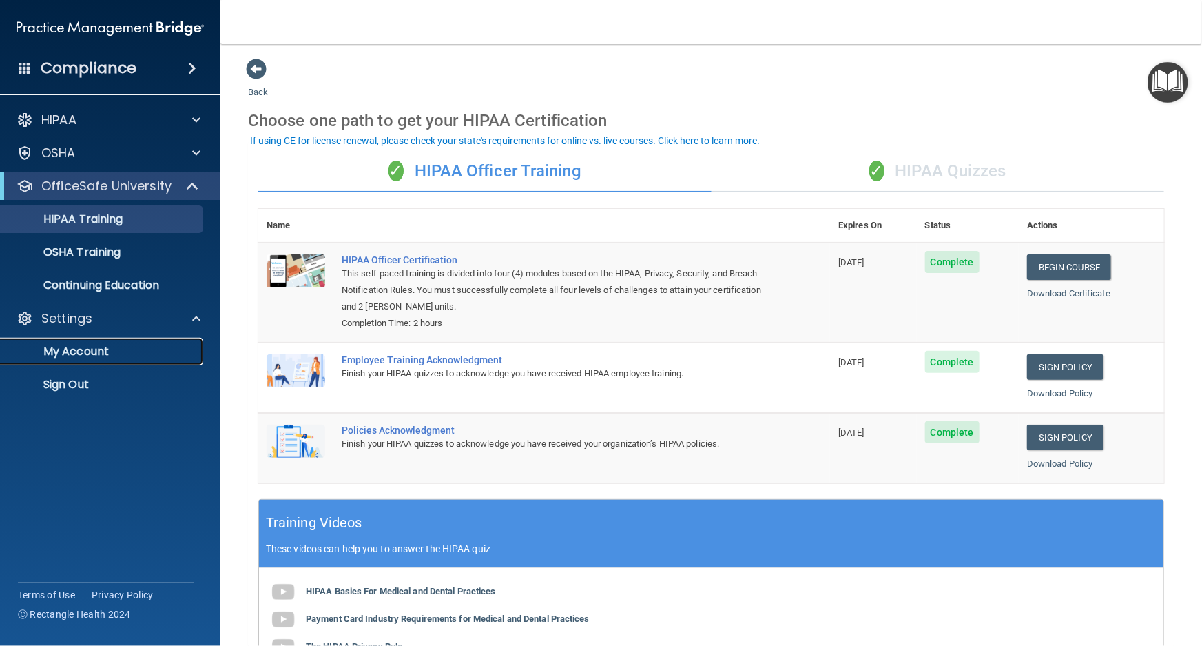
click at [85, 349] on p "My Account" at bounding box center [103, 352] width 188 height 14
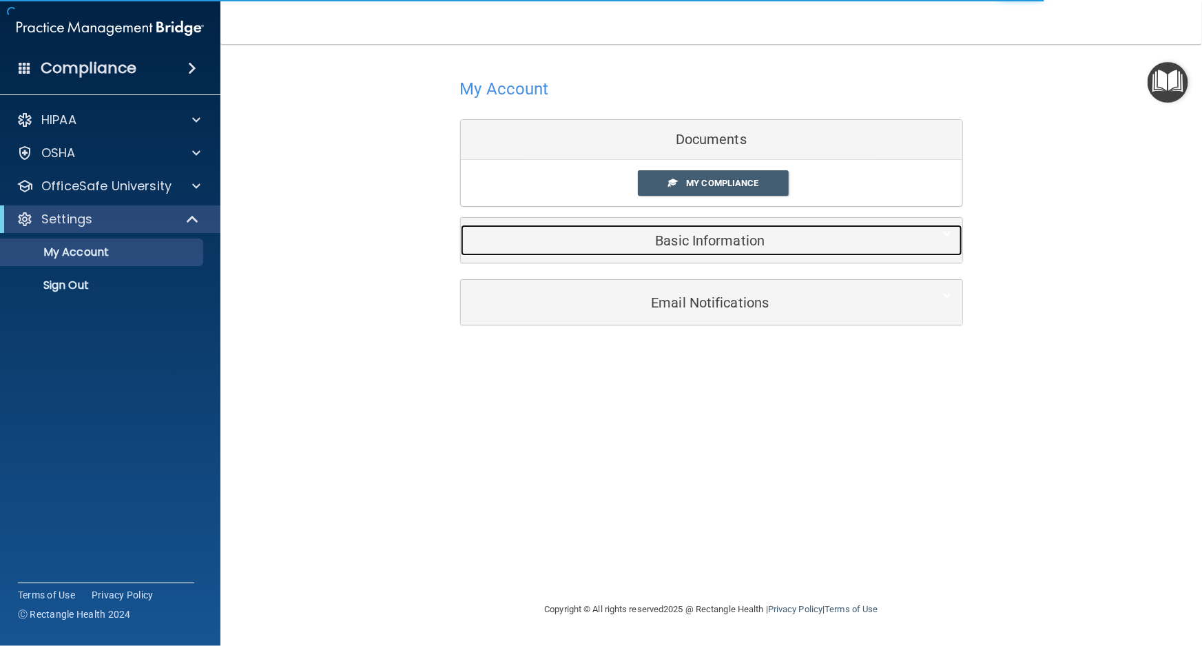
click at [577, 235] on h5 "Basic Information" at bounding box center [690, 240] width 439 height 15
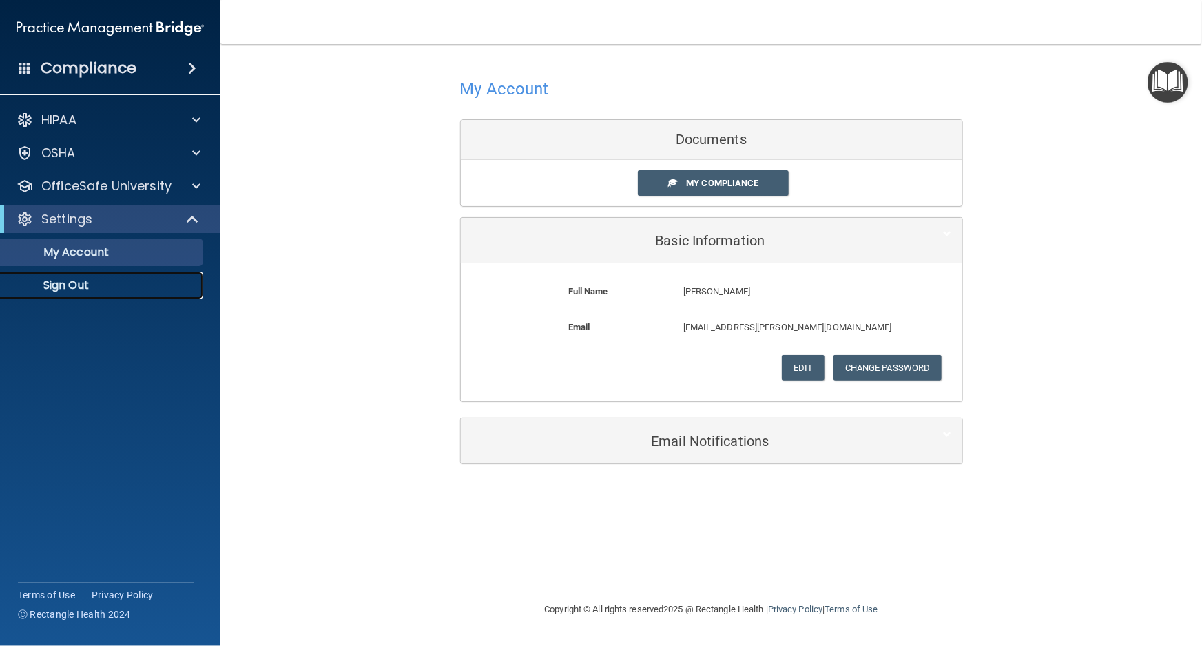
click at [68, 275] on link "Sign Out" at bounding box center [94, 285] width 217 height 28
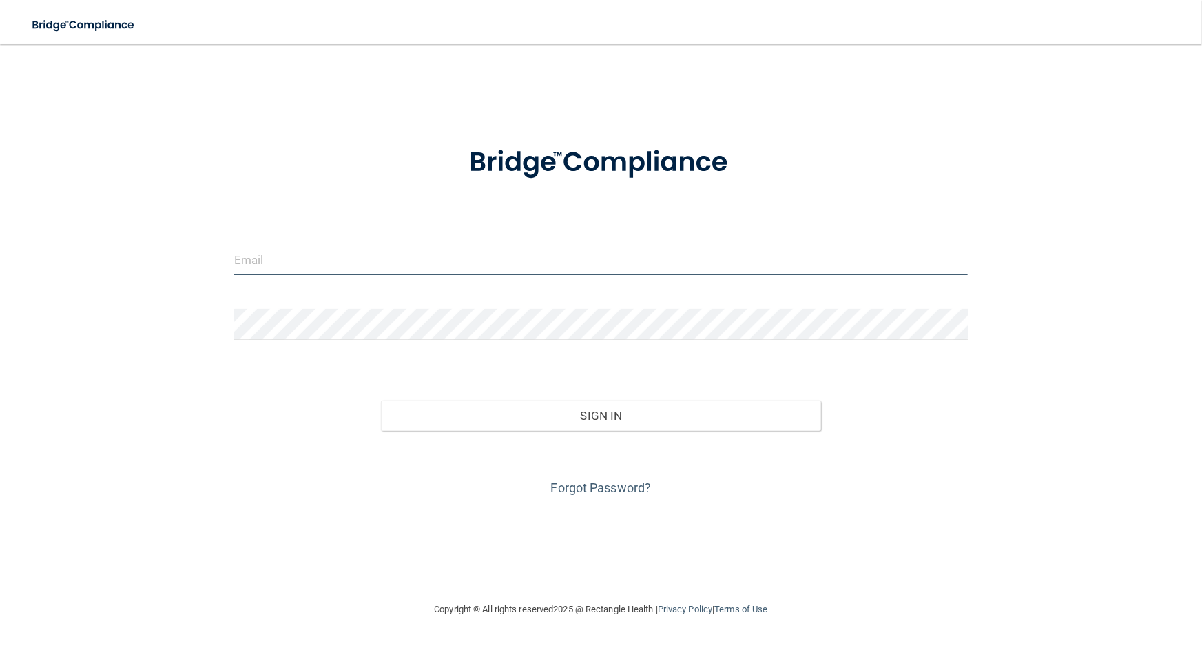
type input "avan@rectanglehealth.com"
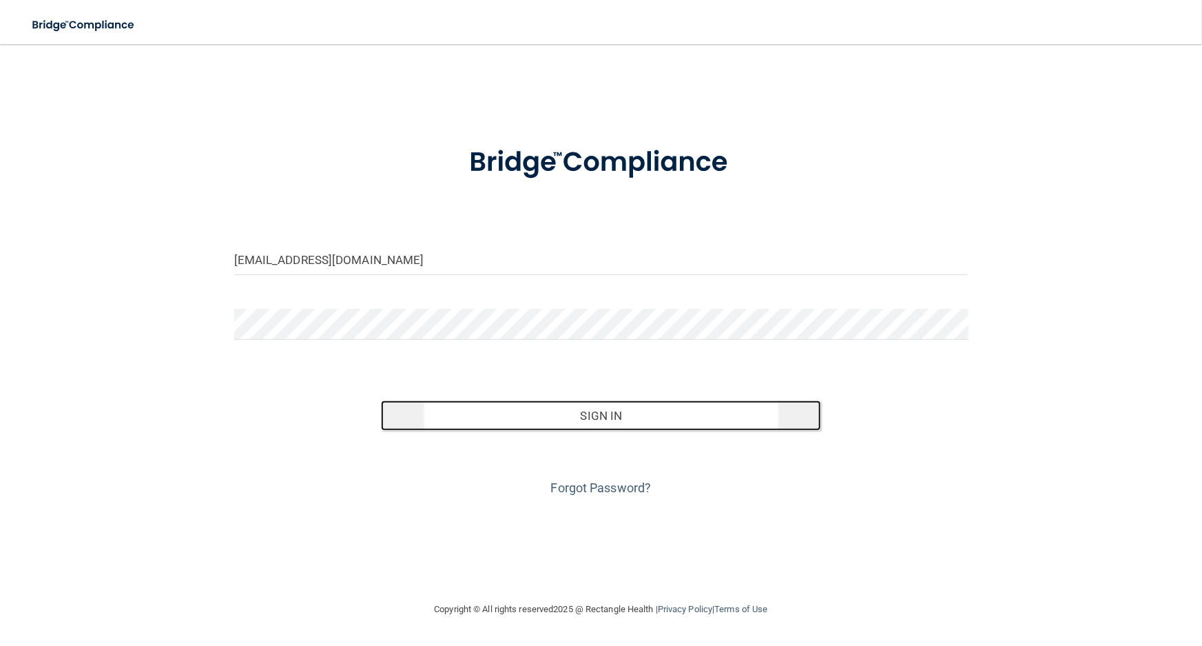
click at [451, 400] on button "Sign In" at bounding box center [601, 415] width 440 height 30
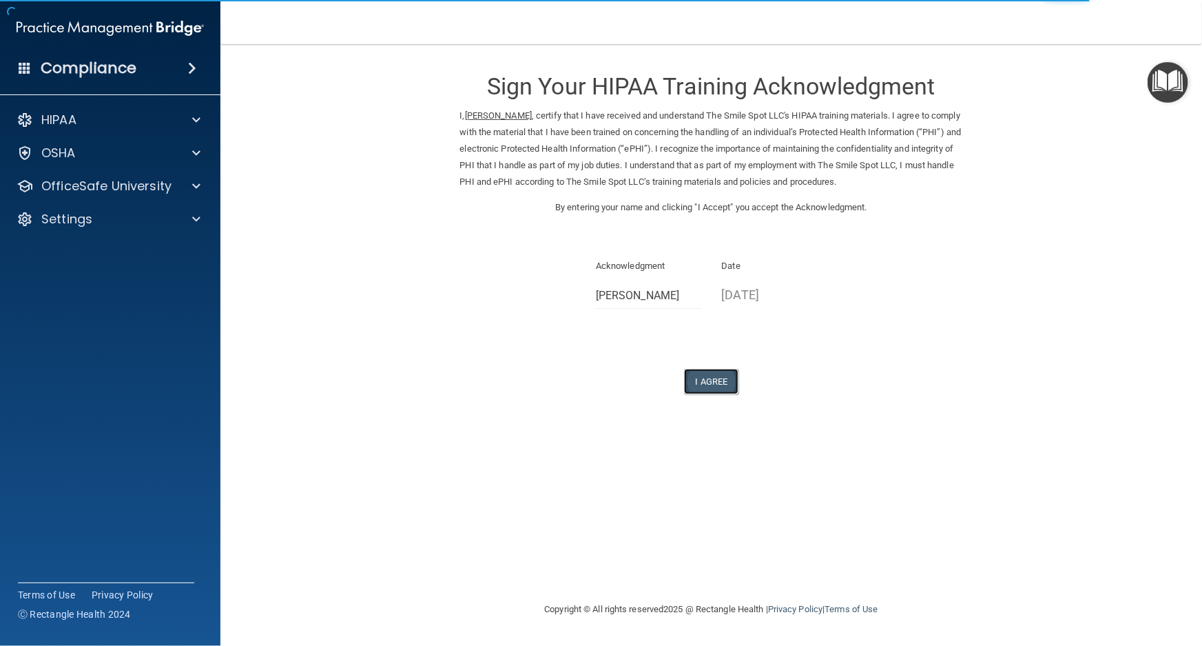
click at [720, 382] on button "I Agree" at bounding box center [711, 381] width 55 height 25
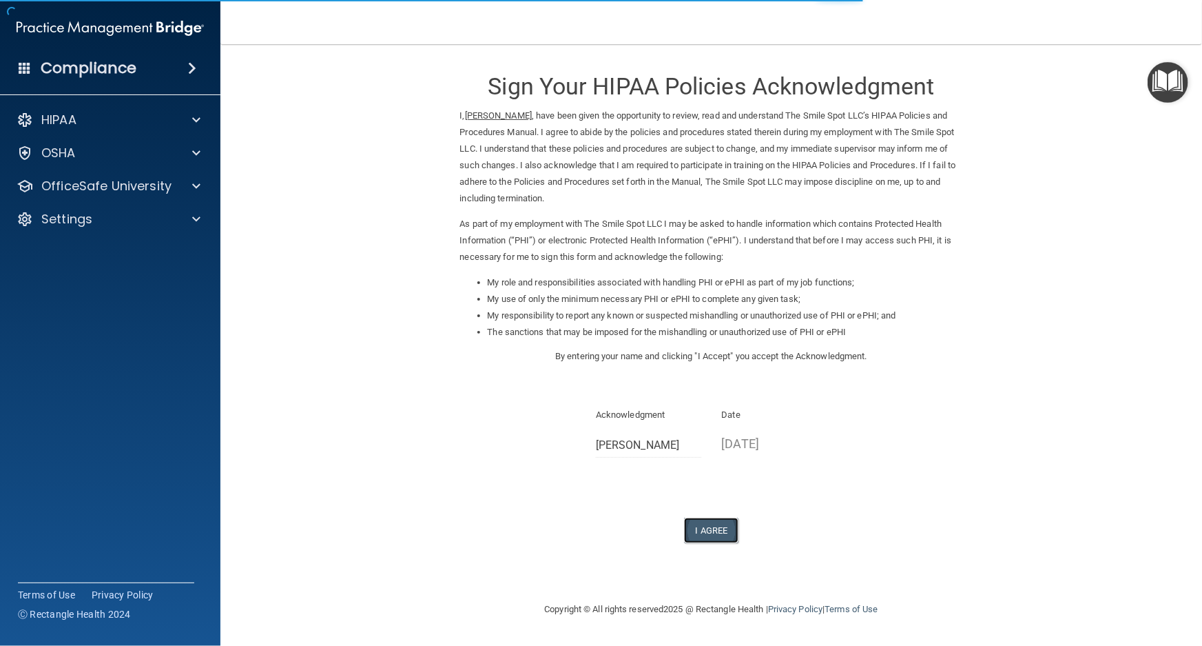
click at [717, 526] on button "I Agree" at bounding box center [711, 529] width 55 height 25
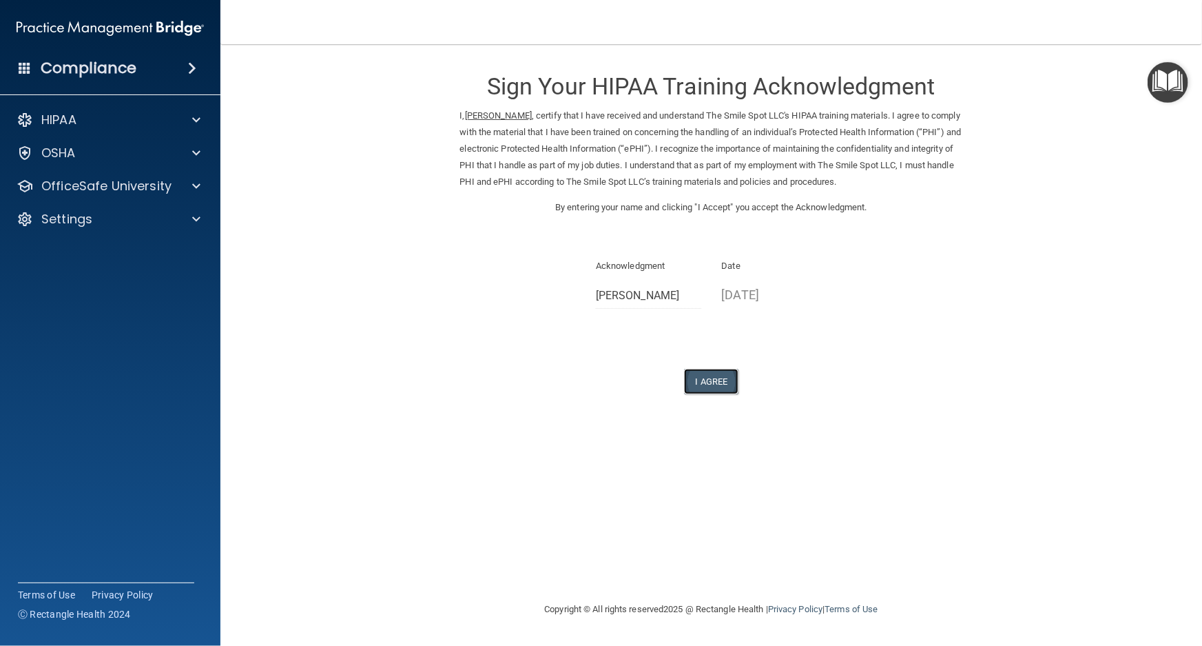
click at [723, 389] on button "I Agree" at bounding box center [711, 381] width 55 height 25
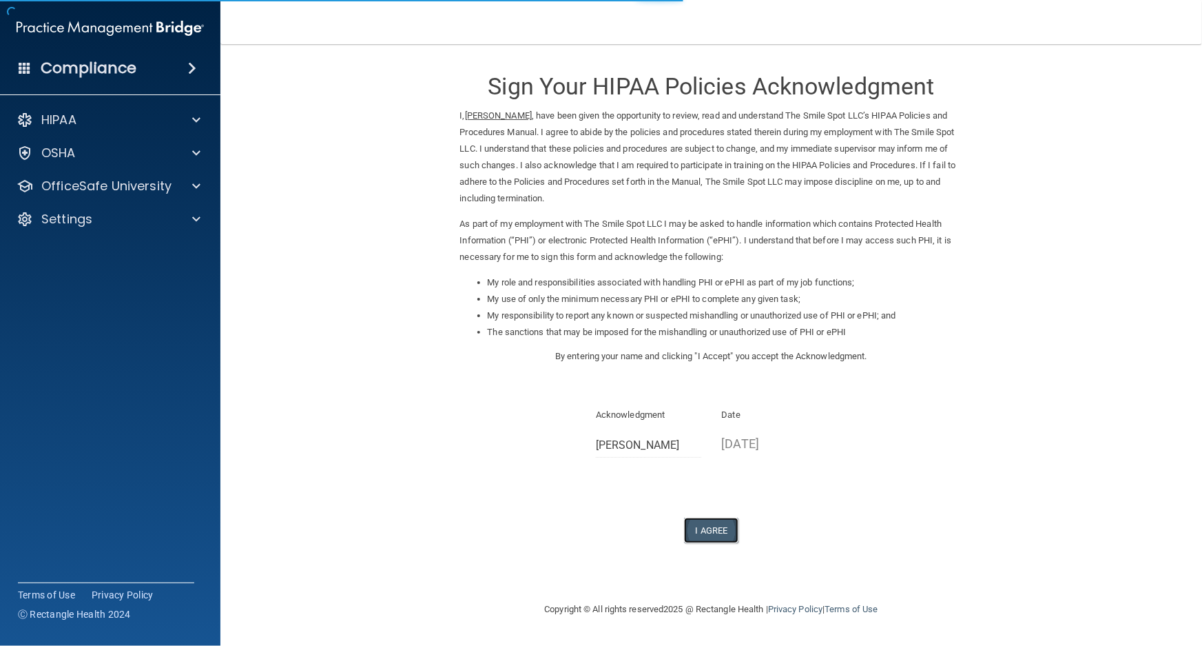
click at [702, 532] on button "I Agree" at bounding box center [711, 529] width 55 height 25
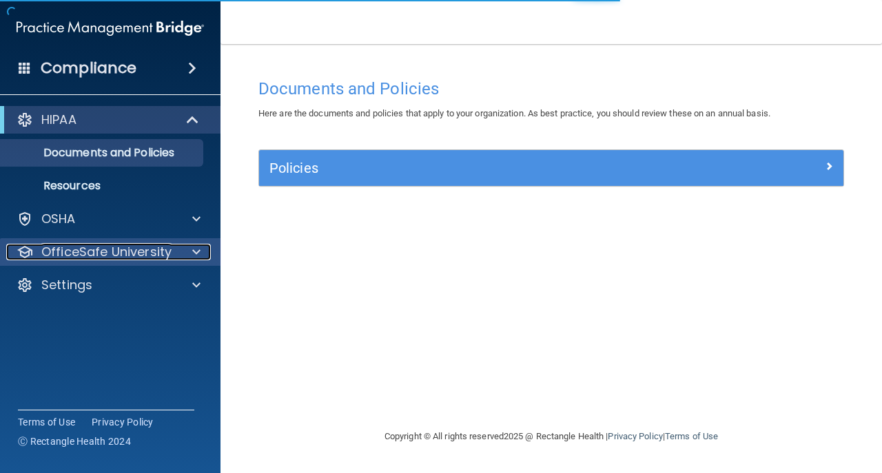
click at [111, 255] on p "OfficeSafe University" at bounding box center [106, 252] width 130 height 17
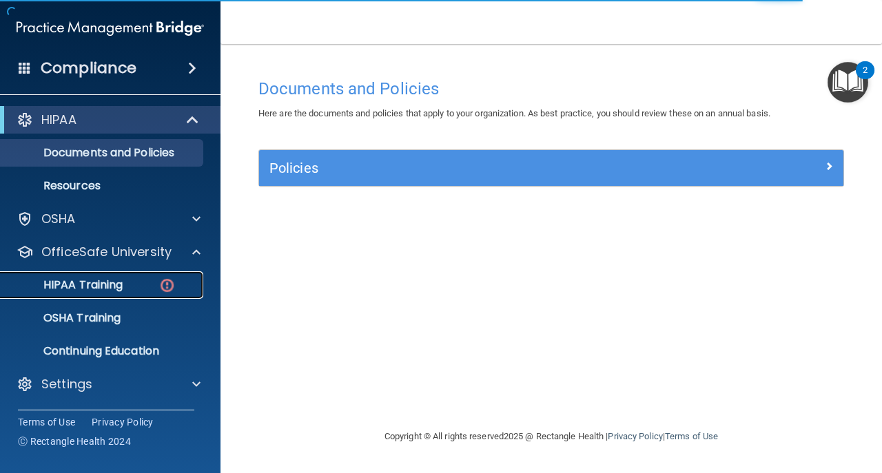
click at [98, 284] on p "HIPAA Training" at bounding box center [66, 285] width 114 height 14
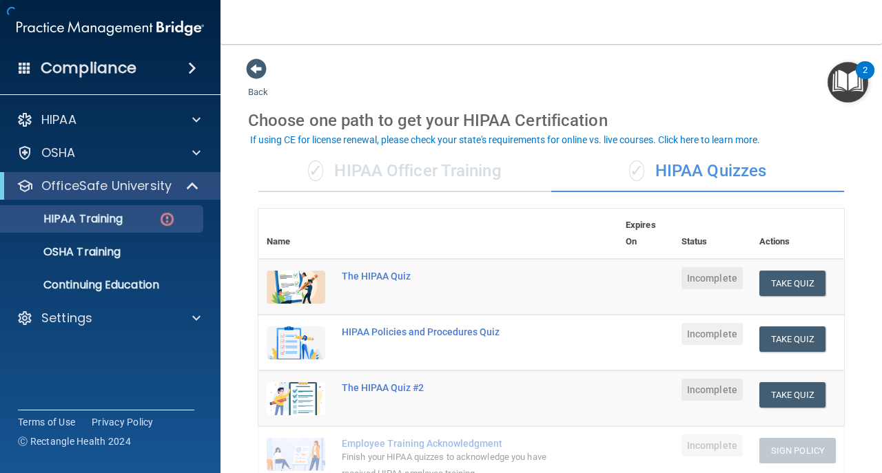
click at [376, 178] on div "✓ HIPAA Officer Training" at bounding box center [404, 171] width 293 height 41
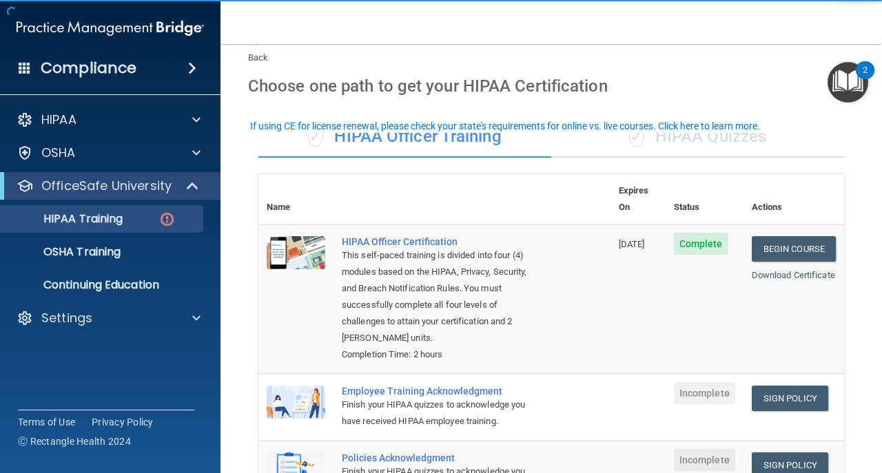
scroll to position [92, 0]
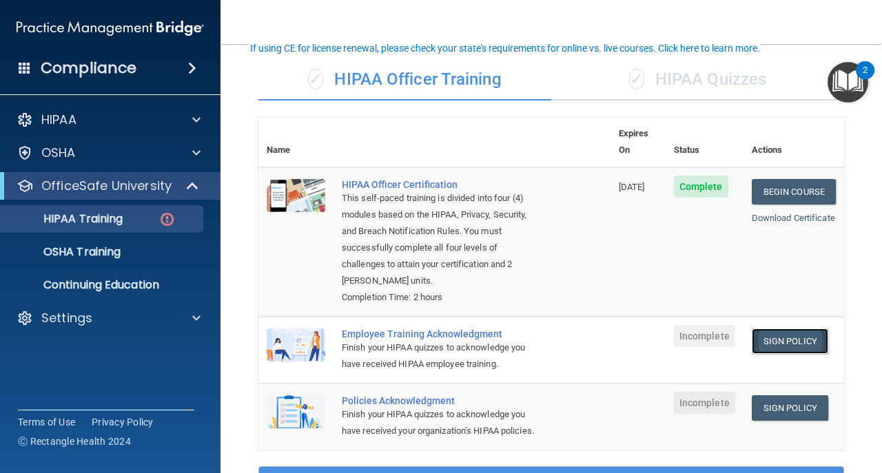
click at [810, 329] on link "Sign Policy" at bounding box center [790, 341] width 76 height 25
click at [775, 395] on link "Sign Policy" at bounding box center [790, 407] width 76 height 25
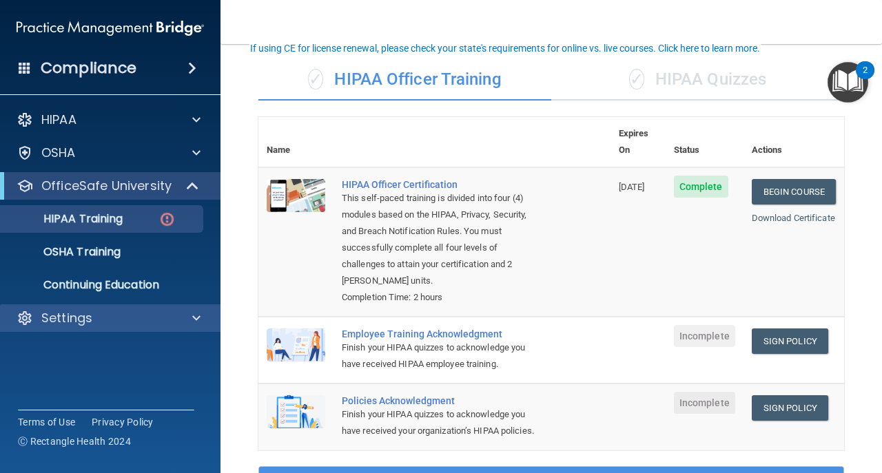
click at [160, 305] on div "Settings" at bounding box center [110, 319] width 221 height 28
click at [164, 320] on div "Settings" at bounding box center [91, 318] width 171 height 17
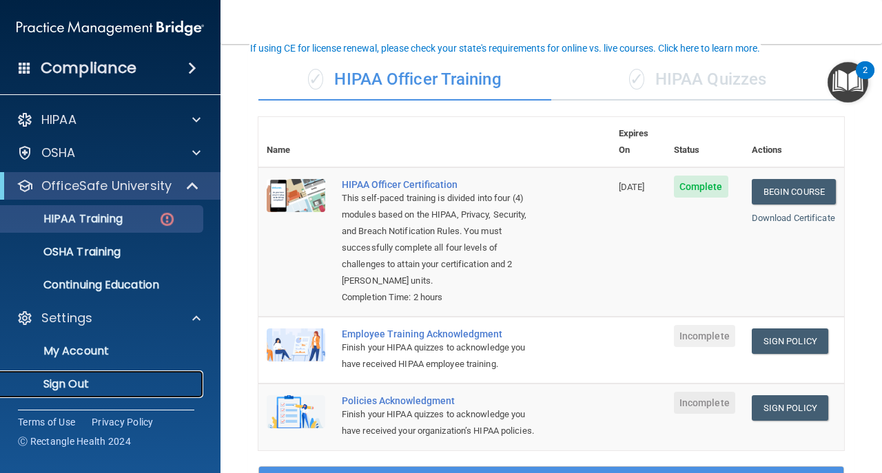
click at [179, 378] on p "Sign Out" at bounding box center [103, 385] width 188 height 14
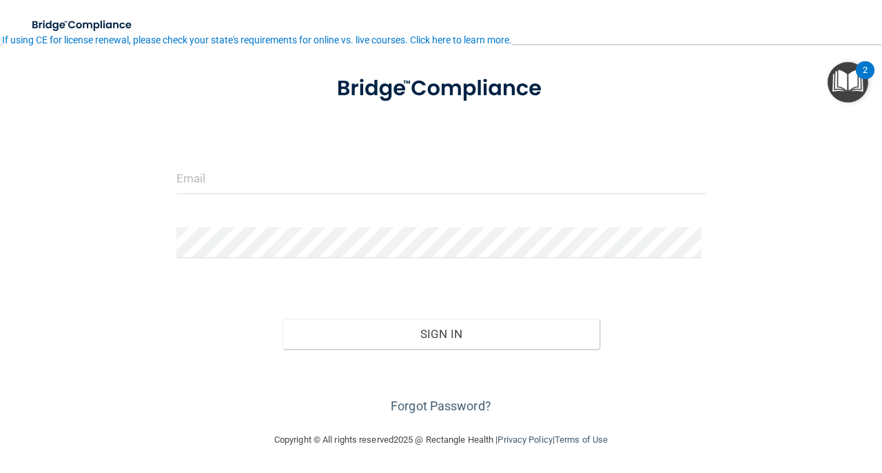
scroll to position [65, 0]
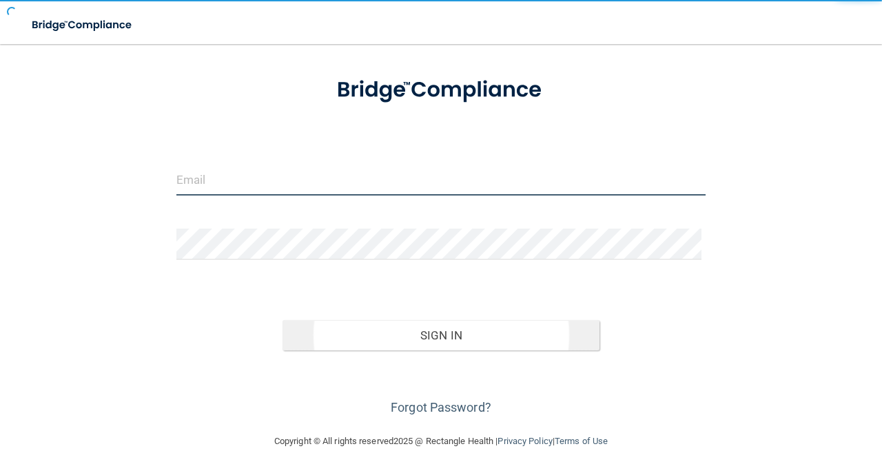
type input "avan@rectanglehealth.com"
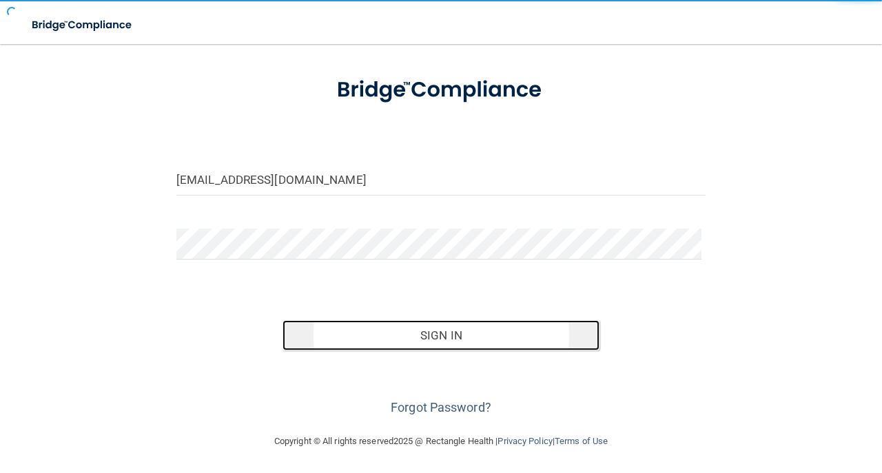
click at [456, 340] on button "Sign In" at bounding box center [441, 335] width 318 height 30
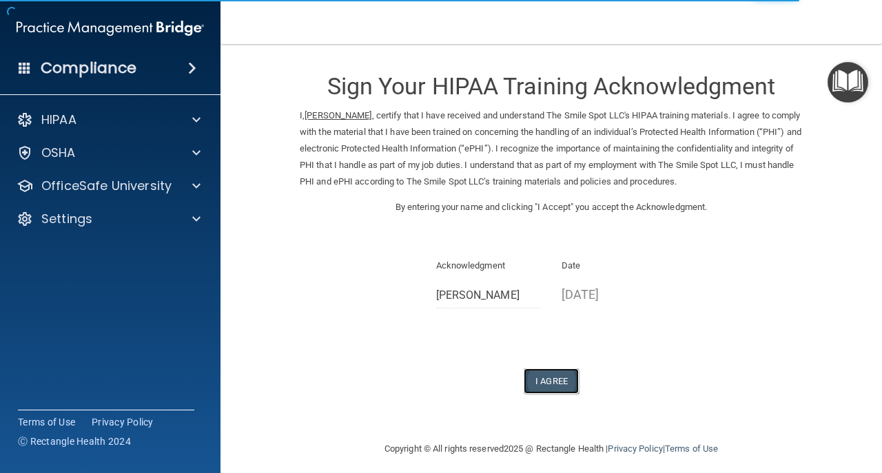
click at [559, 371] on button "I Agree" at bounding box center [551, 381] width 55 height 25
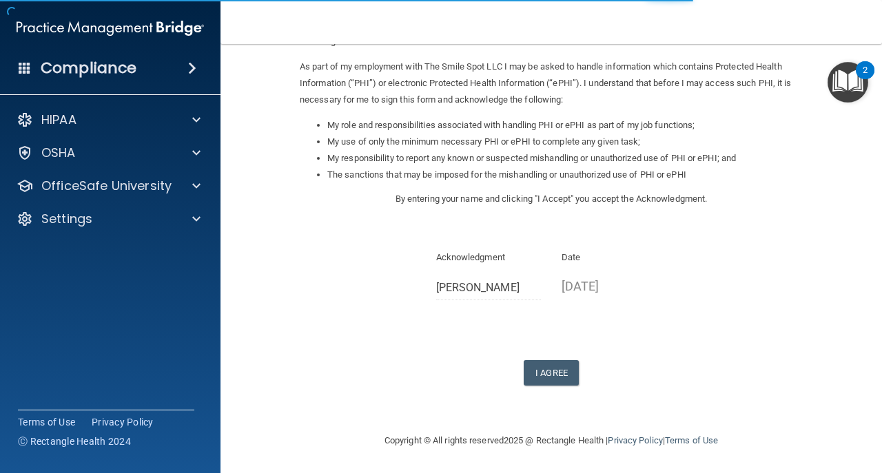
scroll to position [157, 0]
click at [557, 385] on form "Sign Your HIPAA Policies Acknowledgment I, [PERSON_NAME] , have been given the …" at bounding box center [551, 160] width 606 height 518
click at [553, 376] on button "I Agree" at bounding box center [551, 372] width 55 height 25
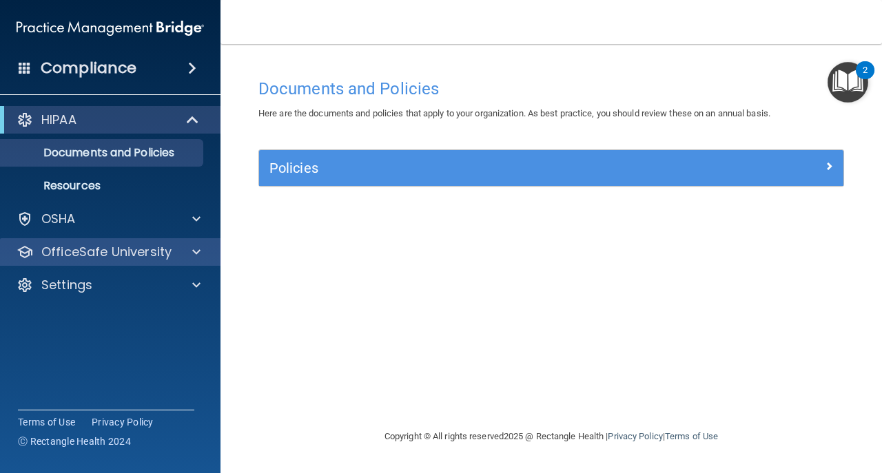
click at [158, 262] on div "OfficeSafe University" at bounding box center [110, 252] width 221 height 28
click at [158, 253] on p "OfficeSafe University" at bounding box center [106, 252] width 130 height 17
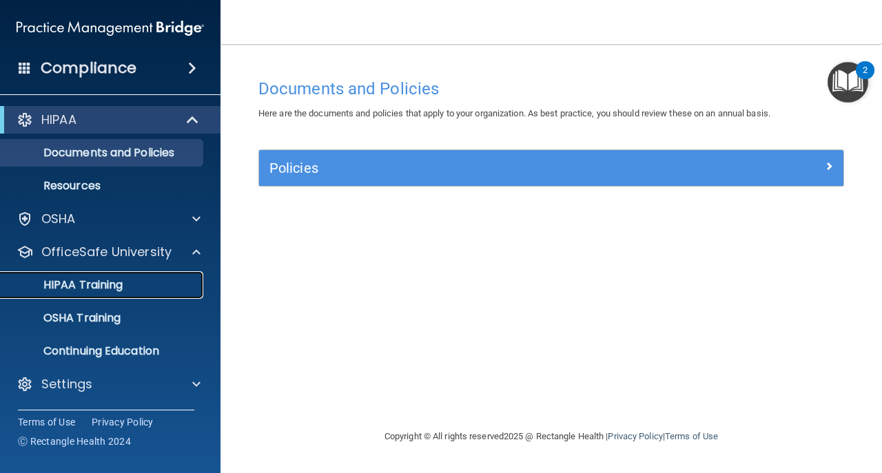
click at [185, 278] on div "HIPAA Training" at bounding box center [103, 285] width 188 height 14
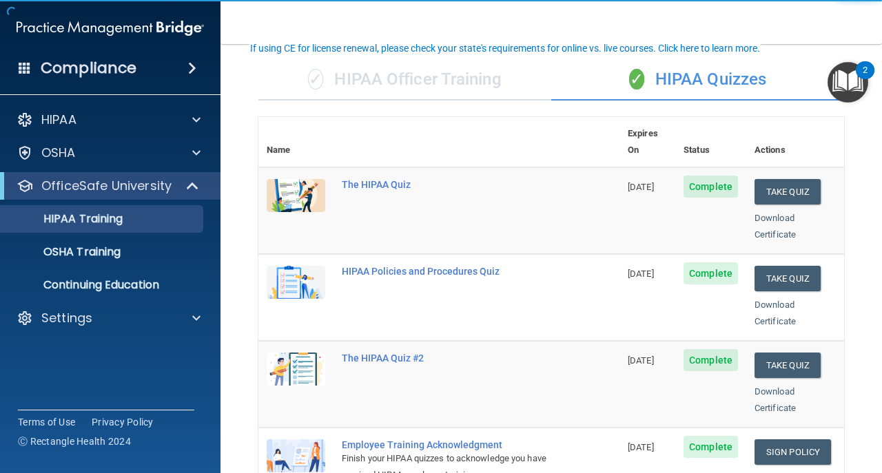
click at [454, 80] on div "✓ HIPAA Officer Training" at bounding box center [404, 79] width 293 height 41
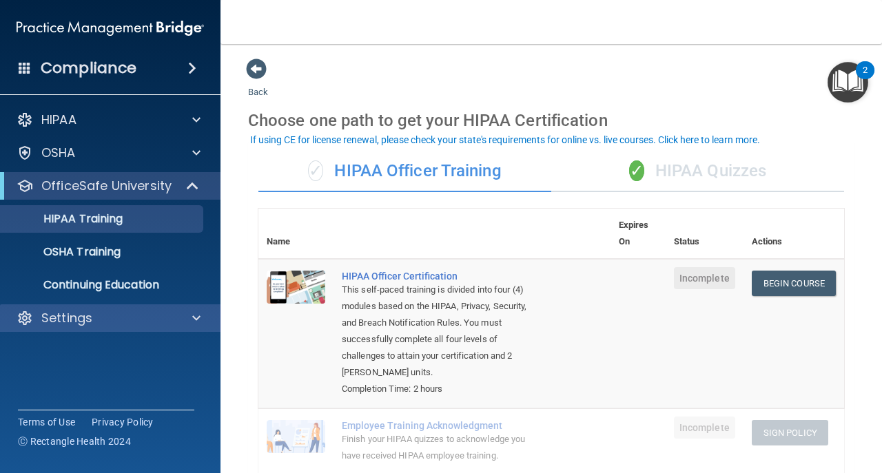
click at [134, 330] on div "Settings" at bounding box center [110, 319] width 221 height 28
click at [134, 327] on div "Settings" at bounding box center [110, 319] width 221 height 28
click at [192, 318] on span at bounding box center [196, 318] width 8 height 17
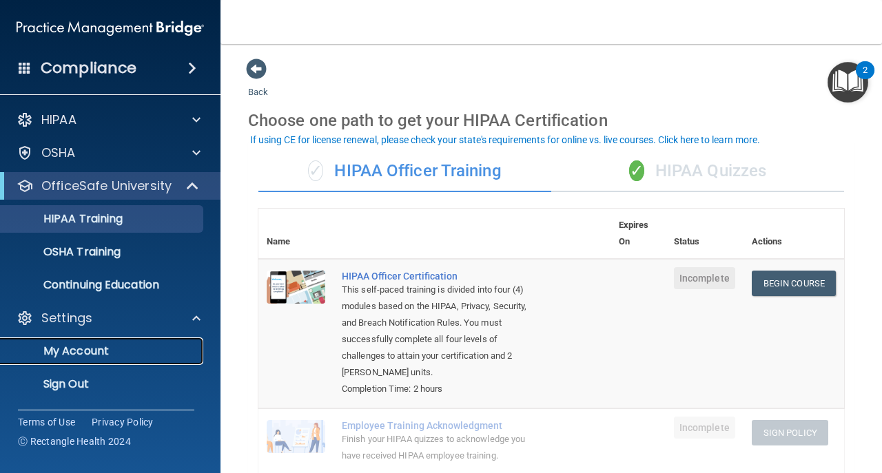
click at [198, 339] on link "My Account" at bounding box center [94, 352] width 217 height 28
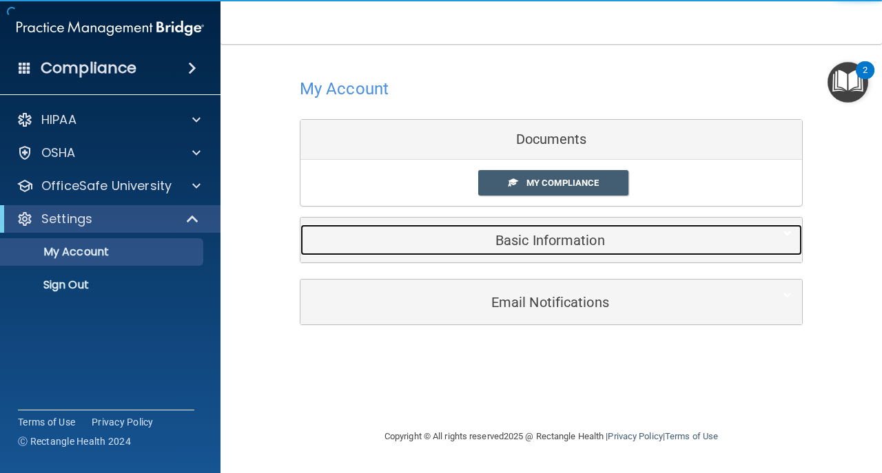
click at [416, 229] on div "Basic Information" at bounding box center [530, 240] width 460 height 31
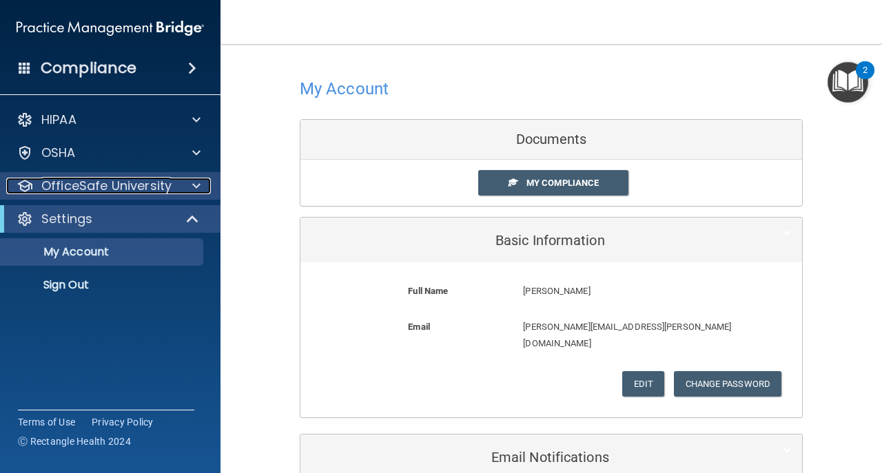
click at [81, 178] on p "OfficeSafe University" at bounding box center [106, 186] width 130 height 17
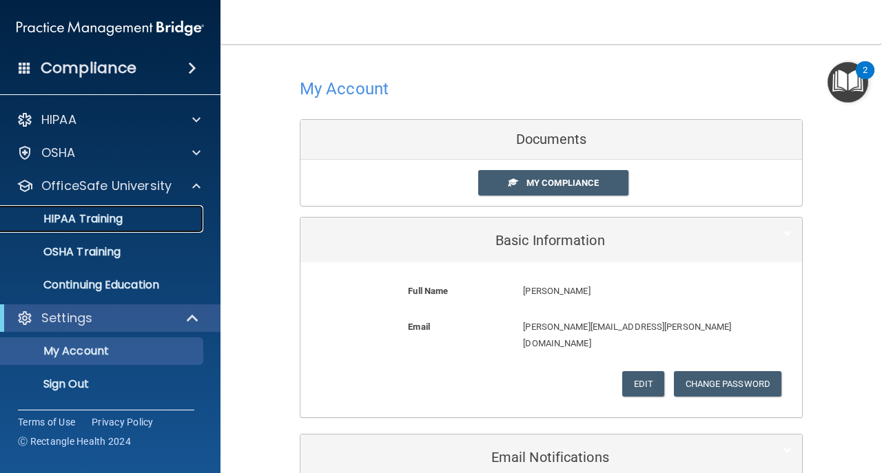
click at [114, 219] on p "HIPAA Training" at bounding box center [66, 219] width 114 height 14
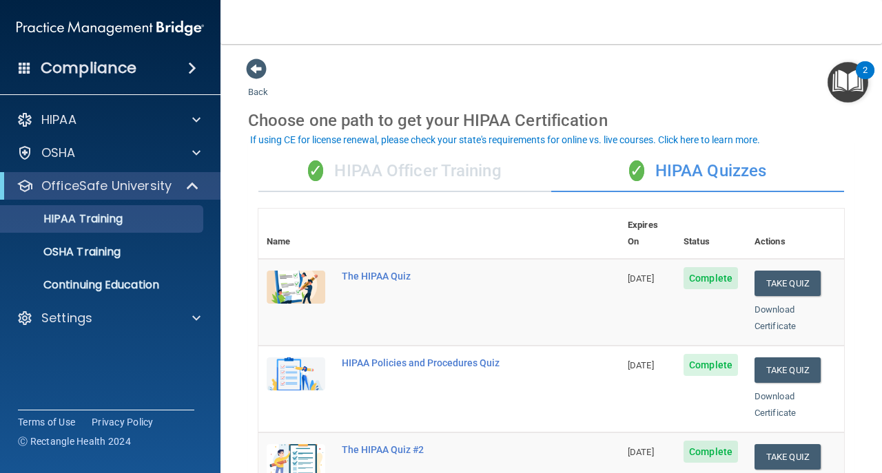
click at [333, 178] on div "✓ HIPAA Officer Training" at bounding box center [404, 171] width 293 height 41
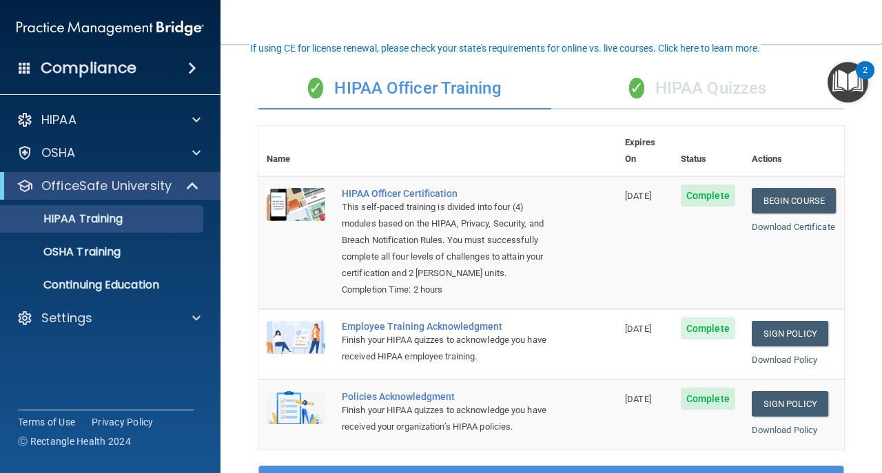
scroll to position [92, 0]
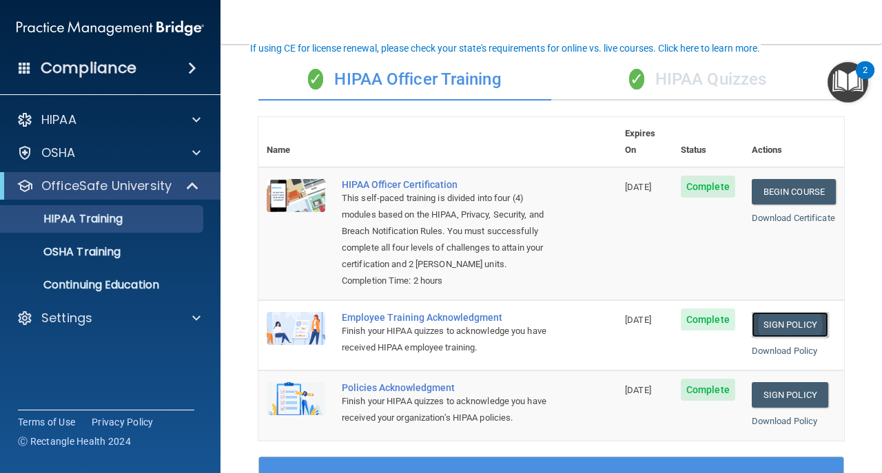
click at [790, 322] on link "Sign Policy" at bounding box center [790, 324] width 76 height 25
click at [141, 248] on div "OSHA Training" at bounding box center [103, 252] width 188 height 14
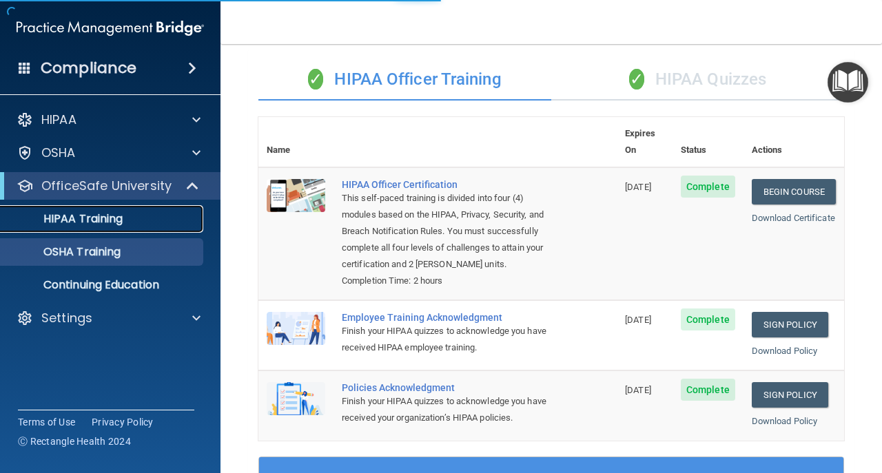
click at [113, 226] on link "HIPAA Training" at bounding box center [94, 219] width 217 height 28
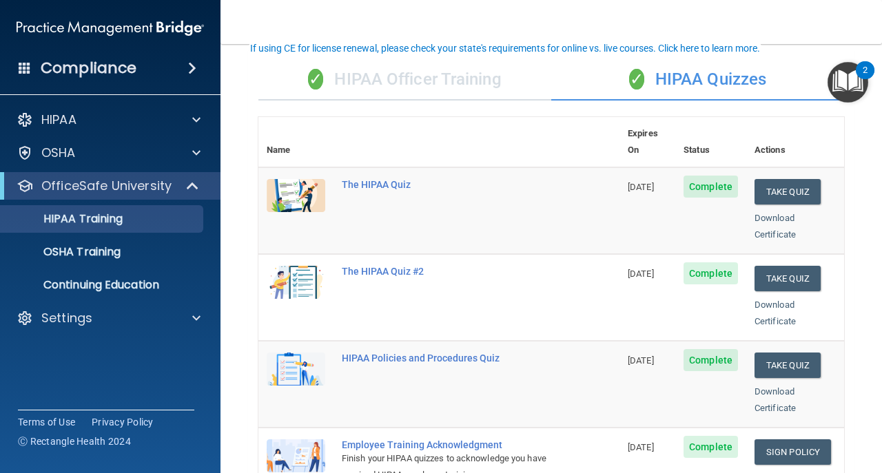
click at [442, 75] on div "✓ HIPAA Officer Training" at bounding box center [404, 79] width 293 height 41
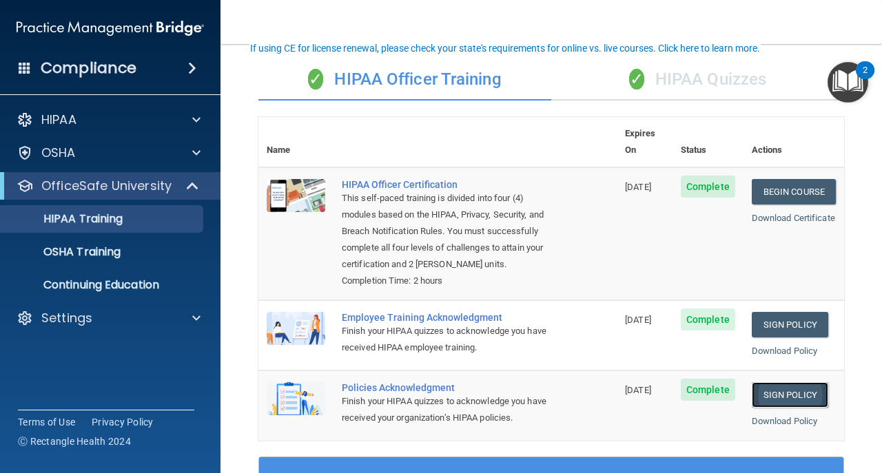
click at [779, 404] on link "Sign Policy" at bounding box center [790, 394] width 76 height 25
click at [136, 251] on div "OSHA Training" at bounding box center [103, 252] width 188 height 14
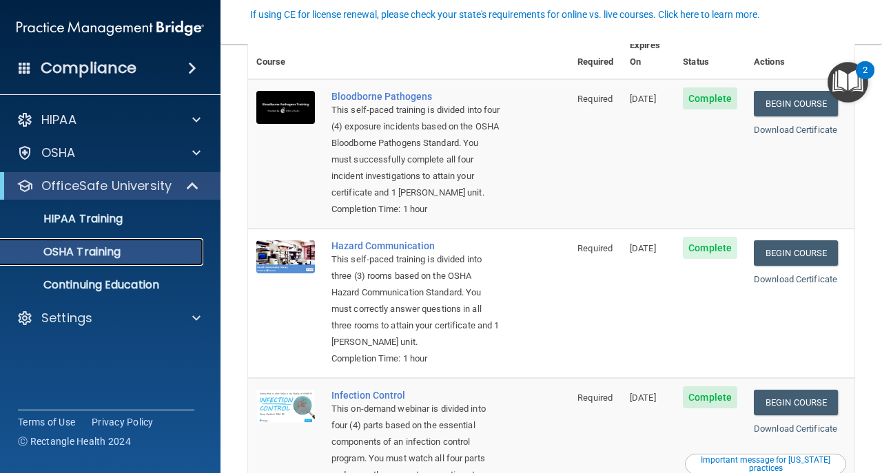
scroll to position [229, 0]
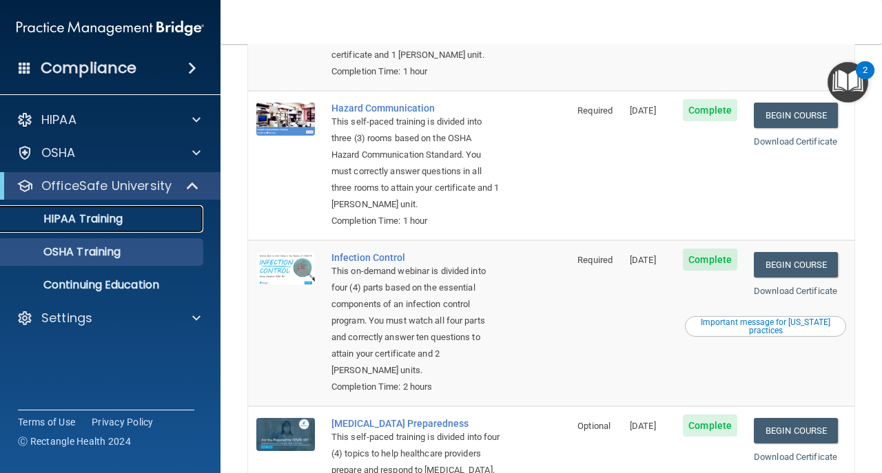
click at [111, 225] on p "HIPAA Training" at bounding box center [66, 219] width 114 height 14
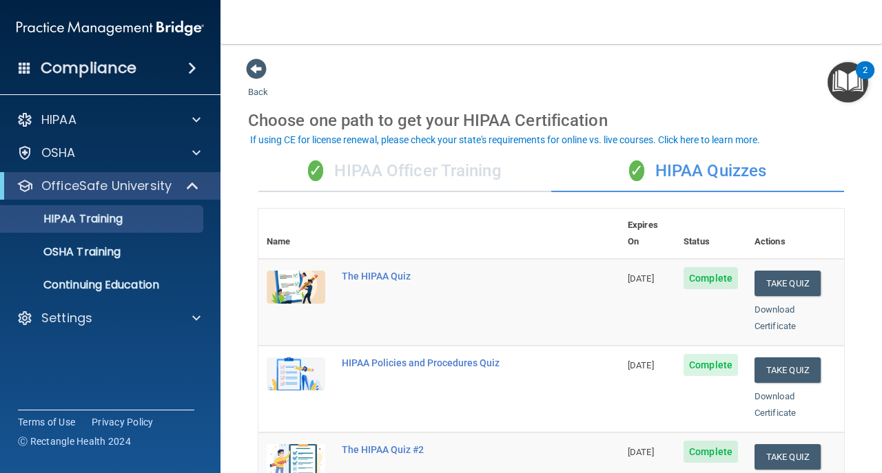
click at [419, 162] on div "✓ HIPAA Officer Training" at bounding box center [404, 171] width 293 height 41
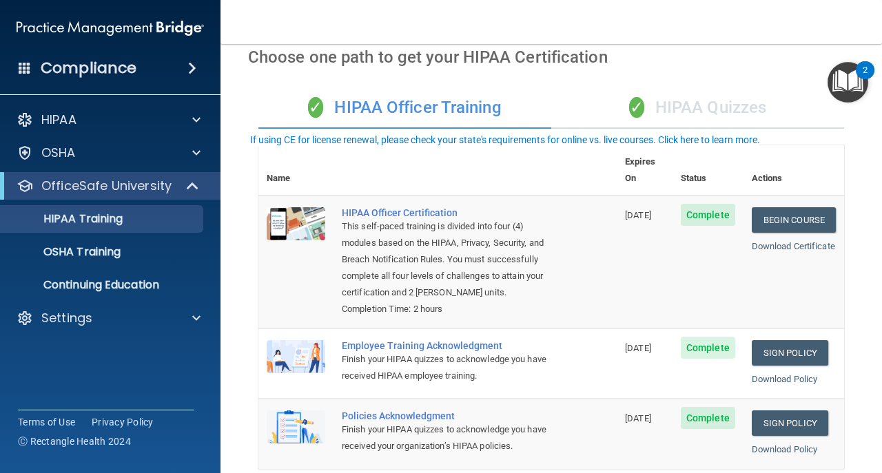
scroll to position [138, 0]
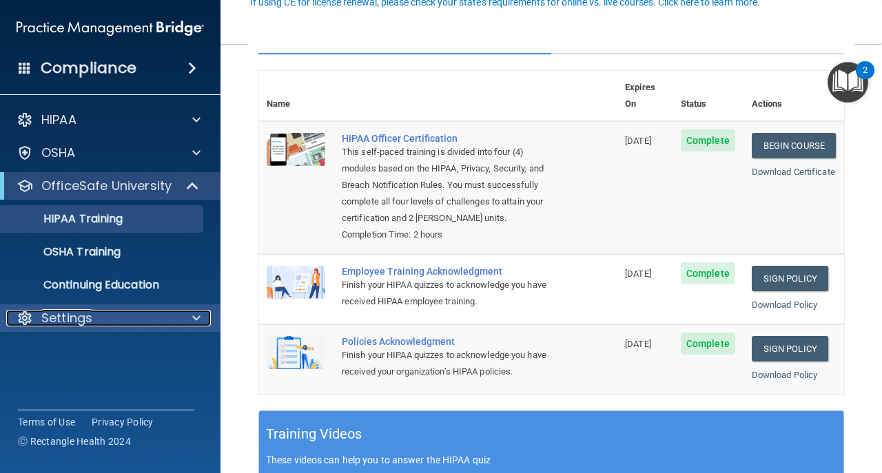
click at [101, 322] on div "Settings" at bounding box center [91, 318] width 171 height 17
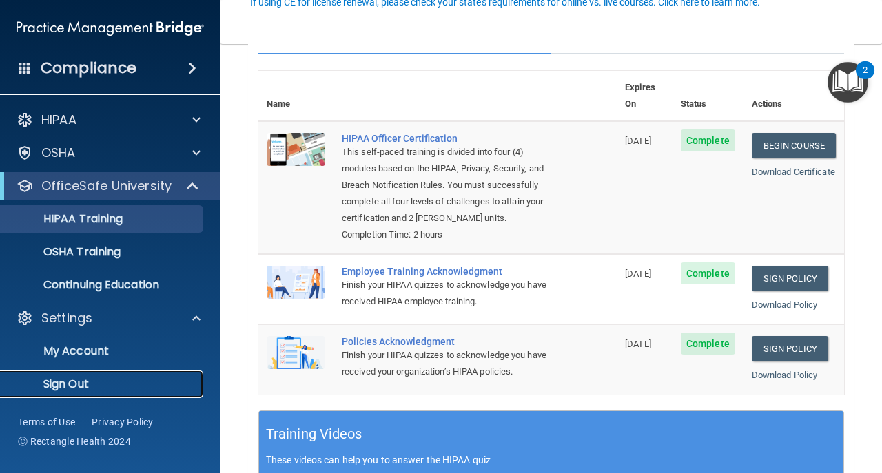
click at [152, 390] on p "Sign Out" at bounding box center [103, 385] width 188 height 14
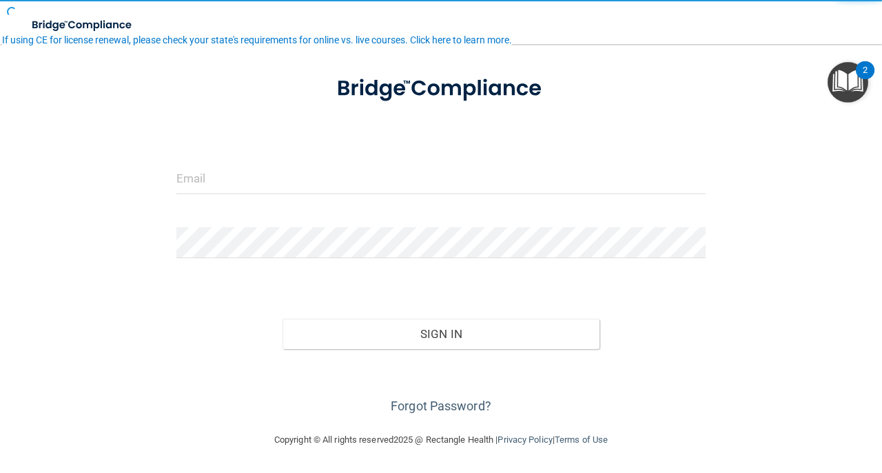
scroll to position [65, 0]
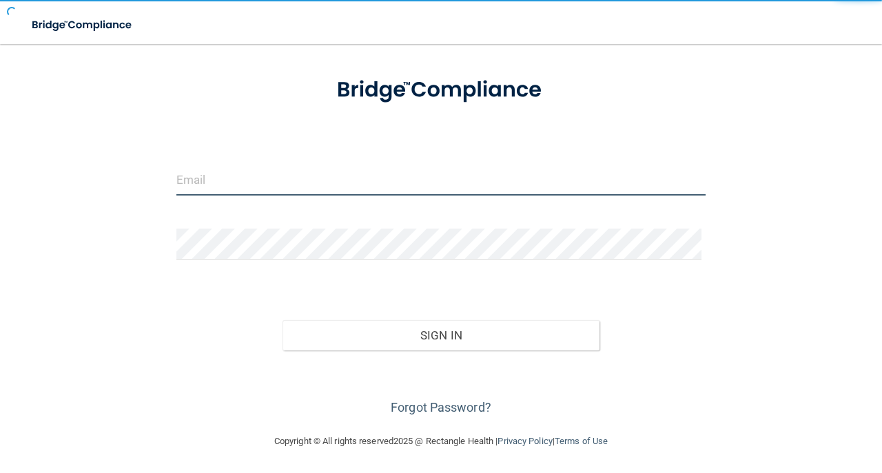
type input "avan@rectanglehealth.com"
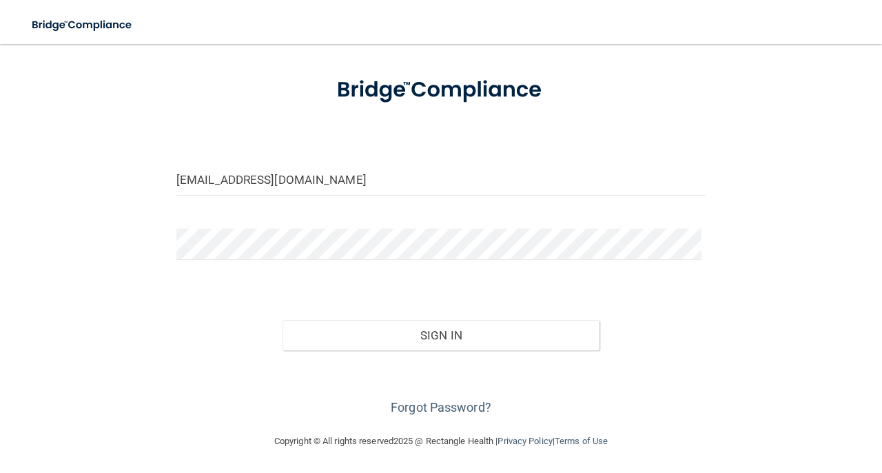
click at [325, 351] on div "Forgot Password?" at bounding box center [441, 385] width 550 height 69
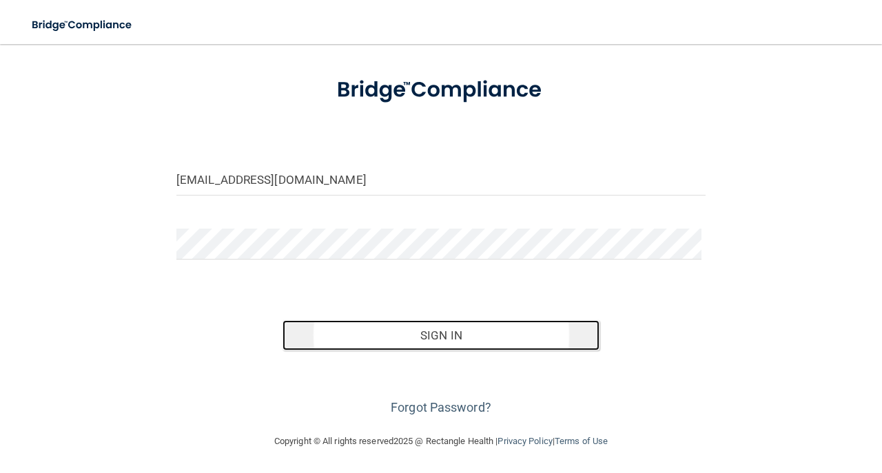
click at [324, 345] on button "Sign In" at bounding box center [441, 335] width 318 height 30
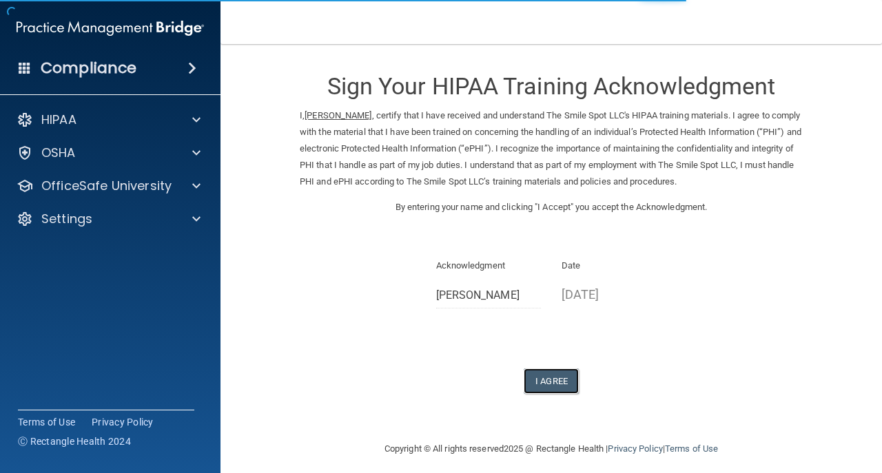
drag, startPoint x: 551, startPoint y: 384, endPoint x: 177, endPoint y: 314, distance: 380.7
click at [551, 384] on button "I Agree" at bounding box center [551, 381] width 55 height 25
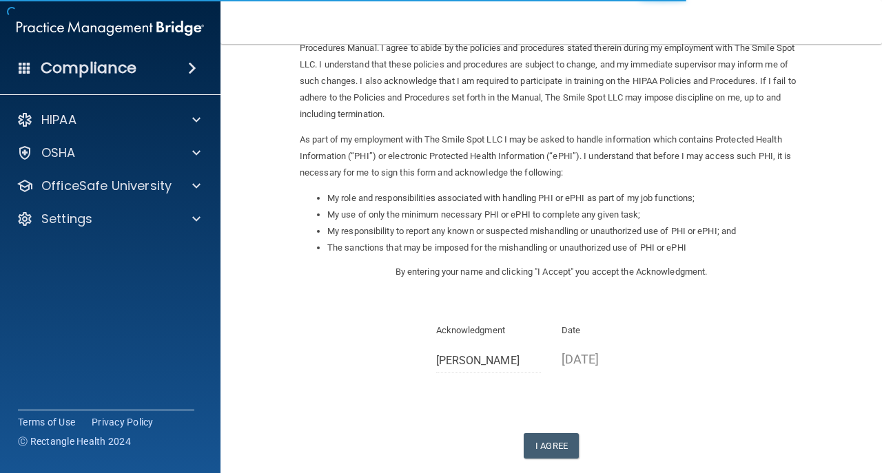
scroll to position [157, 0]
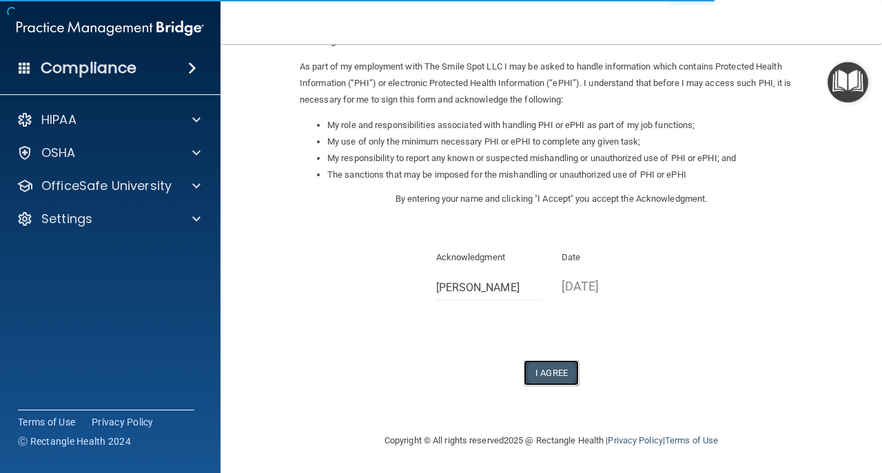
drag, startPoint x: 524, startPoint y: 364, endPoint x: 531, endPoint y: 368, distance: 8.6
click at [524, 364] on button "I Agree" at bounding box center [551, 372] width 55 height 25
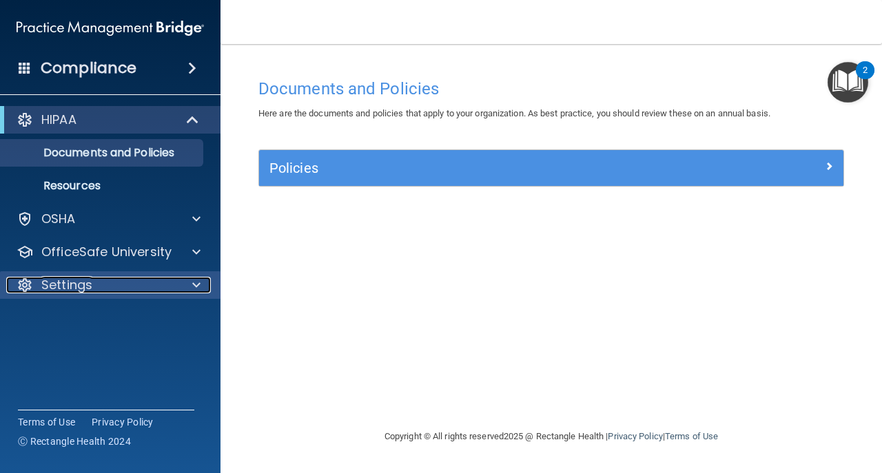
click at [196, 285] on span at bounding box center [196, 285] width 8 height 17
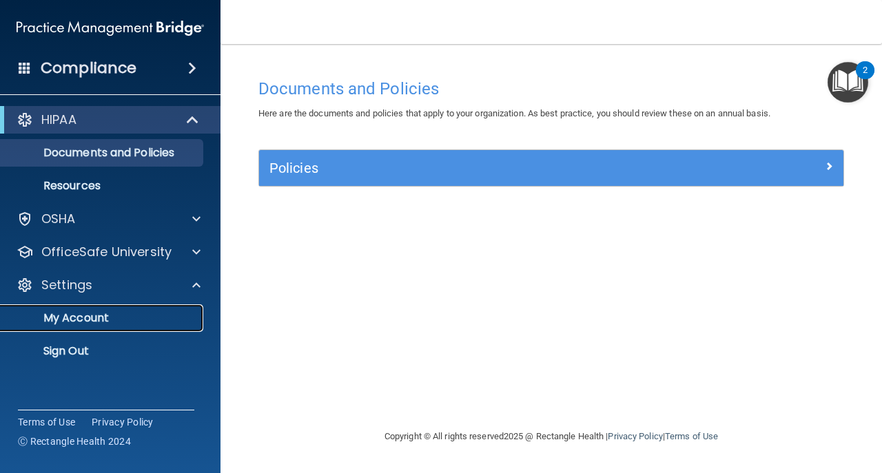
click at [172, 318] on p "My Account" at bounding box center [103, 318] width 188 height 14
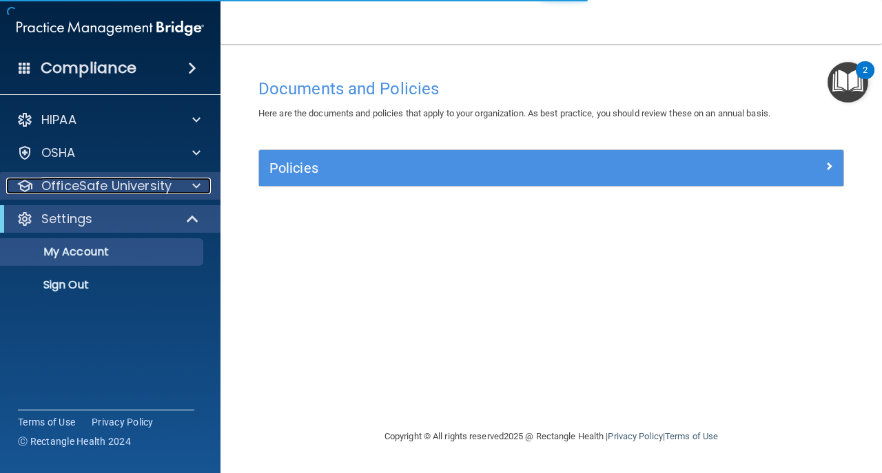
click at [123, 186] on p "OfficeSafe University" at bounding box center [106, 186] width 130 height 17
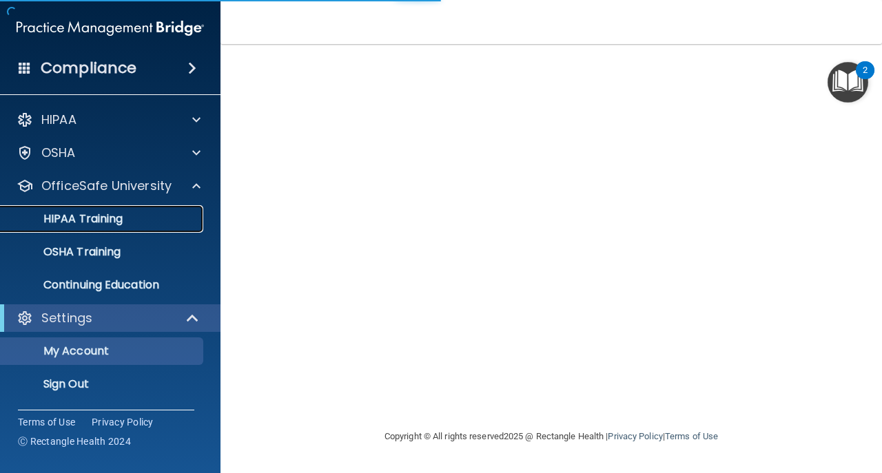
click at [127, 220] on div "HIPAA Training" at bounding box center [103, 219] width 188 height 14
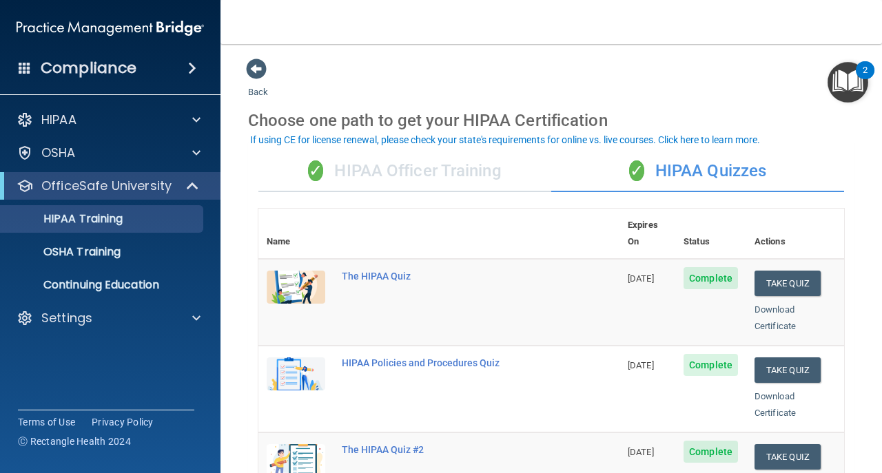
click at [360, 168] on div "✓ HIPAA Officer Training" at bounding box center [404, 171] width 293 height 41
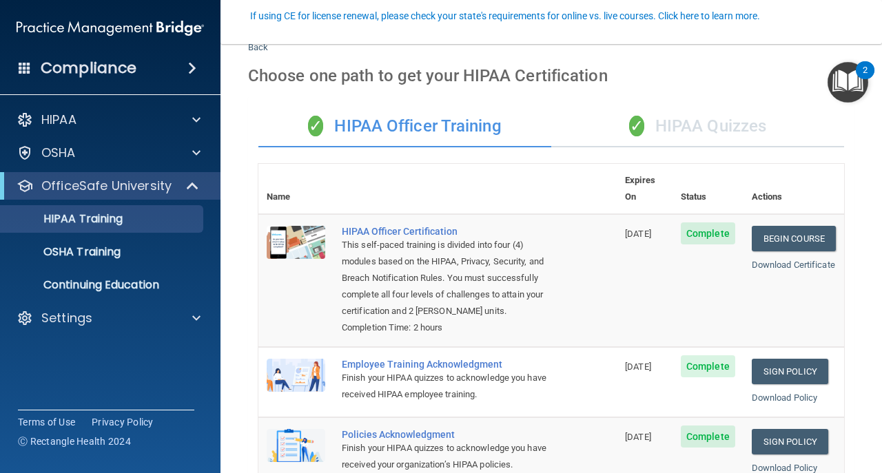
scroll to position [138, 0]
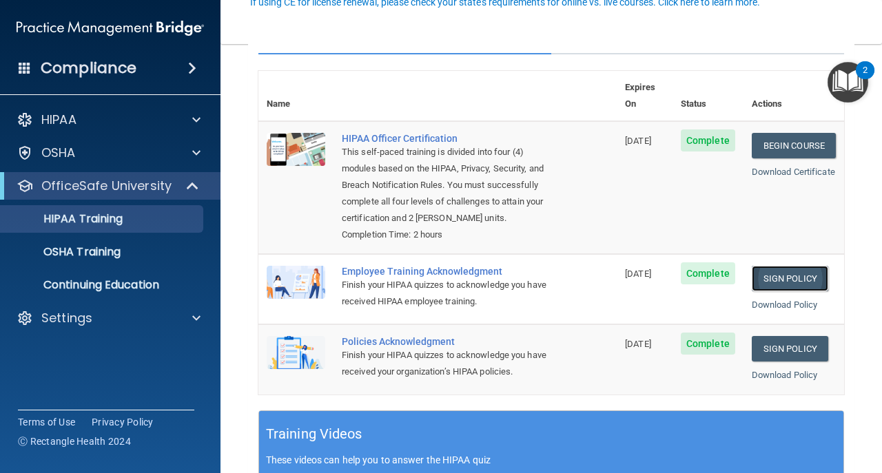
click at [808, 268] on link "Sign Policy" at bounding box center [790, 278] width 76 height 25
click at [776, 348] on link "Sign Policy" at bounding box center [790, 348] width 76 height 25
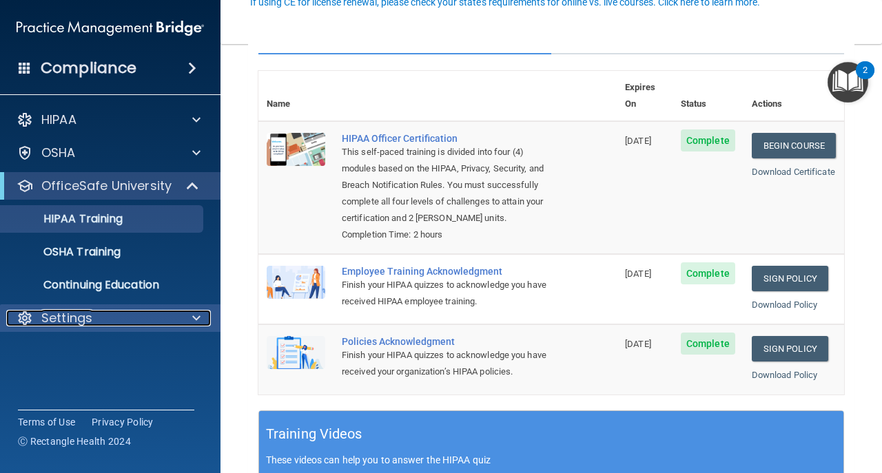
click at [145, 318] on div "Settings" at bounding box center [91, 318] width 171 height 17
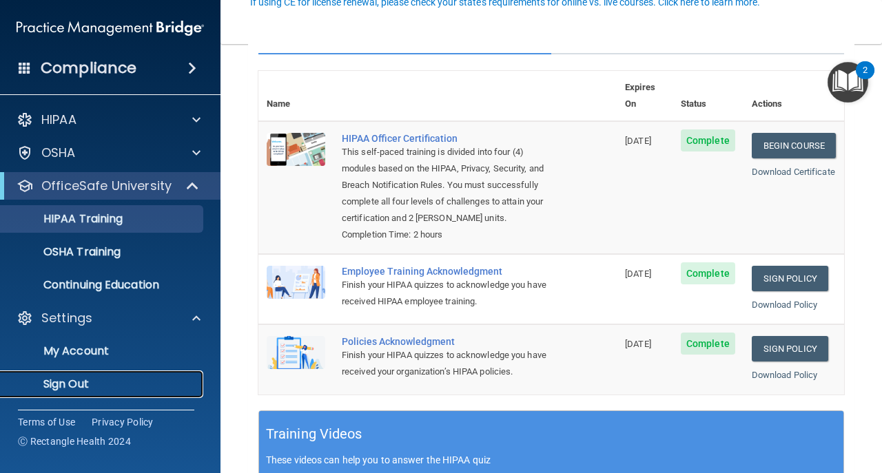
click at [147, 384] on p "Sign Out" at bounding box center [103, 385] width 188 height 14
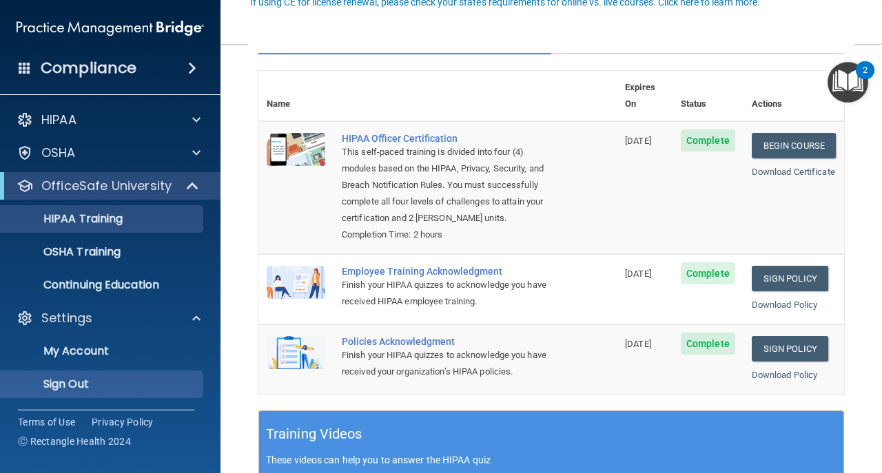
scroll to position [65, 0]
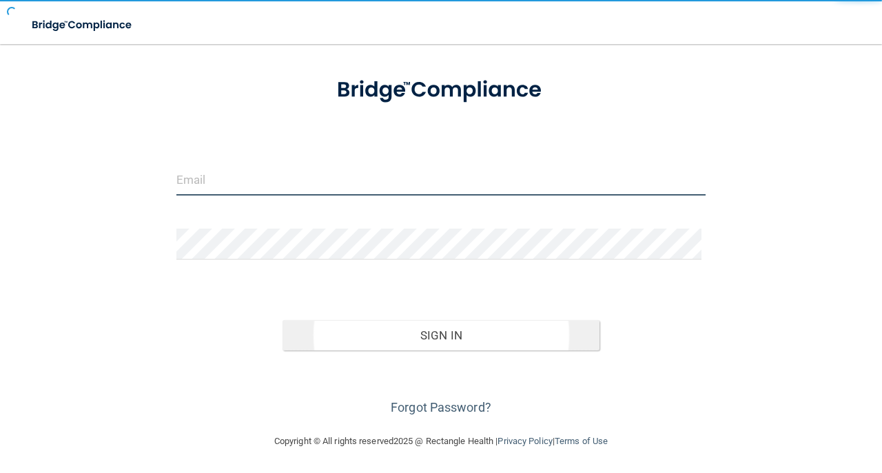
type input "avan@rectanglehealth.com"
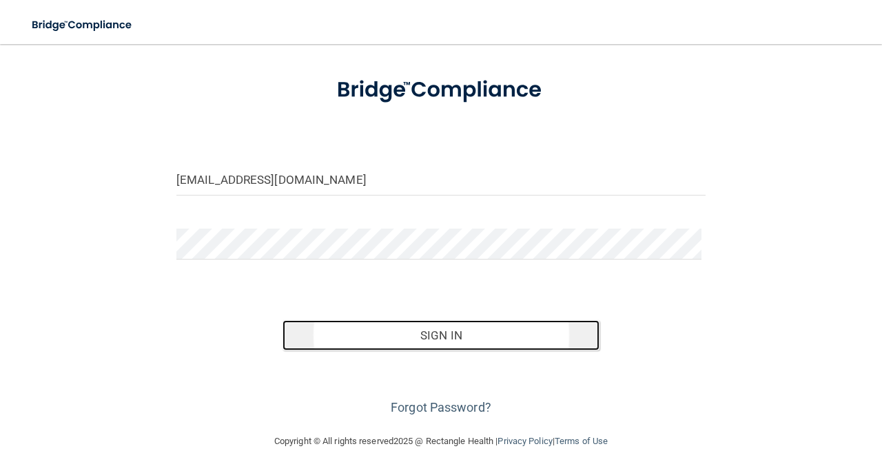
click at [382, 339] on button "Sign In" at bounding box center [441, 335] width 318 height 30
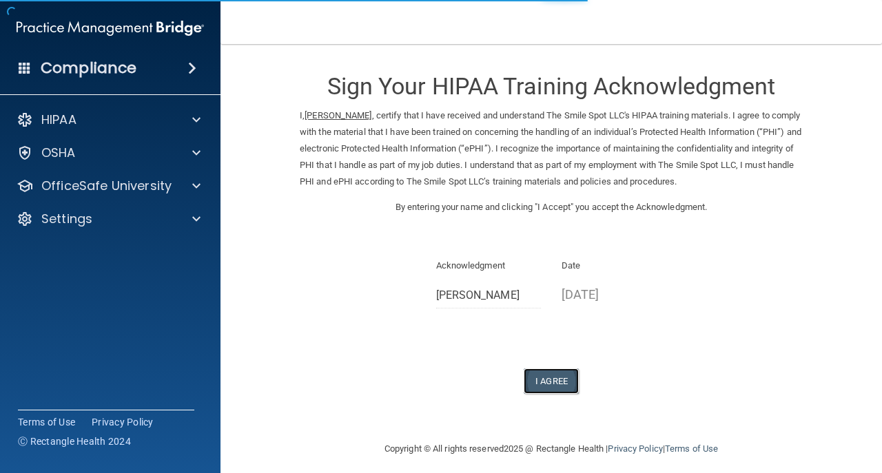
click at [548, 388] on button "I Agree" at bounding box center [551, 381] width 55 height 25
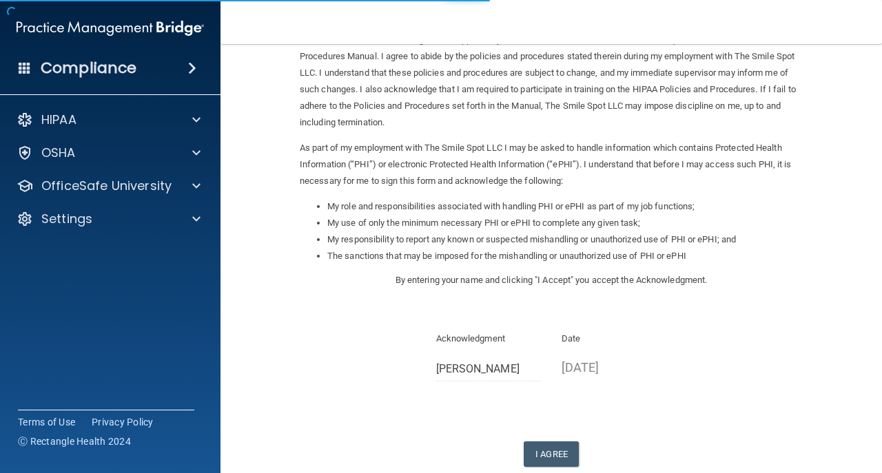
scroll to position [138, 0]
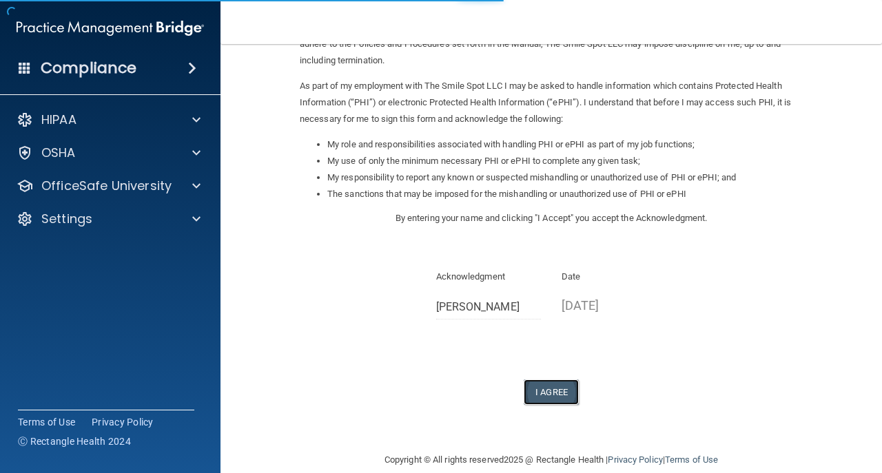
click at [559, 387] on button "I Agree" at bounding box center [551, 392] width 55 height 25
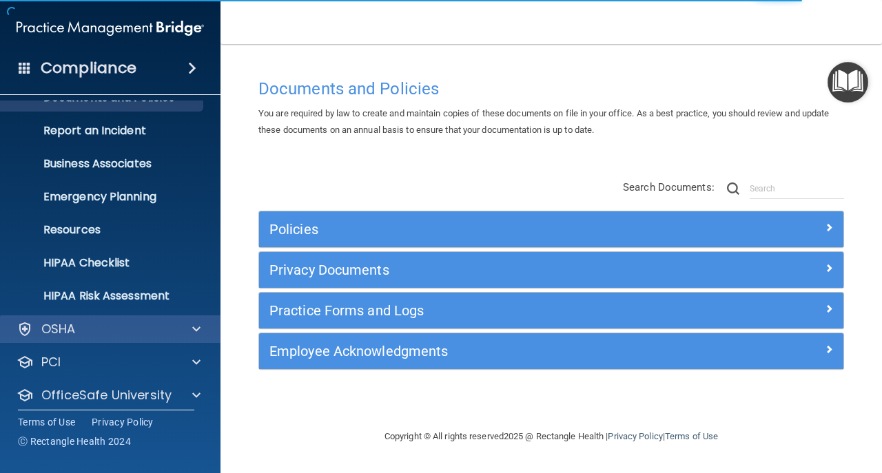
scroll to position [98, 0]
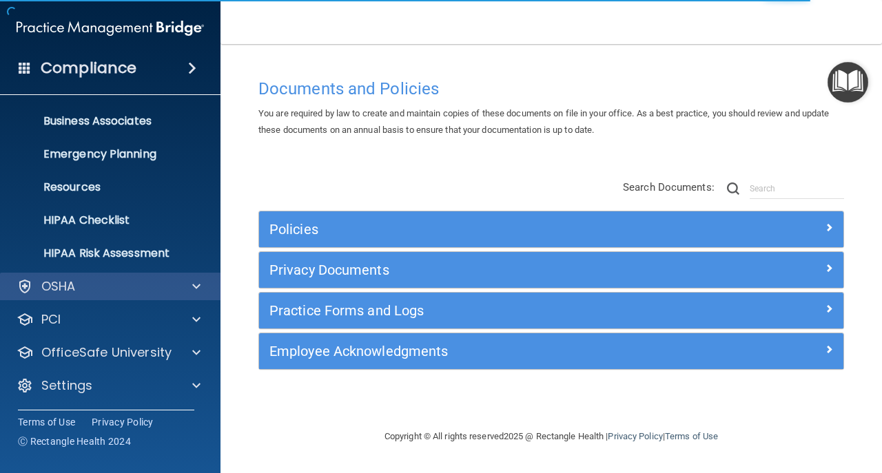
click at [70, 295] on div "OSHA" at bounding box center [110, 287] width 221 height 28
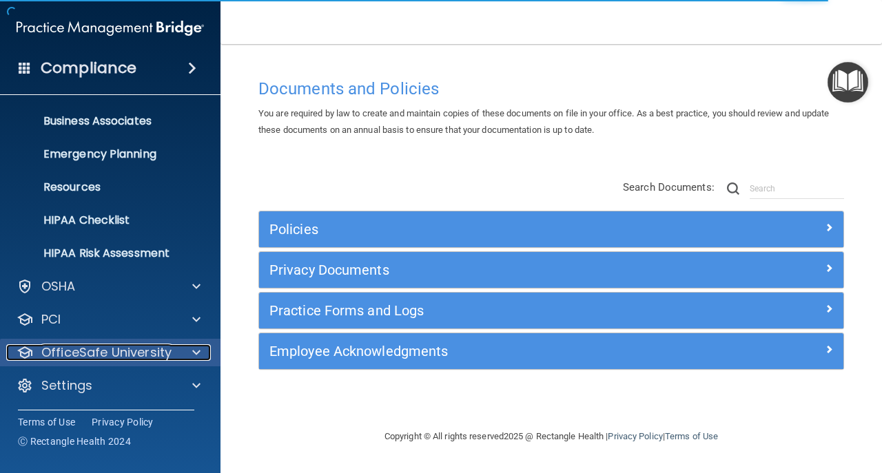
click at [121, 357] on p "OfficeSafe University" at bounding box center [106, 353] width 130 height 17
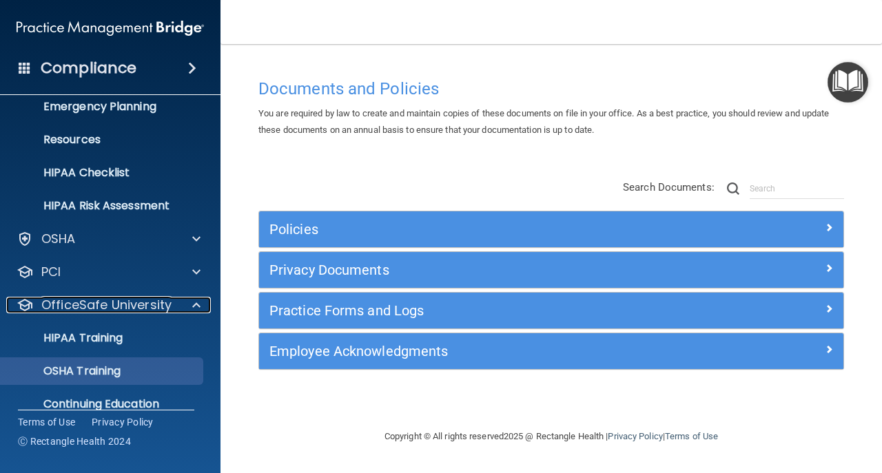
scroll to position [197, 0]
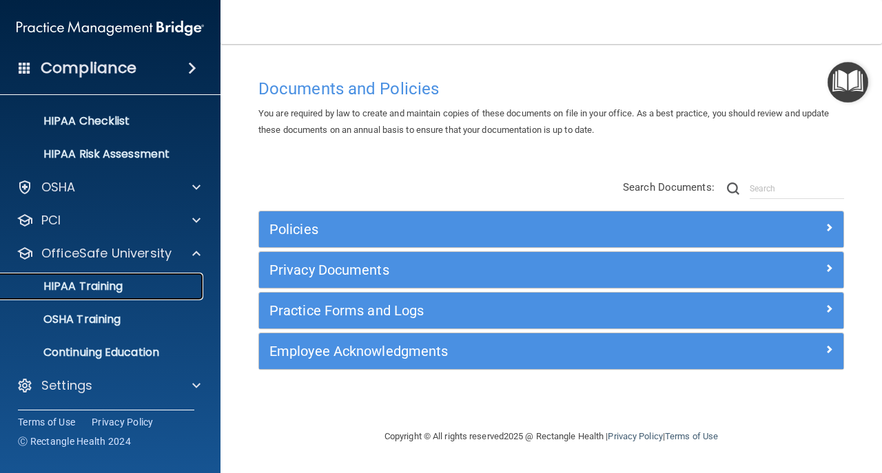
click at [123, 287] on p "HIPAA Training" at bounding box center [66, 287] width 114 height 14
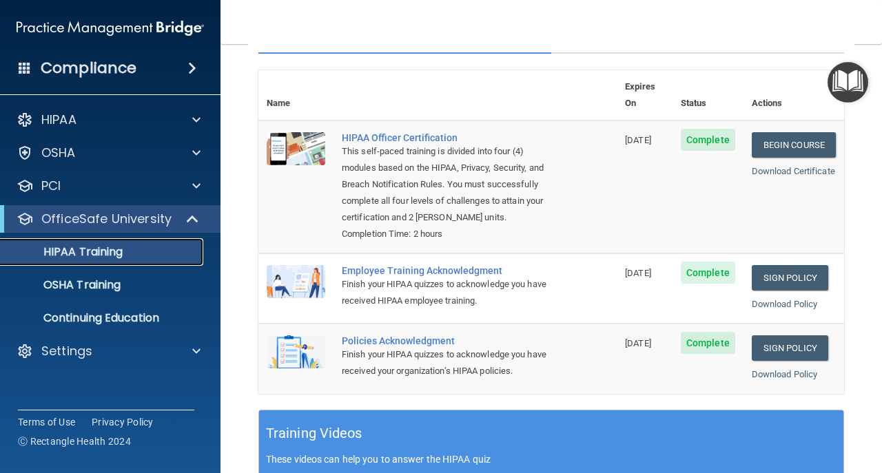
scroll to position [138, 0]
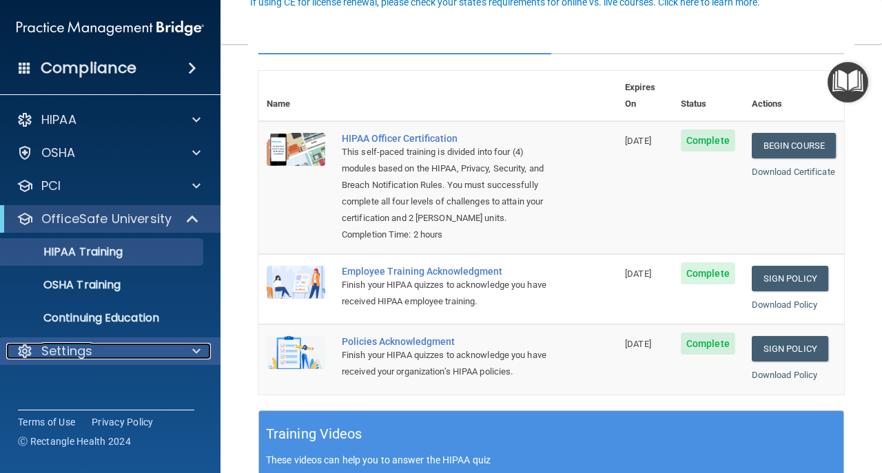
click at [169, 356] on div "Settings" at bounding box center [91, 351] width 171 height 17
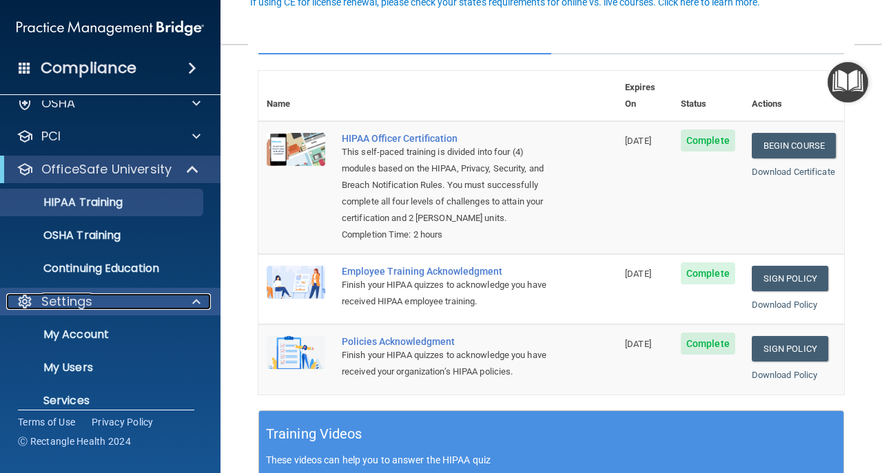
scroll to position [98, 0]
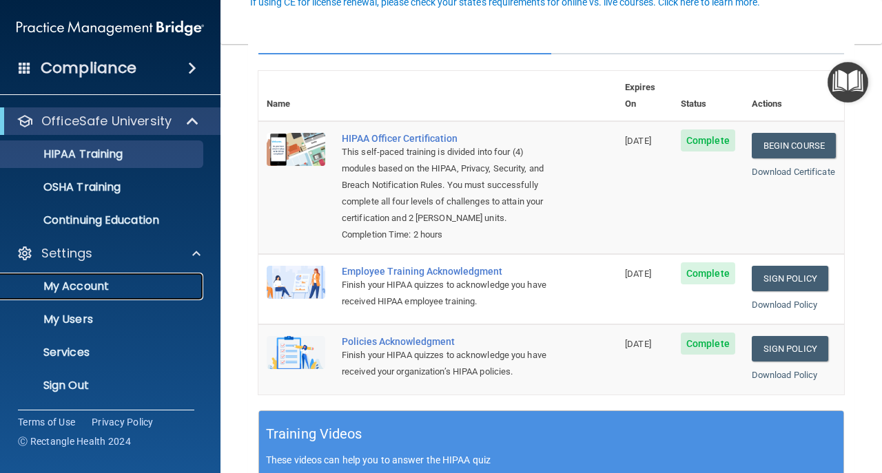
click at [136, 291] on p "My Account" at bounding box center [103, 287] width 188 height 14
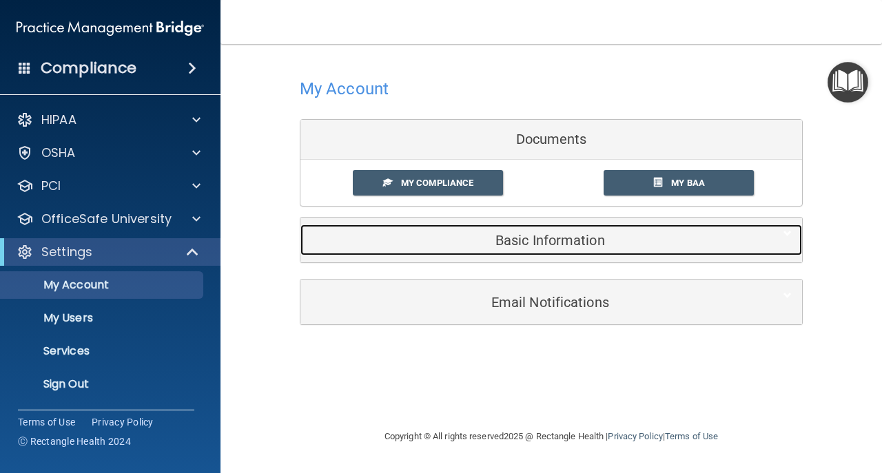
click at [548, 234] on h5 "Basic Information" at bounding box center [530, 240] width 439 height 15
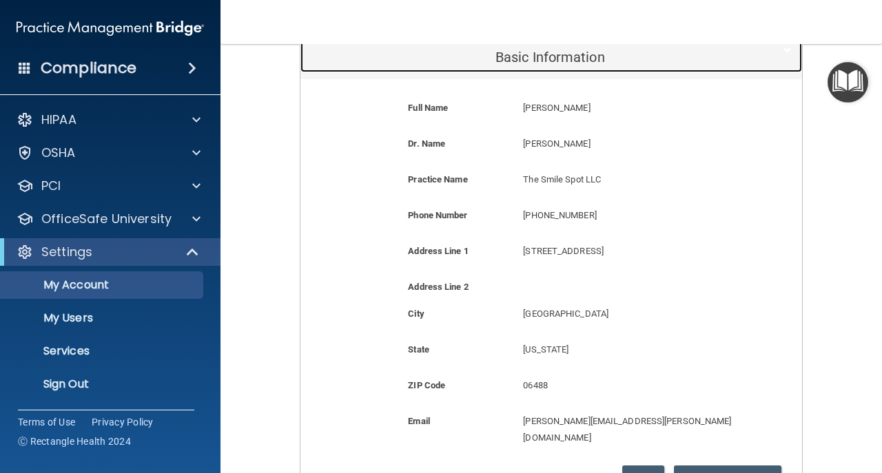
scroll to position [183, 0]
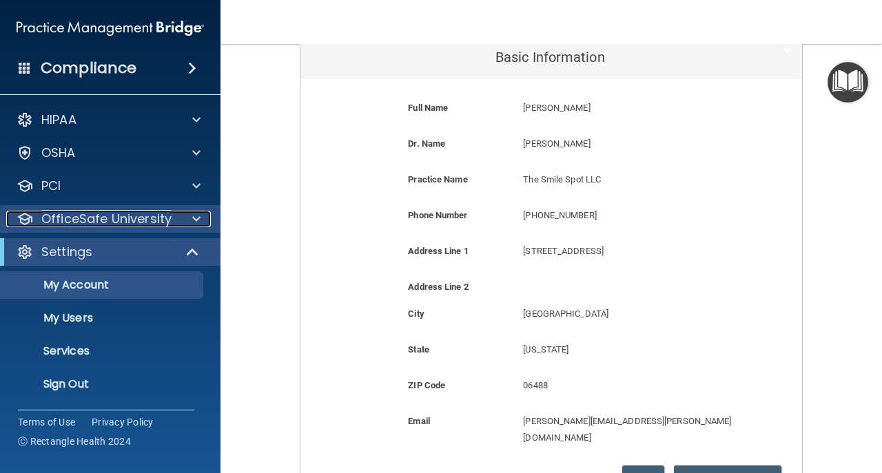
click at [96, 221] on p "OfficeSafe University" at bounding box center [106, 219] width 130 height 17
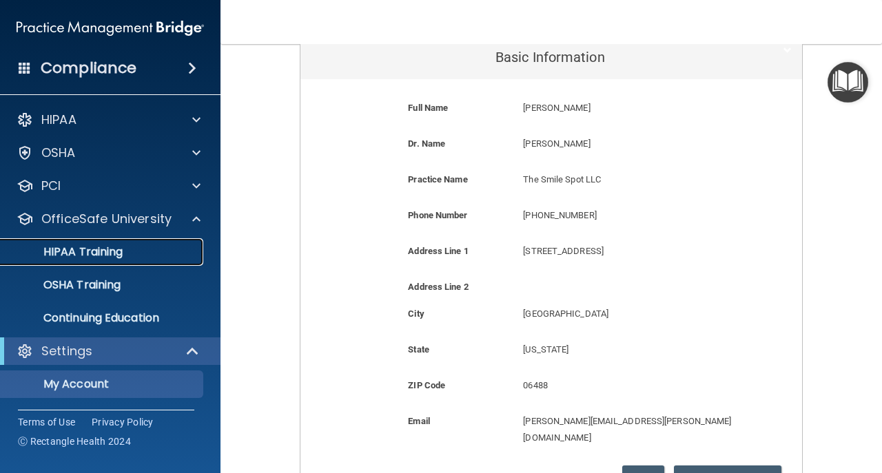
click at [119, 263] on link "HIPAA Training" at bounding box center [94, 252] width 217 height 28
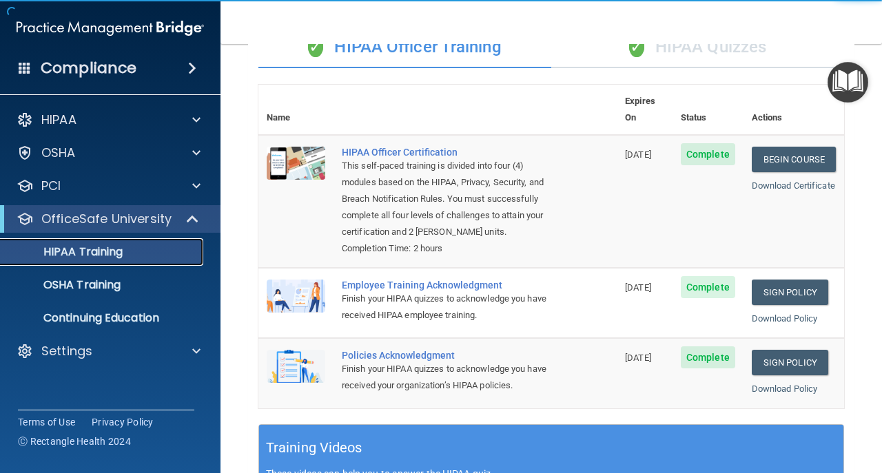
scroll to position [45, 0]
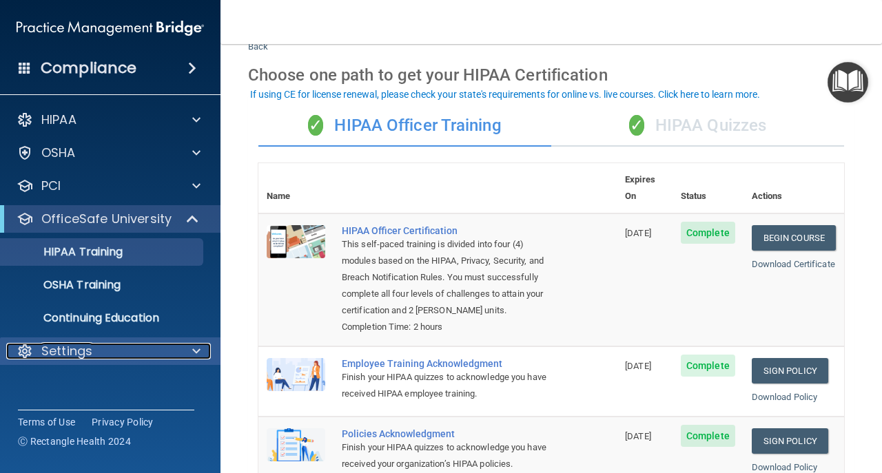
click at [167, 349] on div "Settings" at bounding box center [91, 351] width 171 height 17
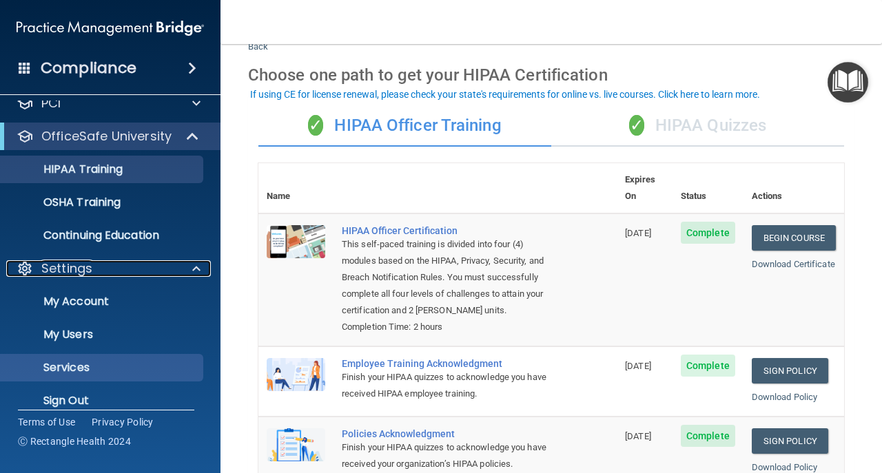
scroll to position [84, 0]
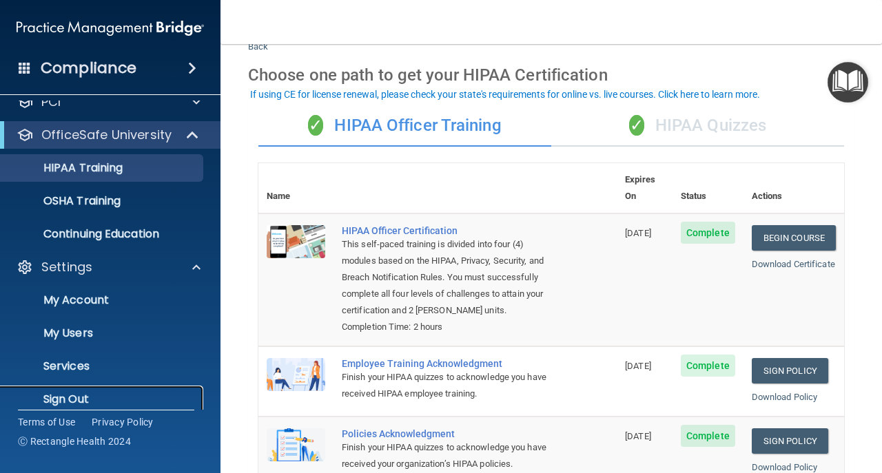
click at [163, 390] on link "Sign Out" at bounding box center [94, 400] width 217 height 28
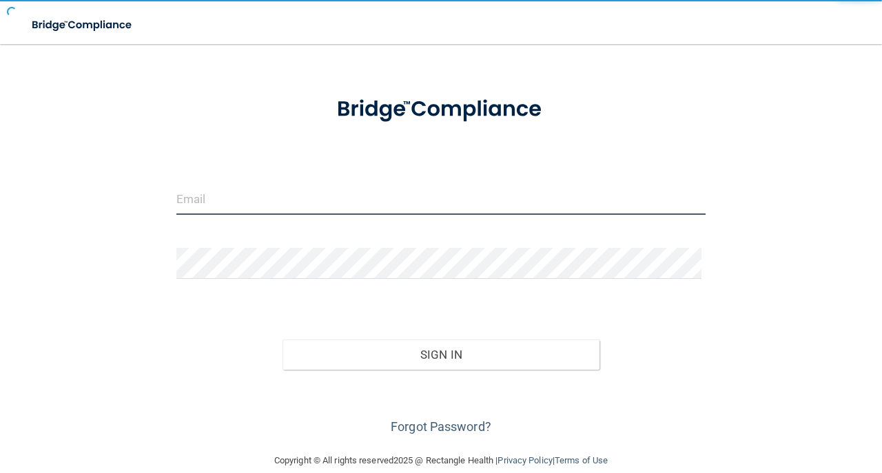
type input "[EMAIL_ADDRESS][DOMAIN_NAME]"
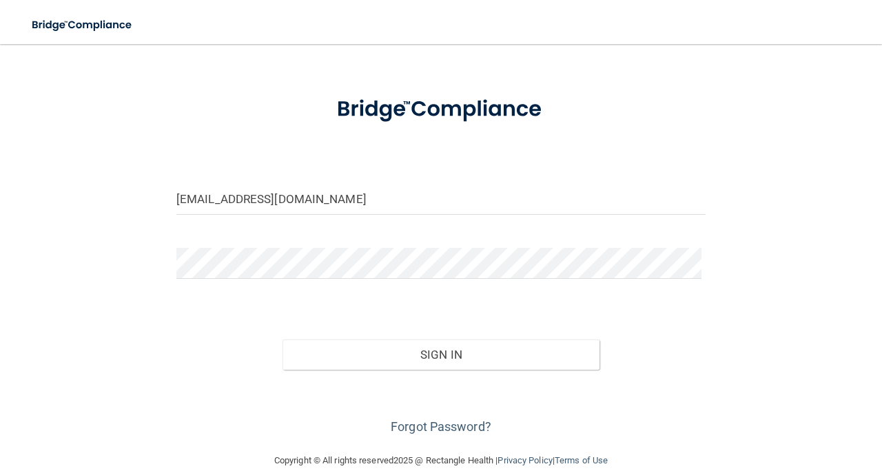
click at [371, 370] on div "Forgot Password?" at bounding box center [441, 404] width 550 height 69
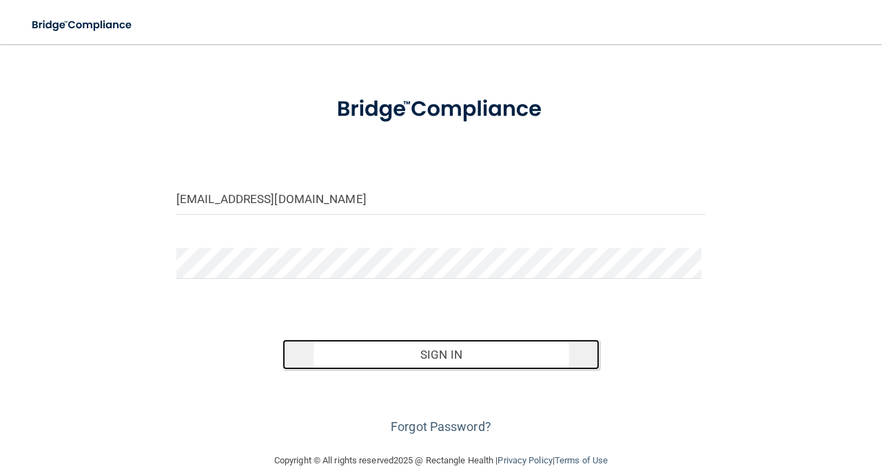
click at [369, 356] on button "Sign In" at bounding box center [441, 355] width 318 height 30
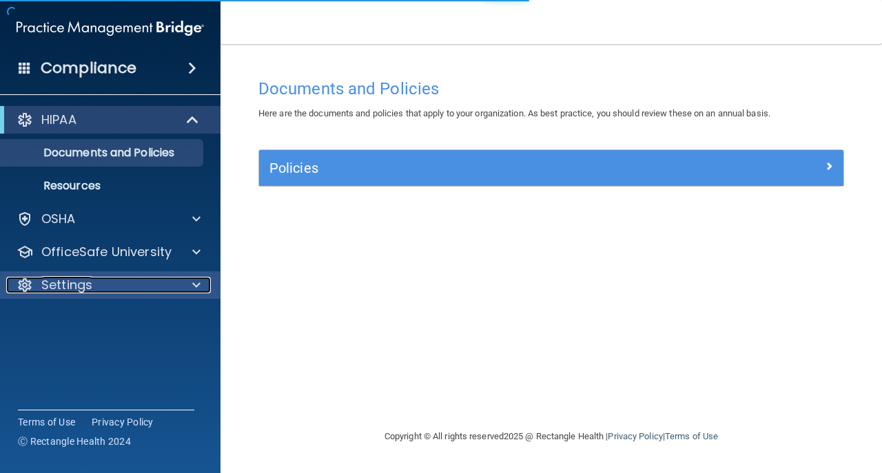
click at [150, 281] on div "Settings" at bounding box center [91, 285] width 171 height 17
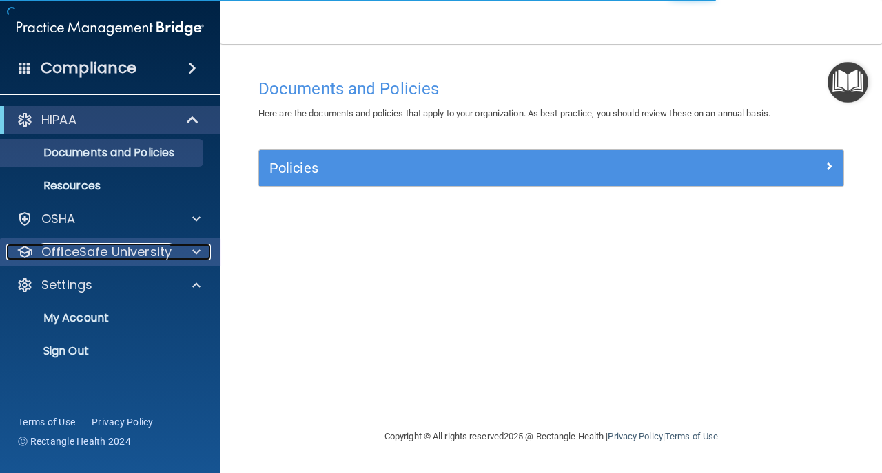
click at [143, 250] on p "OfficeSafe University" at bounding box center [106, 252] width 130 height 17
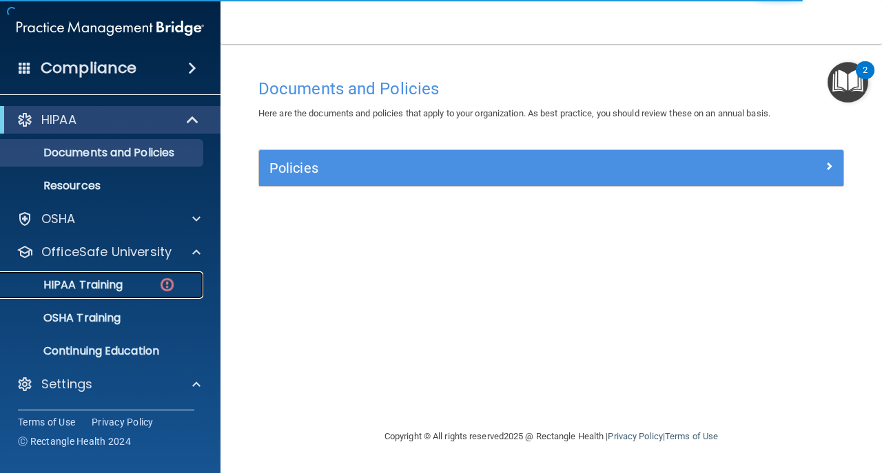
click at [147, 277] on link "HIPAA Training" at bounding box center [94, 285] width 217 height 28
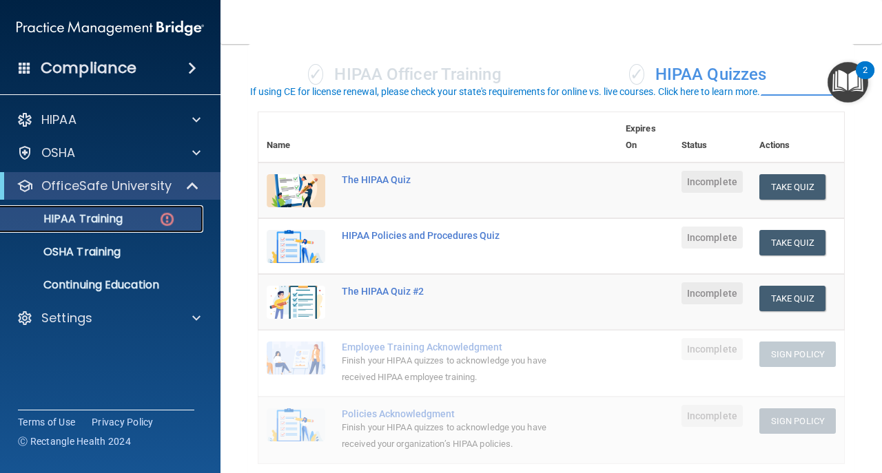
scroll to position [45, 0]
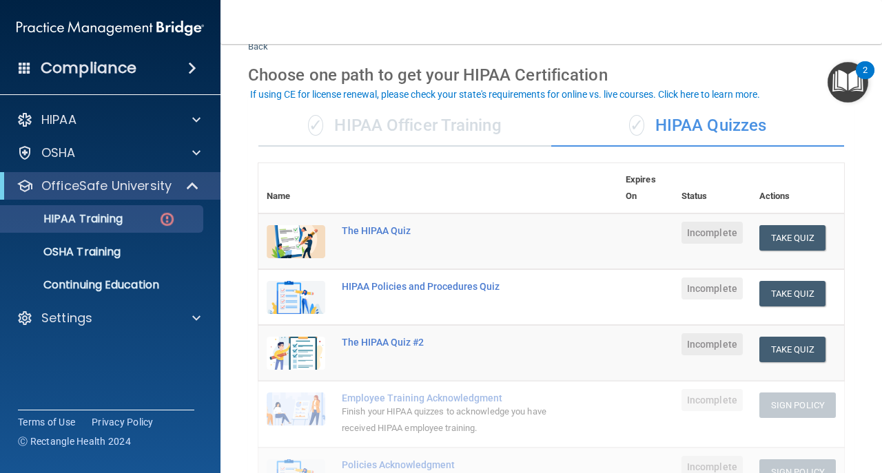
click at [361, 127] on div "✓ HIPAA Officer Training" at bounding box center [404, 125] width 293 height 41
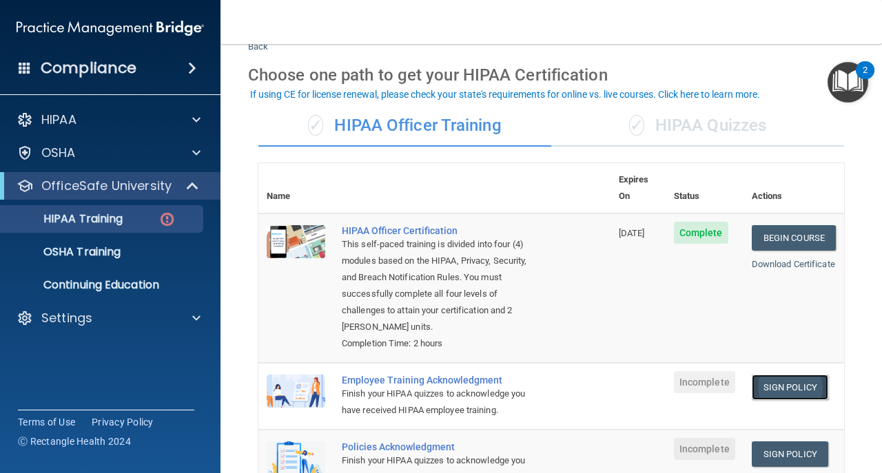
click at [799, 375] on link "Sign Policy" at bounding box center [790, 387] width 76 height 25
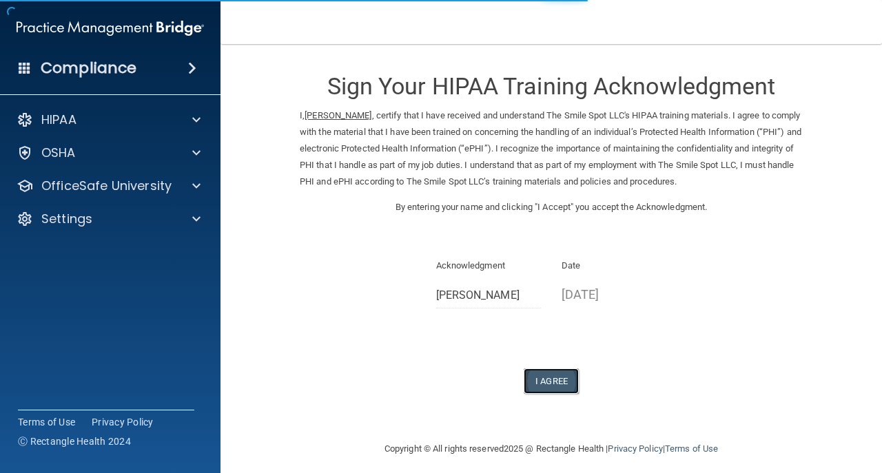
click at [554, 372] on button "I Agree" at bounding box center [551, 381] width 55 height 25
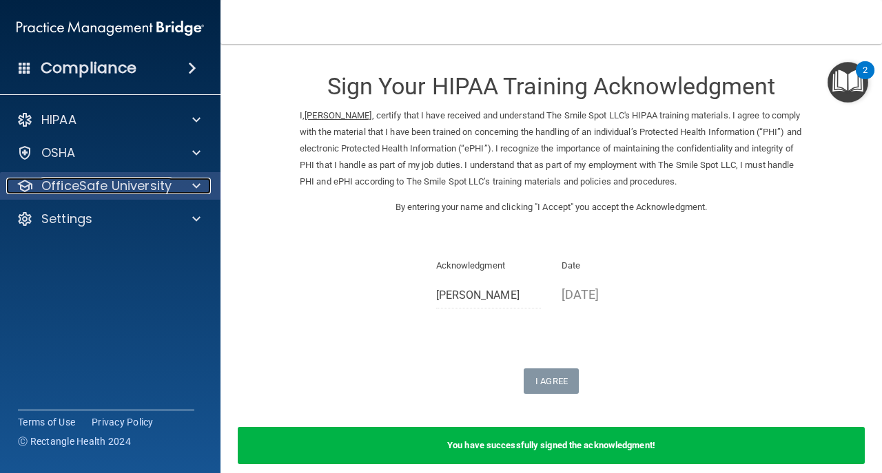
click at [153, 185] on p "OfficeSafe University" at bounding box center [106, 186] width 130 height 17
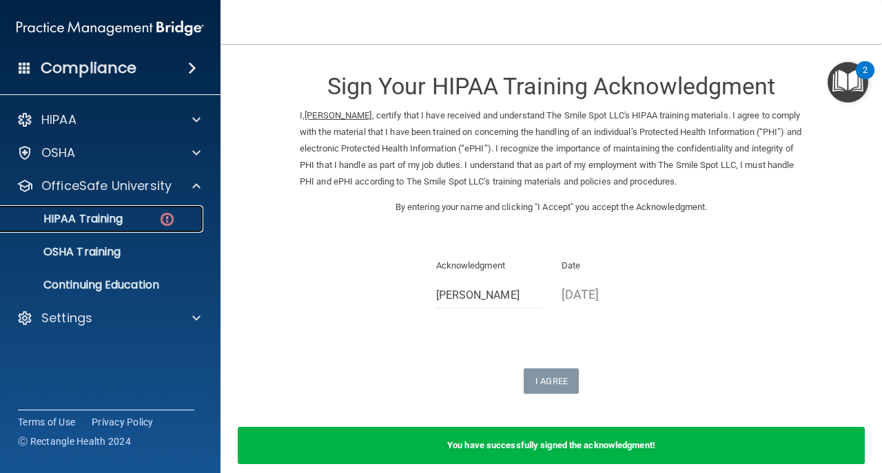
click at [164, 215] on img at bounding box center [166, 219] width 17 height 17
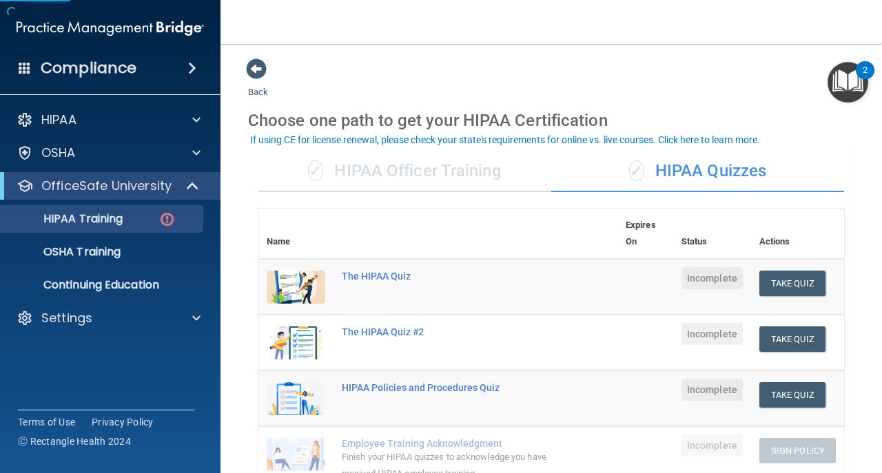
click at [367, 175] on div "✓ HIPAA Officer Training" at bounding box center [404, 171] width 293 height 41
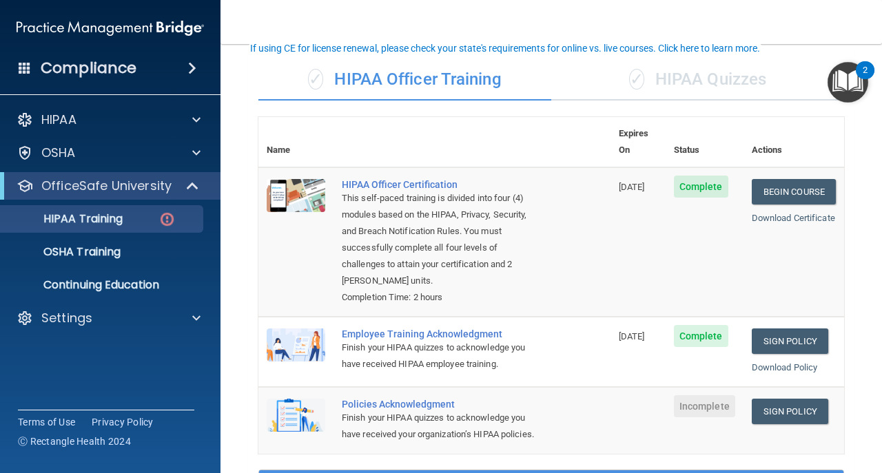
scroll to position [229, 0]
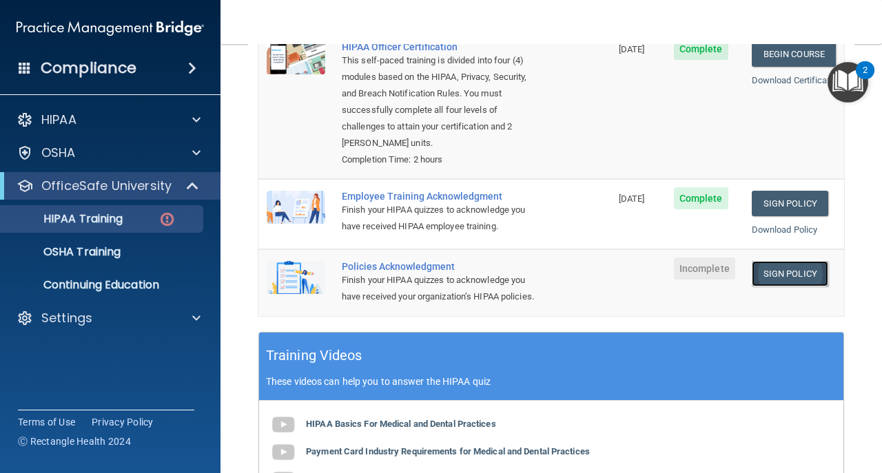
click at [757, 261] on link "Sign Policy" at bounding box center [790, 273] width 76 height 25
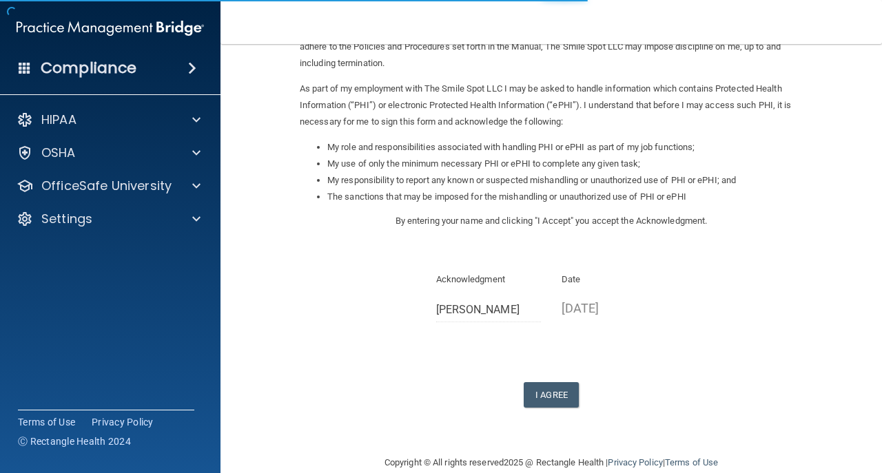
scroll to position [138, 0]
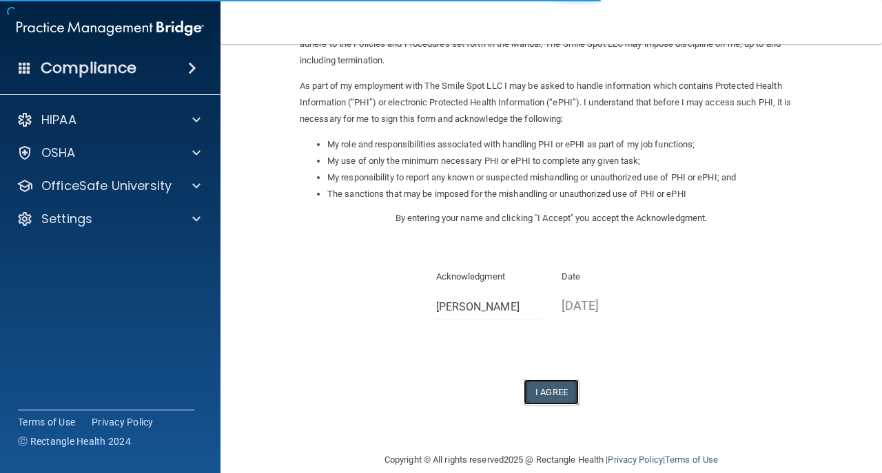
click at [573, 387] on button "I Agree" at bounding box center [551, 392] width 55 height 25
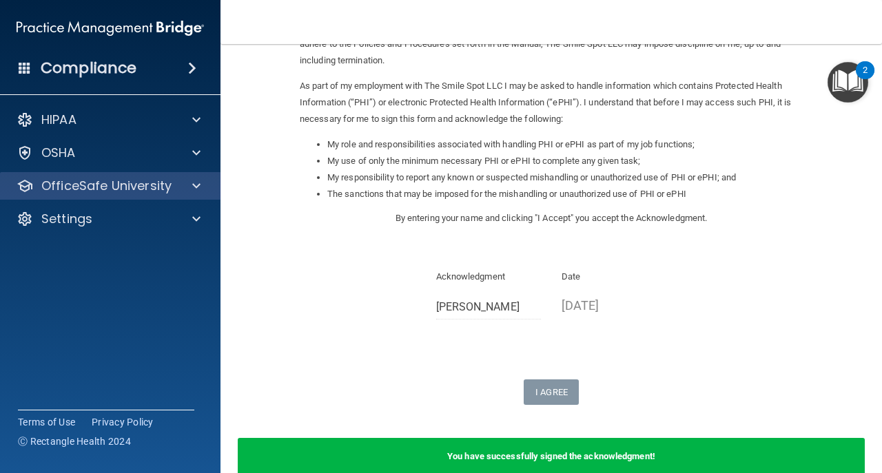
click at [181, 194] on div "OfficeSafe University" at bounding box center [110, 186] width 221 height 28
click at [179, 184] on div at bounding box center [194, 186] width 34 height 17
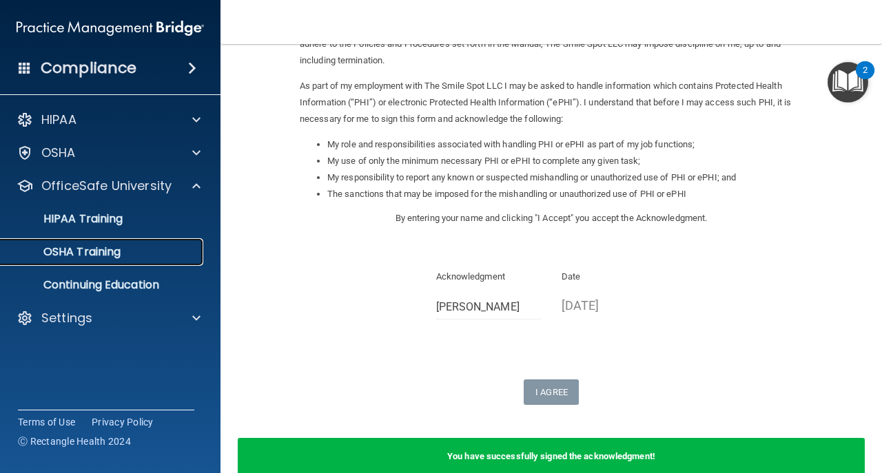
click at [167, 258] on div "OSHA Training" at bounding box center [103, 252] width 188 height 14
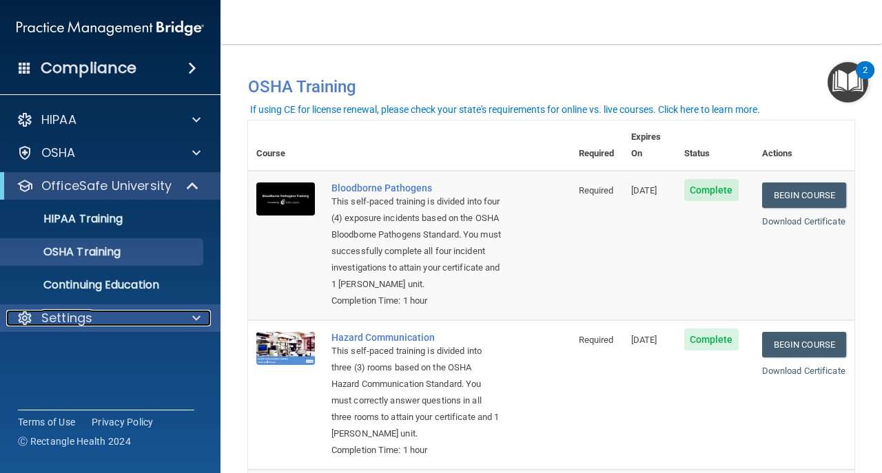
click at [100, 317] on div "Settings" at bounding box center [91, 318] width 171 height 17
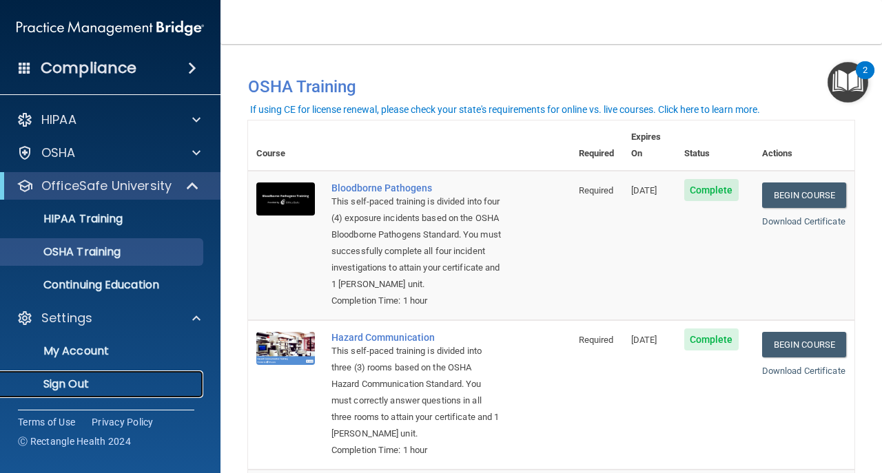
click at [123, 384] on p "Sign Out" at bounding box center [103, 385] width 188 height 14
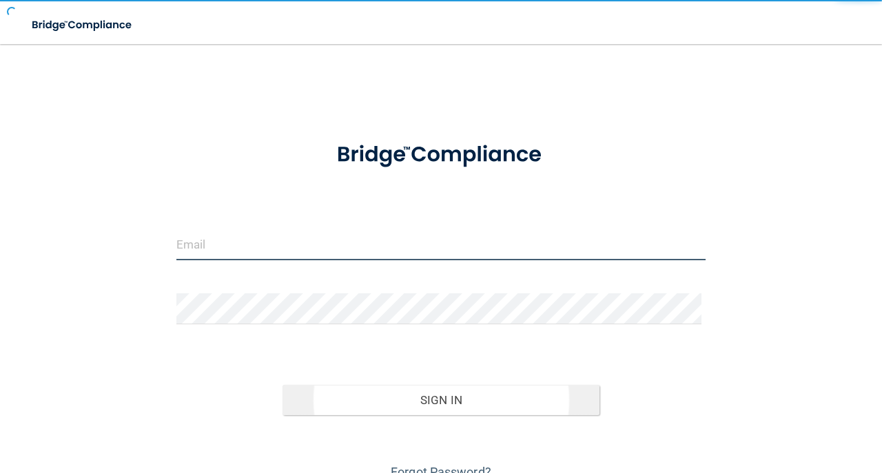
type input "avan@rectanglehealth.com"
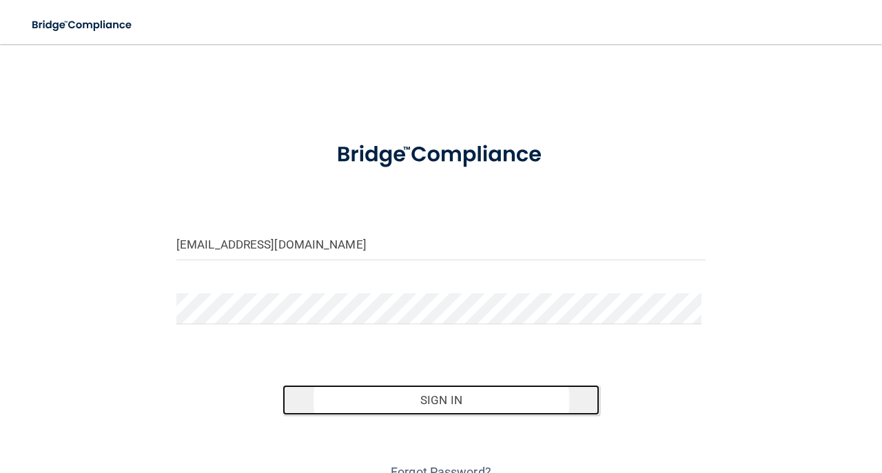
click at [378, 393] on button "Sign In" at bounding box center [441, 400] width 318 height 30
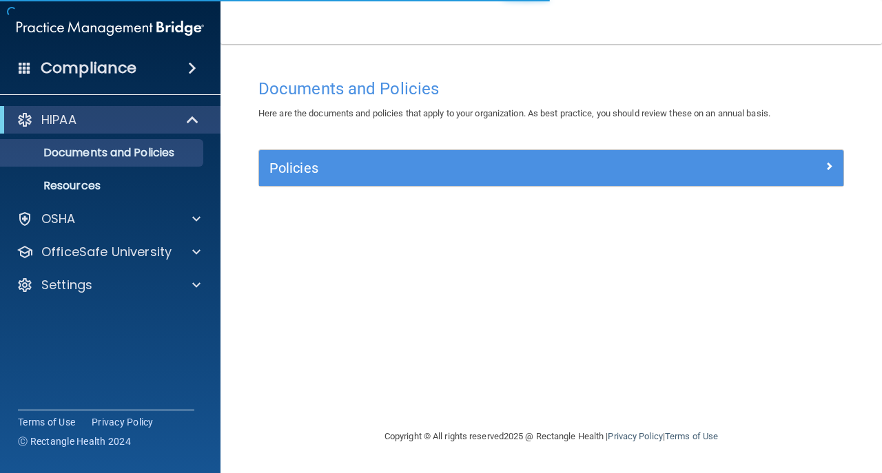
click at [95, 267] on div "HIPAA Documents and Policies Report an Incident Business Associates Emergency P…" at bounding box center [110, 205] width 221 height 209
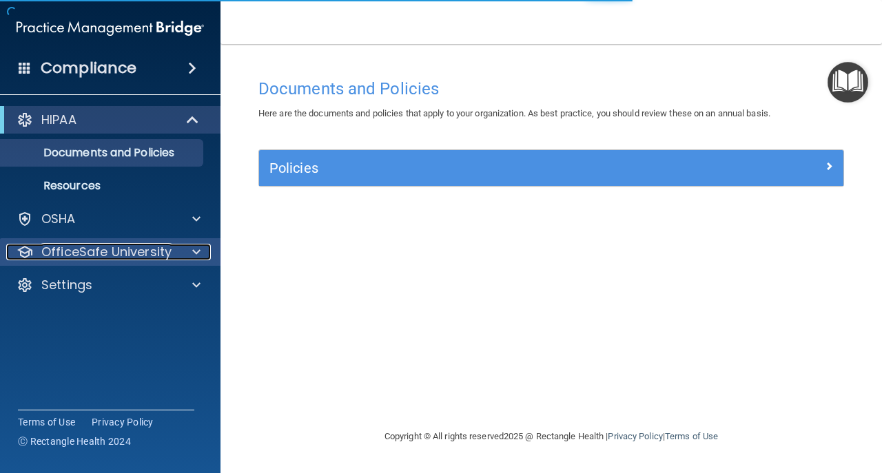
click at [101, 258] on p "OfficeSafe University" at bounding box center [106, 252] width 130 height 17
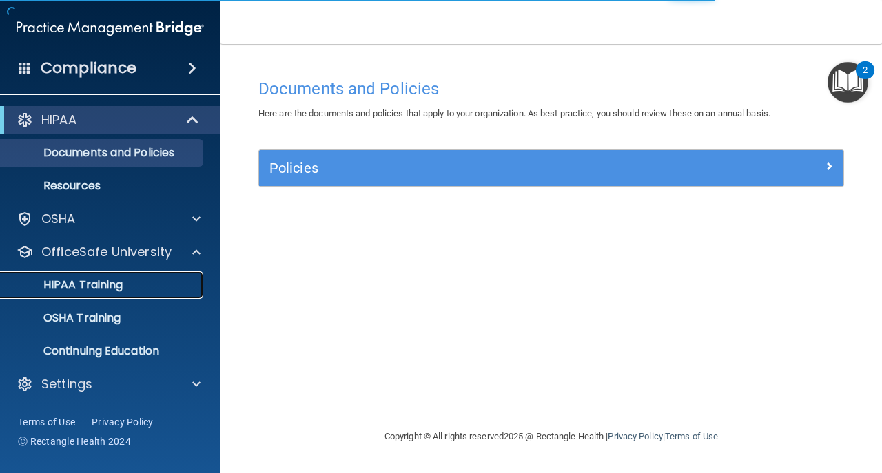
click at [121, 289] on p "HIPAA Training" at bounding box center [66, 285] width 114 height 14
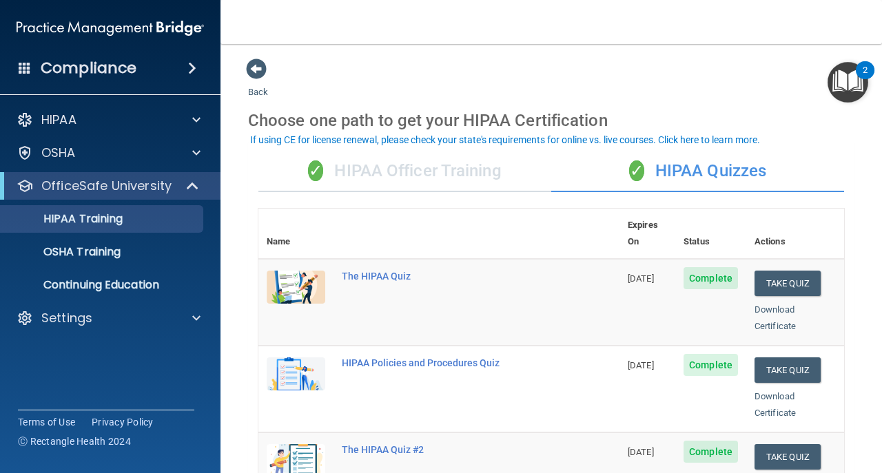
click at [425, 174] on div "✓ HIPAA Officer Training" at bounding box center [404, 171] width 293 height 41
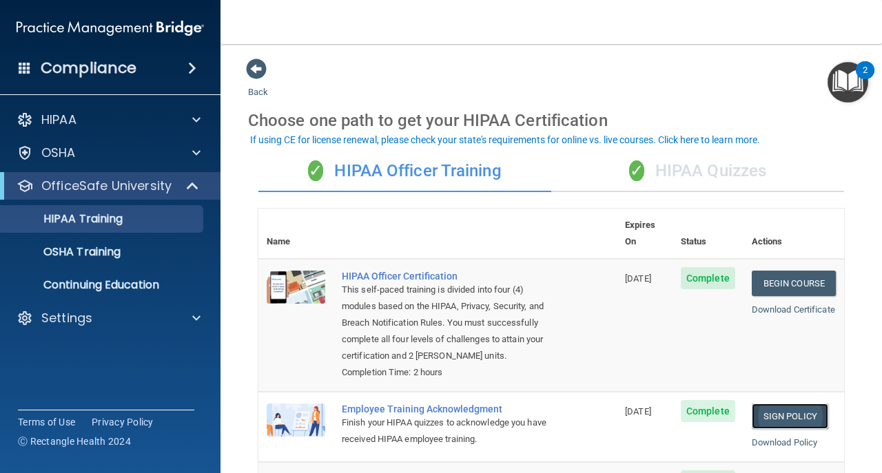
click at [808, 412] on link "Sign Policy" at bounding box center [790, 416] width 76 height 25
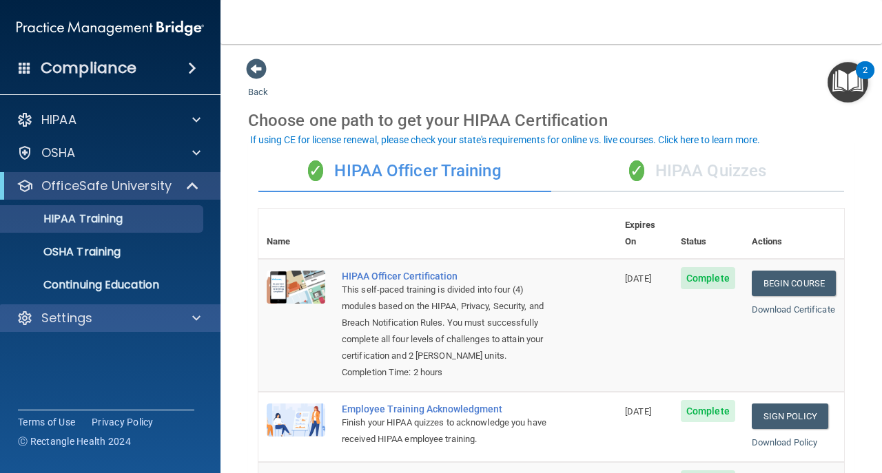
click at [143, 309] on div "Settings" at bounding box center [110, 319] width 221 height 28
click at [153, 324] on div "Settings" at bounding box center [91, 318] width 171 height 17
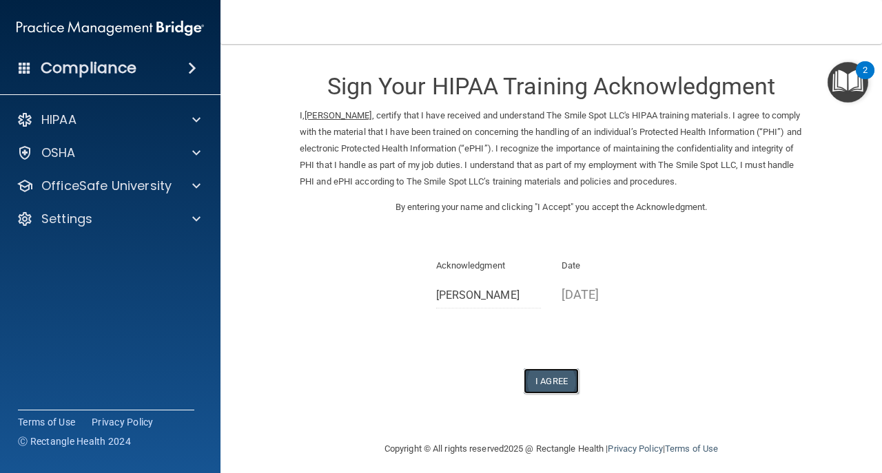
click at [543, 384] on button "I Agree" at bounding box center [551, 381] width 55 height 25
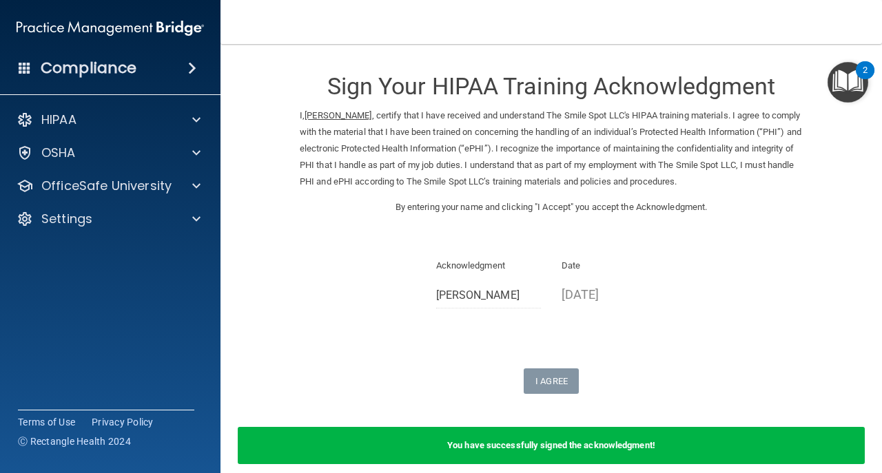
drag, startPoint x: 604, startPoint y: 422, endPoint x: 579, endPoint y: 398, distance: 34.1
click at [601, 420] on form "Sign Your HIPAA Training Acknowledgment I, [PERSON_NAME] , certify that I have …" at bounding box center [551, 269] width 606 height 423
click at [579, 397] on form "Sign Your HIPAA Training Acknowledgment I, Marlee Rosado , certify that I have …" at bounding box center [551, 269] width 606 height 423
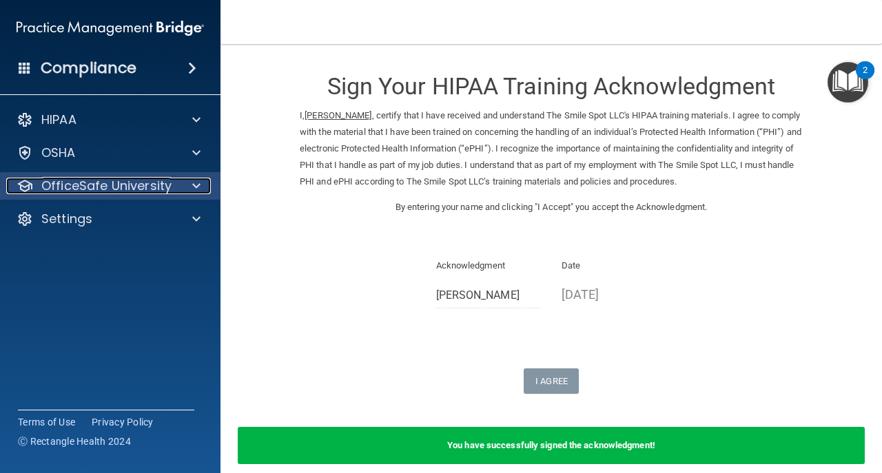
click at [66, 183] on p "OfficeSafe University" at bounding box center [106, 186] width 130 height 17
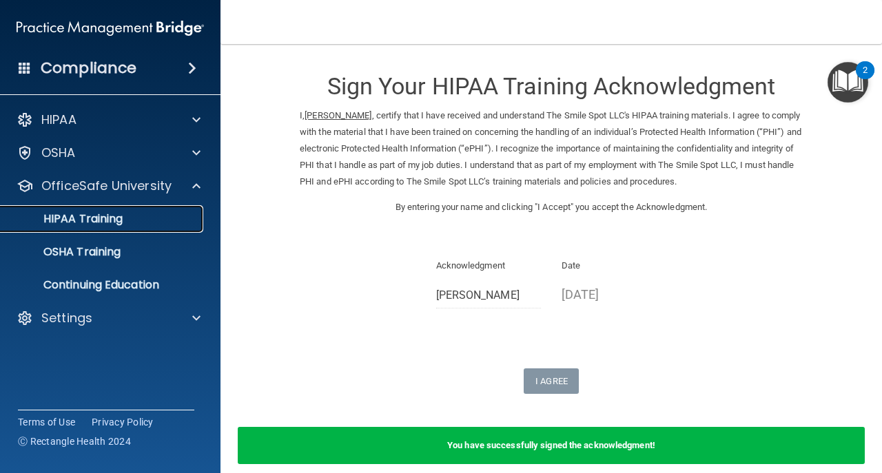
click at [103, 219] on p "HIPAA Training" at bounding box center [66, 219] width 114 height 14
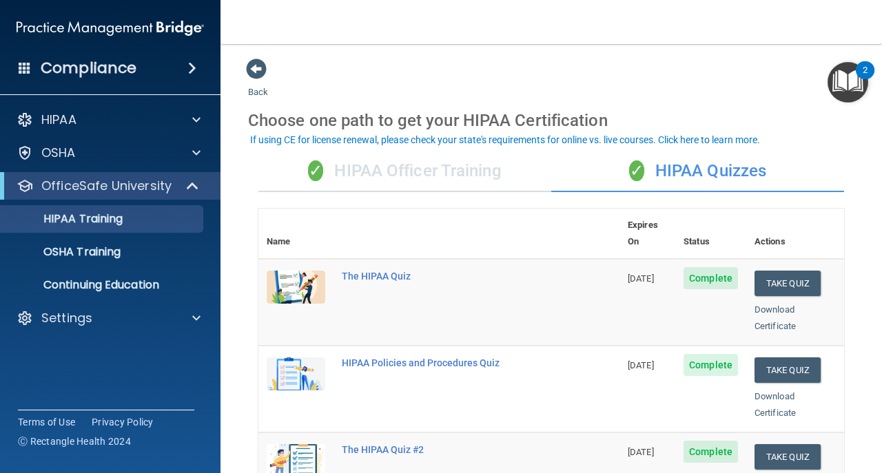
click at [464, 169] on div "✓ HIPAA Officer Training" at bounding box center [404, 171] width 293 height 41
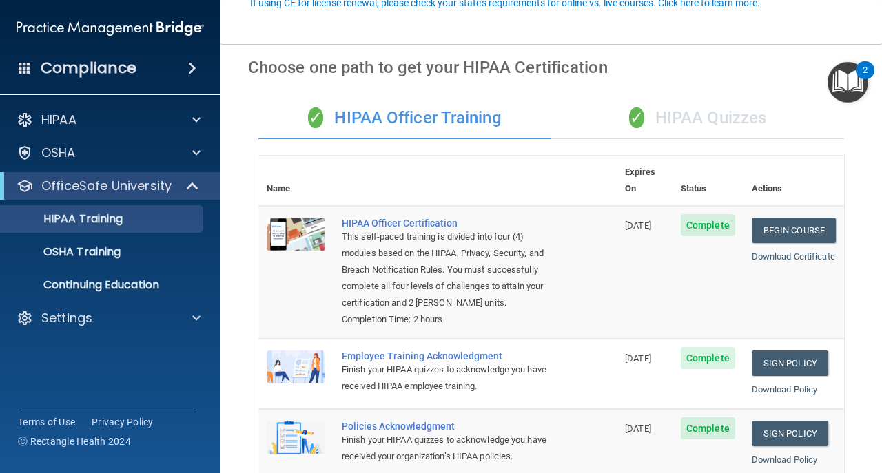
scroll to position [138, 0]
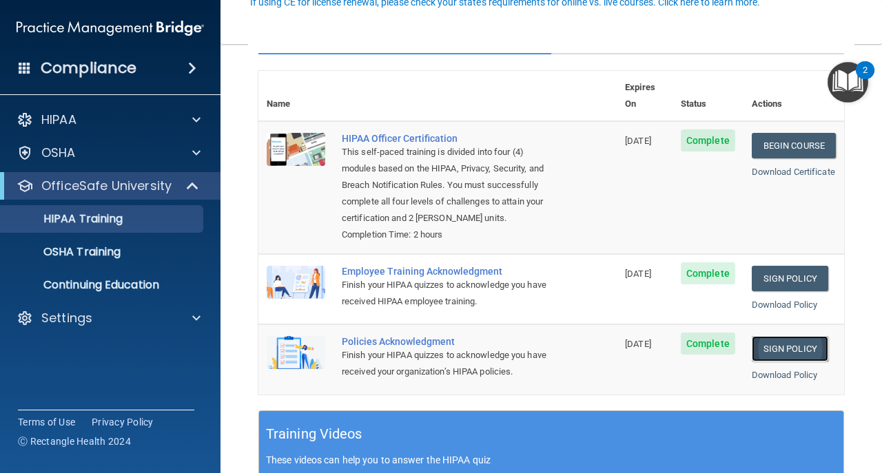
click at [783, 349] on link "Sign Policy" at bounding box center [790, 348] width 76 height 25
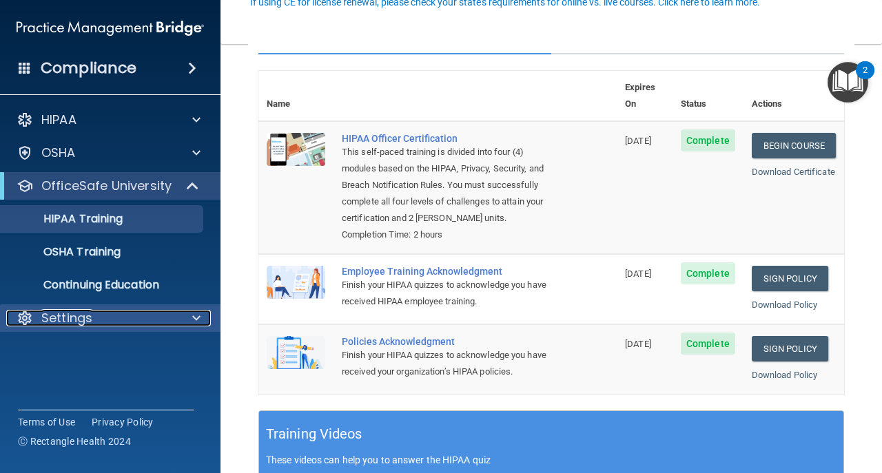
click at [96, 321] on div "Settings" at bounding box center [91, 318] width 171 height 17
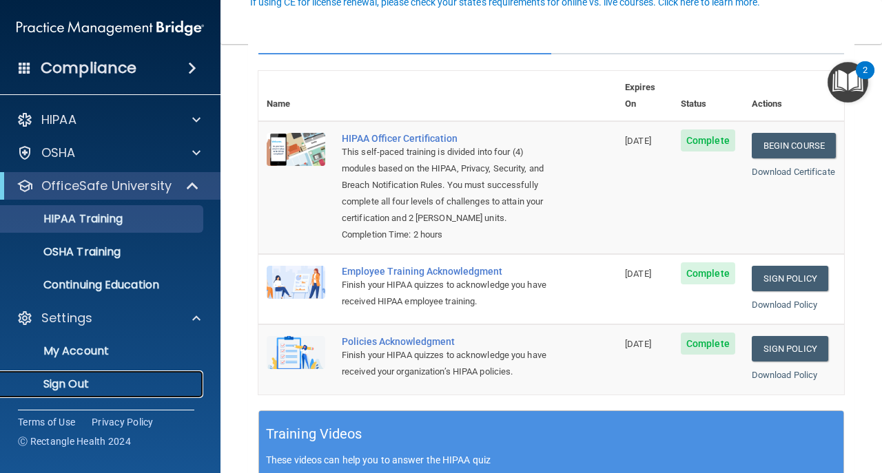
click at [105, 398] on link "Sign Out" at bounding box center [94, 385] width 217 height 28
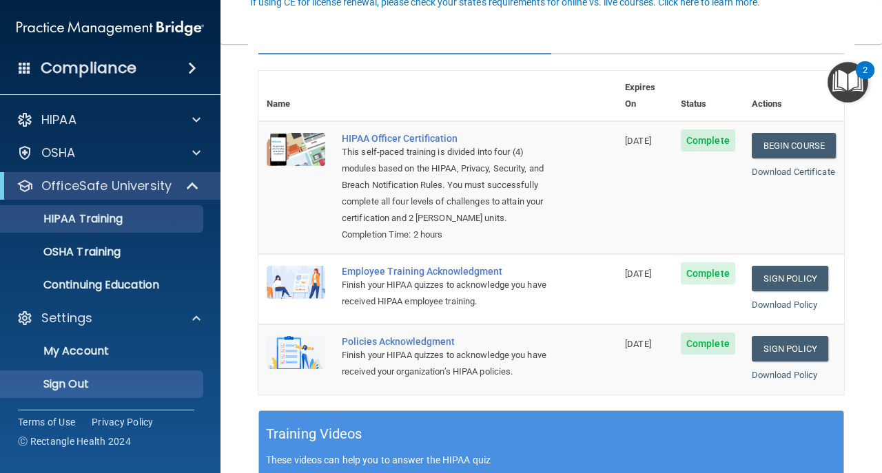
scroll to position [65, 0]
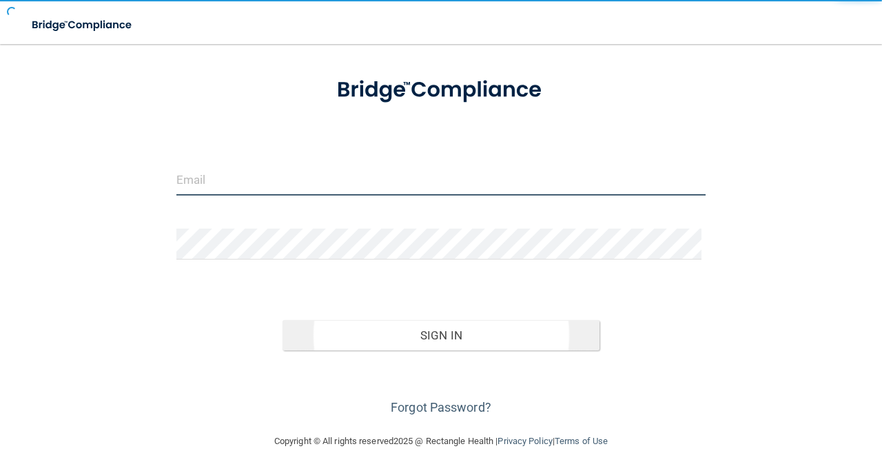
type input "[EMAIL_ADDRESS][DOMAIN_NAME]"
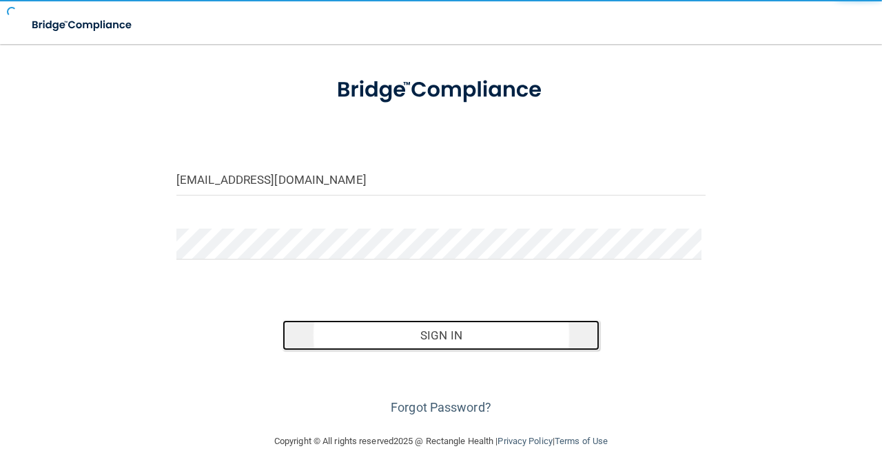
click at [433, 338] on button "Sign In" at bounding box center [441, 335] width 318 height 30
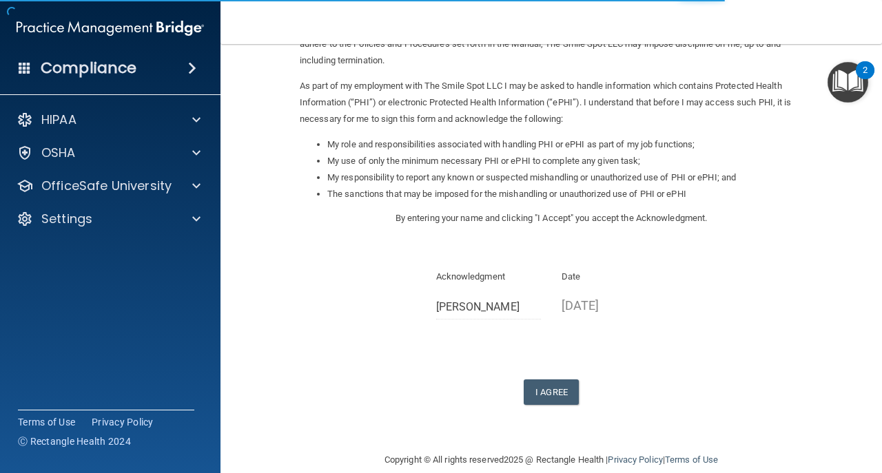
scroll to position [157, 0]
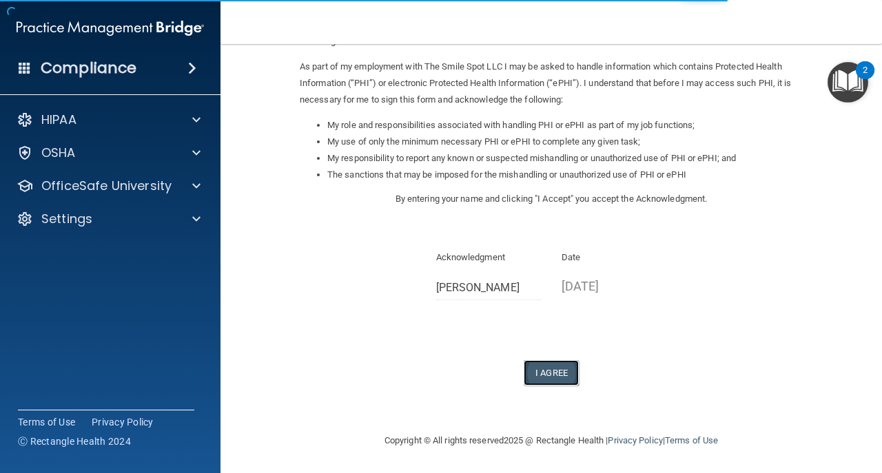
click at [564, 369] on button "I Agree" at bounding box center [551, 372] width 55 height 25
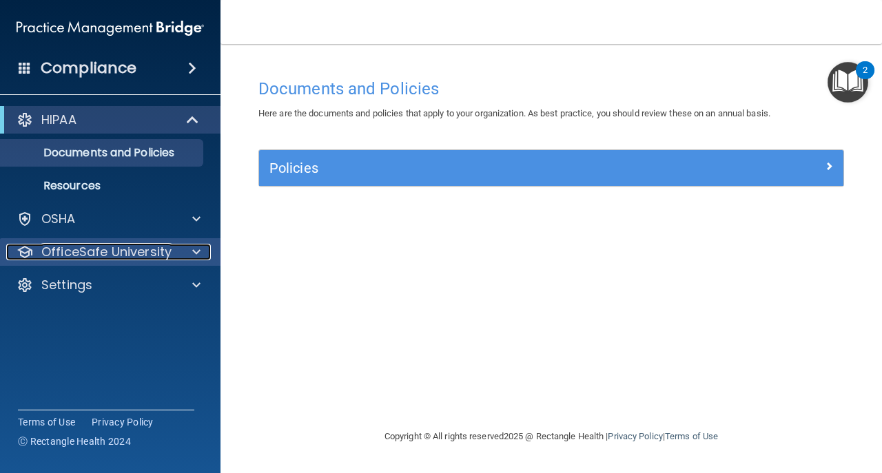
click at [161, 255] on p "OfficeSafe University" at bounding box center [106, 252] width 130 height 17
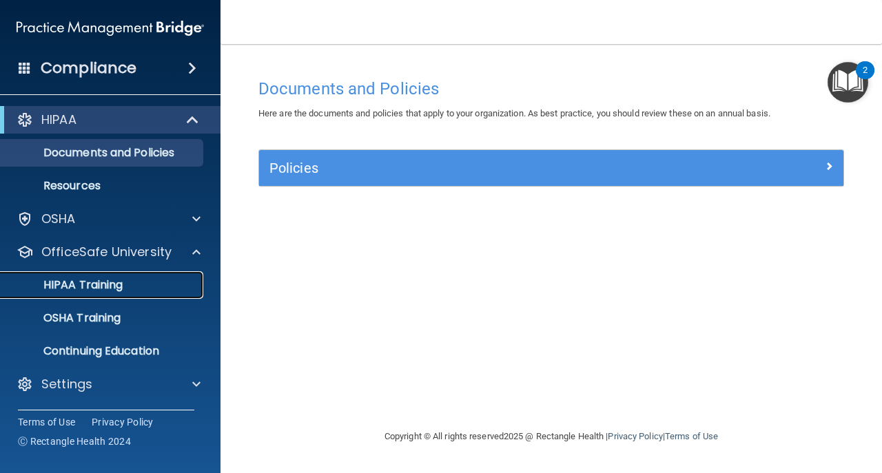
click at [142, 277] on link "HIPAA Training" at bounding box center [94, 285] width 217 height 28
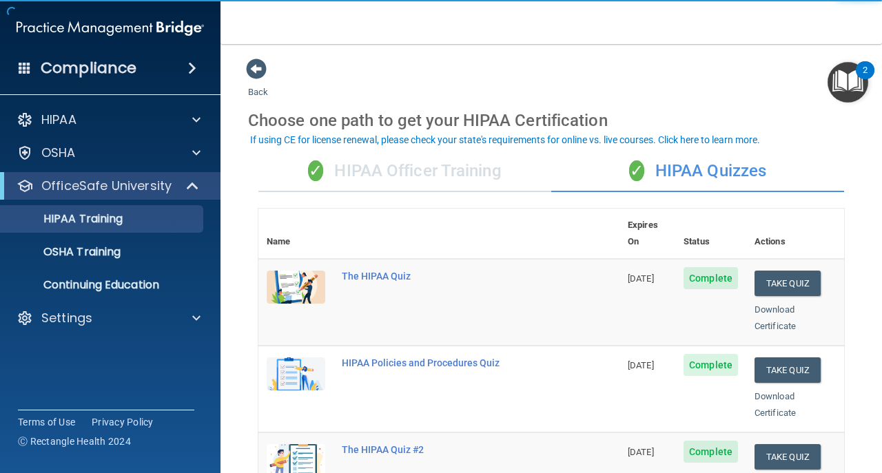
click at [408, 182] on div "✓ HIPAA Officer Training" at bounding box center [404, 171] width 293 height 41
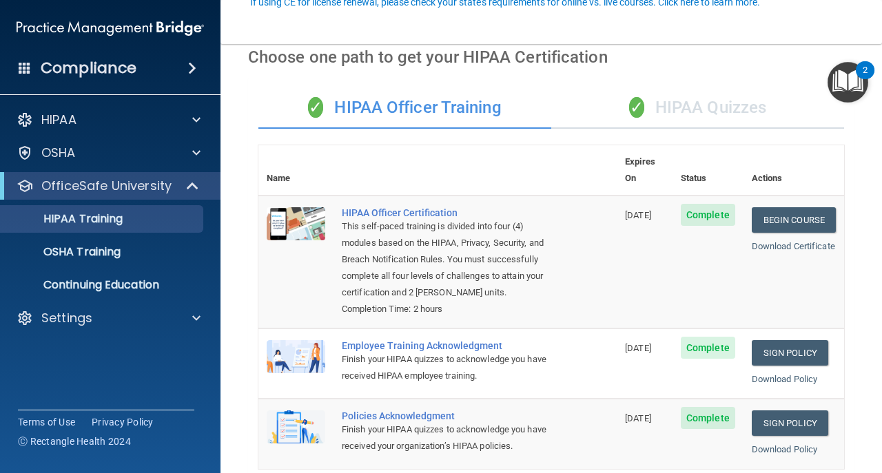
scroll to position [138, 0]
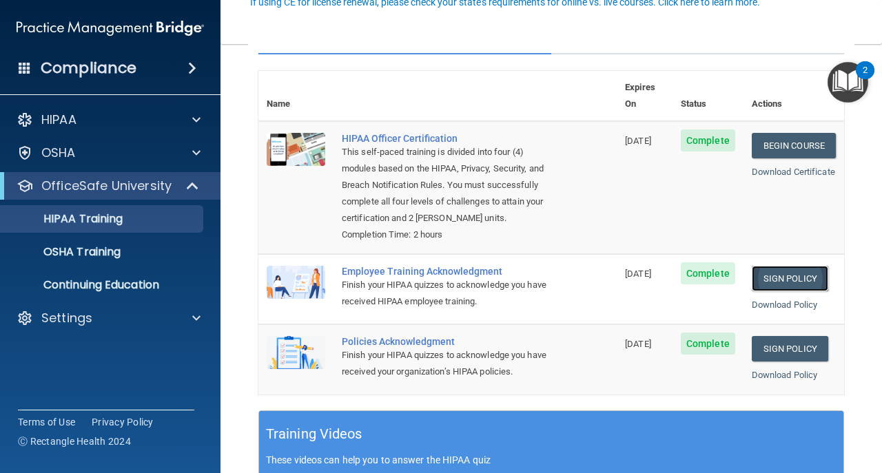
click at [770, 286] on link "Sign Policy" at bounding box center [790, 278] width 76 height 25
click at [781, 347] on link "Sign Policy" at bounding box center [790, 348] width 76 height 25
click at [167, 232] on link "HIPAA Training" at bounding box center [94, 219] width 217 height 28
click at [167, 247] on div "OSHA Training" at bounding box center [103, 252] width 188 height 14
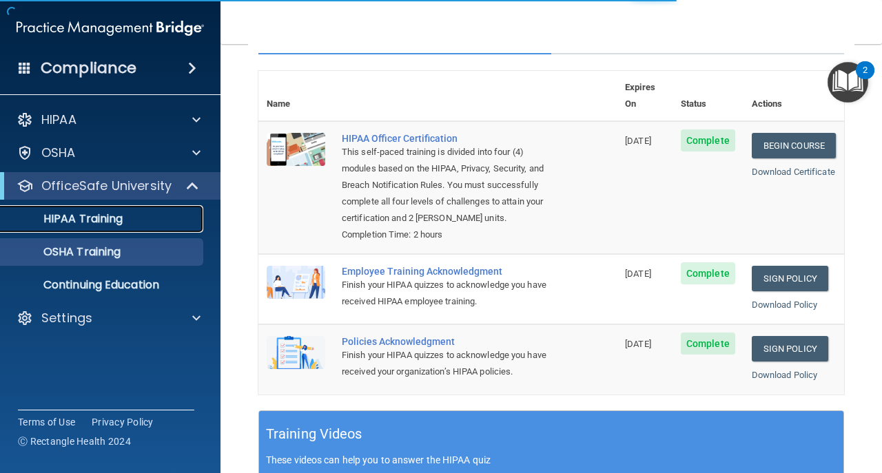
click at [159, 220] on div "HIPAA Training" at bounding box center [103, 219] width 188 height 14
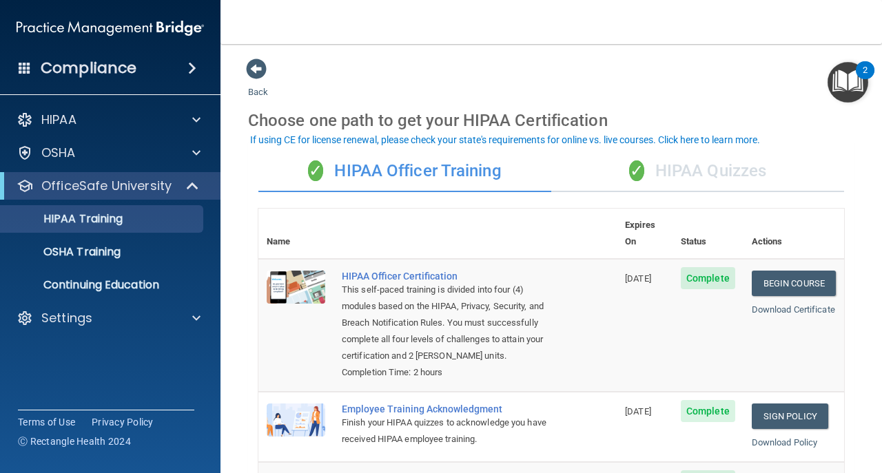
click at [683, 169] on div "✓ HIPAA Quizzes" at bounding box center [697, 171] width 293 height 41
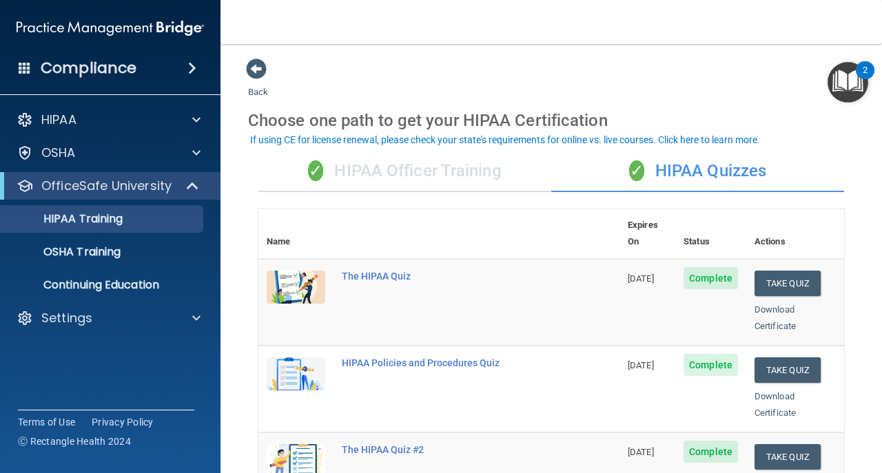
click at [476, 160] on div "✓ HIPAA Officer Training" at bounding box center [404, 171] width 293 height 41
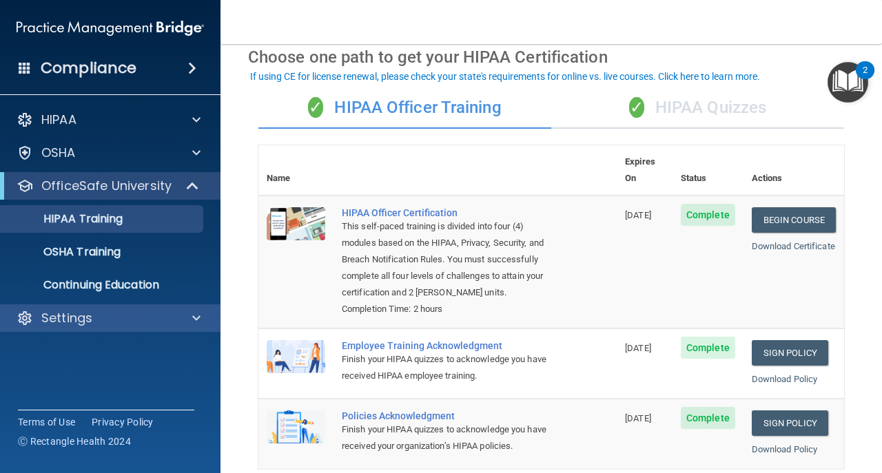
scroll to position [138, 0]
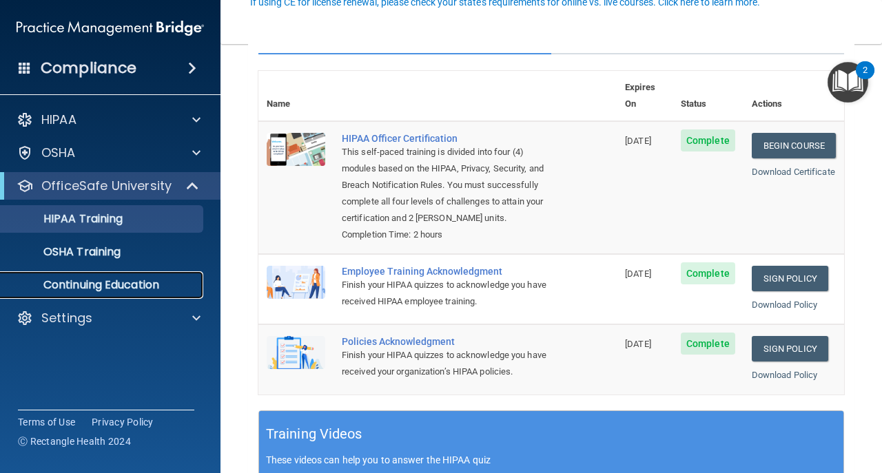
click at [72, 291] on p "Continuing Education" at bounding box center [103, 285] width 188 height 14
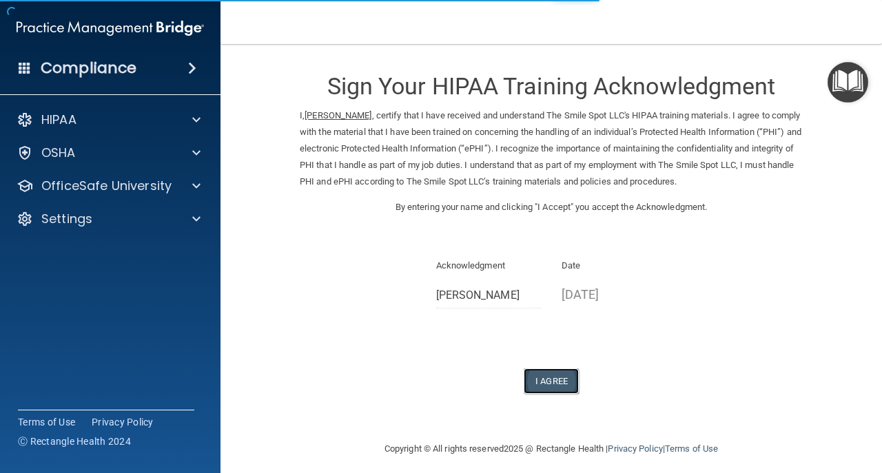
click at [555, 384] on button "I Agree" at bounding box center [551, 381] width 55 height 25
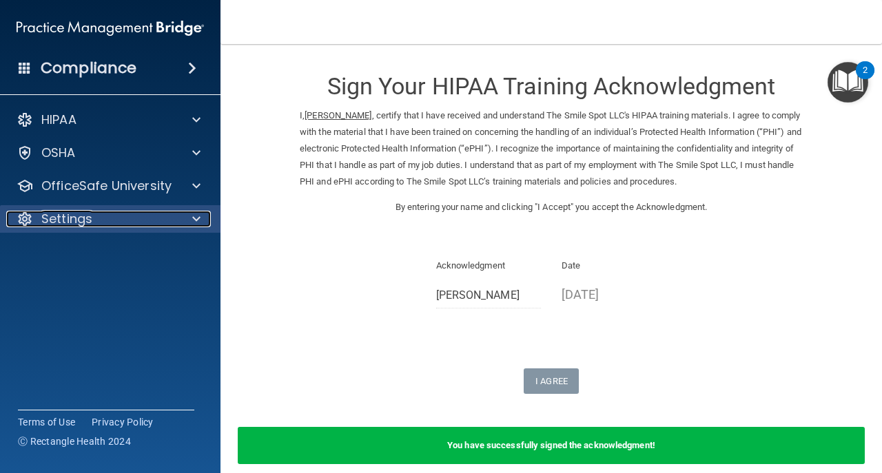
click at [156, 212] on div "Settings" at bounding box center [91, 219] width 171 height 17
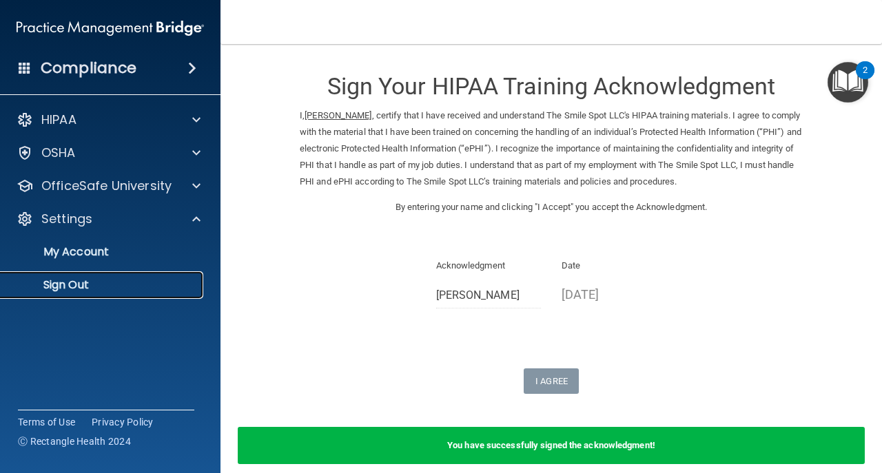
click at [158, 287] on p "Sign Out" at bounding box center [103, 285] width 188 height 14
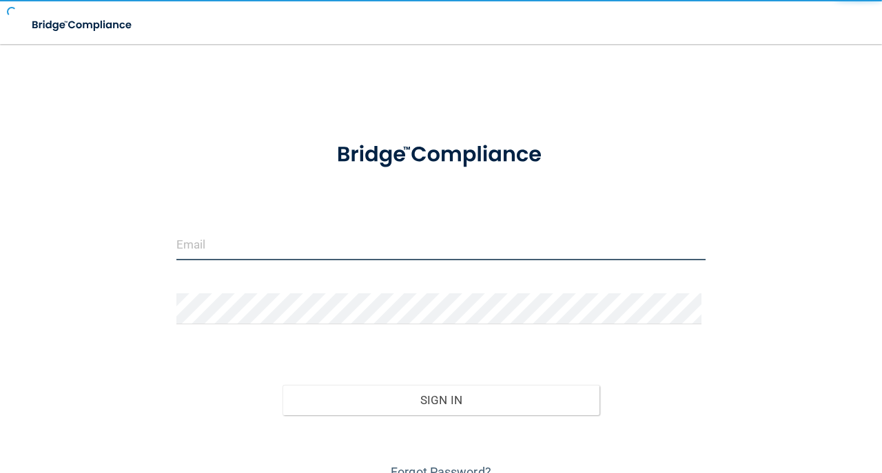
type input "[EMAIL_ADDRESS][DOMAIN_NAME]"
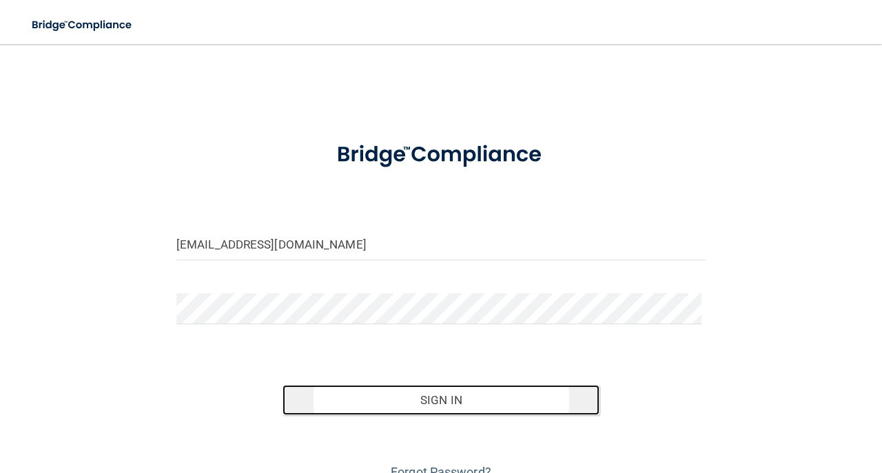
click at [362, 396] on button "Sign In" at bounding box center [441, 400] width 318 height 30
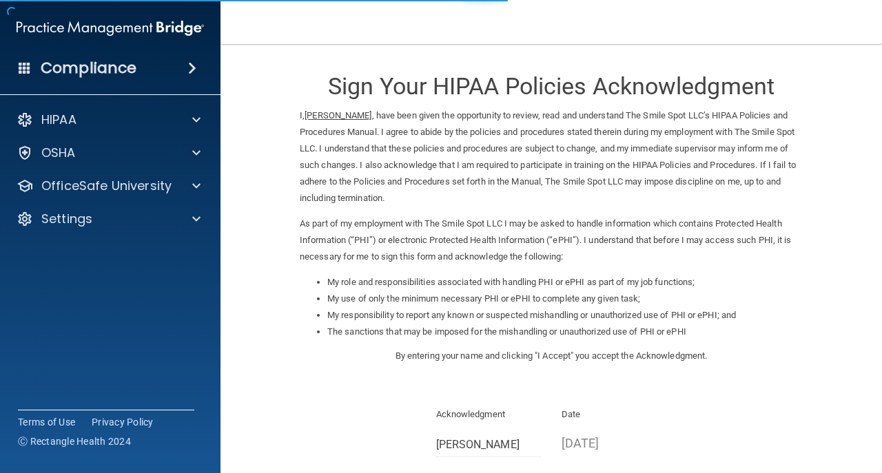
scroll to position [138, 0]
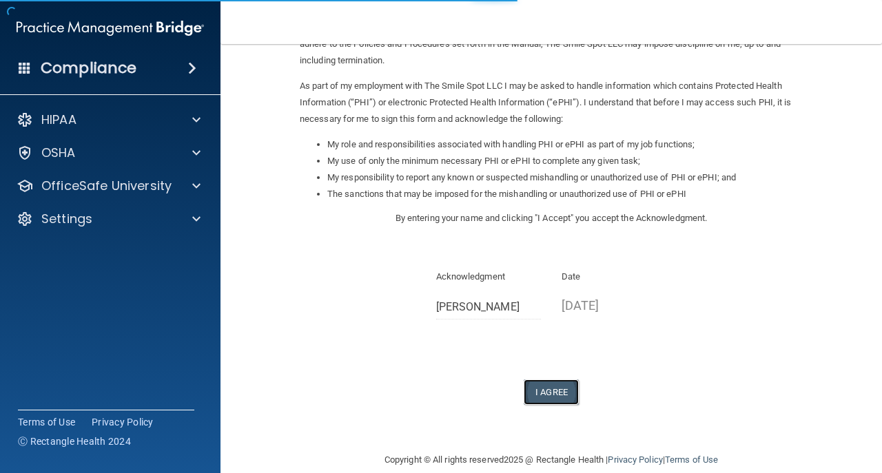
click at [535, 398] on button "I Agree" at bounding box center [551, 392] width 55 height 25
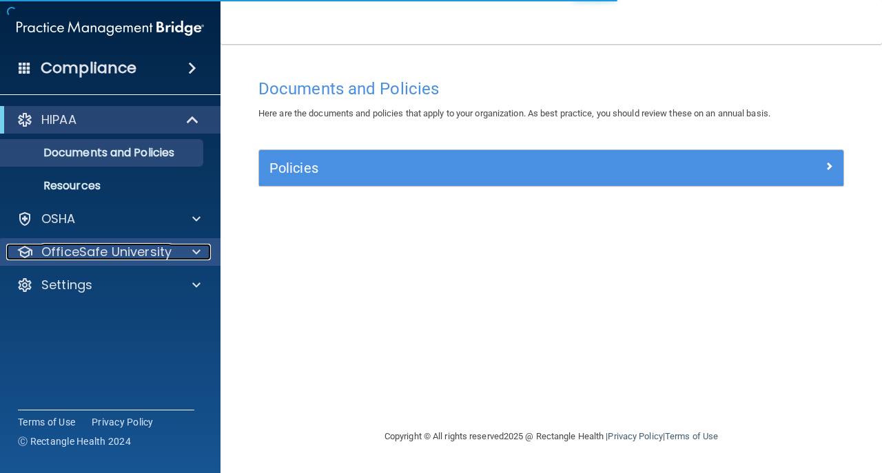
click at [183, 249] on div at bounding box center [194, 252] width 34 height 17
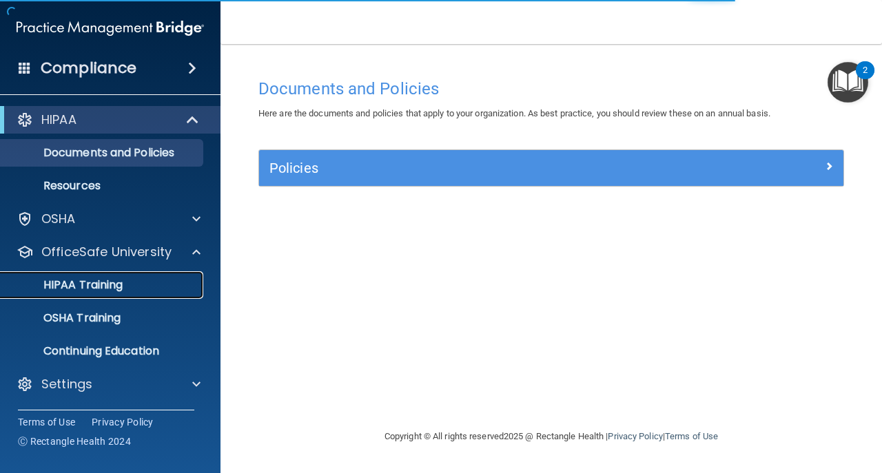
click at [163, 276] on link "HIPAA Training" at bounding box center [94, 285] width 217 height 28
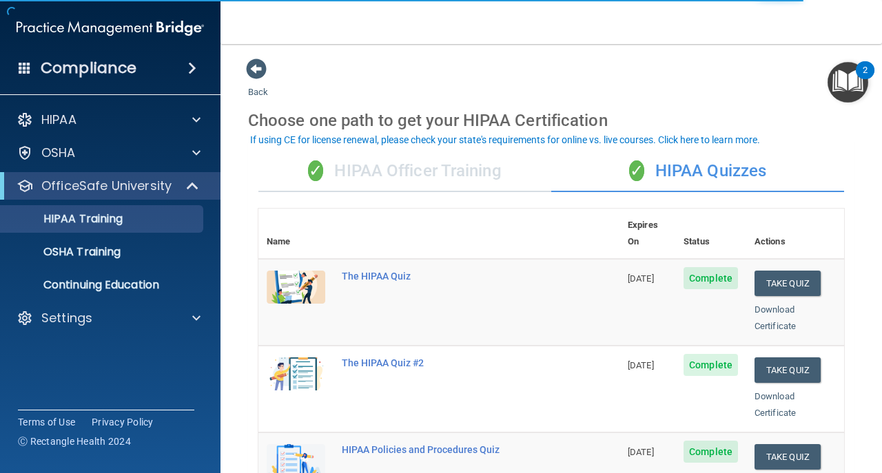
drag, startPoint x: 385, startPoint y: 175, endPoint x: 390, endPoint y: 189, distance: 15.3
click at [385, 175] on div "✓ HIPAA Officer Training" at bounding box center [404, 171] width 293 height 41
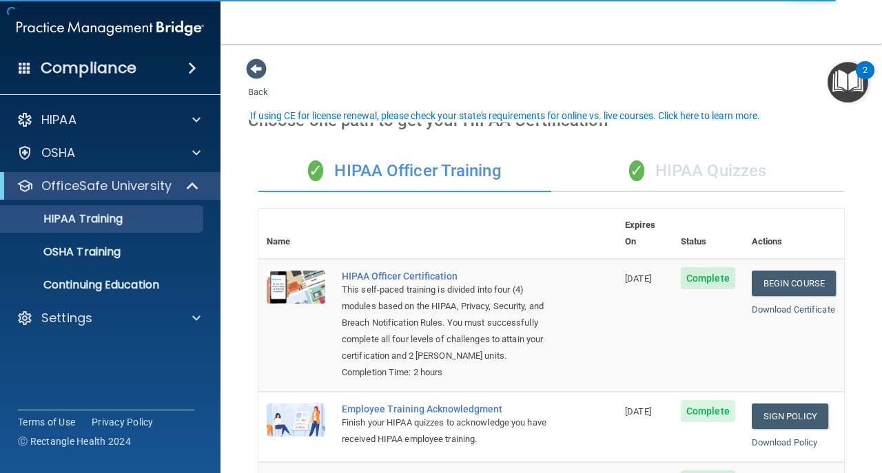
scroll to position [92, 0]
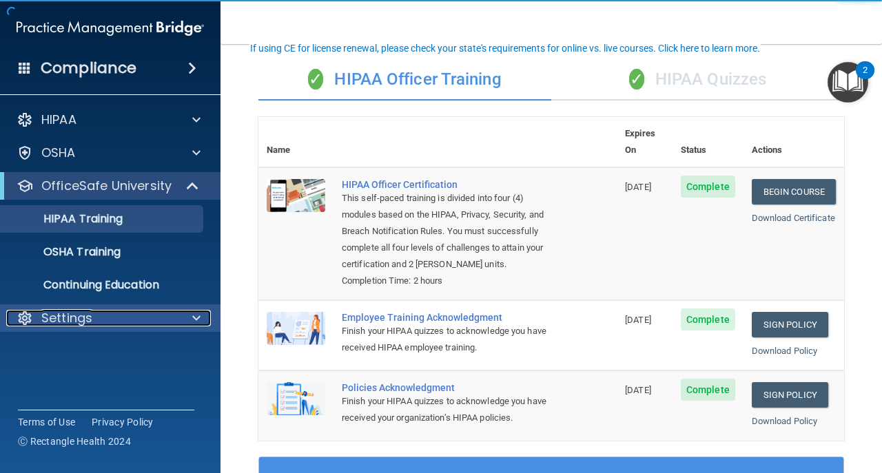
click at [107, 323] on div "Settings" at bounding box center [91, 318] width 171 height 17
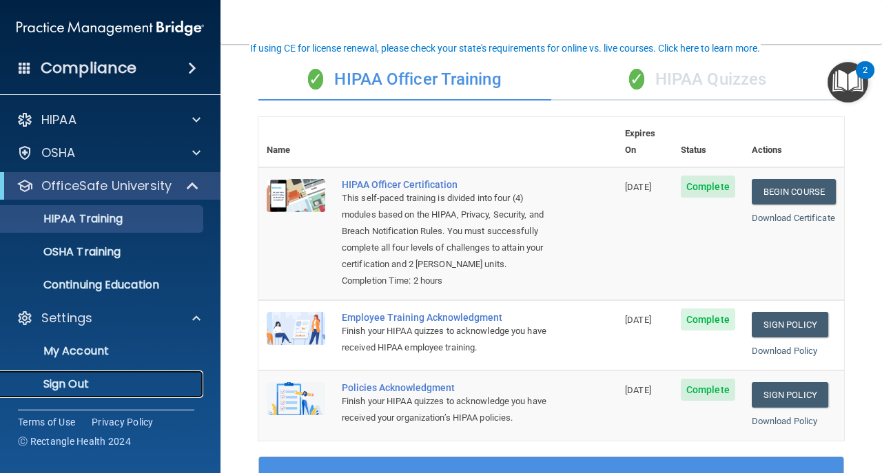
click at [106, 383] on p "Sign Out" at bounding box center [103, 385] width 188 height 14
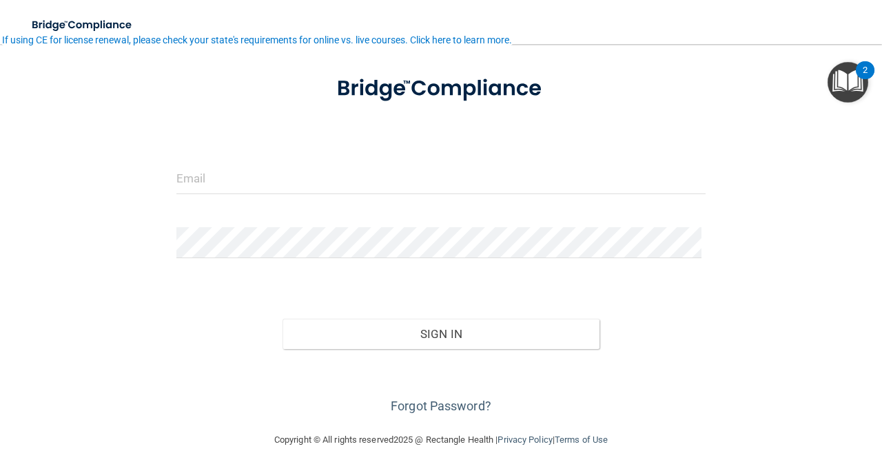
scroll to position [65, 0]
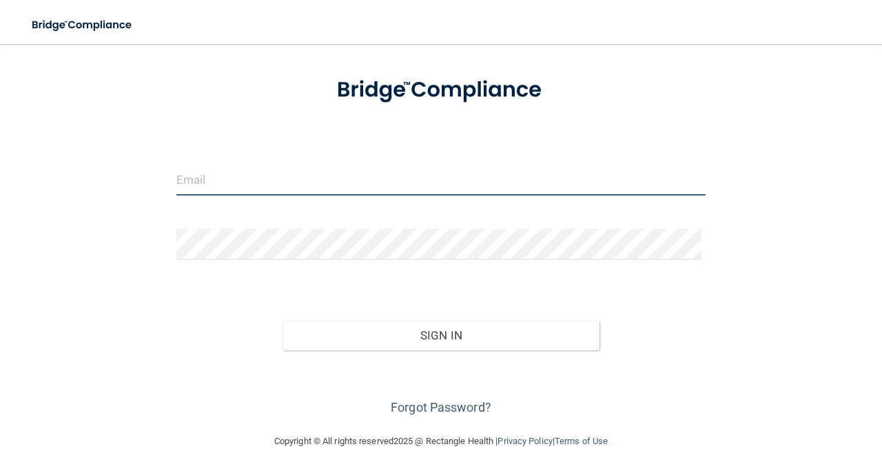
type input "[EMAIL_ADDRESS][DOMAIN_NAME]"
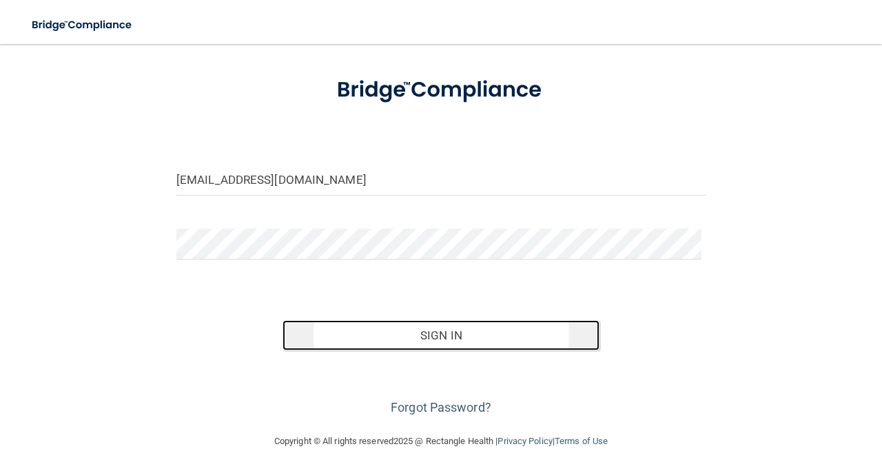
click at [384, 342] on button "Sign In" at bounding box center [441, 335] width 318 height 30
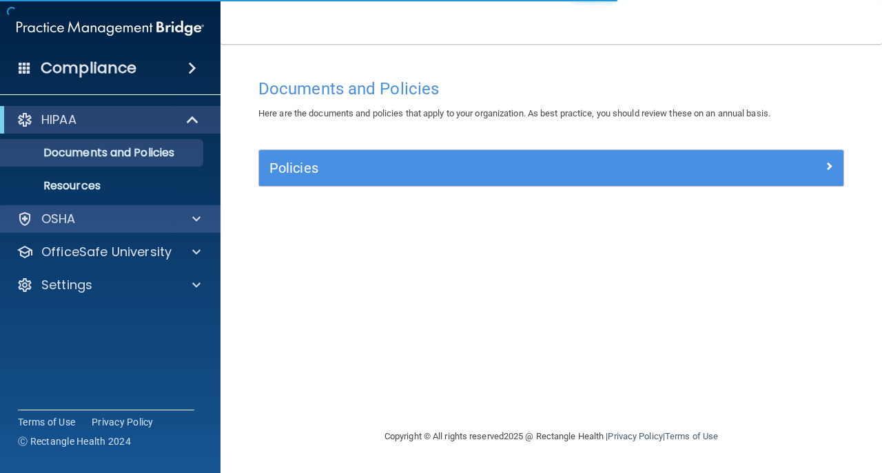
click at [99, 209] on div "OSHA" at bounding box center [110, 219] width 221 height 28
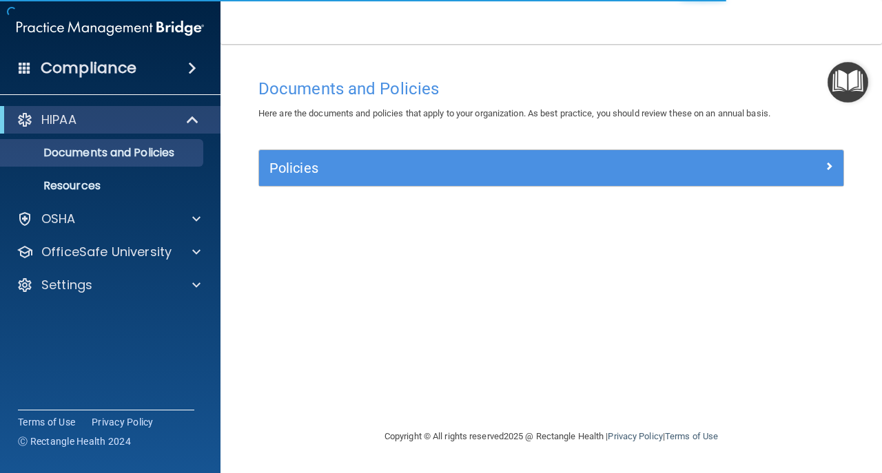
click at [133, 267] on div "HIPAA Documents and Policies Report an Incident Business Associates Emergency P…" at bounding box center [110, 205] width 221 height 209
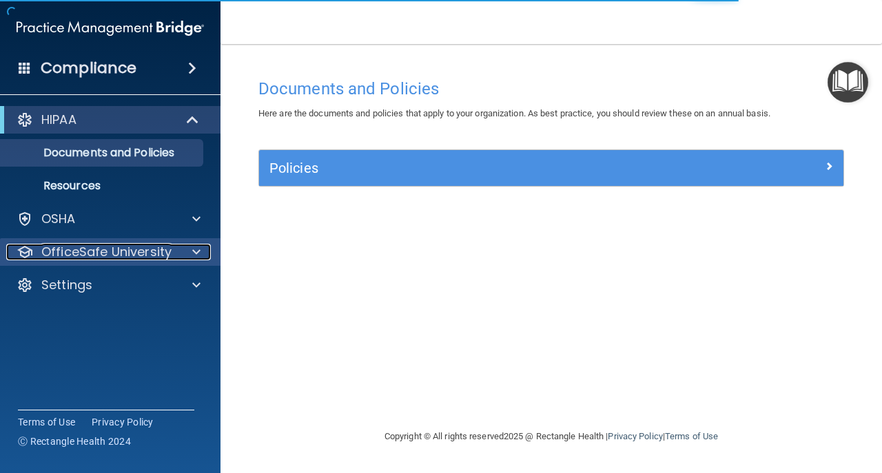
click at [128, 249] on p "OfficeSafe University" at bounding box center [106, 252] width 130 height 17
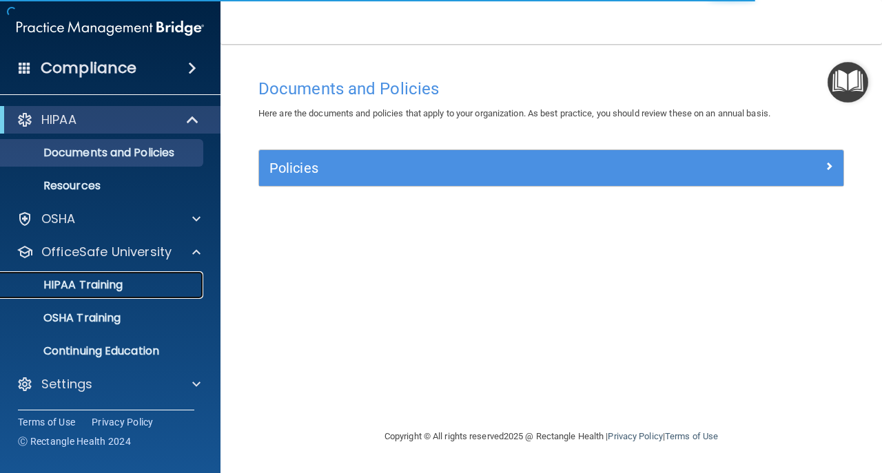
click at [179, 279] on div "HIPAA Training" at bounding box center [103, 285] width 188 height 14
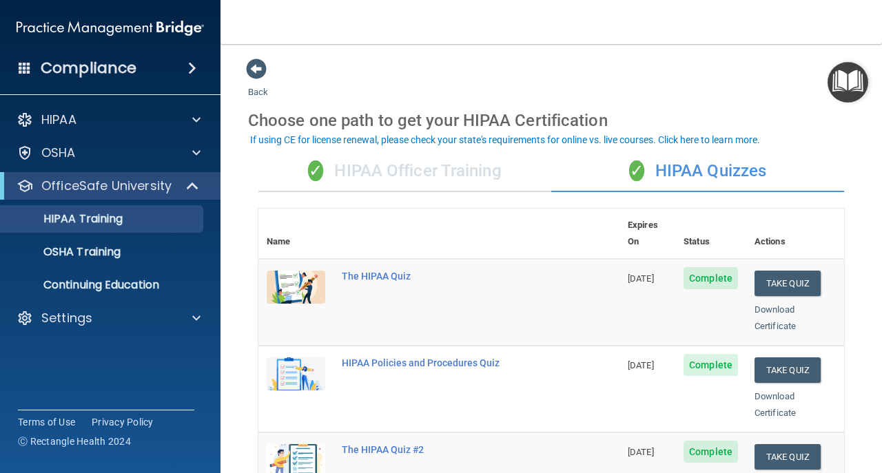
click at [467, 161] on div "✓ HIPAA Officer Training" at bounding box center [404, 171] width 293 height 41
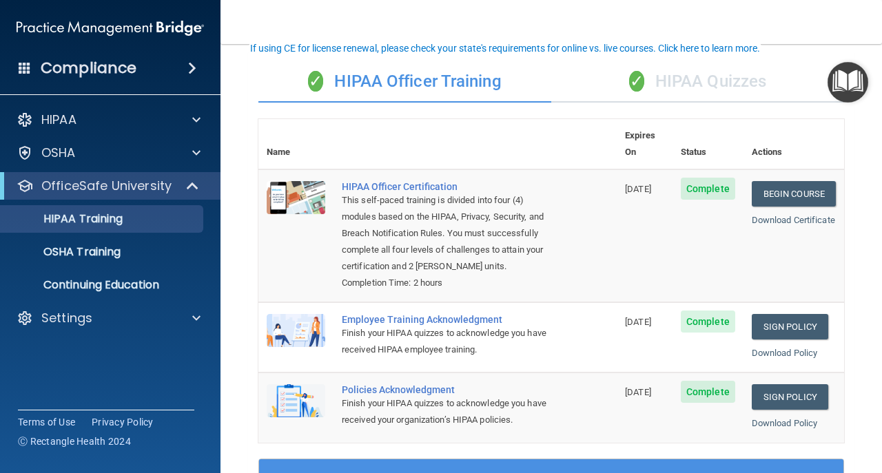
scroll to position [92, 0]
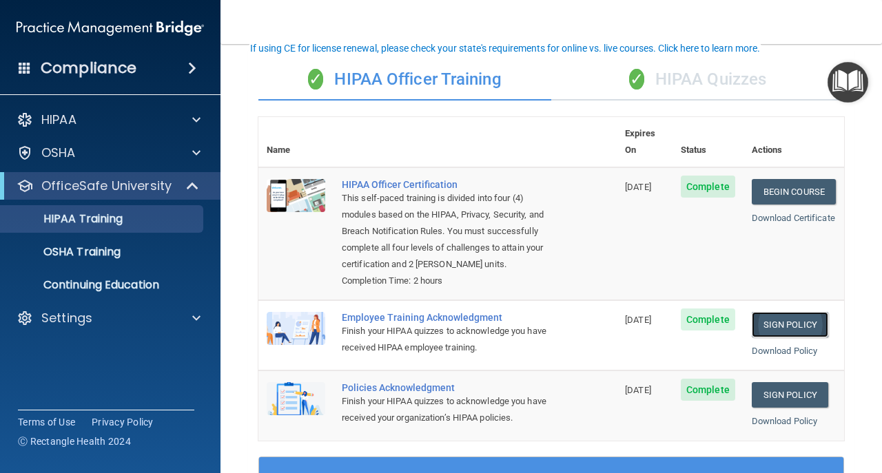
click at [783, 324] on link "Sign Policy" at bounding box center [790, 324] width 76 height 25
click at [807, 387] on link "Sign Policy" at bounding box center [790, 394] width 76 height 25
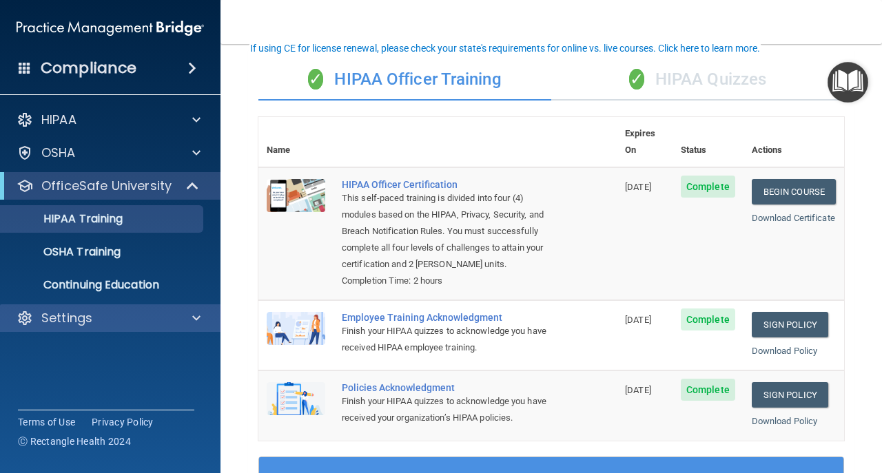
click at [174, 309] on div "Settings" at bounding box center [110, 319] width 221 height 28
click at [180, 319] on div at bounding box center [194, 318] width 34 height 17
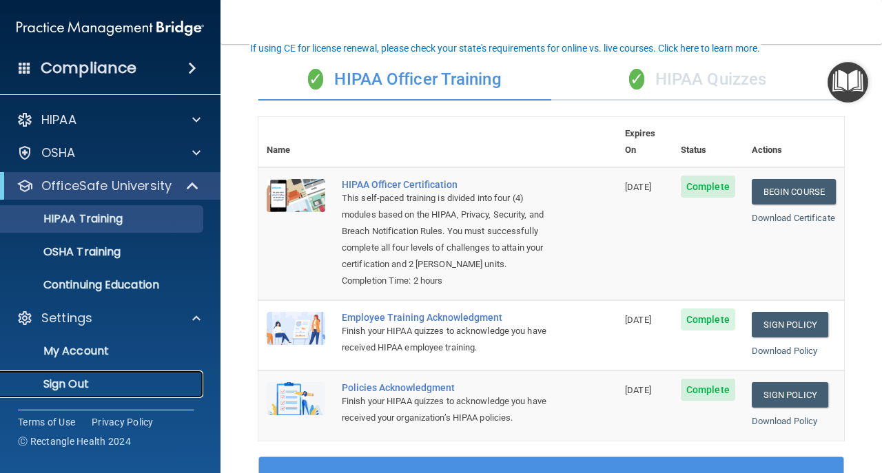
click at [145, 389] on p "Sign Out" at bounding box center [103, 385] width 188 height 14
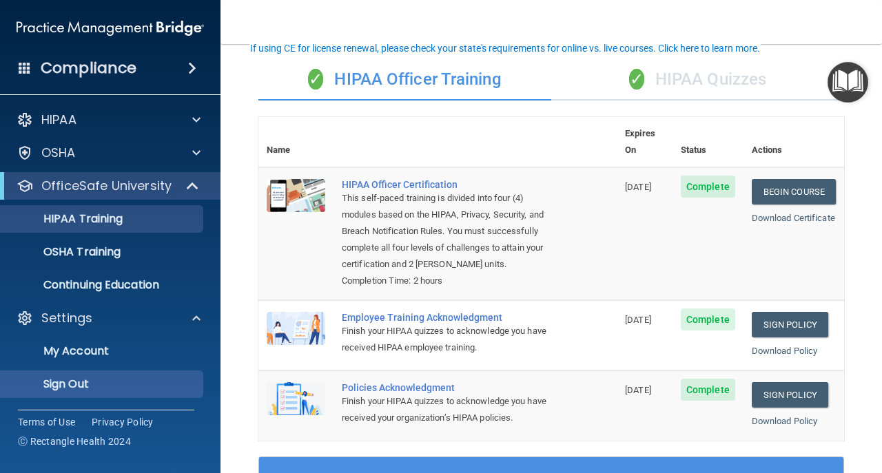
scroll to position [65, 0]
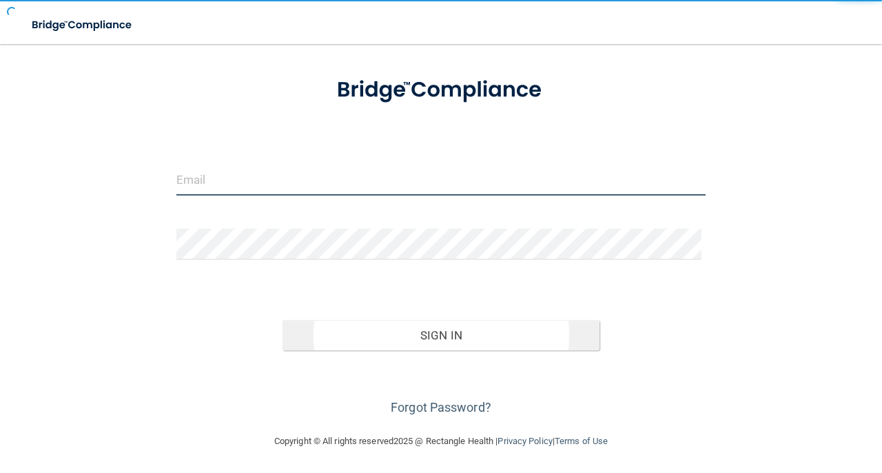
type input "[EMAIL_ADDRESS][DOMAIN_NAME]"
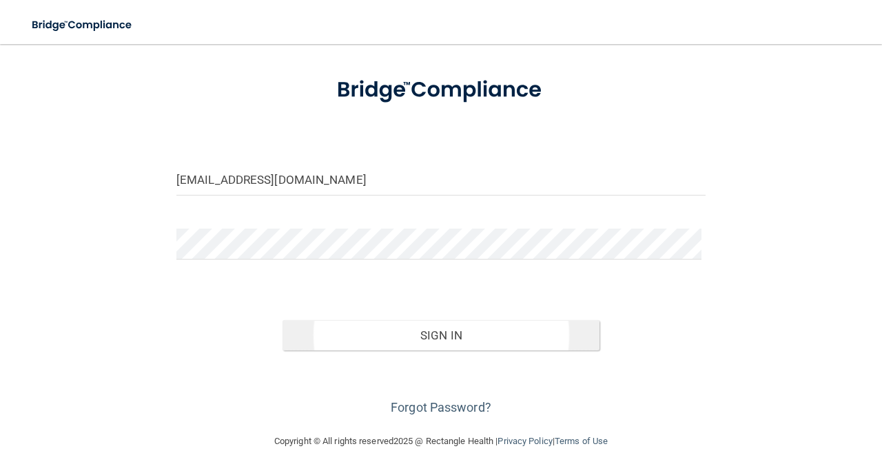
click at [467, 336] on button "Sign In" at bounding box center [441, 335] width 318 height 30
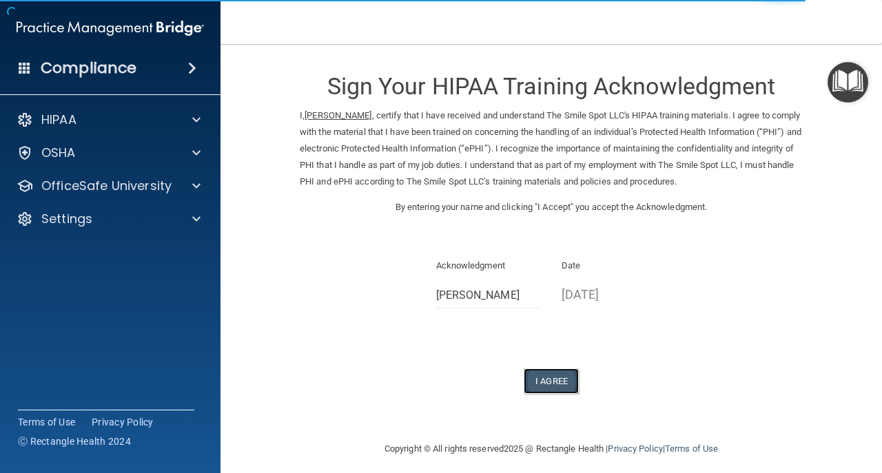
click at [561, 382] on button "I Agree" at bounding box center [551, 381] width 55 height 25
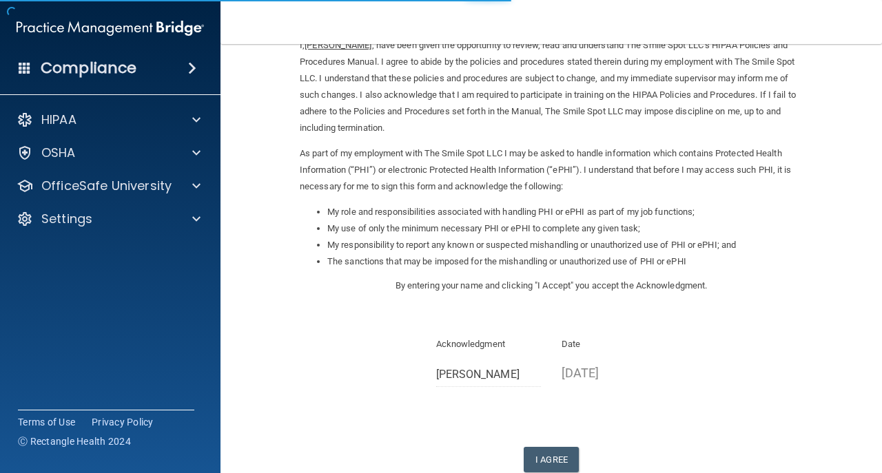
scroll to position [138, 0]
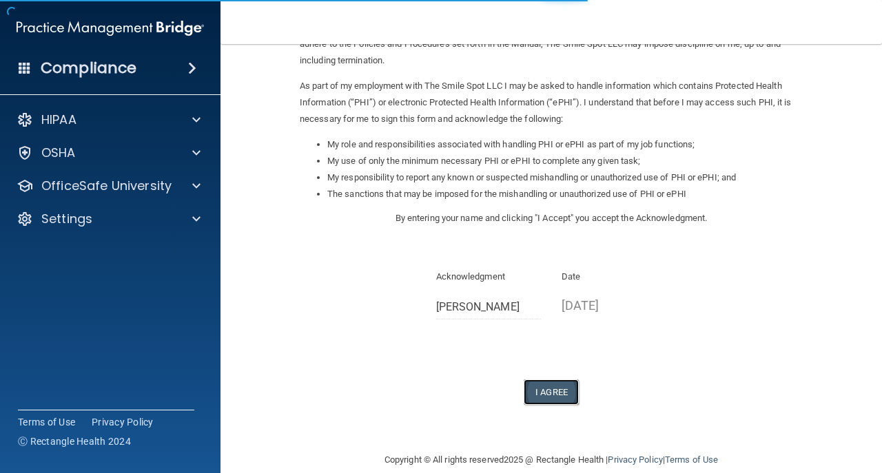
click at [564, 400] on button "I Agree" at bounding box center [551, 392] width 55 height 25
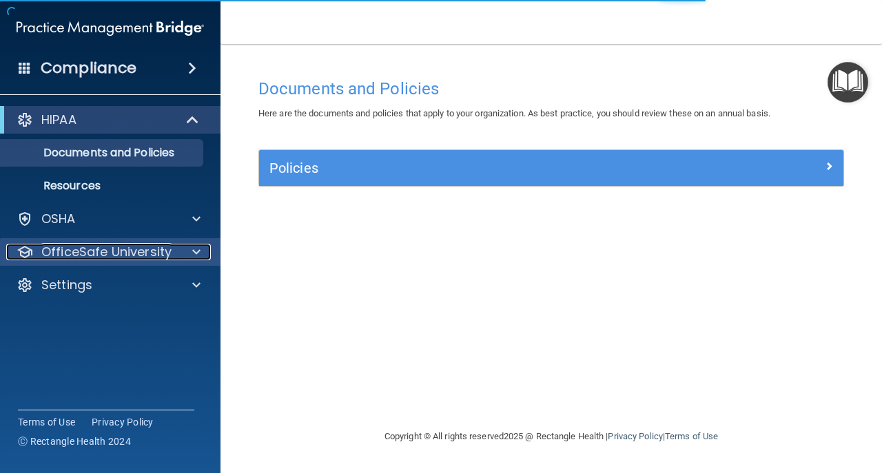
click at [147, 245] on p "OfficeSafe University" at bounding box center [106, 252] width 130 height 17
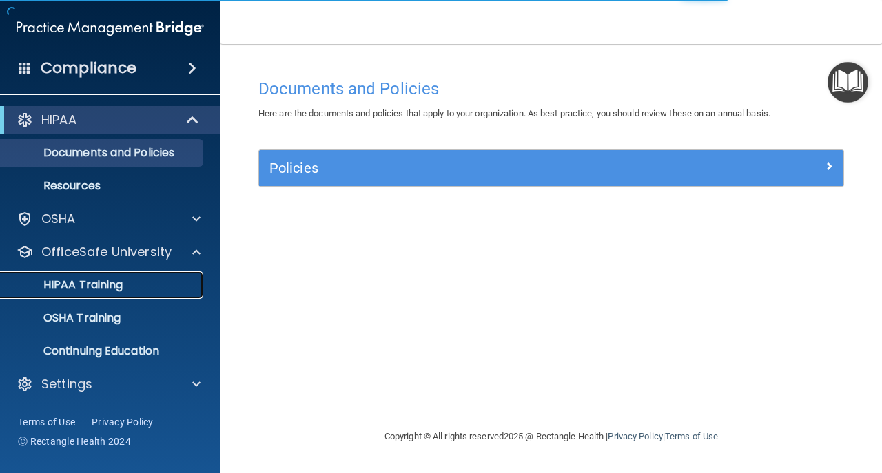
click at [158, 280] on div "HIPAA Training" at bounding box center [103, 285] width 188 height 14
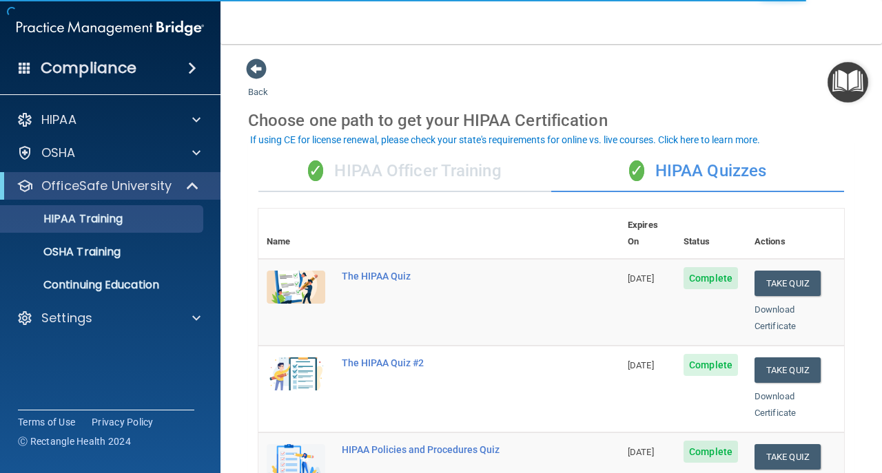
click at [382, 169] on div "✓ HIPAA Officer Training" at bounding box center [404, 171] width 293 height 41
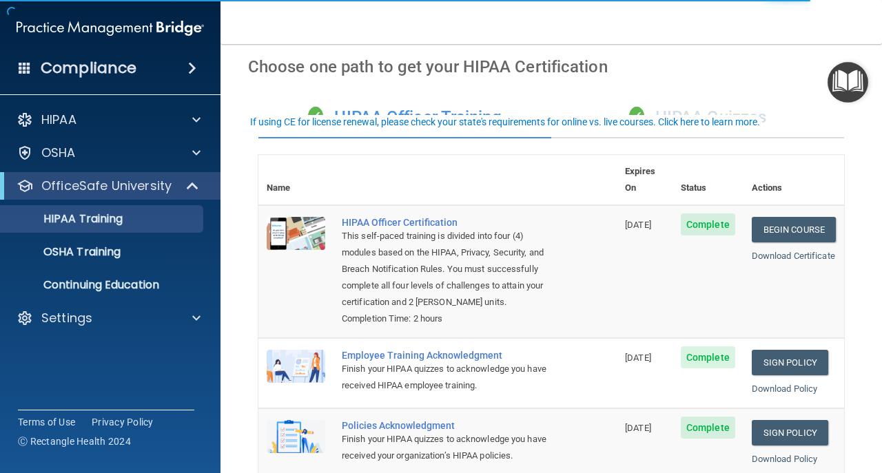
scroll to position [138, 0]
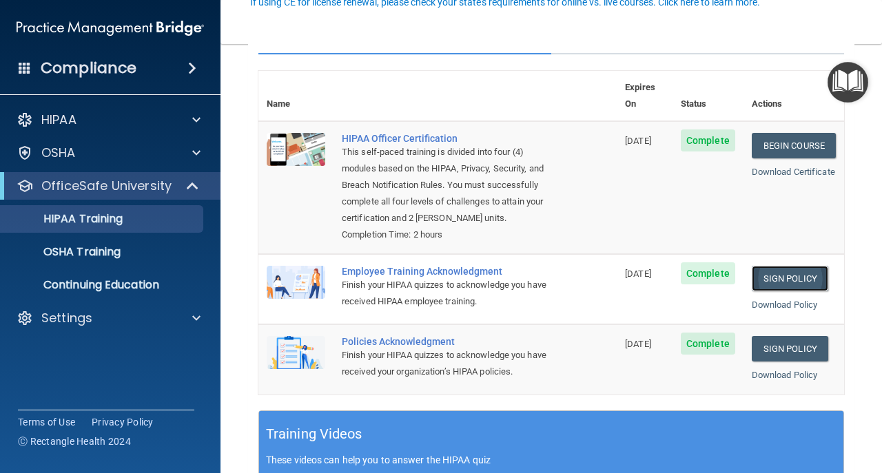
click at [794, 271] on link "Sign Policy" at bounding box center [790, 278] width 76 height 25
click at [794, 342] on link "Sign Policy" at bounding box center [790, 348] width 76 height 25
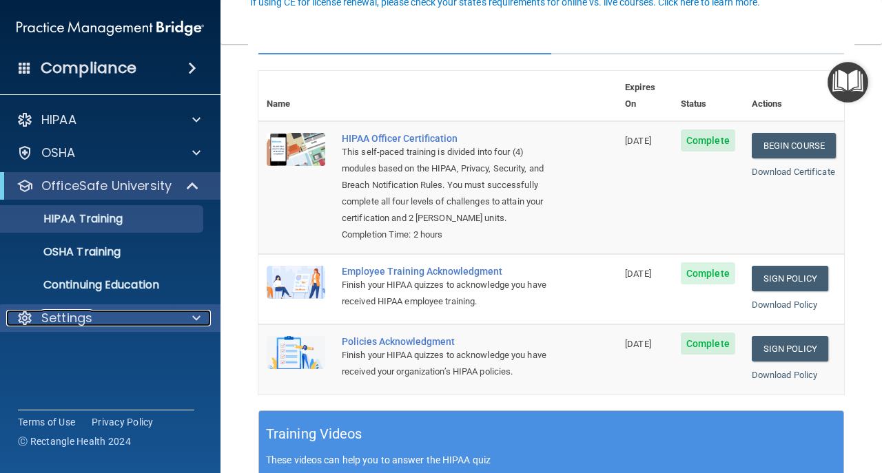
click at [178, 320] on div at bounding box center [194, 318] width 34 height 17
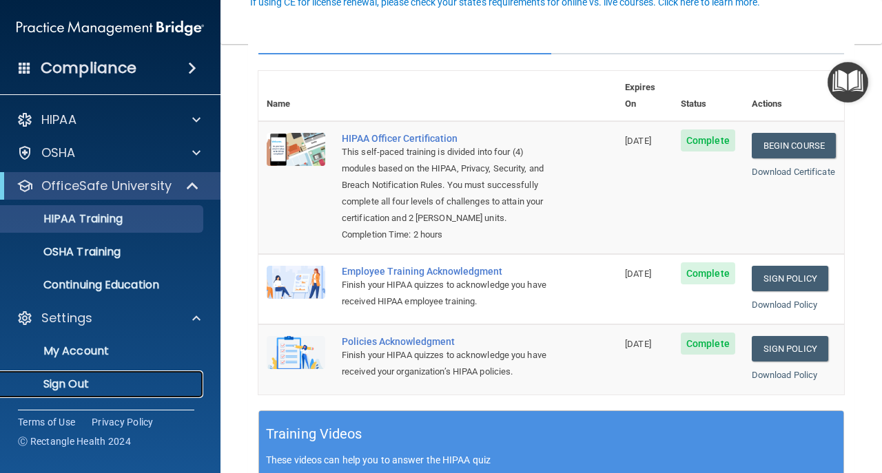
click at [185, 382] on p "Sign Out" at bounding box center [103, 385] width 188 height 14
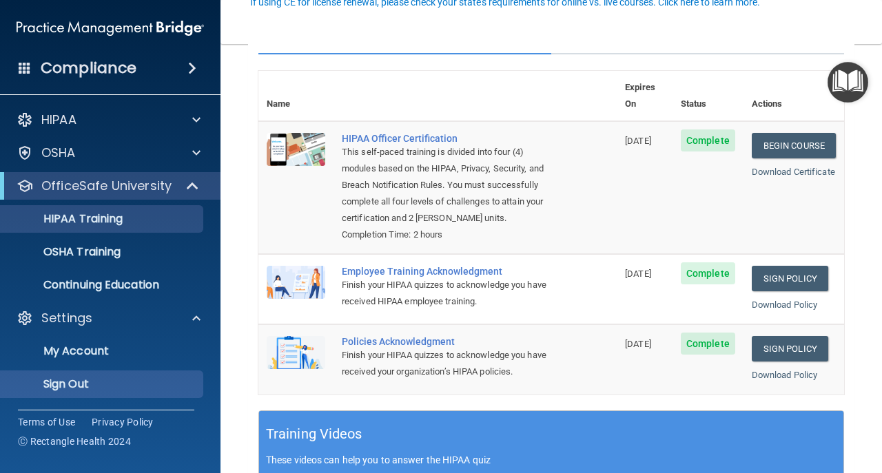
scroll to position [65, 0]
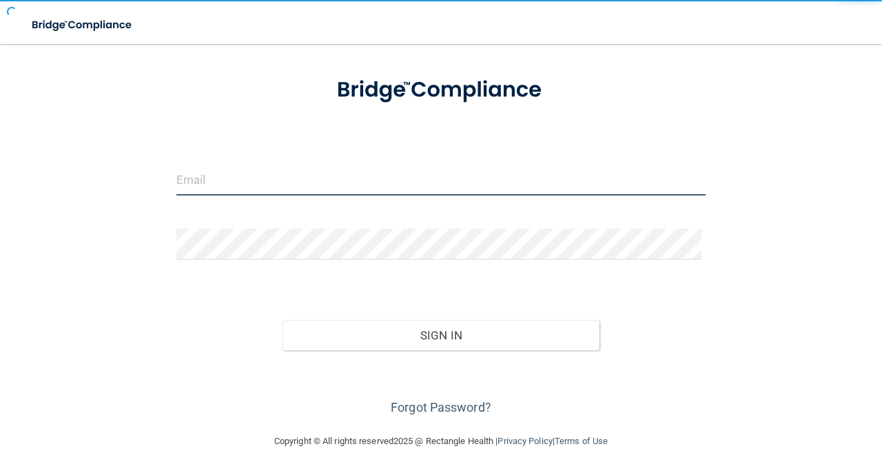
type input "avan@rectanglehealth.com"
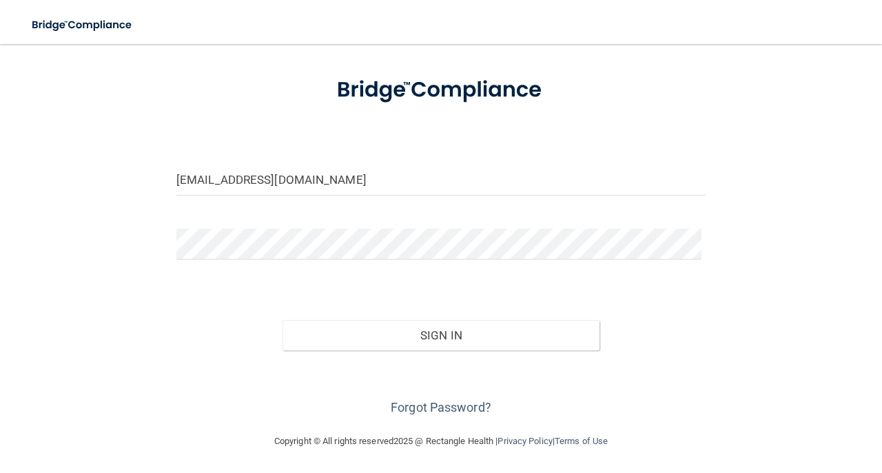
click at [408, 357] on div "Forgot Password?" at bounding box center [441, 385] width 550 height 69
click at [397, 316] on div "Sign In" at bounding box center [441, 322] width 550 height 58
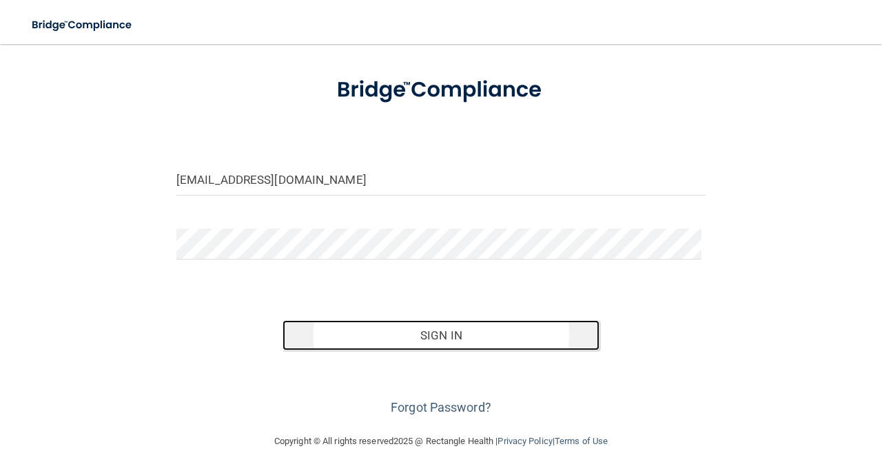
drag, startPoint x: 382, startPoint y: 336, endPoint x: 378, endPoint y: 329, distance: 8.6
click at [380, 335] on button "Sign In" at bounding box center [441, 335] width 318 height 30
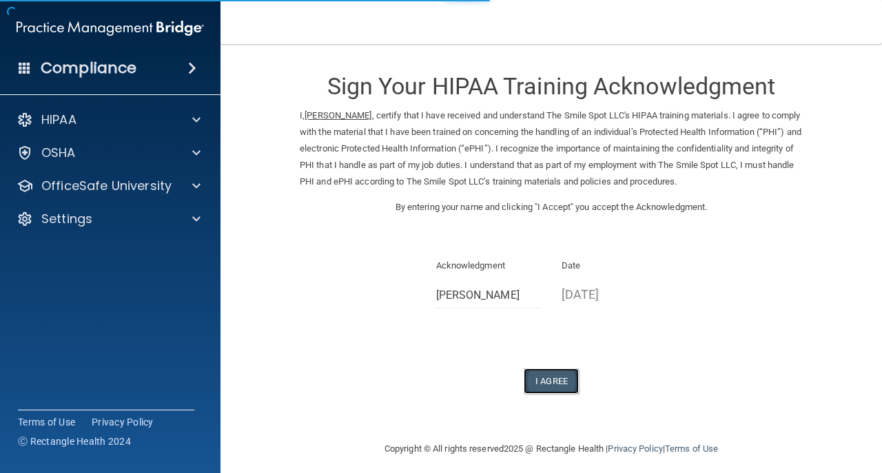
click at [553, 384] on button "I Agree" at bounding box center [551, 381] width 55 height 25
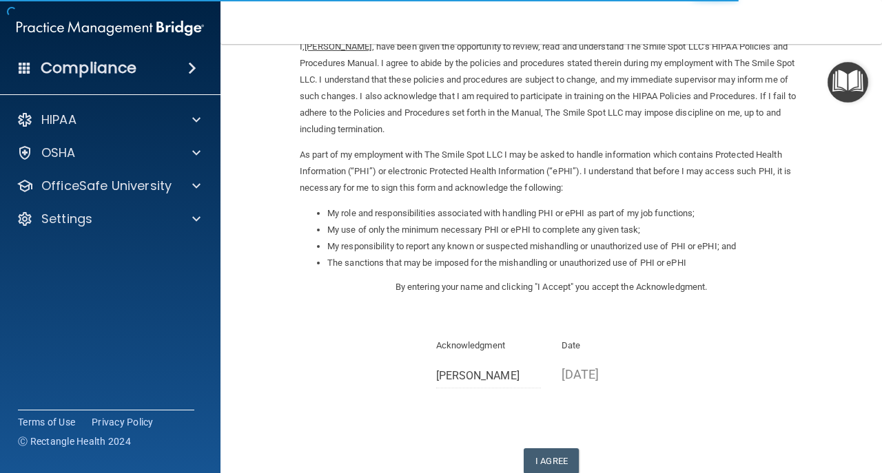
scroll to position [138, 0]
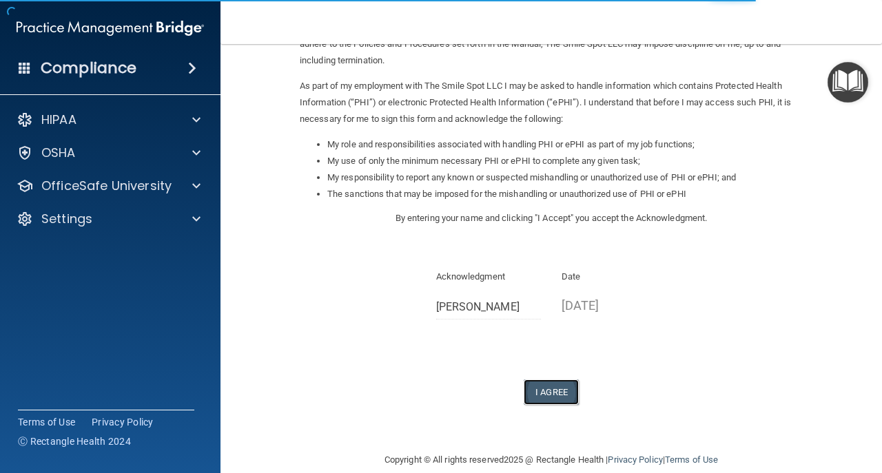
click at [528, 398] on button "I Agree" at bounding box center [551, 392] width 55 height 25
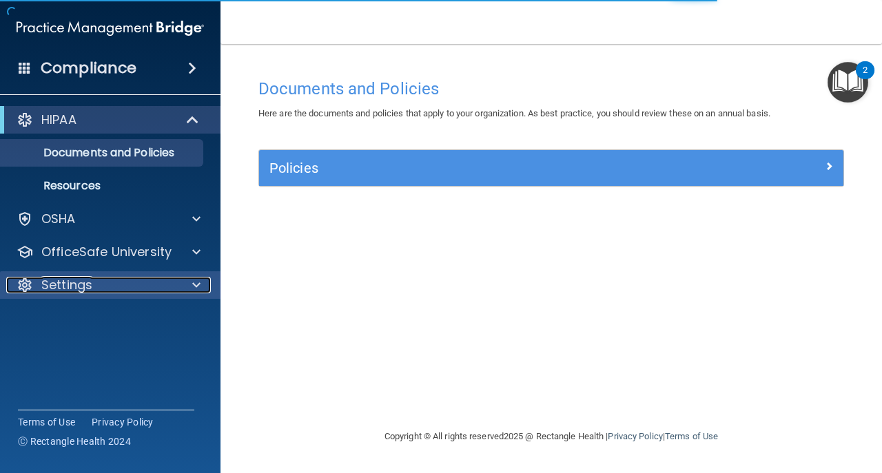
click at [141, 285] on div "Settings" at bounding box center [91, 285] width 171 height 17
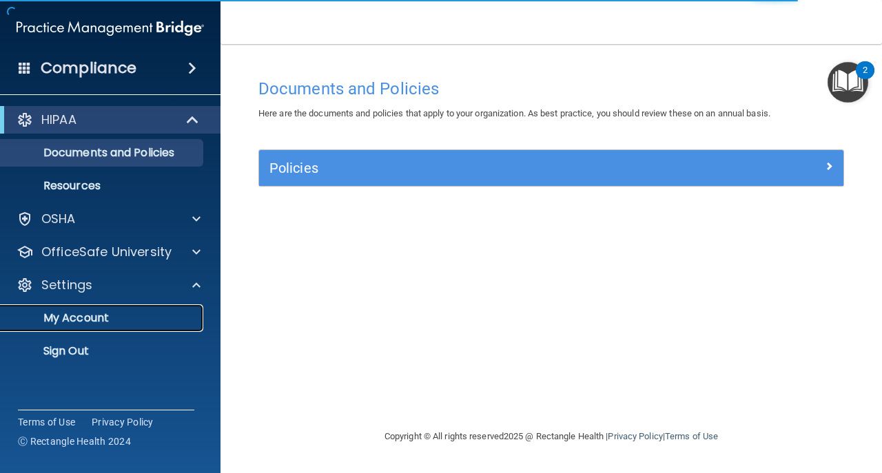
click at [147, 313] on p "My Account" at bounding box center [103, 318] width 188 height 14
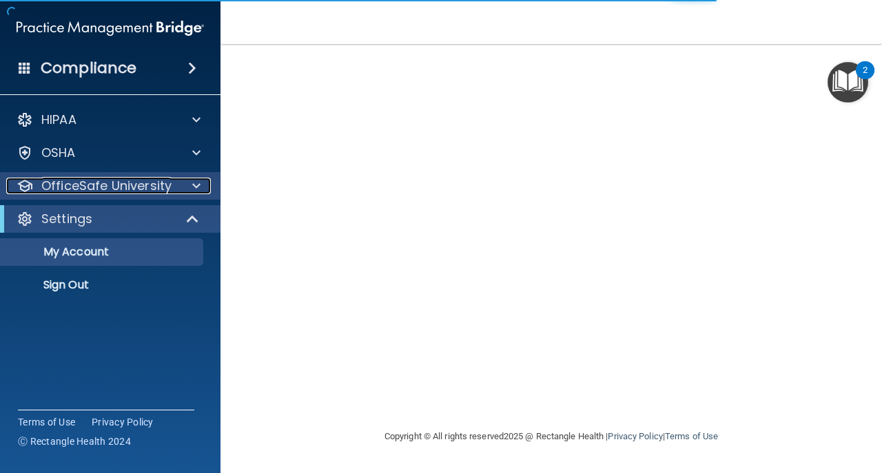
click at [165, 185] on p "OfficeSafe University" at bounding box center [106, 186] width 130 height 17
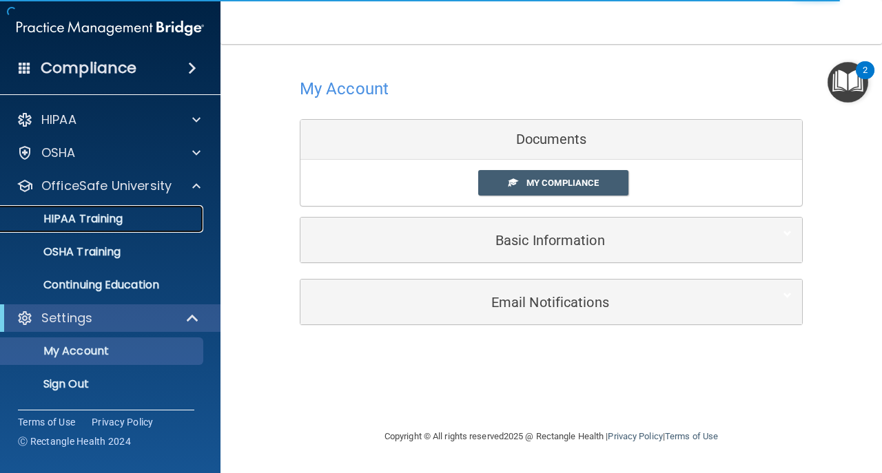
click at [176, 207] on link "HIPAA Training" at bounding box center [94, 219] width 217 height 28
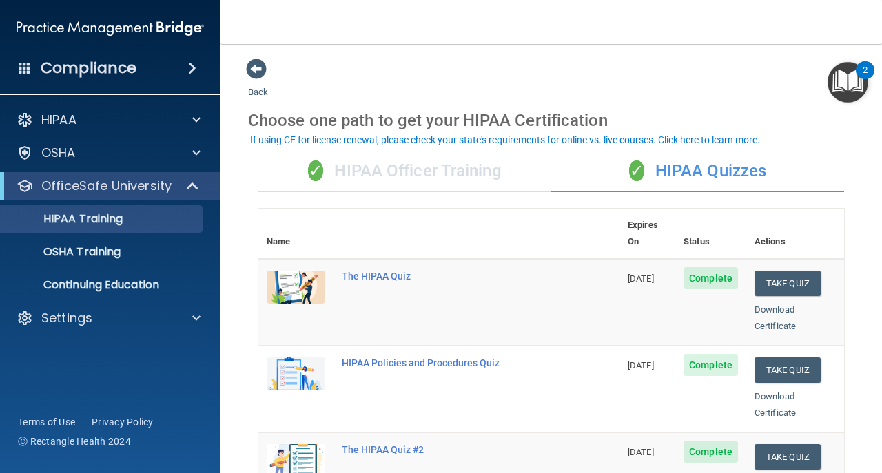
click at [475, 176] on div "✓ HIPAA Officer Training" at bounding box center [404, 171] width 293 height 41
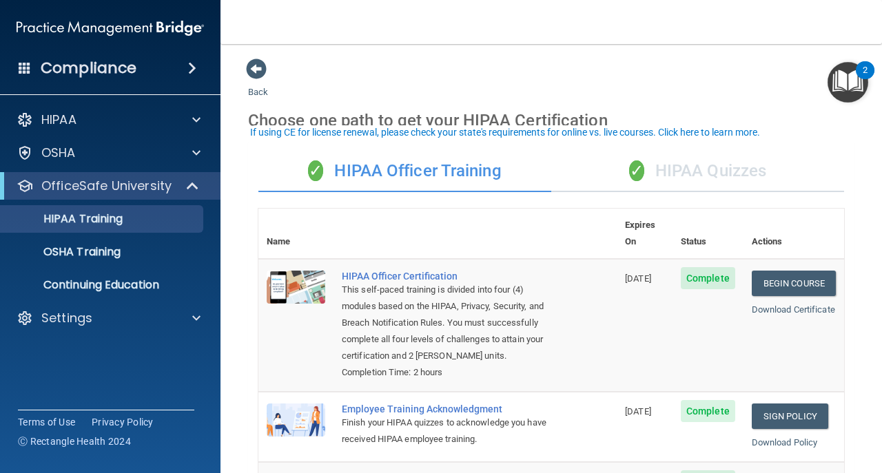
scroll to position [138, 0]
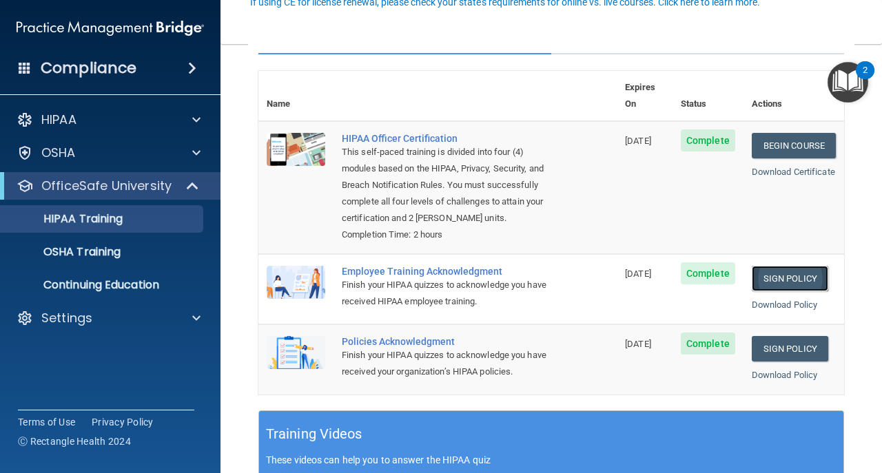
click at [774, 278] on link "Sign Policy" at bounding box center [790, 278] width 76 height 25
click at [814, 349] on link "Sign Policy" at bounding box center [790, 348] width 76 height 25
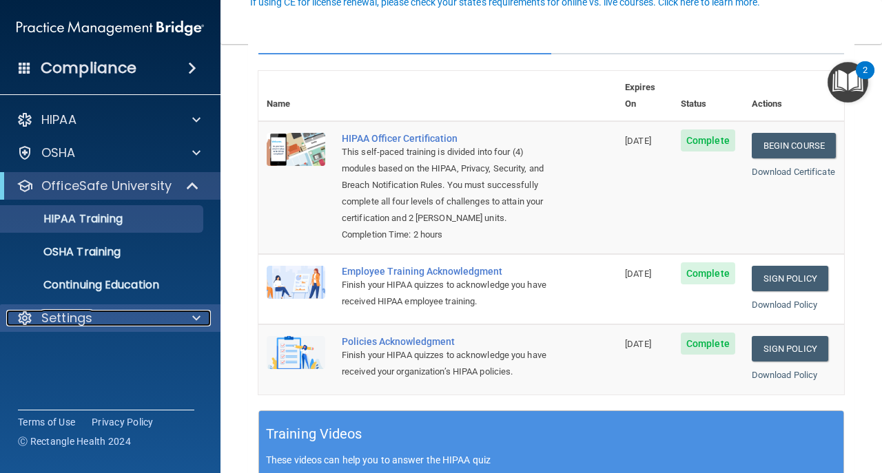
click at [153, 323] on div "Settings" at bounding box center [91, 318] width 171 height 17
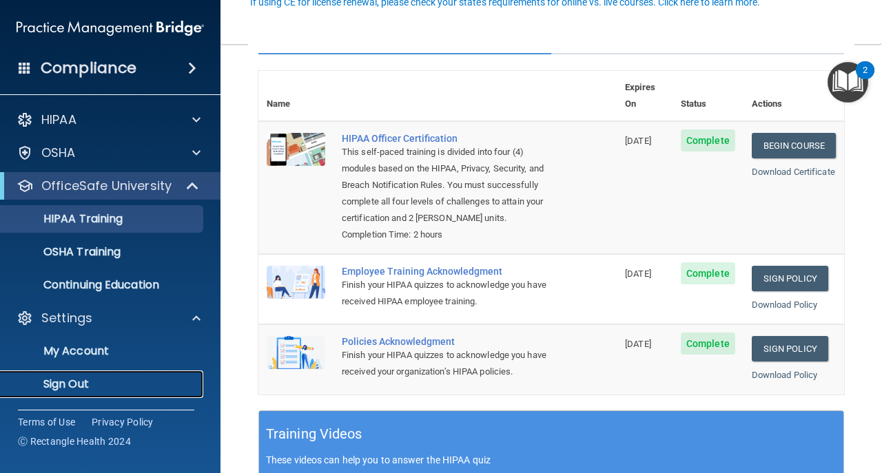
click at [167, 382] on p "Sign Out" at bounding box center [103, 385] width 188 height 14
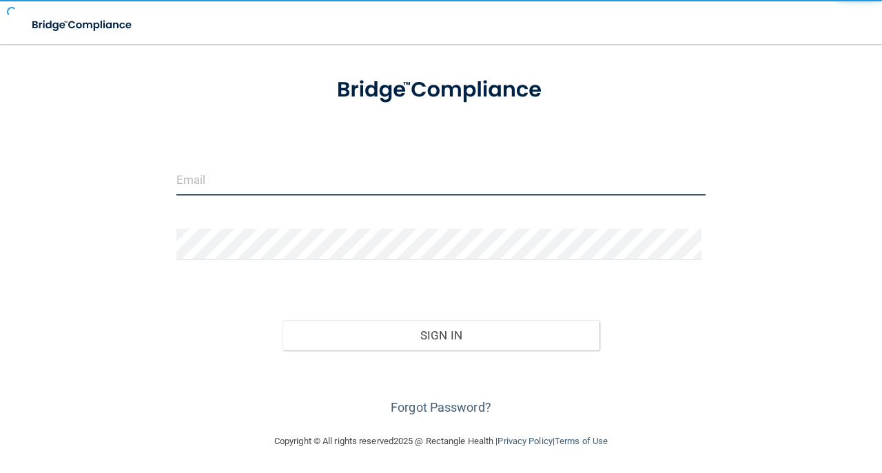
type input "[EMAIL_ADDRESS][DOMAIN_NAME]"
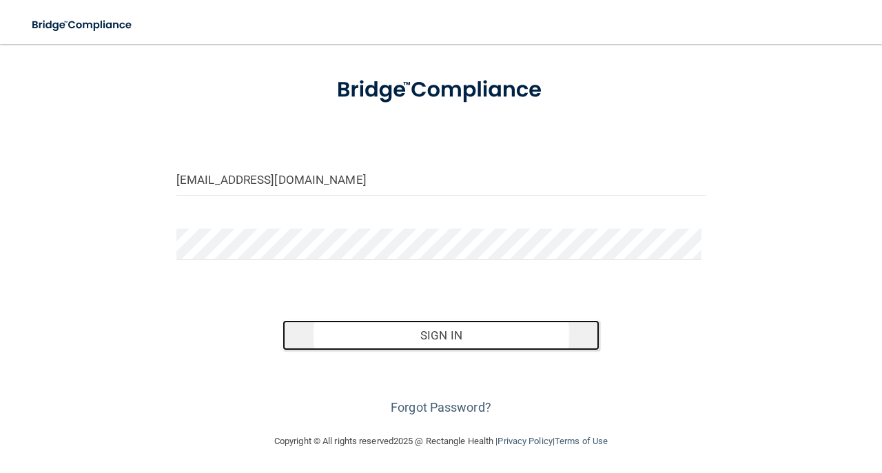
click at [380, 329] on button "Sign In" at bounding box center [441, 335] width 318 height 30
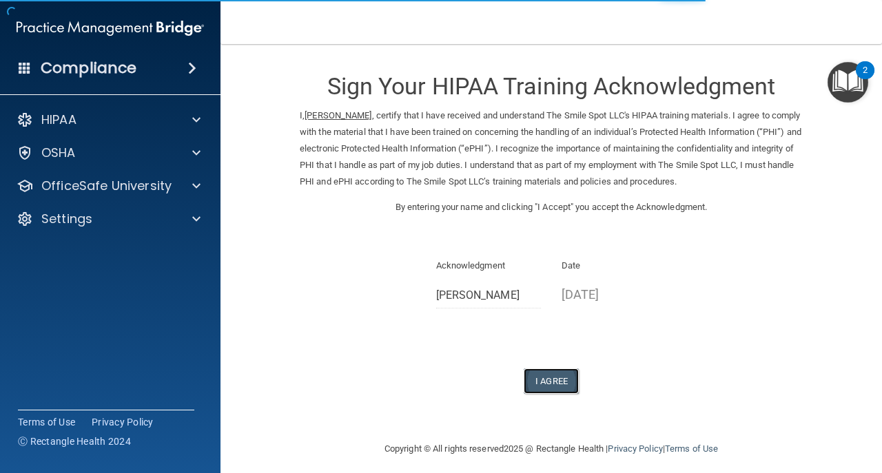
click at [554, 377] on button "I Agree" at bounding box center [551, 381] width 55 height 25
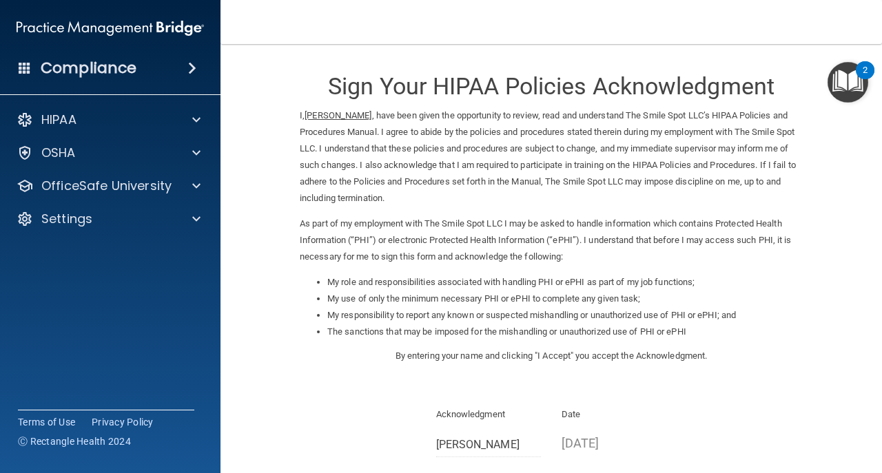
scroll to position [138, 0]
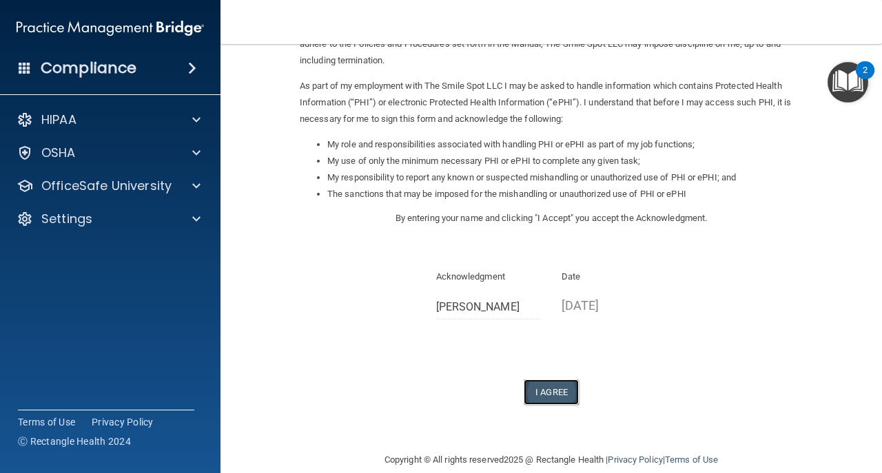
click at [548, 387] on button "I Agree" at bounding box center [551, 392] width 55 height 25
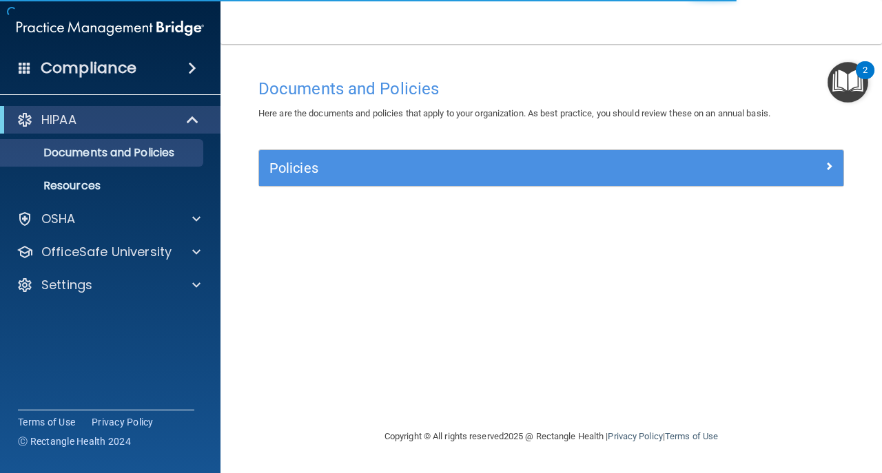
click at [130, 311] on div "Compliance HIPAA Documents and Policies Report an Incident Business Associates …" at bounding box center [110, 236] width 220 height 473
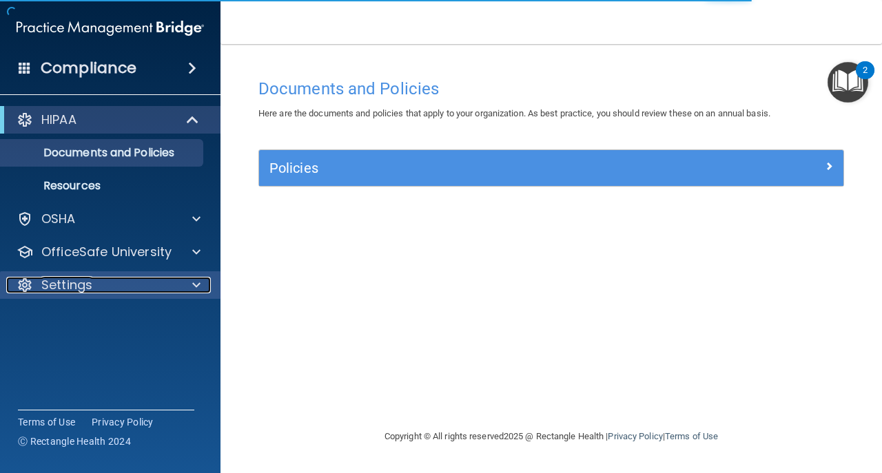
click at [117, 289] on div "Settings" at bounding box center [91, 285] width 171 height 17
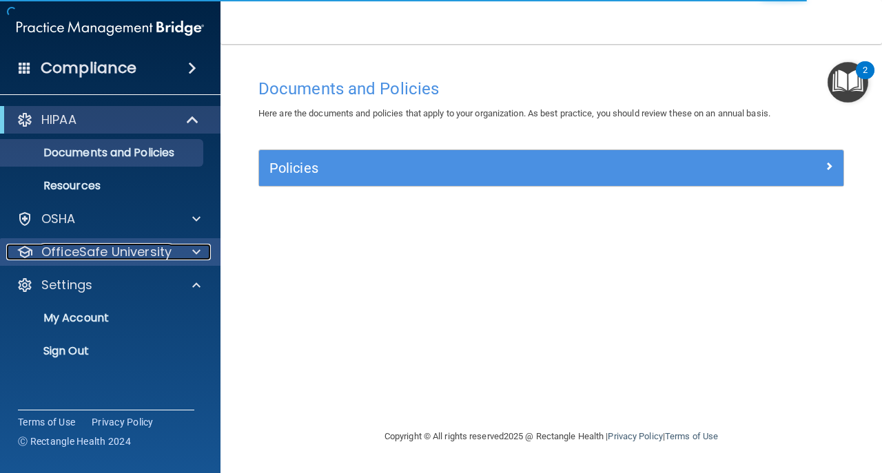
click at [120, 244] on p "OfficeSafe University" at bounding box center [106, 252] width 130 height 17
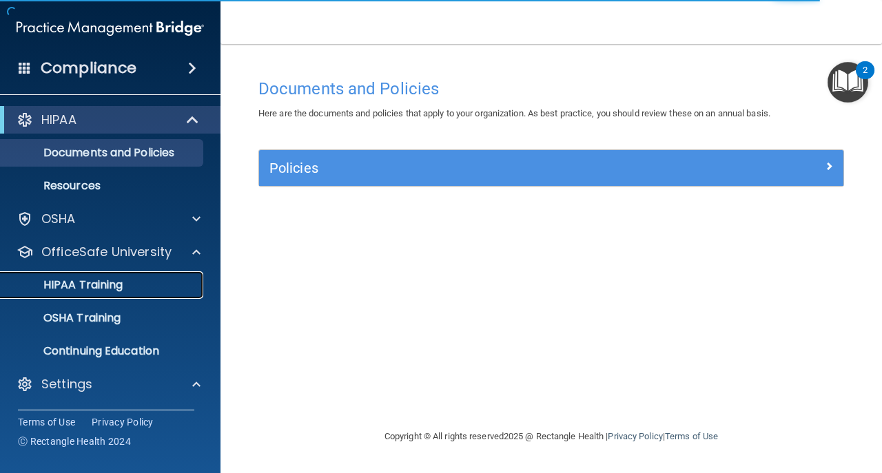
click at [149, 275] on link "HIPAA Training" at bounding box center [94, 285] width 217 height 28
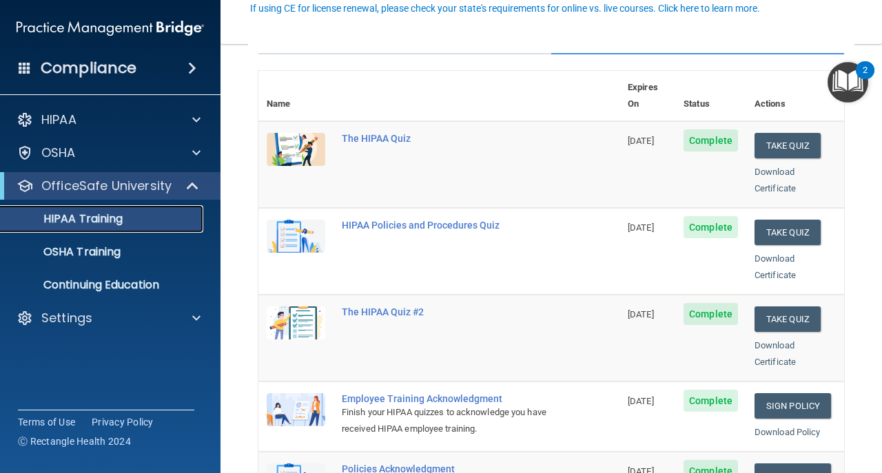
scroll to position [92, 0]
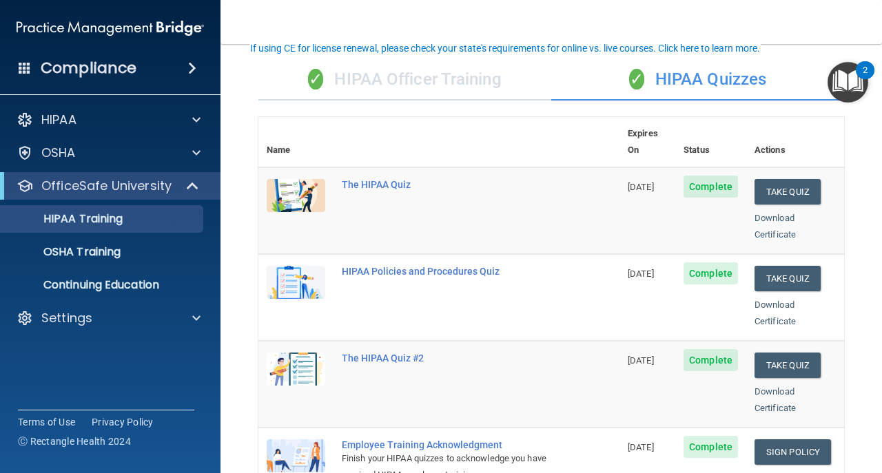
click at [380, 63] on div "✓ HIPAA Officer Training" at bounding box center [404, 79] width 293 height 41
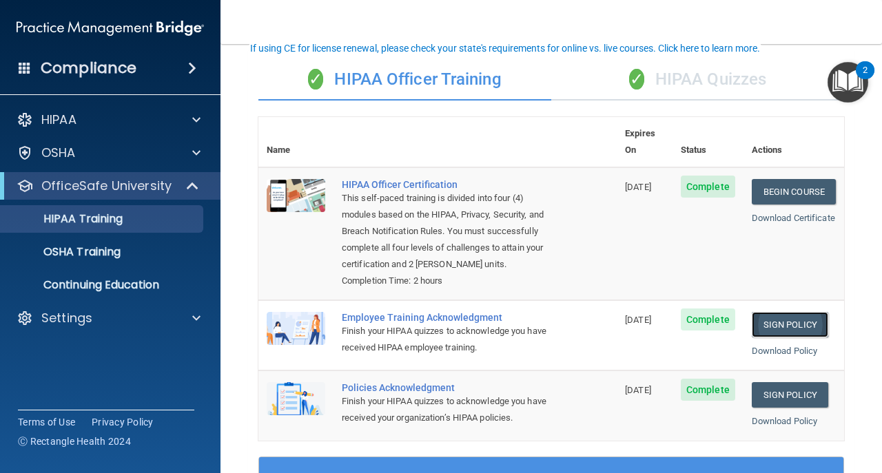
click at [794, 324] on link "Sign Policy" at bounding box center [790, 324] width 76 height 25
click at [808, 398] on link "Sign Policy" at bounding box center [790, 394] width 76 height 25
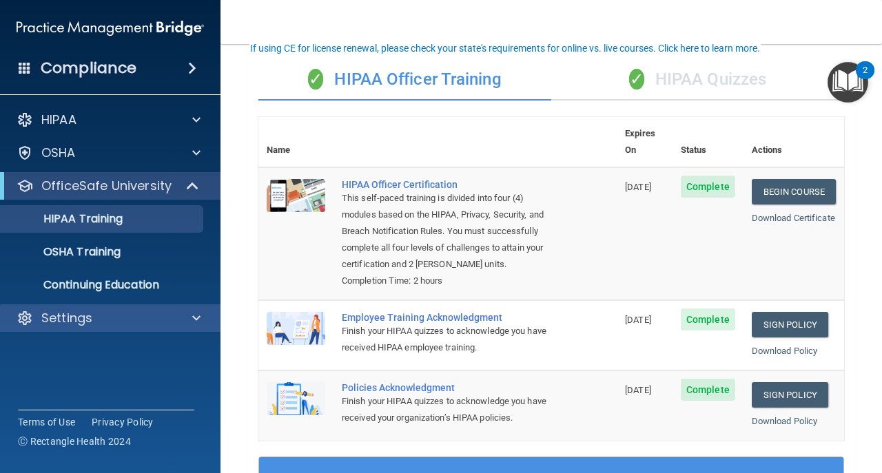
click at [125, 328] on div "Settings" at bounding box center [110, 319] width 221 height 28
click at [125, 322] on div "Settings" at bounding box center [91, 318] width 171 height 17
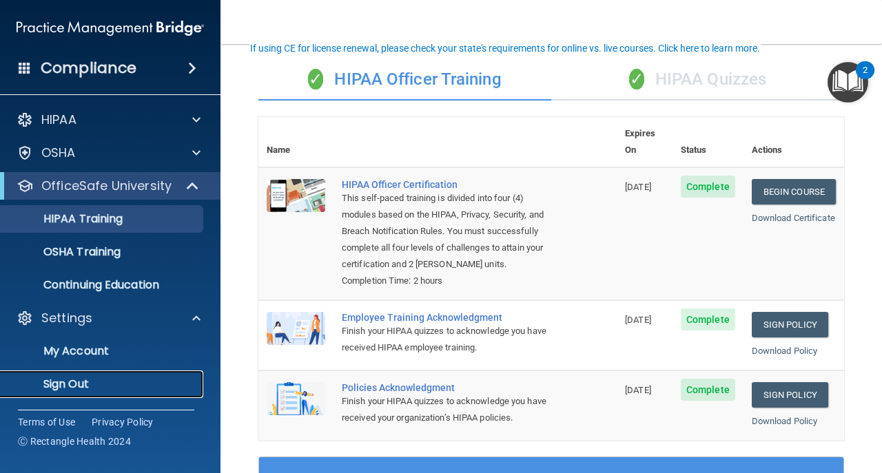
click at [186, 376] on link "Sign Out" at bounding box center [94, 385] width 217 height 28
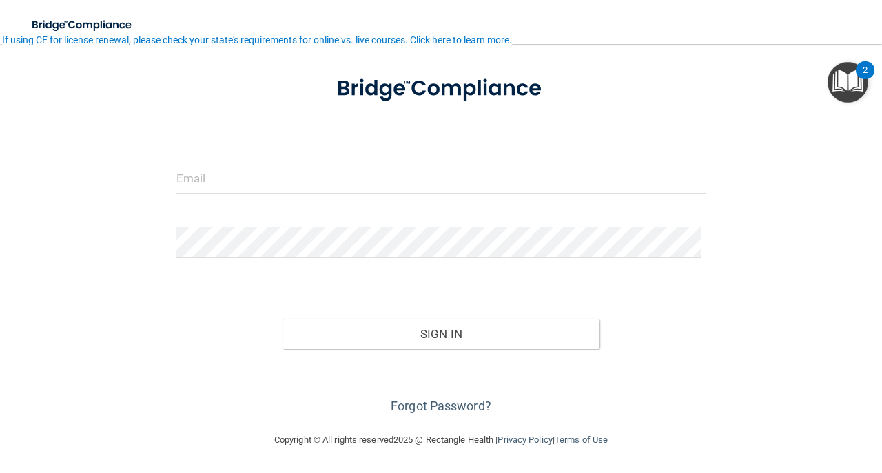
scroll to position [65, 0]
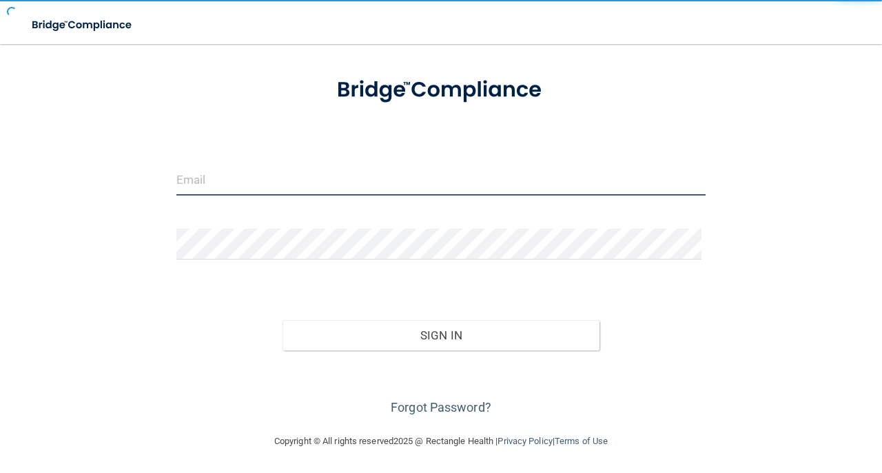
type input "[EMAIL_ADDRESS][DOMAIN_NAME]"
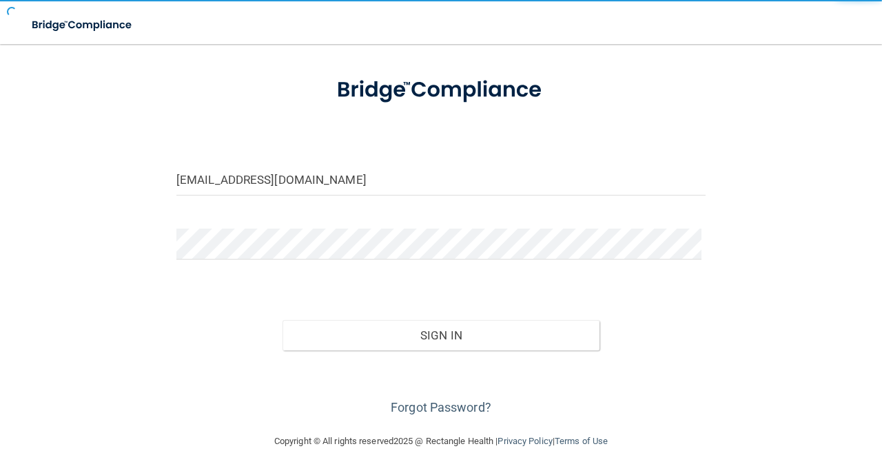
click at [361, 351] on div "Forgot Password?" at bounding box center [441, 385] width 550 height 69
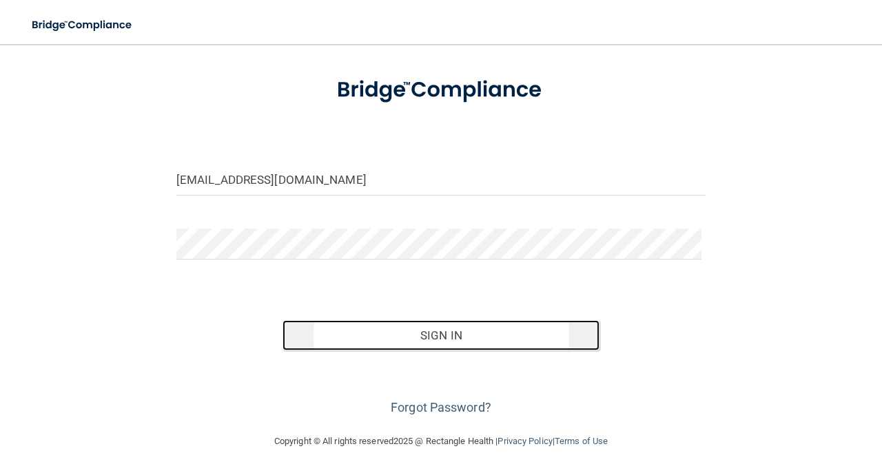
click at [361, 347] on button "Sign In" at bounding box center [441, 335] width 318 height 30
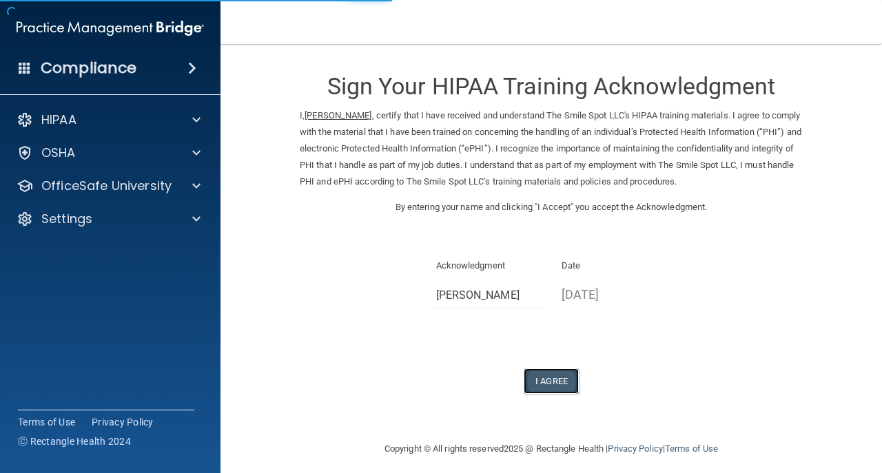
drag, startPoint x: 548, startPoint y: 382, endPoint x: 537, endPoint y: 373, distance: 14.6
click at [547, 382] on button "I Agree" at bounding box center [551, 381] width 55 height 25
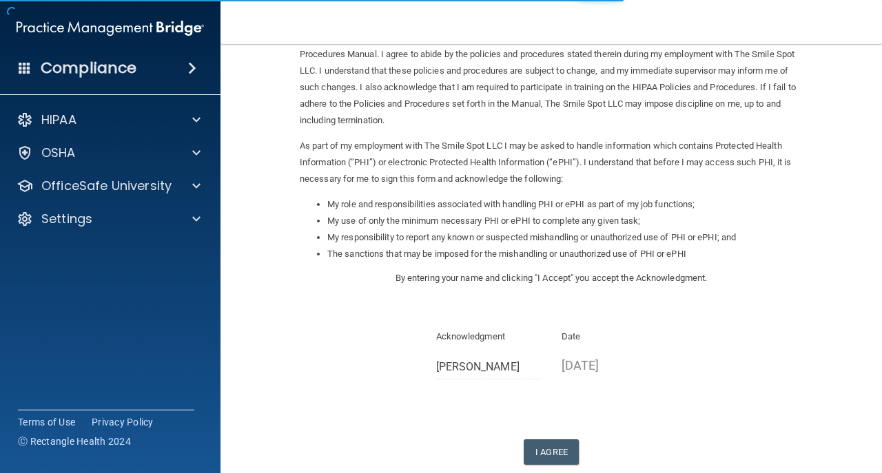
scroll to position [138, 0]
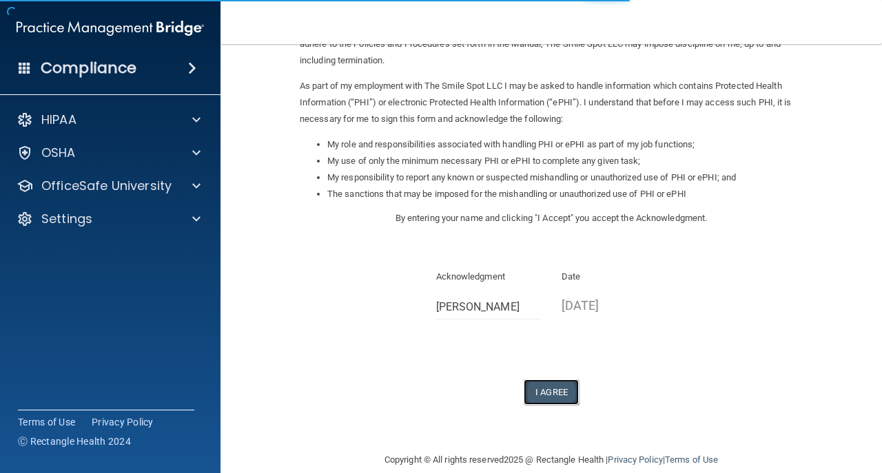
click at [535, 402] on button "I Agree" at bounding box center [551, 392] width 55 height 25
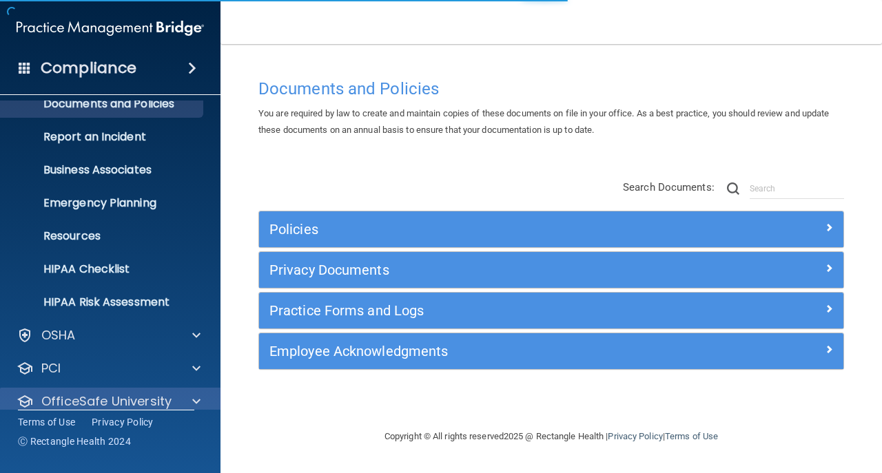
scroll to position [98, 0]
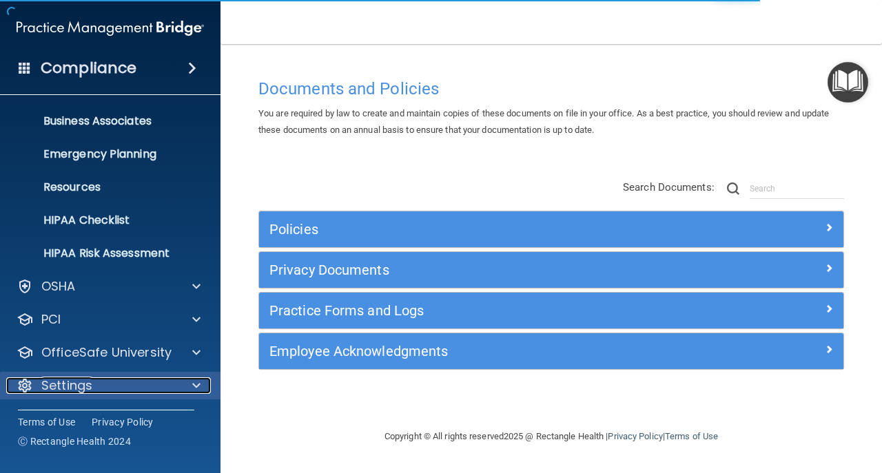
click at [139, 388] on div "Settings" at bounding box center [91, 386] width 171 height 17
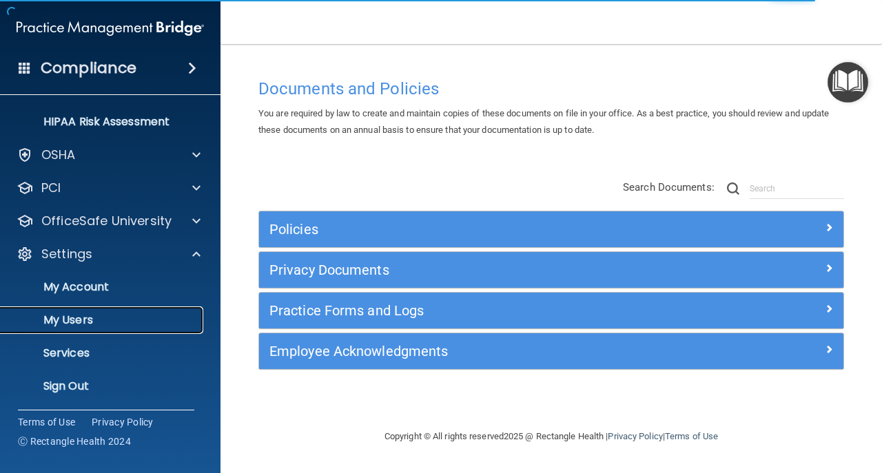
click at [103, 316] on p "My Users" at bounding box center [103, 320] width 188 height 14
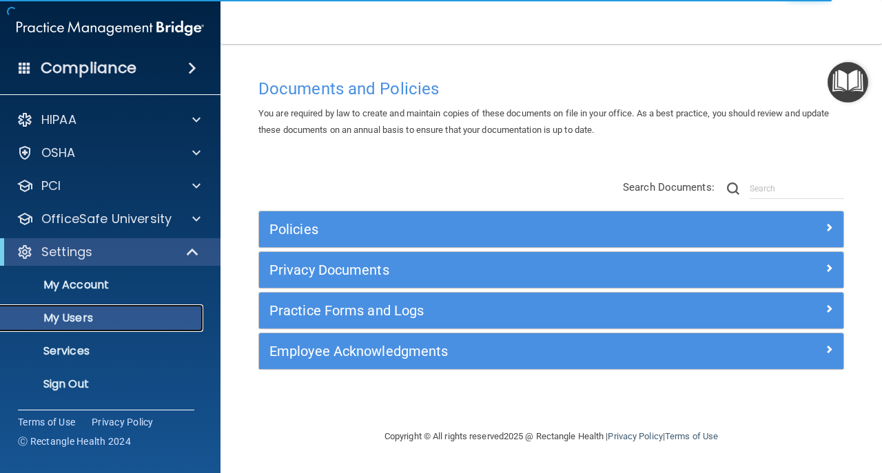
select select "20"
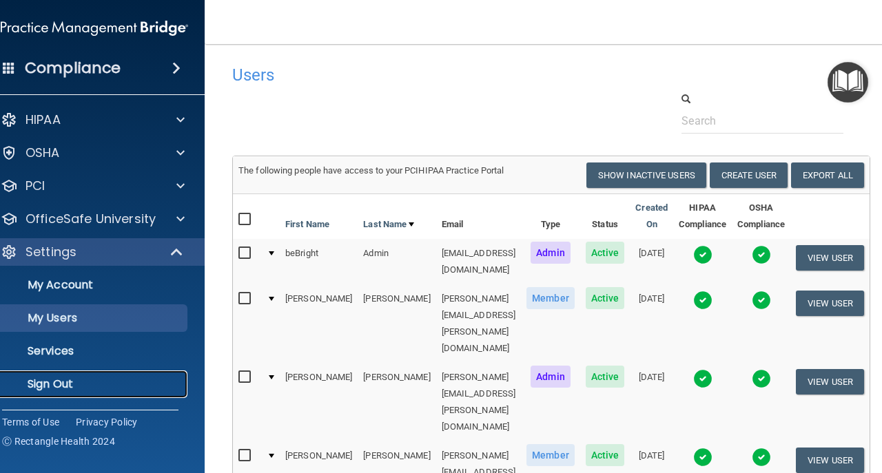
click at [94, 383] on p "Sign Out" at bounding box center [87, 385] width 188 height 14
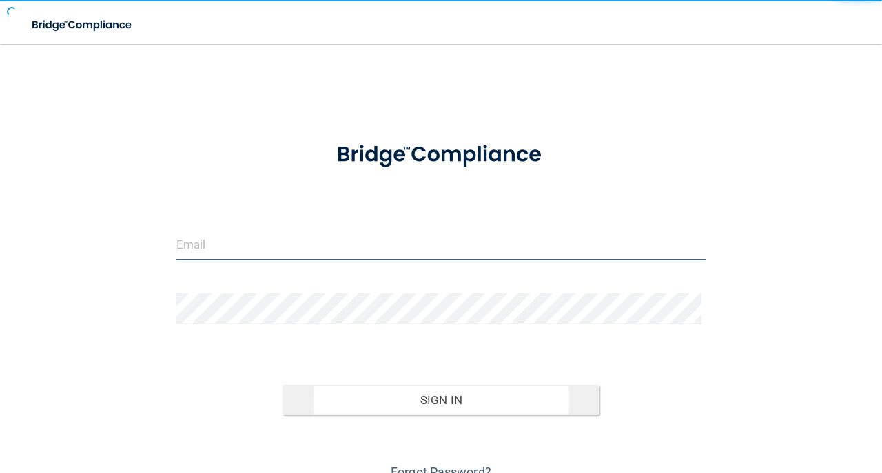
type input "[EMAIL_ADDRESS][DOMAIN_NAME]"
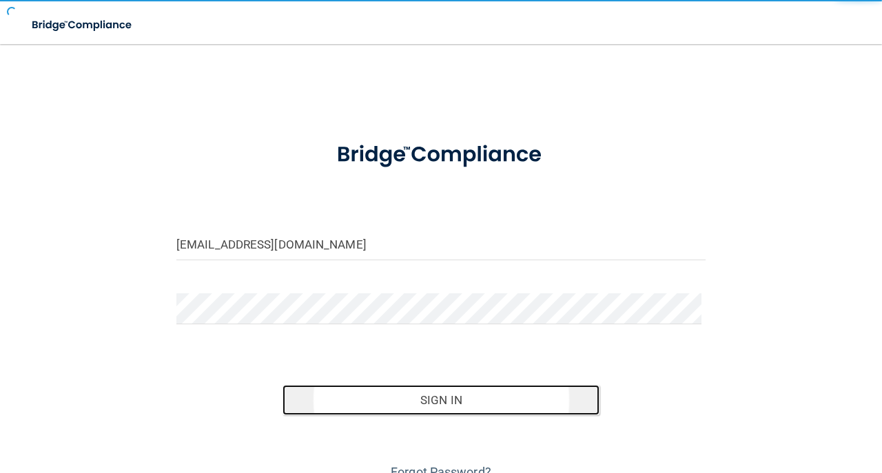
click at [351, 413] on button "Sign In" at bounding box center [441, 400] width 318 height 30
